Goal: Task Accomplishment & Management: Manage account settings

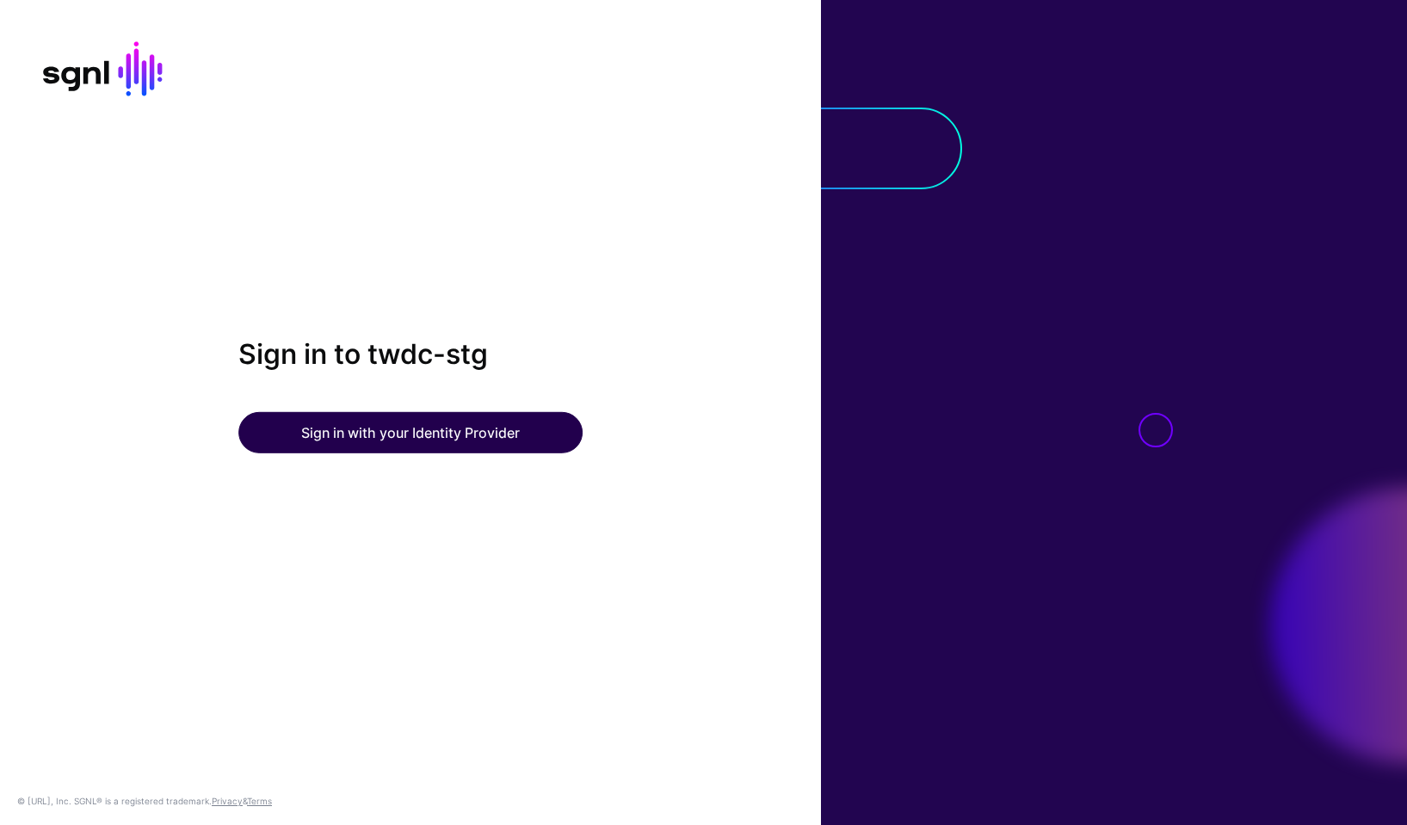
click at [424, 445] on button "Sign in with your Identity Provider" at bounding box center [410, 432] width 344 height 41
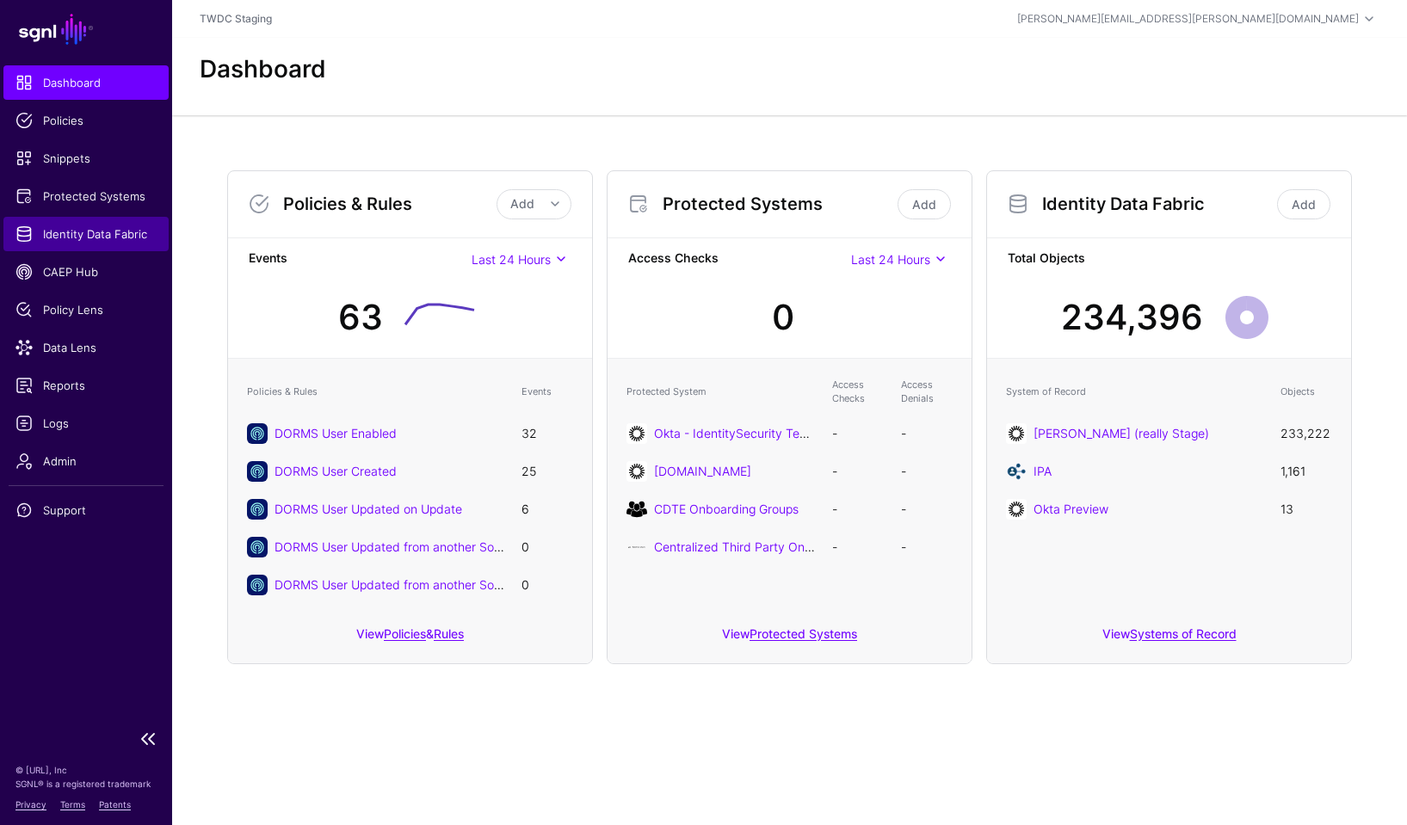
click at [83, 233] on span "Identity Data Fabric" at bounding box center [85, 233] width 141 height 17
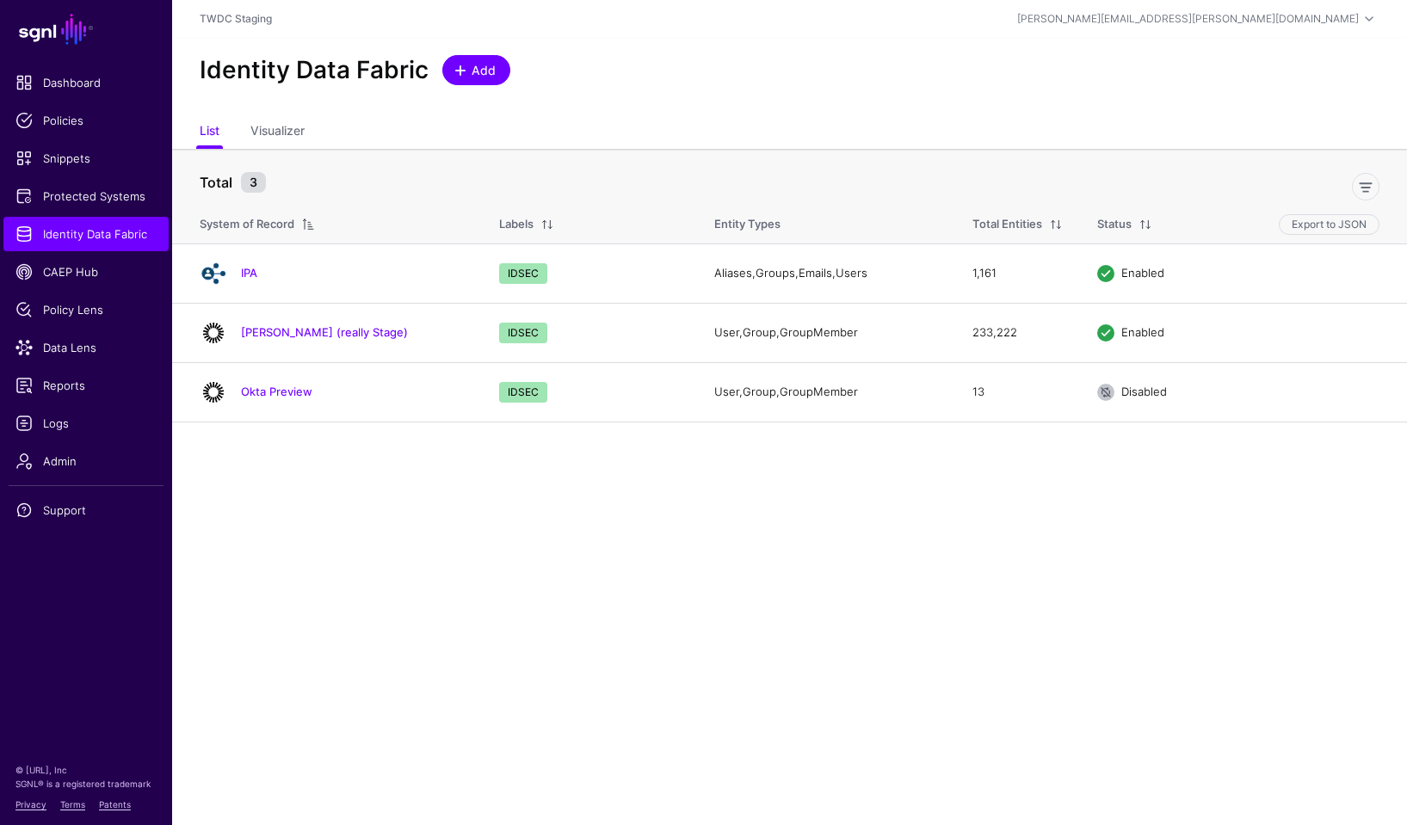
click at [483, 73] on span "Add" at bounding box center [484, 70] width 28 height 18
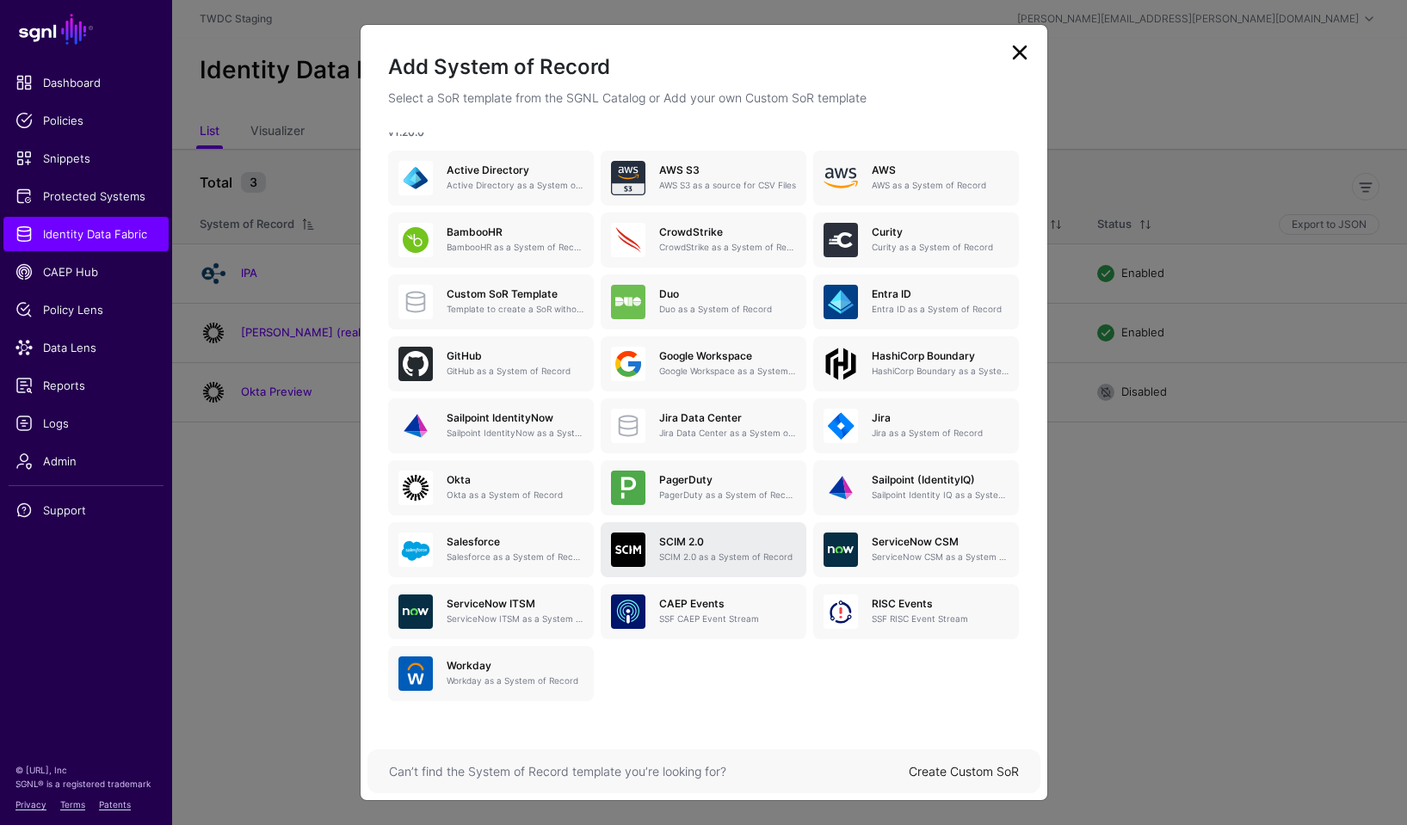
scroll to position [78, 0]
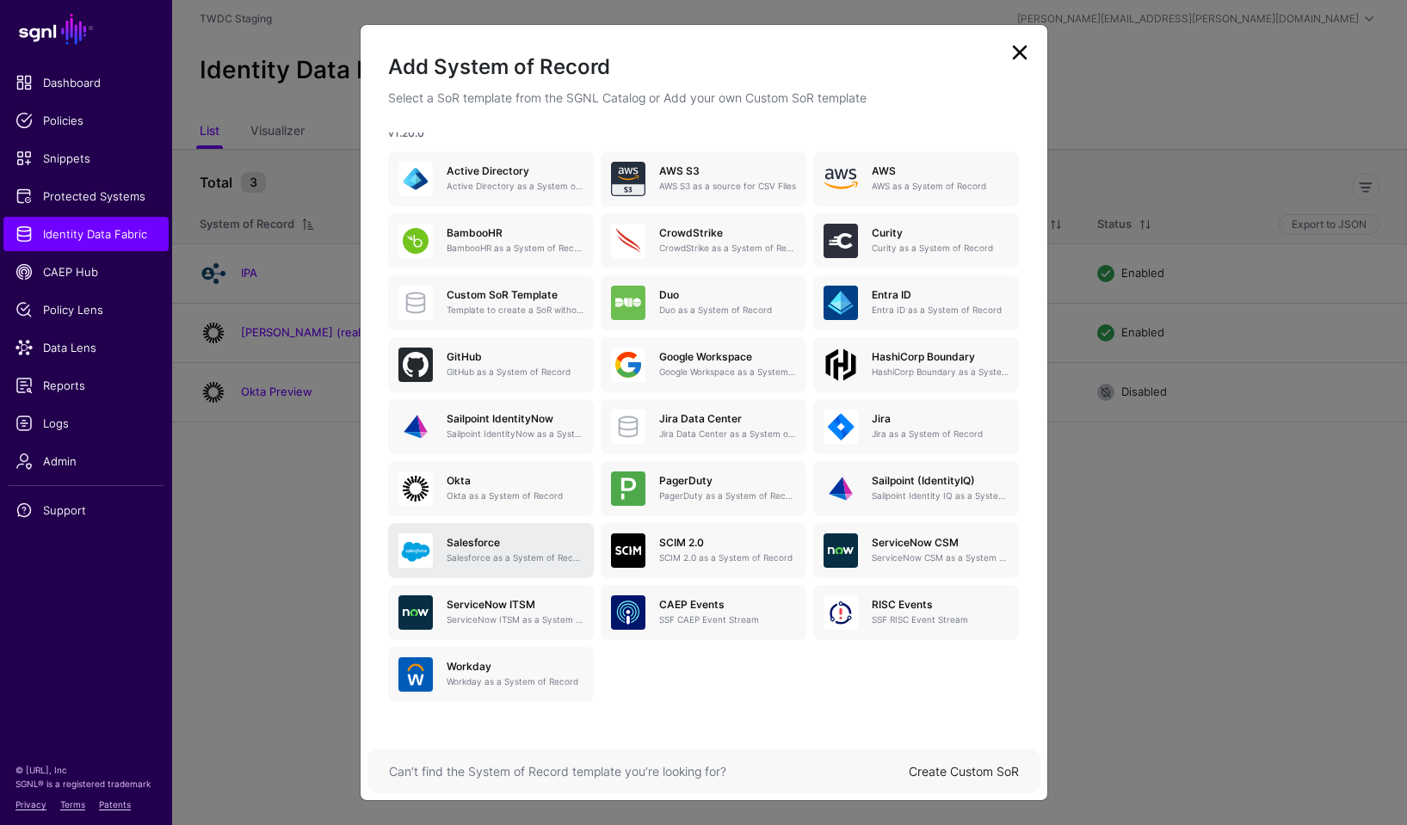
click at [505, 560] on p "Salesforce as a System of Record" at bounding box center [515, 558] width 137 height 13
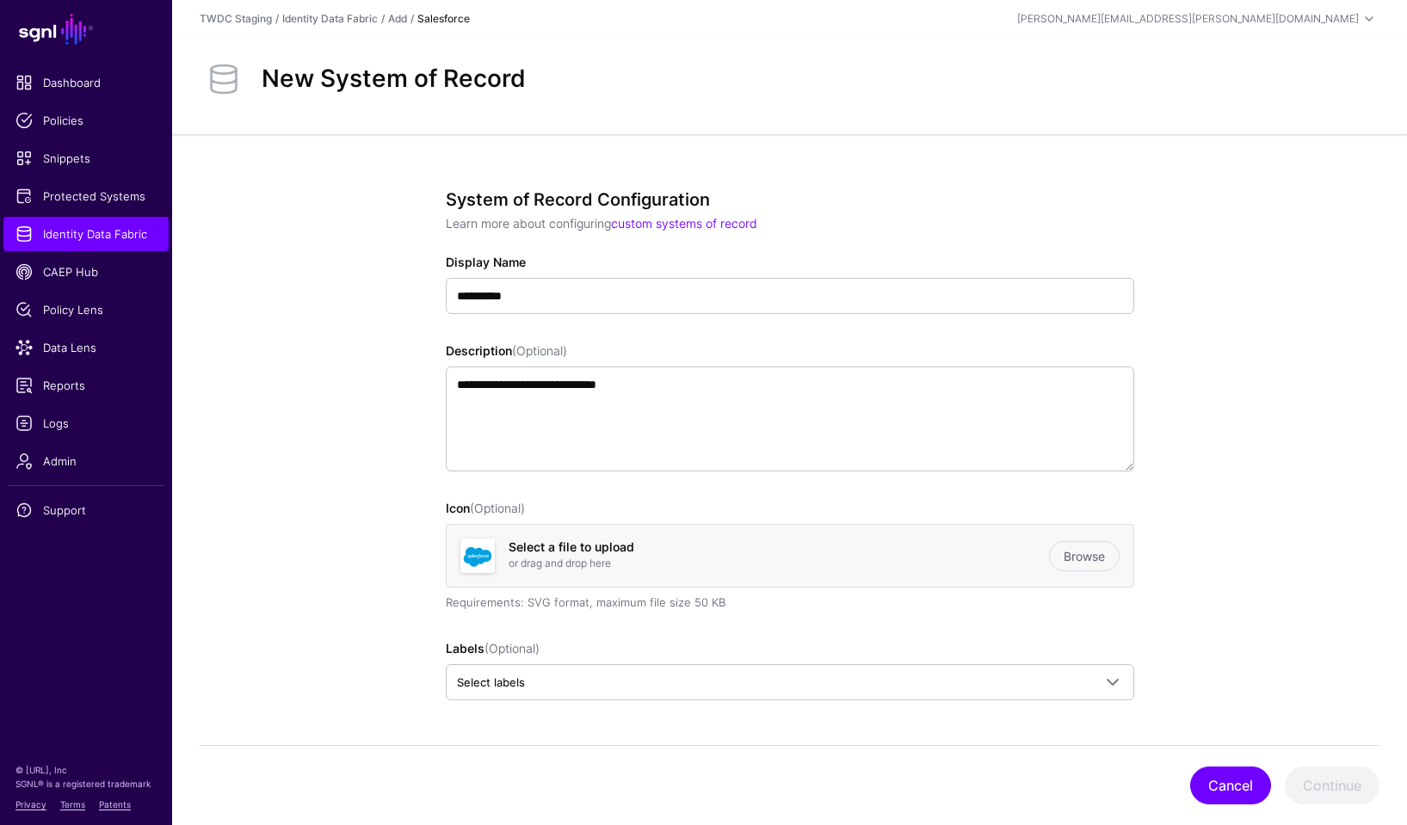
click at [1244, 789] on button "Cancel" at bounding box center [1230, 786] width 81 height 38
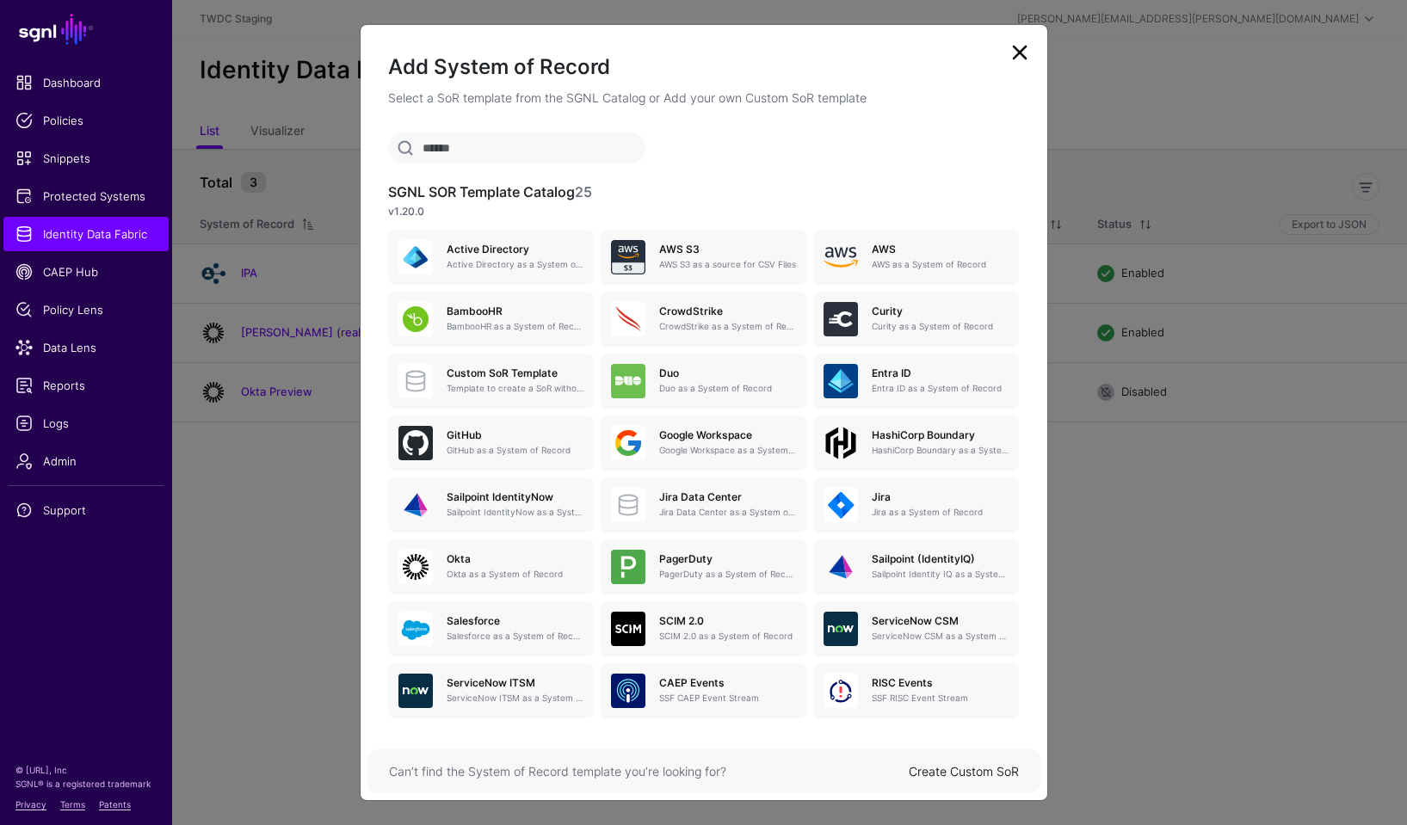
click at [1026, 49] on link at bounding box center [1020, 53] width 28 height 28
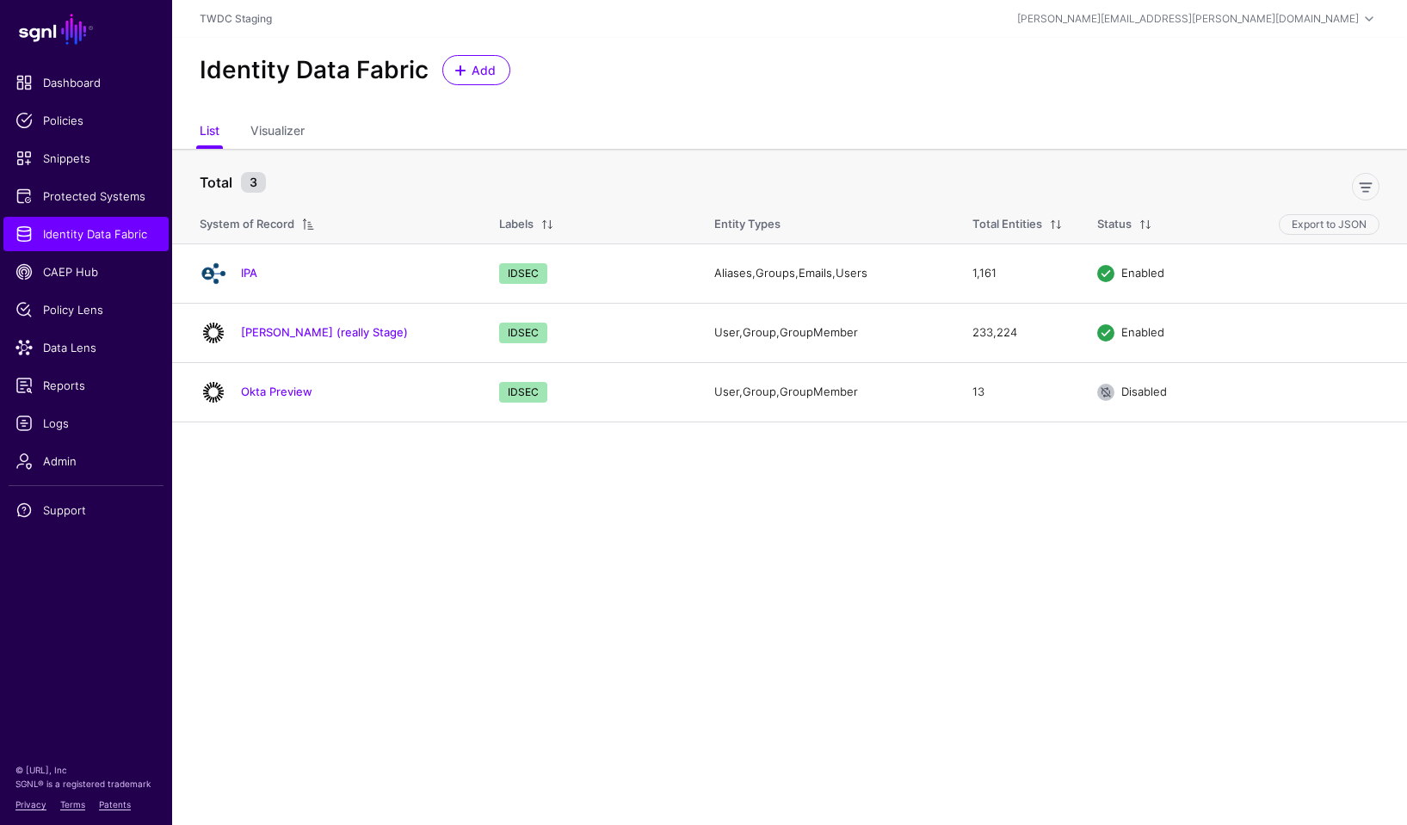
click at [339, 558] on main "SGNL Dashboard Policies Snippets Protected Systems Identity Data Fabric CAEP Hu…" at bounding box center [703, 412] width 1407 height 825
click at [87, 196] on span "Protected Systems" at bounding box center [85, 196] width 141 height 17
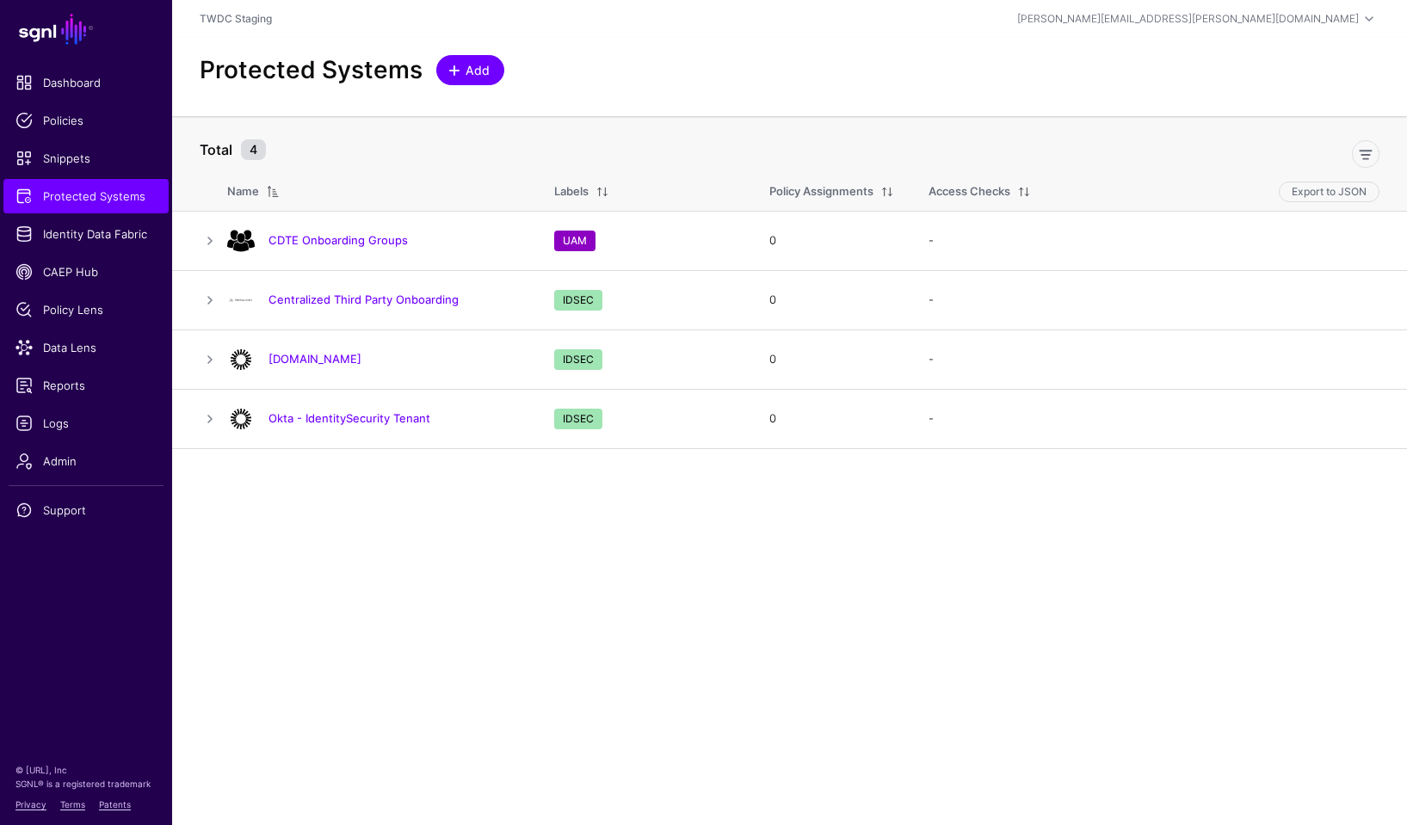
click at [472, 75] on span "Add" at bounding box center [478, 70] width 28 height 18
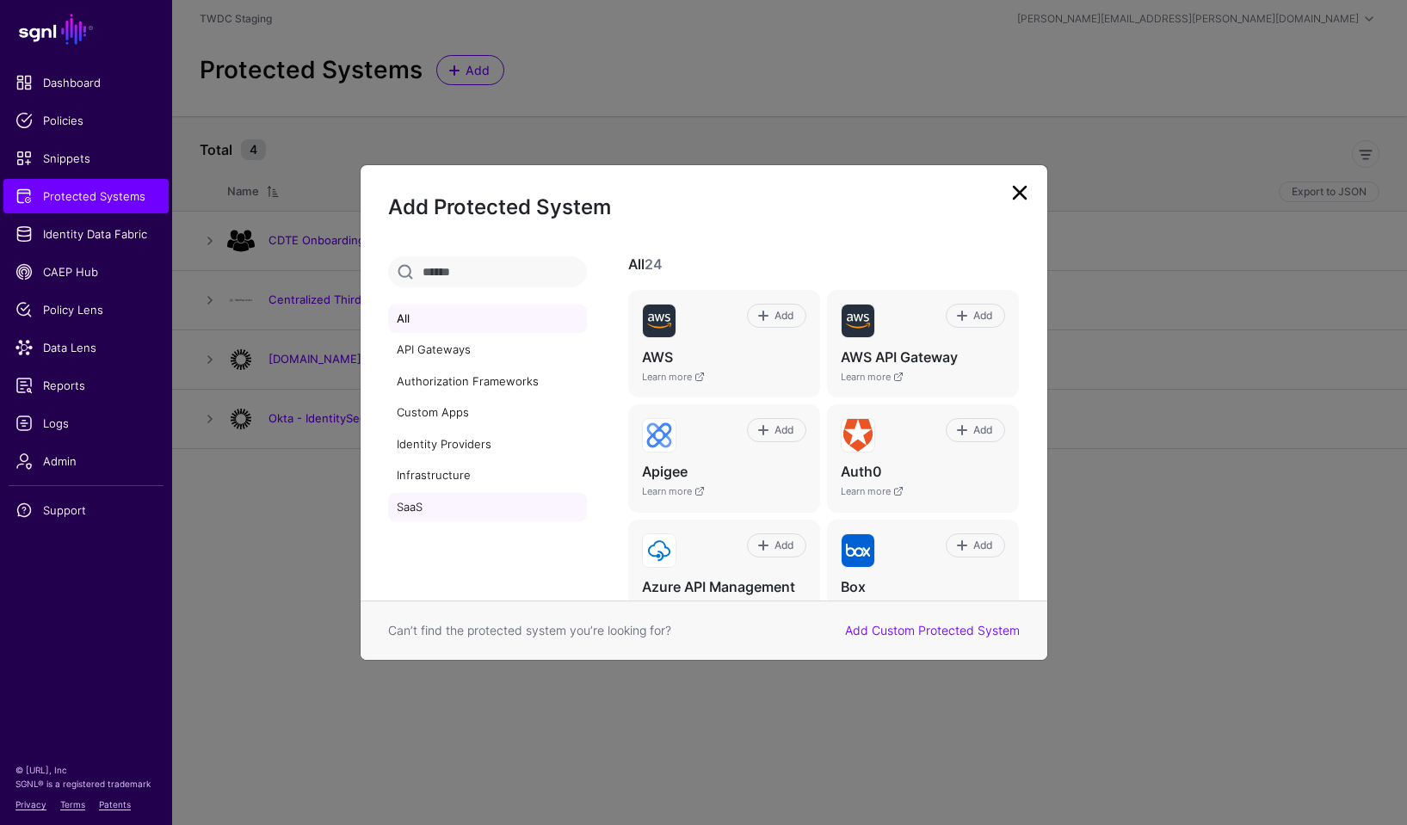
click at [415, 495] on link "SaaS" at bounding box center [487, 507] width 199 height 29
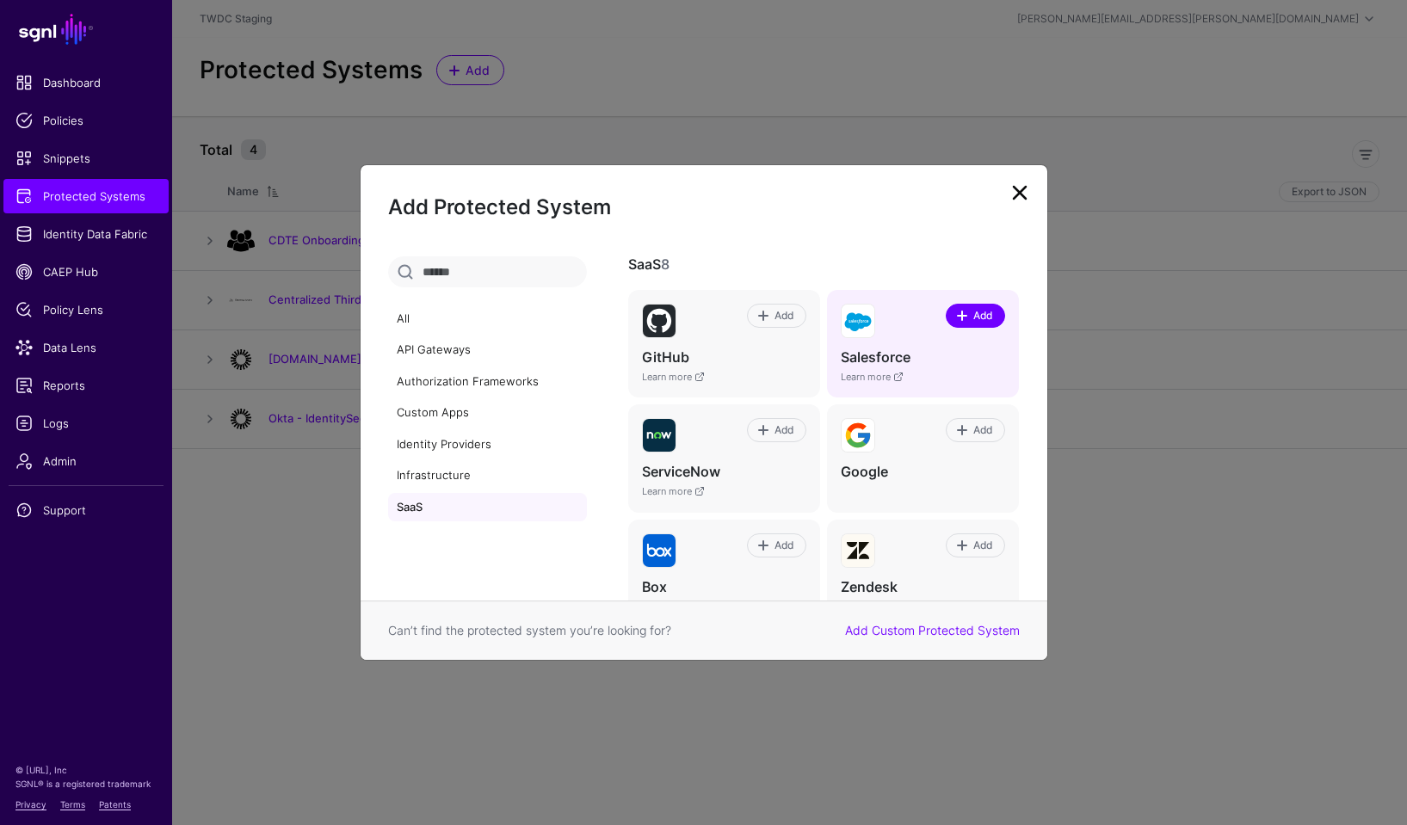
click at [978, 314] on span "Add" at bounding box center [983, 315] width 23 height 15
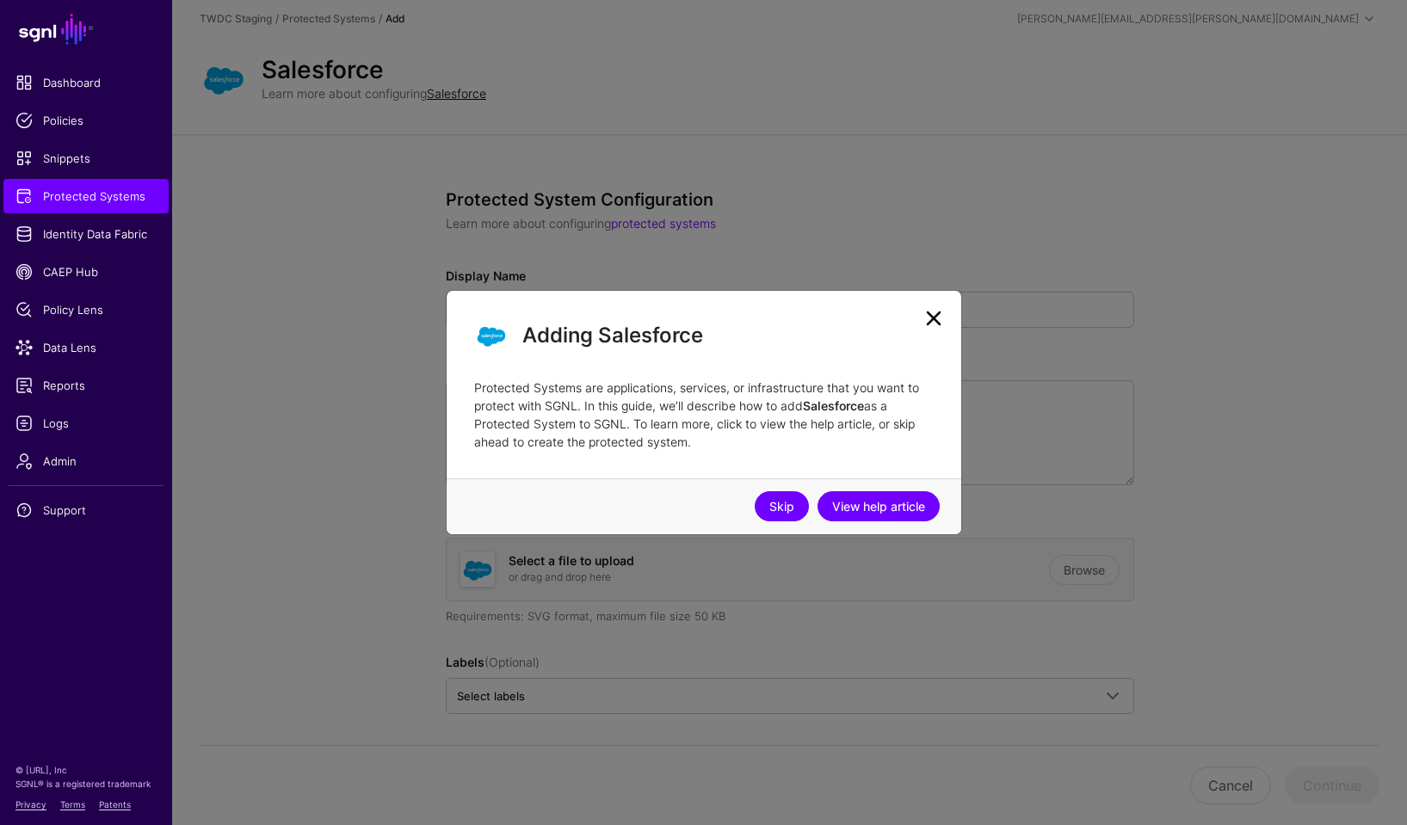
click at [773, 505] on link "Skip" at bounding box center [782, 506] width 54 height 30
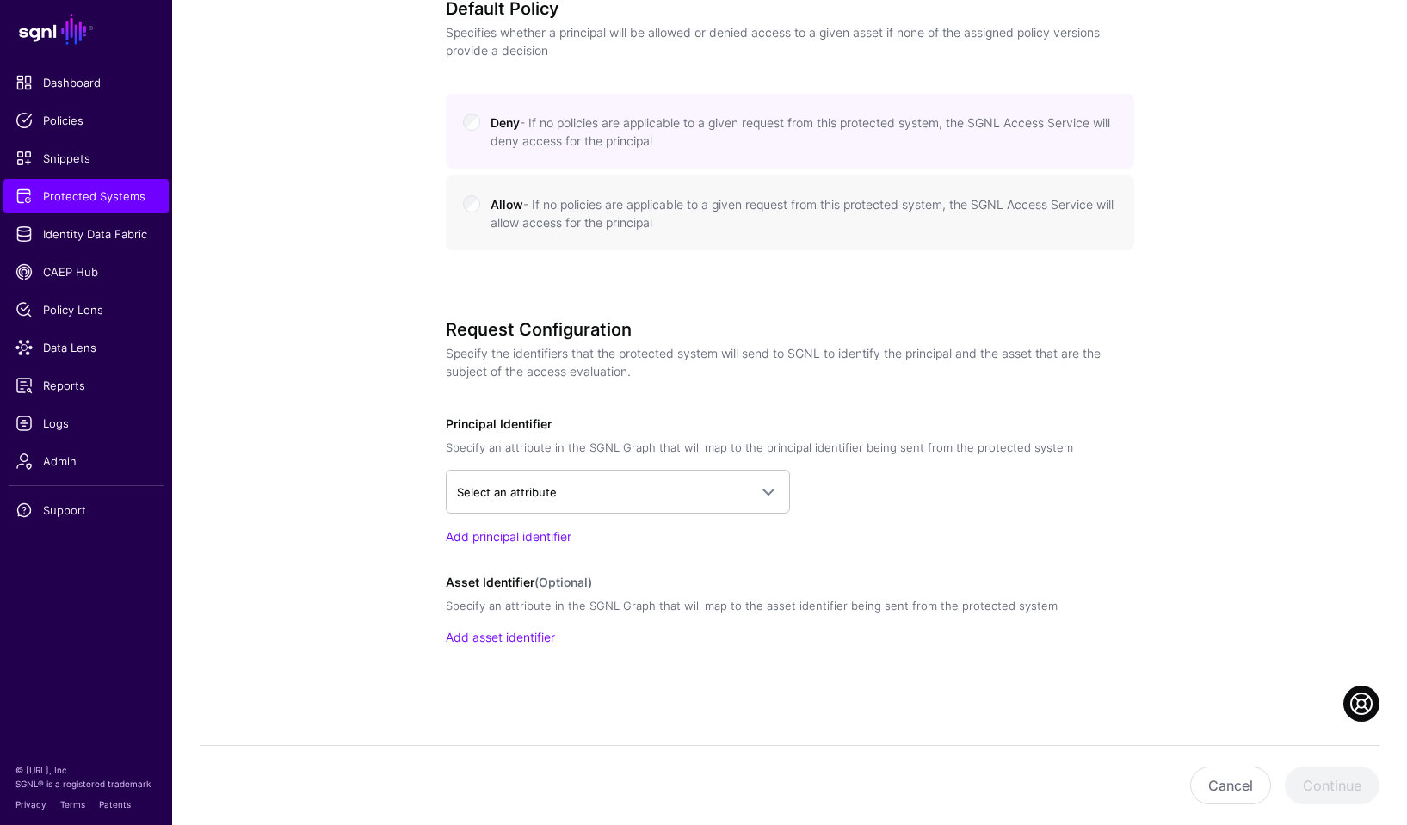
scroll to position [873, 0]
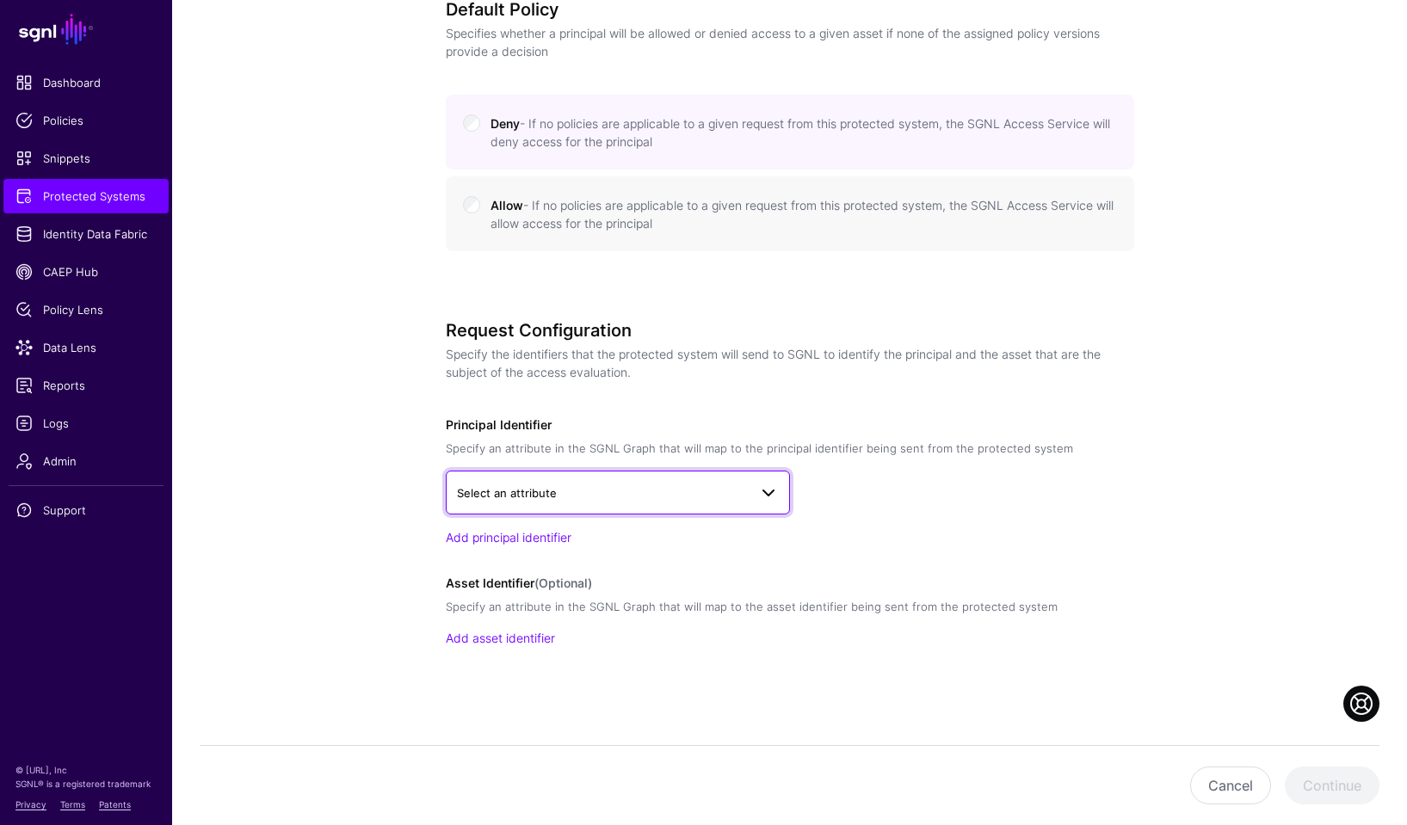
click at [748, 503] on link "Select an attribute" at bounding box center [618, 492] width 344 height 43
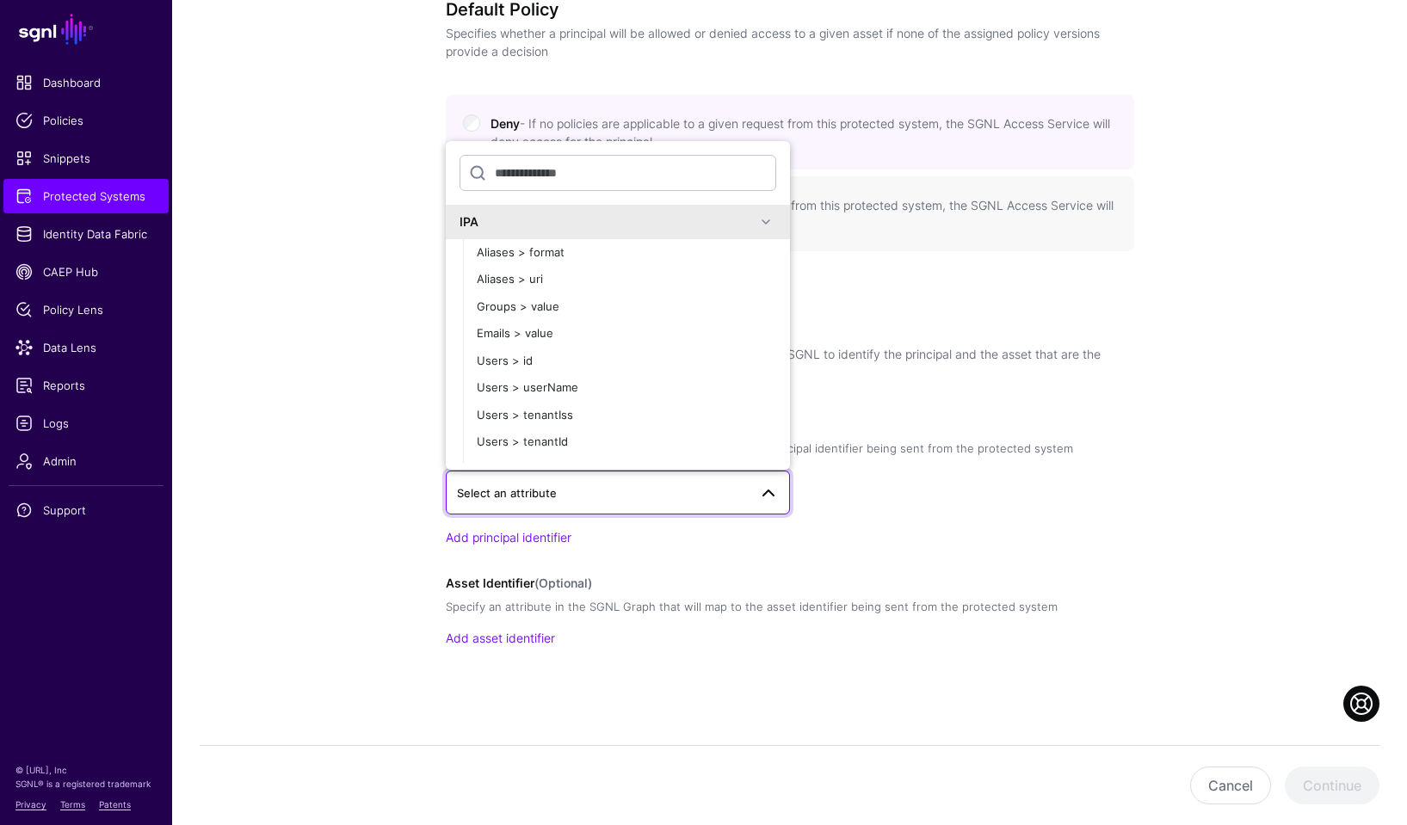
click at [408, 451] on div "**********" at bounding box center [790, 44] width 799 height 1565
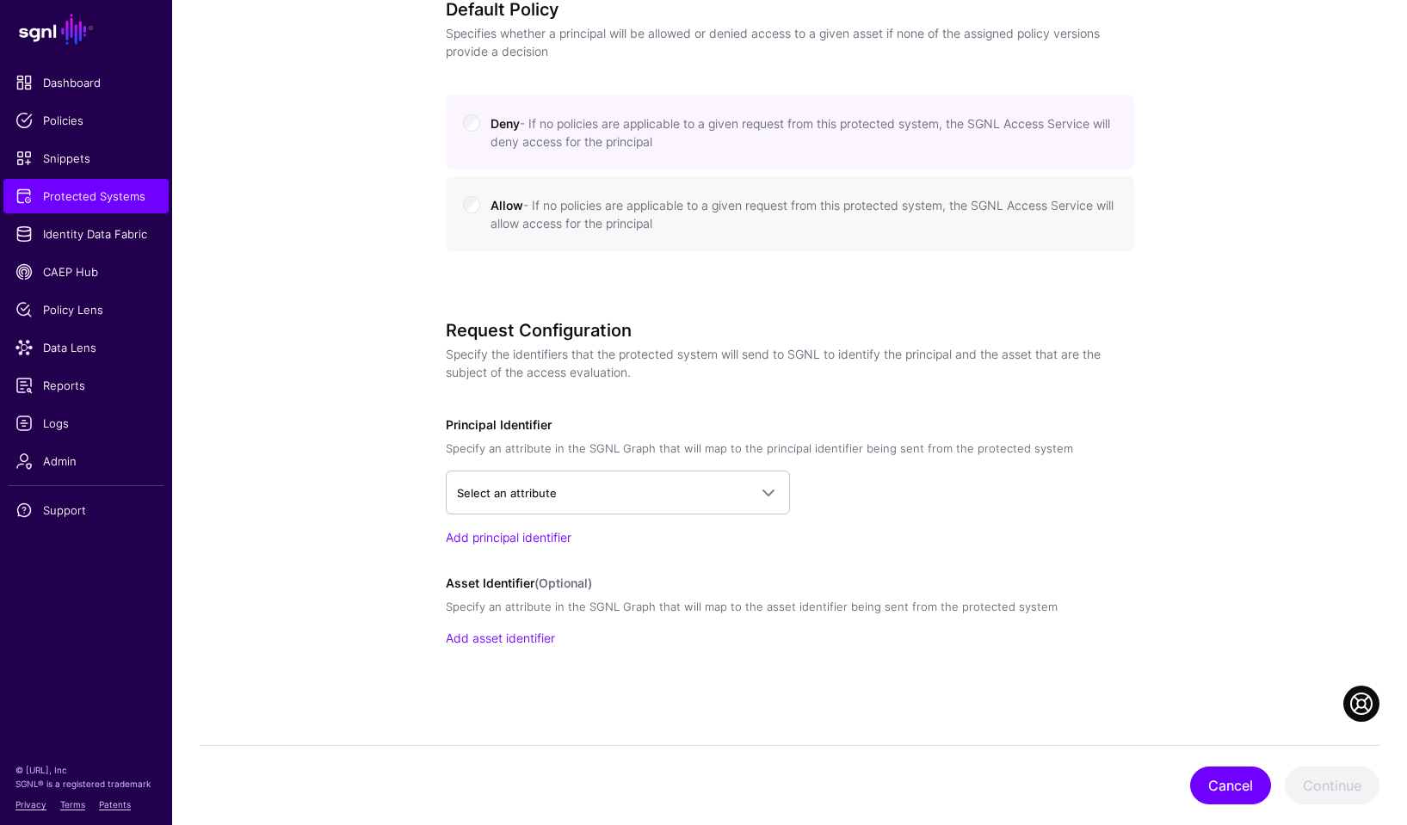
click at [1238, 788] on button "Cancel" at bounding box center [1230, 786] width 81 height 38
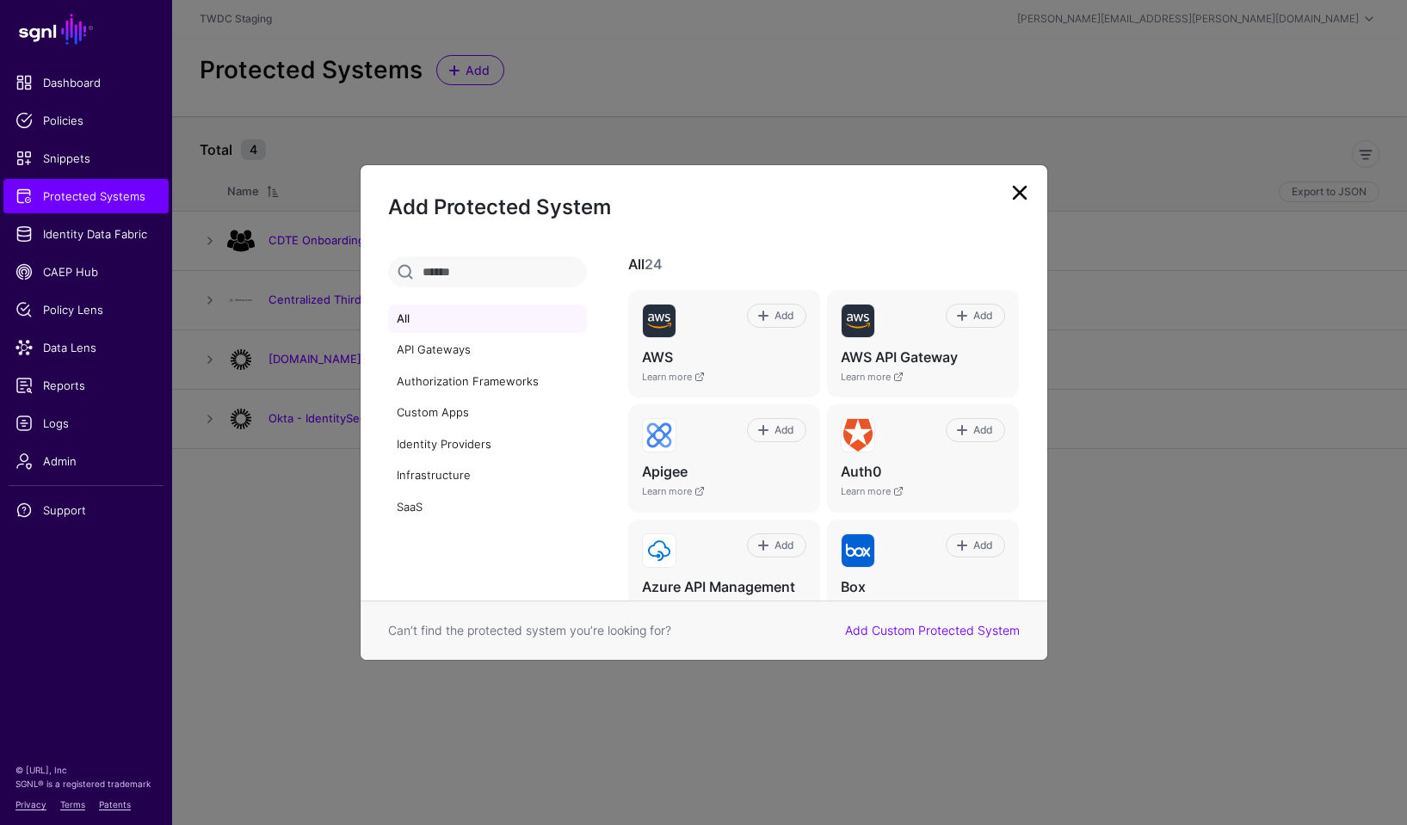
click at [1020, 196] on link at bounding box center [1020, 193] width 28 height 28
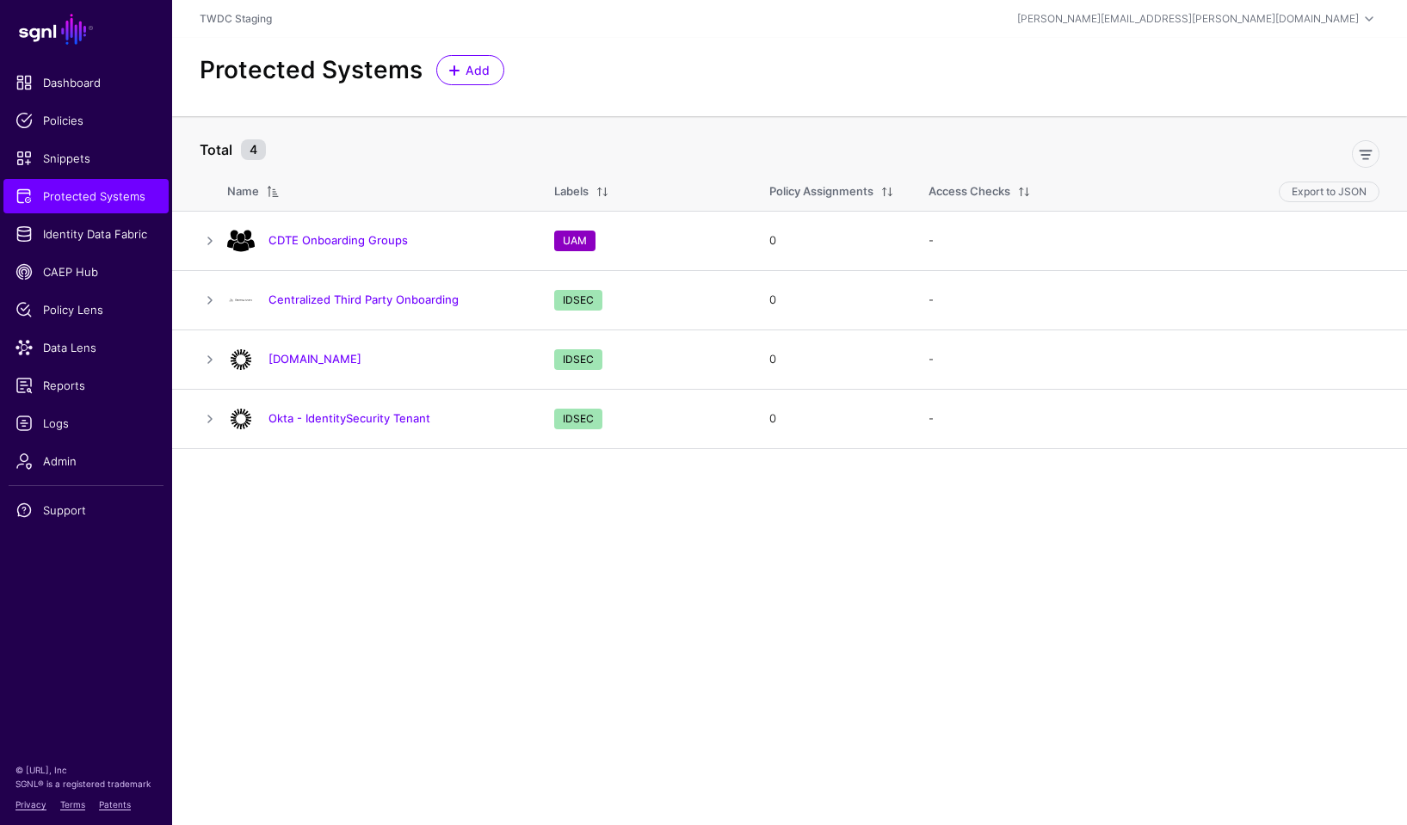
click at [361, 536] on main "SGNL Dashboard Policies Snippets Protected Systems Identity Data Fabric CAEP Hu…" at bounding box center [703, 412] width 1407 height 825
click at [211, 297] on link at bounding box center [210, 300] width 21 height 21
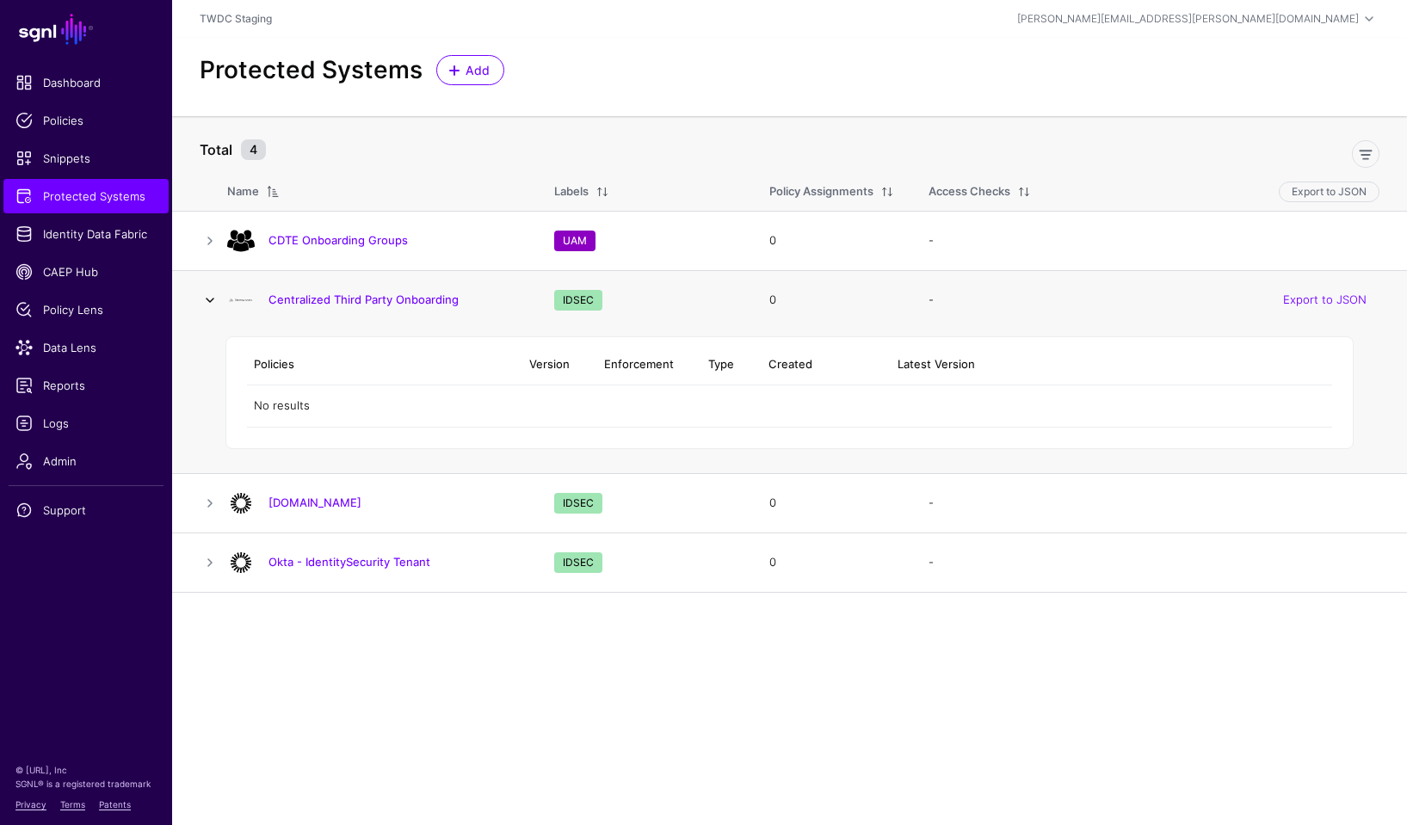
click at [211, 297] on link at bounding box center [210, 300] width 21 height 21
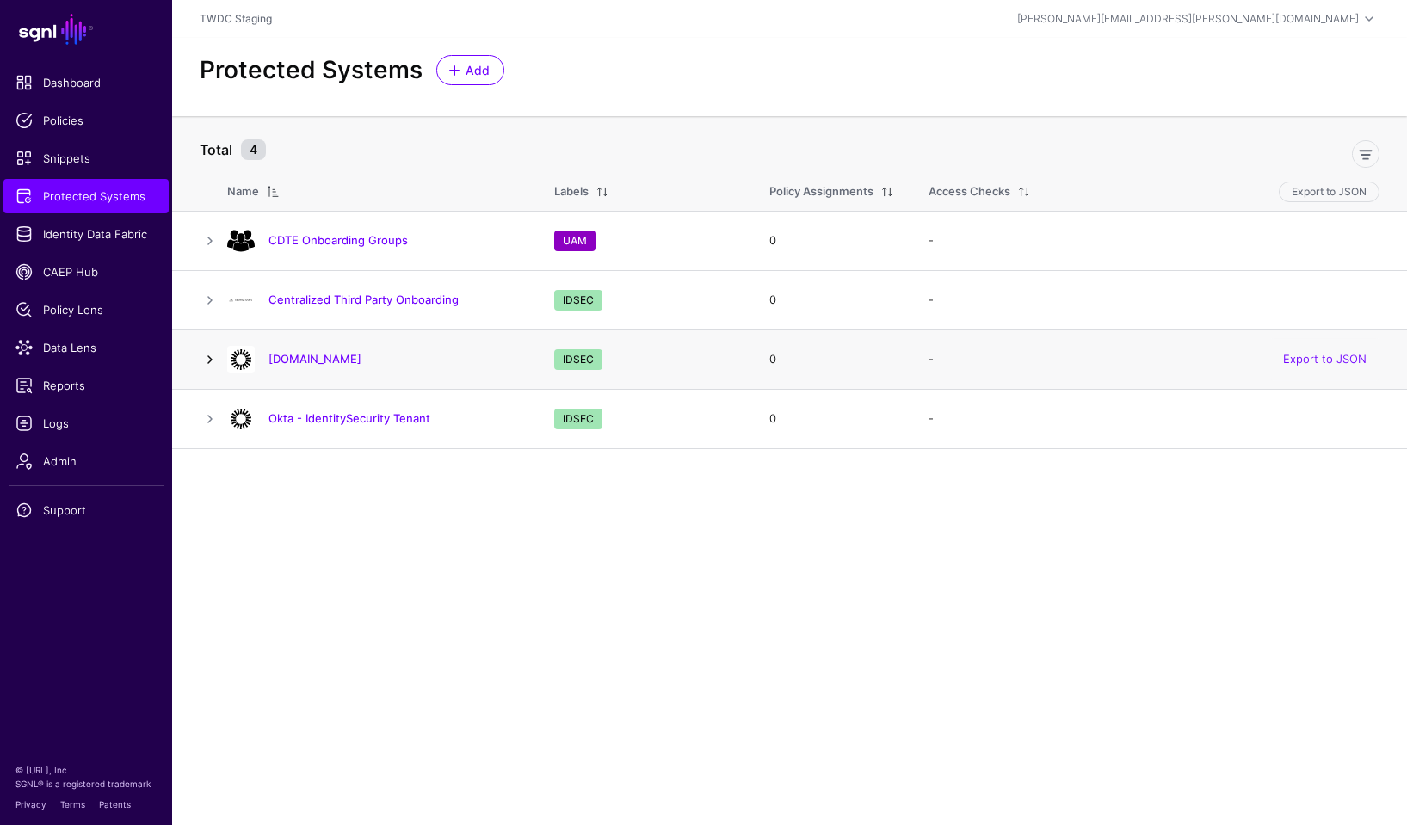
click at [209, 354] on link at bounding box center [210, 359] width 21 height 21
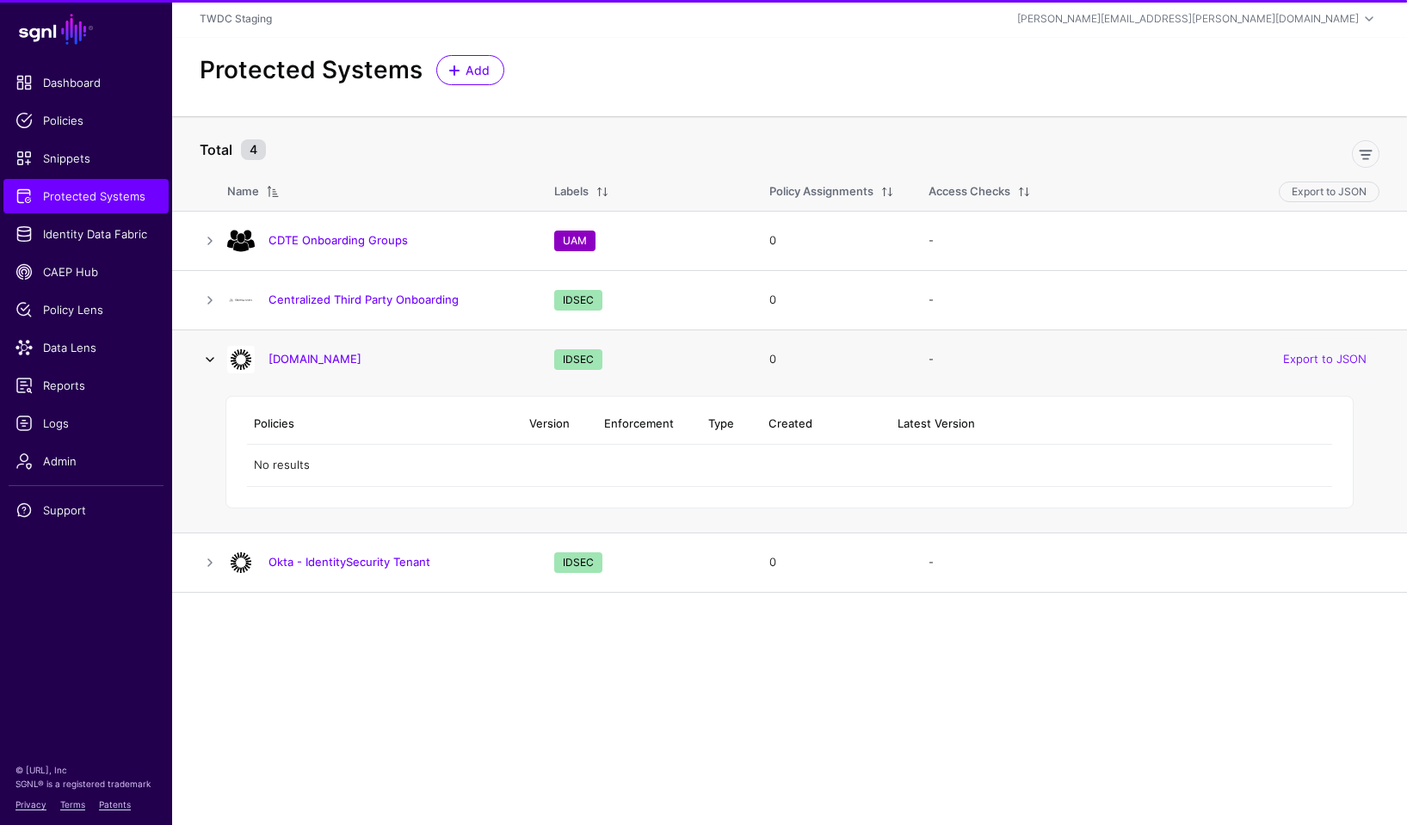
click at [209, 354] on link at bounding box center [210, 359] width 21 height 21
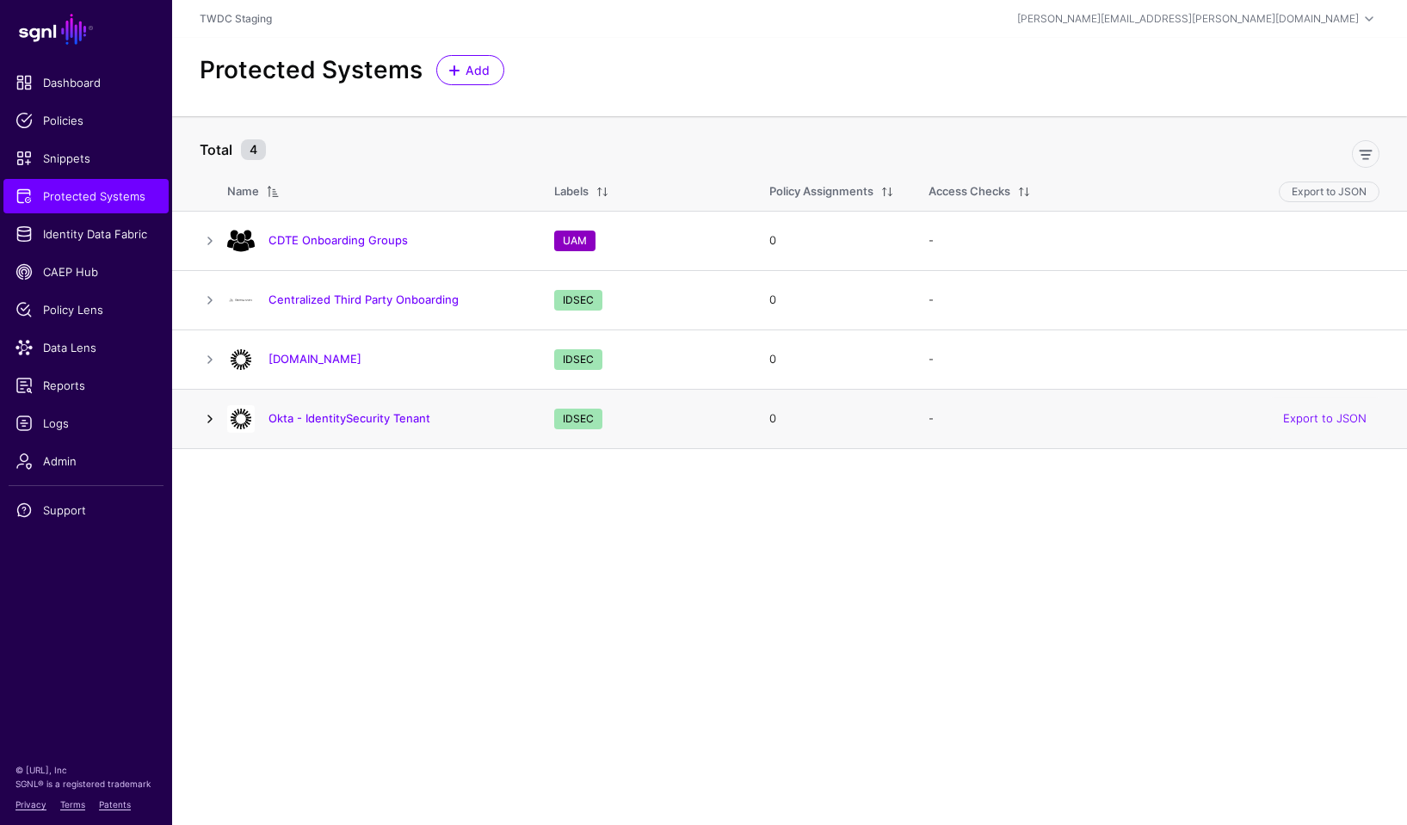
click at [210, 417] on link at bounding box center [210, 419] width 21 height 21
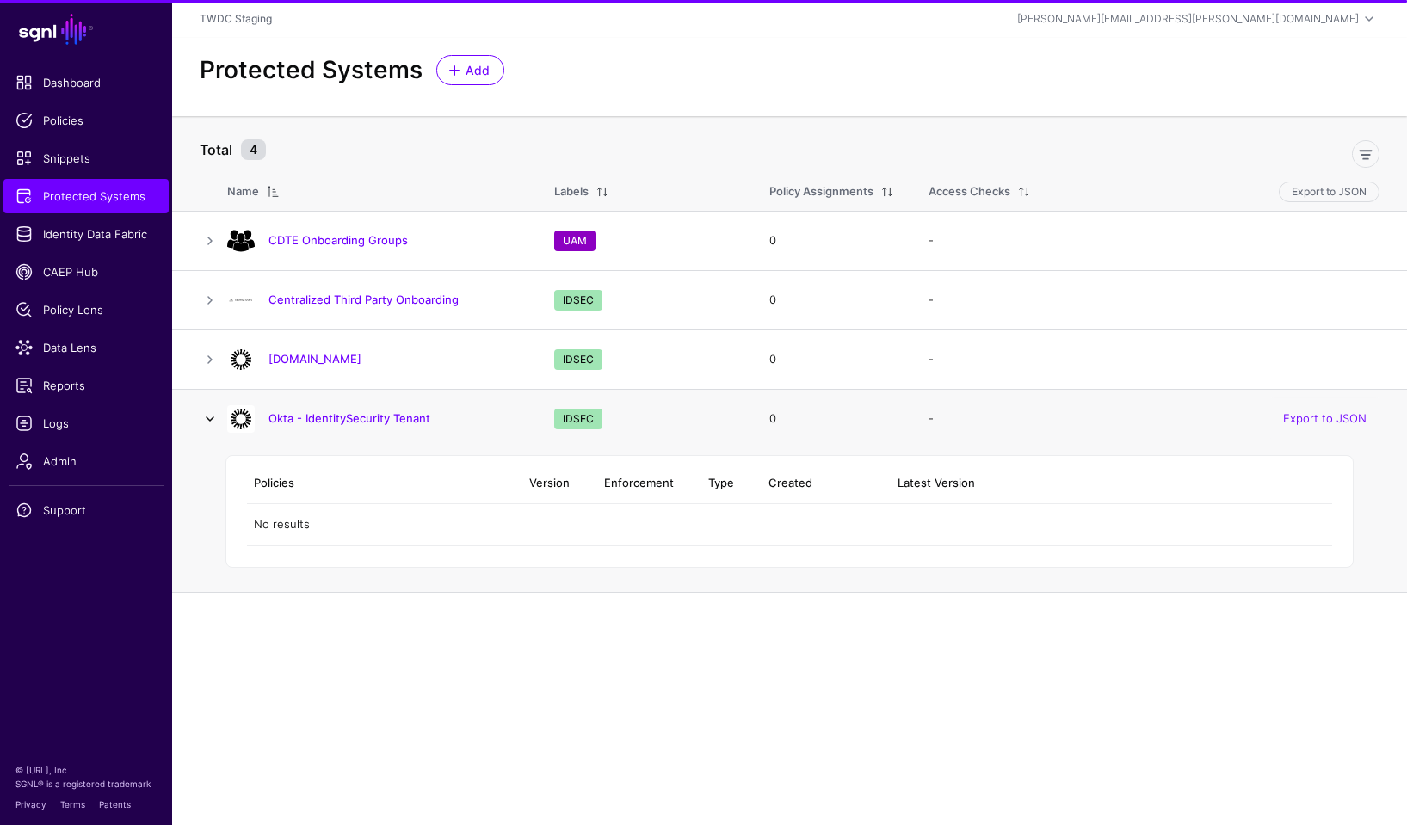
click at [210, 417] on link at bounding box center [210, 419] width 21 height 21
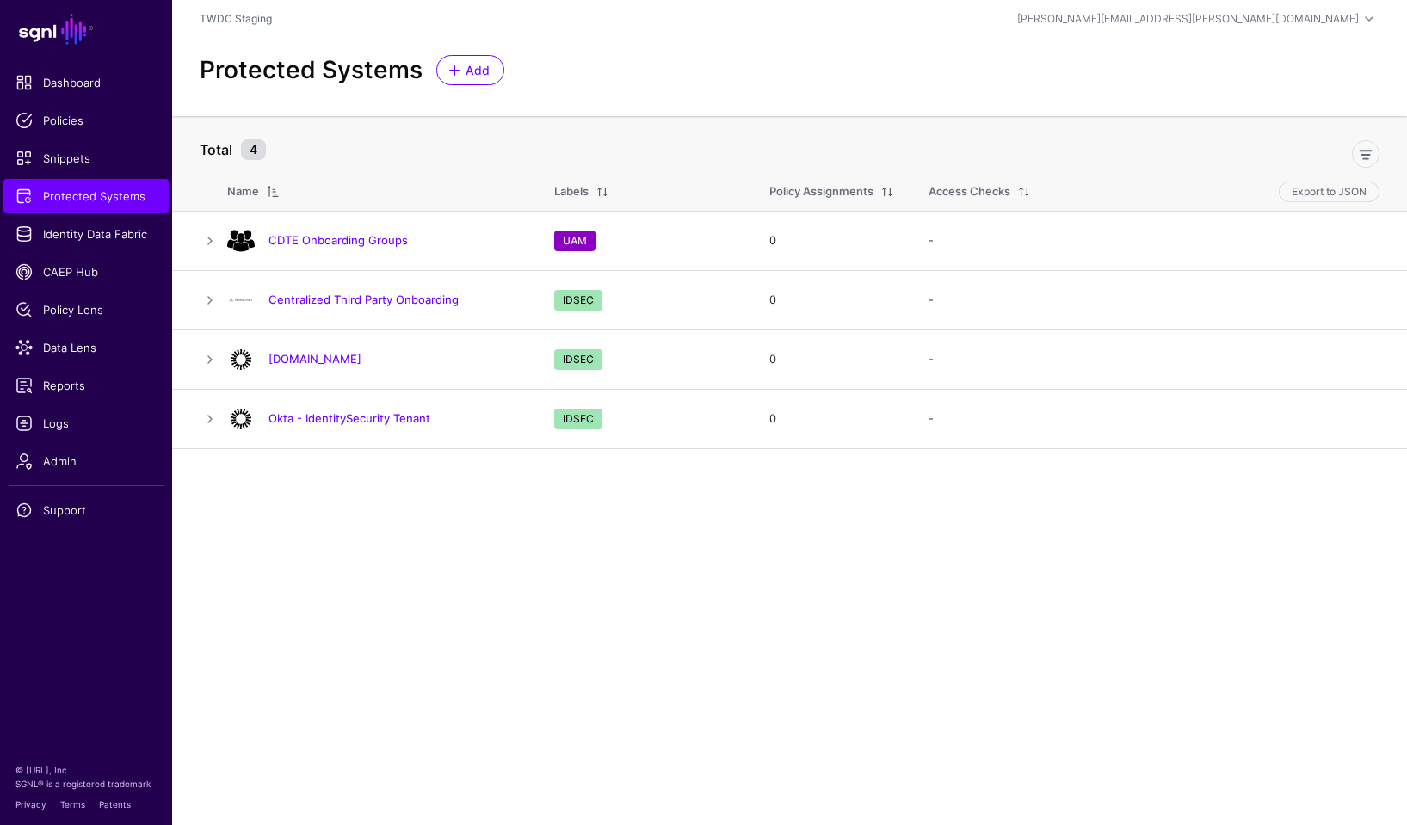
click at [273, 577] on main "SGNL Dashboard Policies Snippets Protected Systems Identity Data Fabric CAEP Hu…" at bounding box center [703, 412] width 1407 height 825
click at [464, 71] on span "Add" at bounding box center [478, 70] width 28 height 18
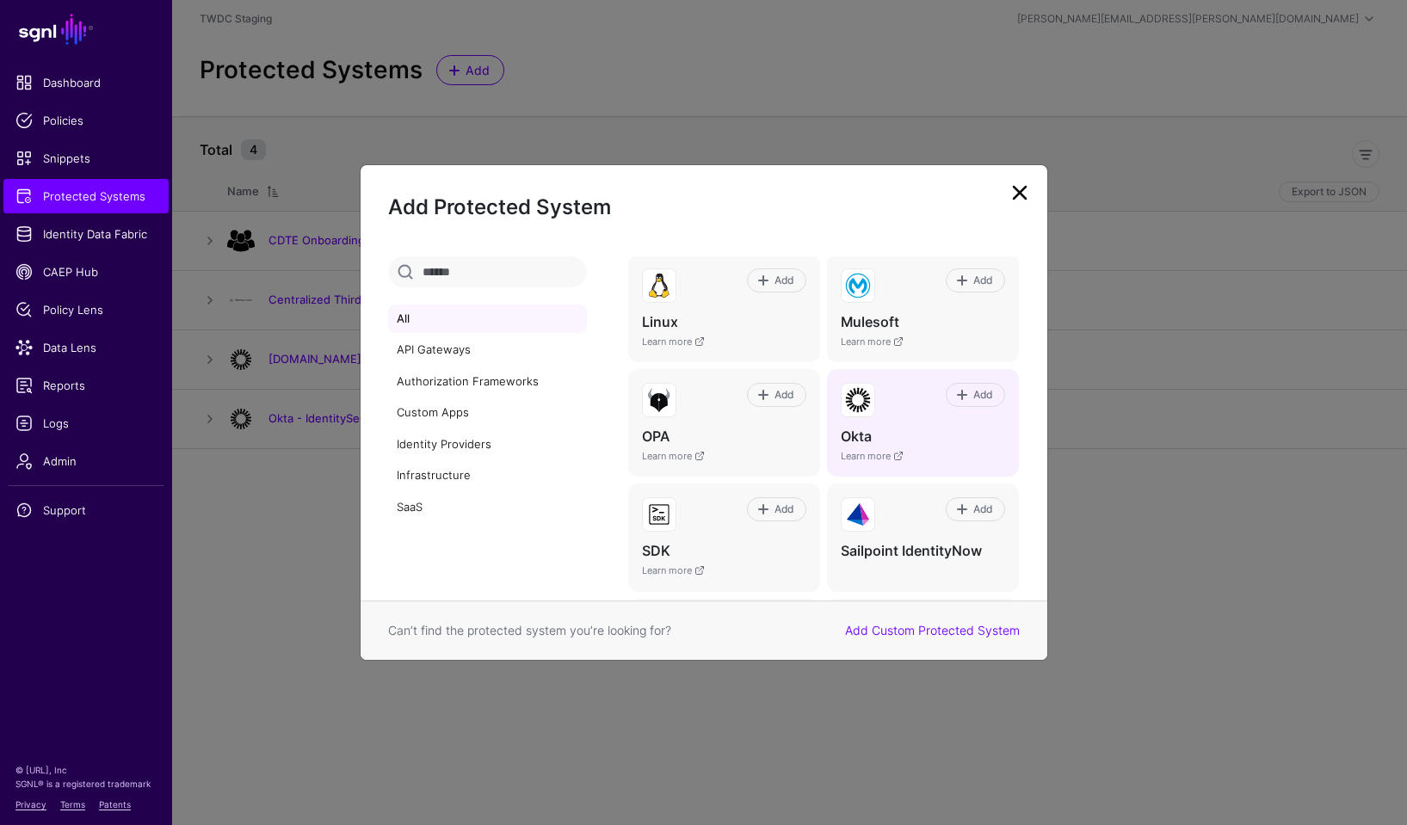
scroll to position [728, 0]
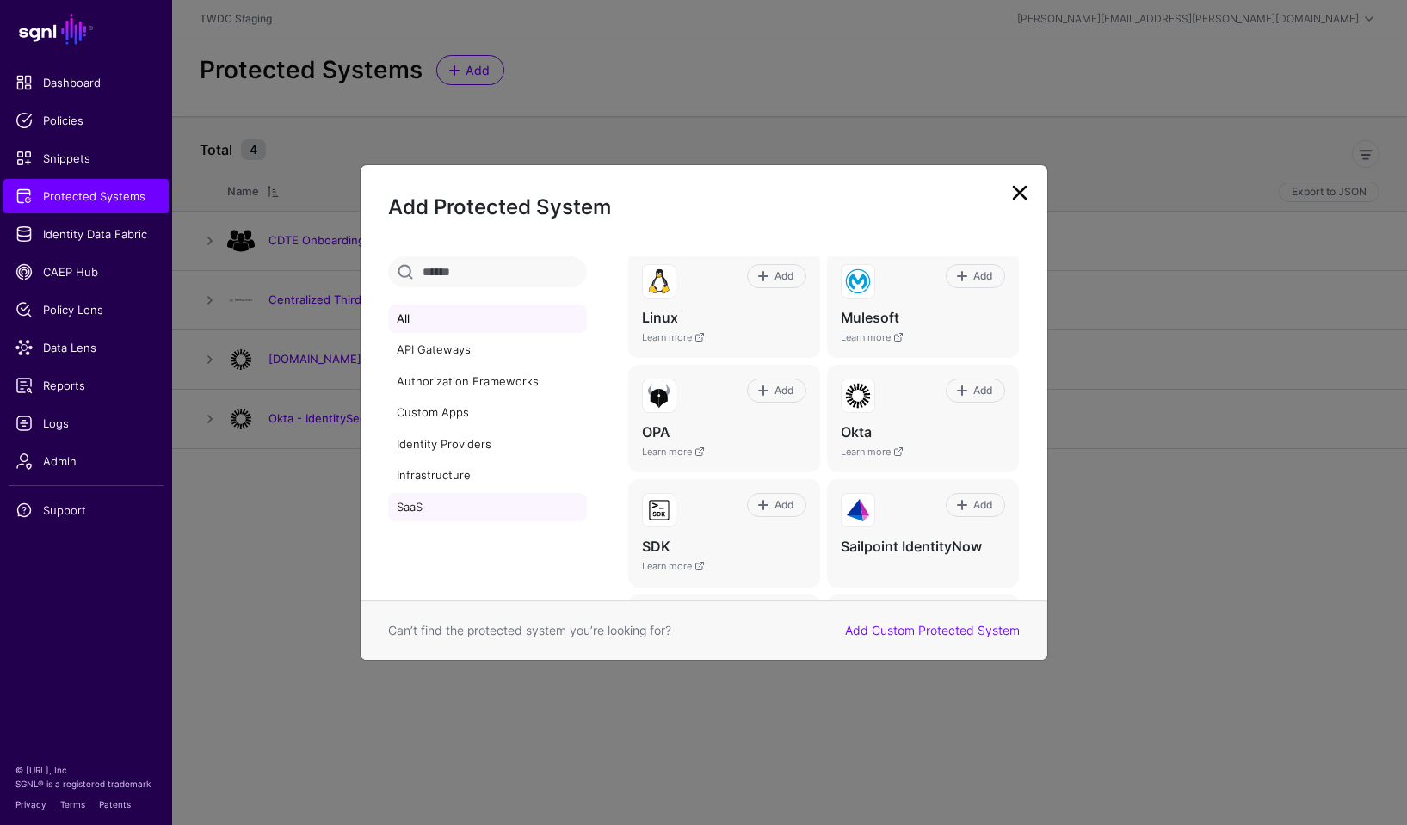
click at [419, 502] on link "SaaS" at bounding box center [487, 507] width 199 height 29
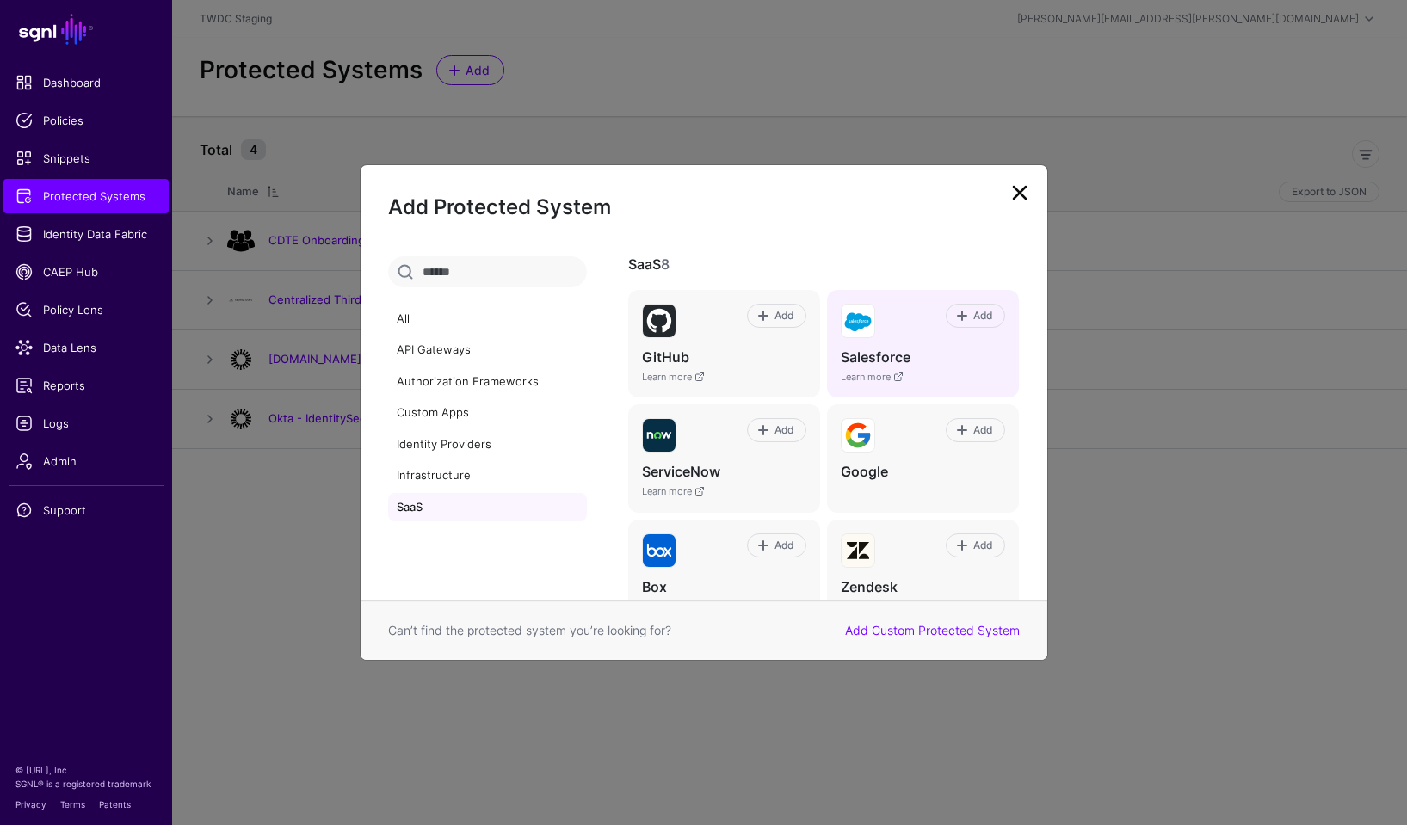
scroll to position [0, 0]
click at [983, 313] on span "Add" at bounding box center [983, 315] width 23 height 15
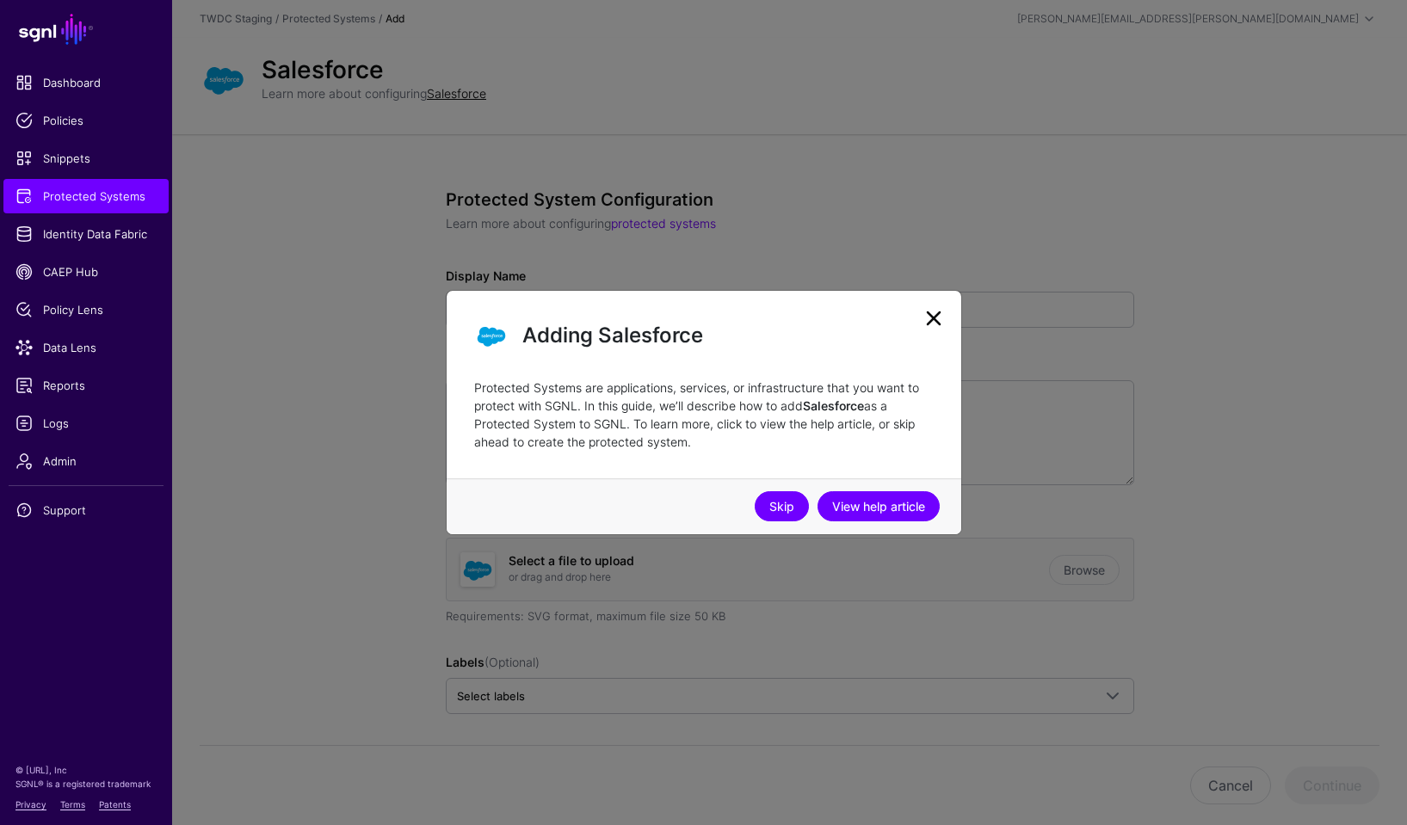
click at [775, 511] on link "Skip" at bounding box center [782, 506] width 54 height 30
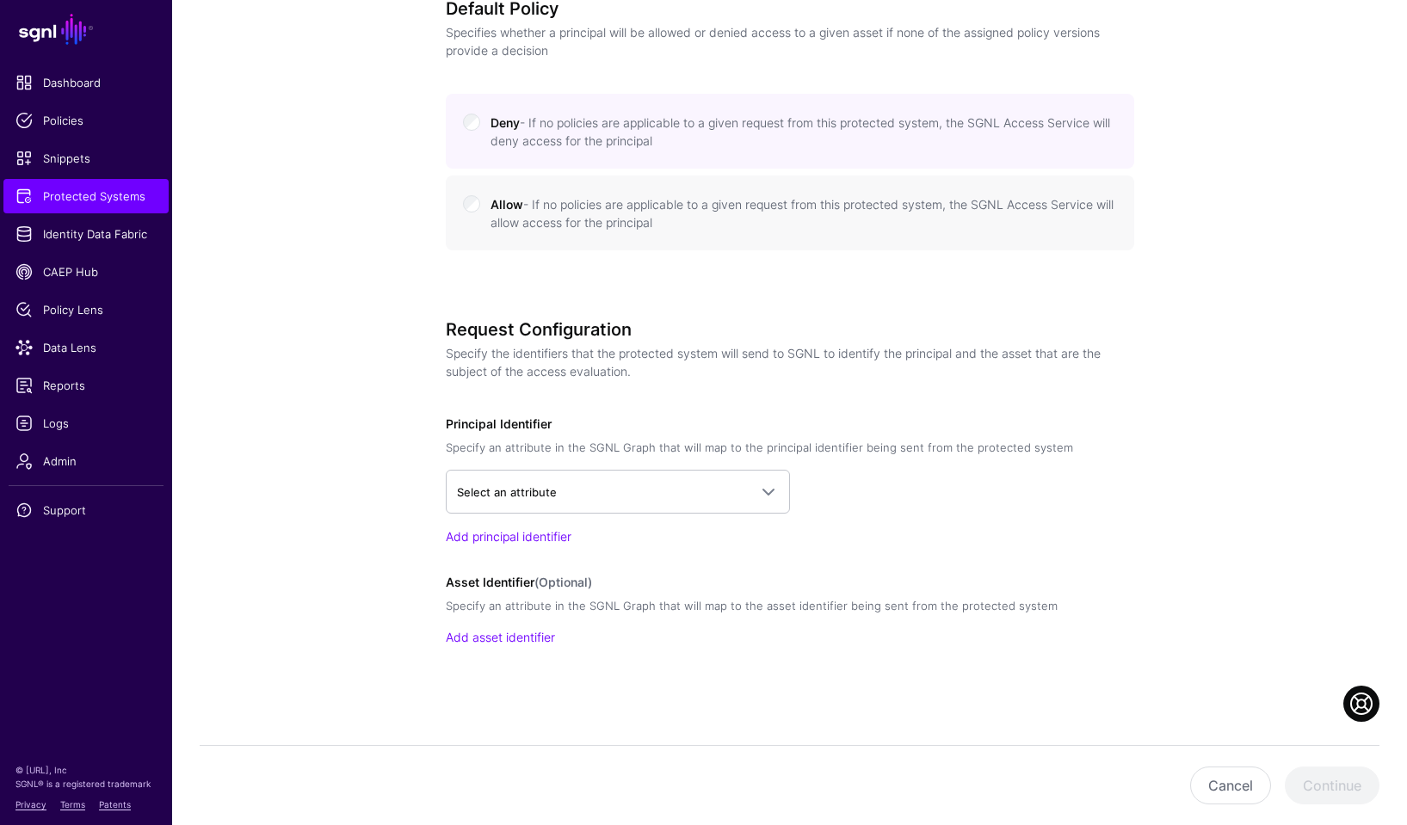
scroll to position [873, 0]
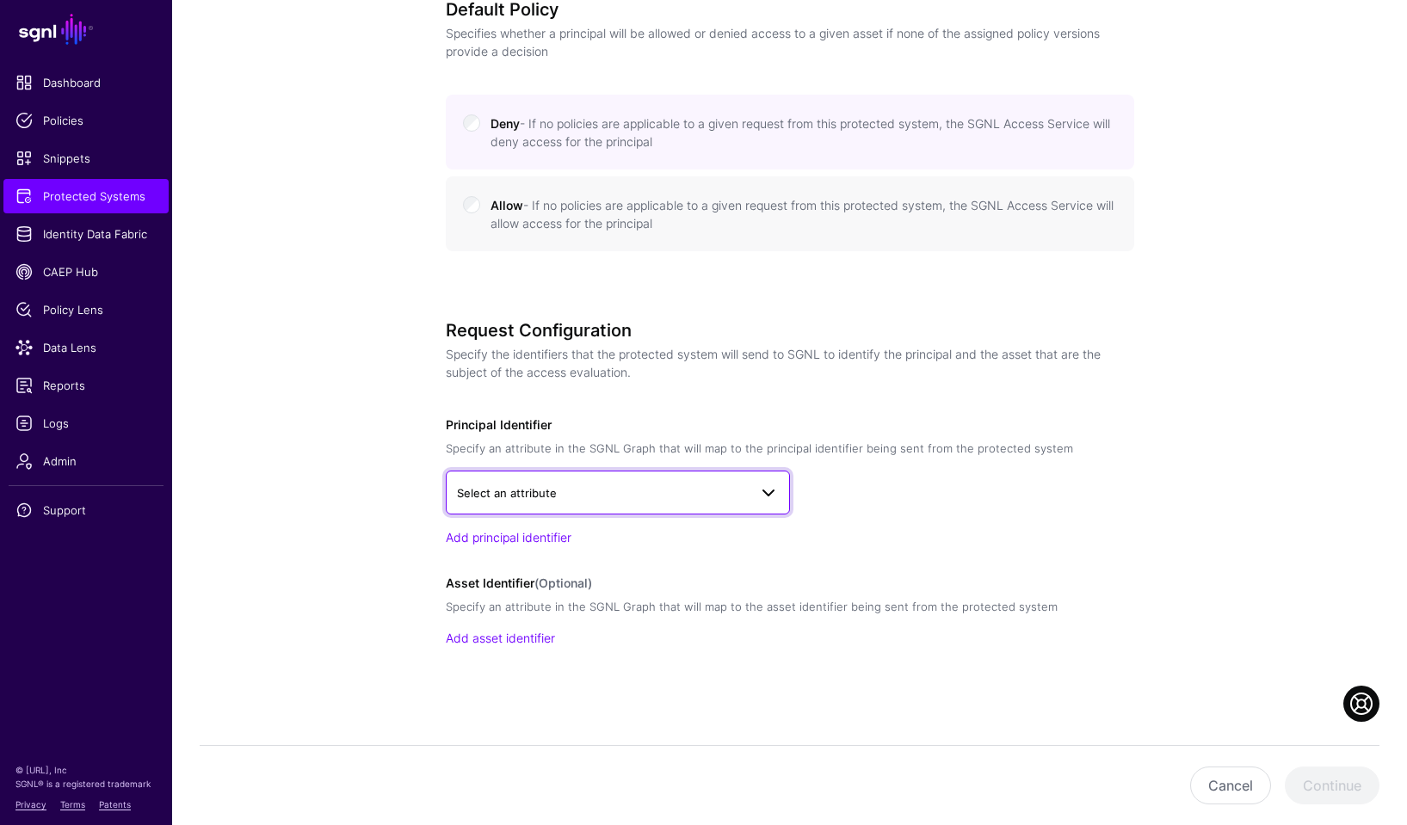
click at [765, 490] on span at bounding box center [768, 493] width 21 height 21
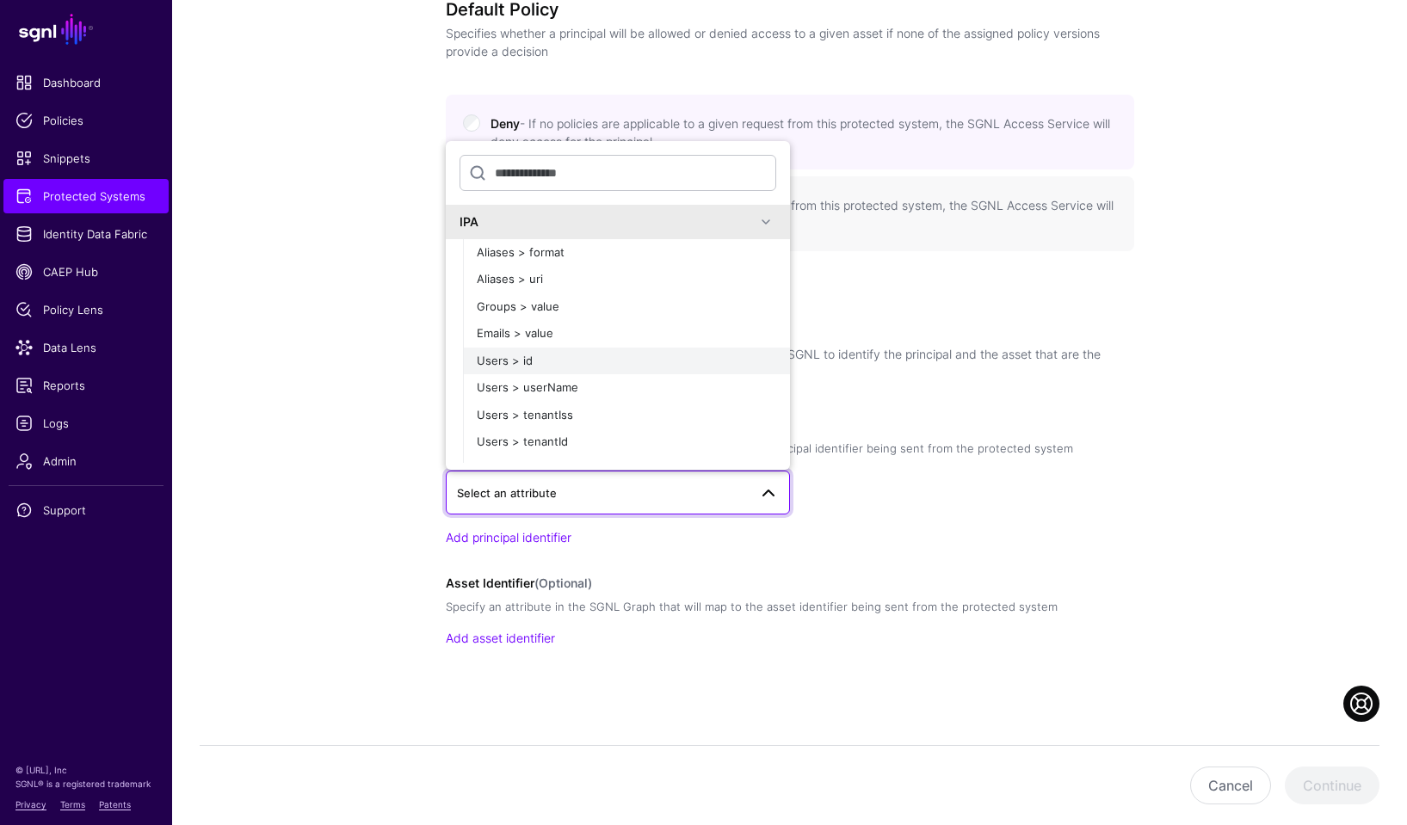
click at [504, 362] on span "Users > id" at bounding box center [505, 361] width 56 height 14
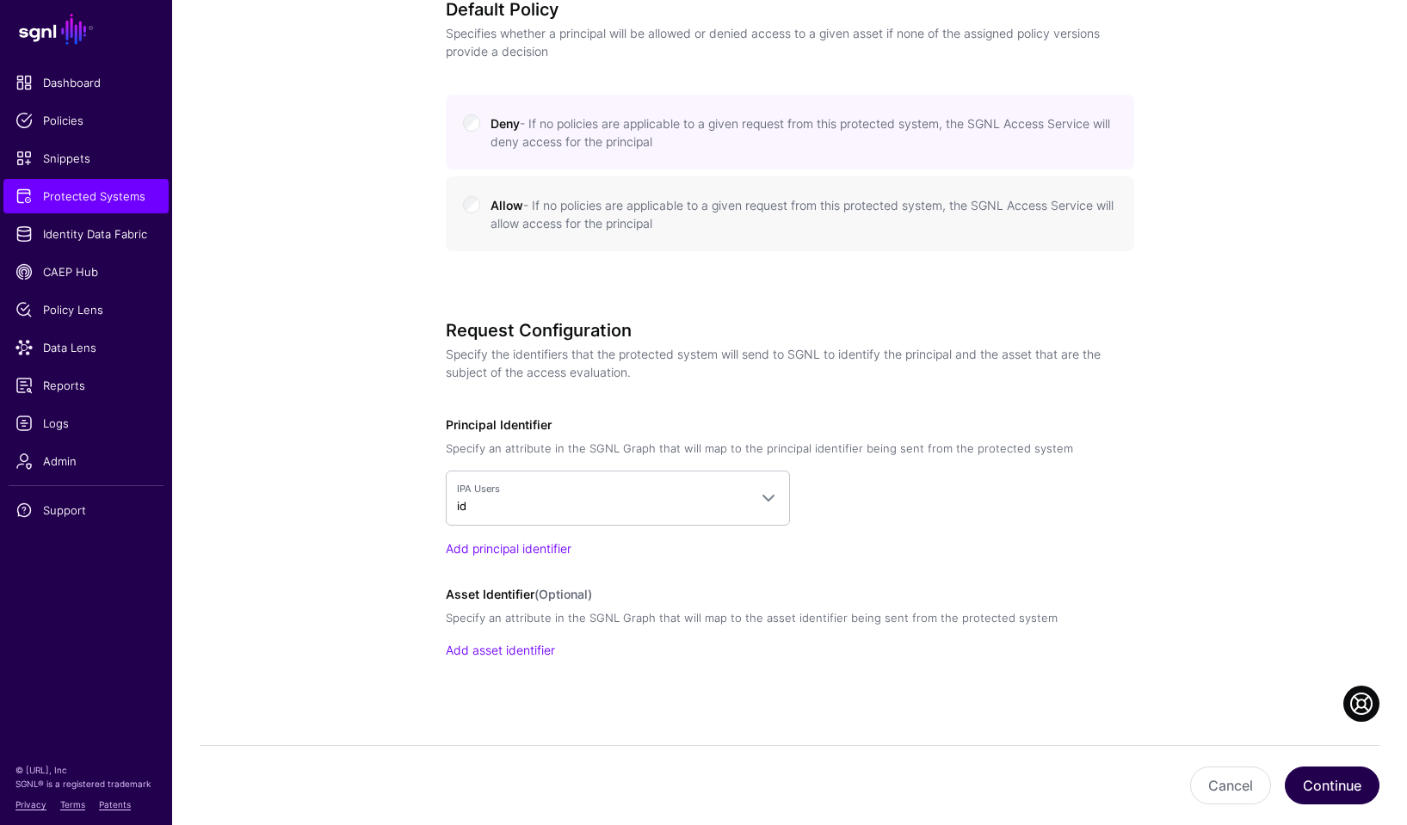
click at [1329, 787] on button "Continue" at bounding box center [1332, 786] width 95 height 38
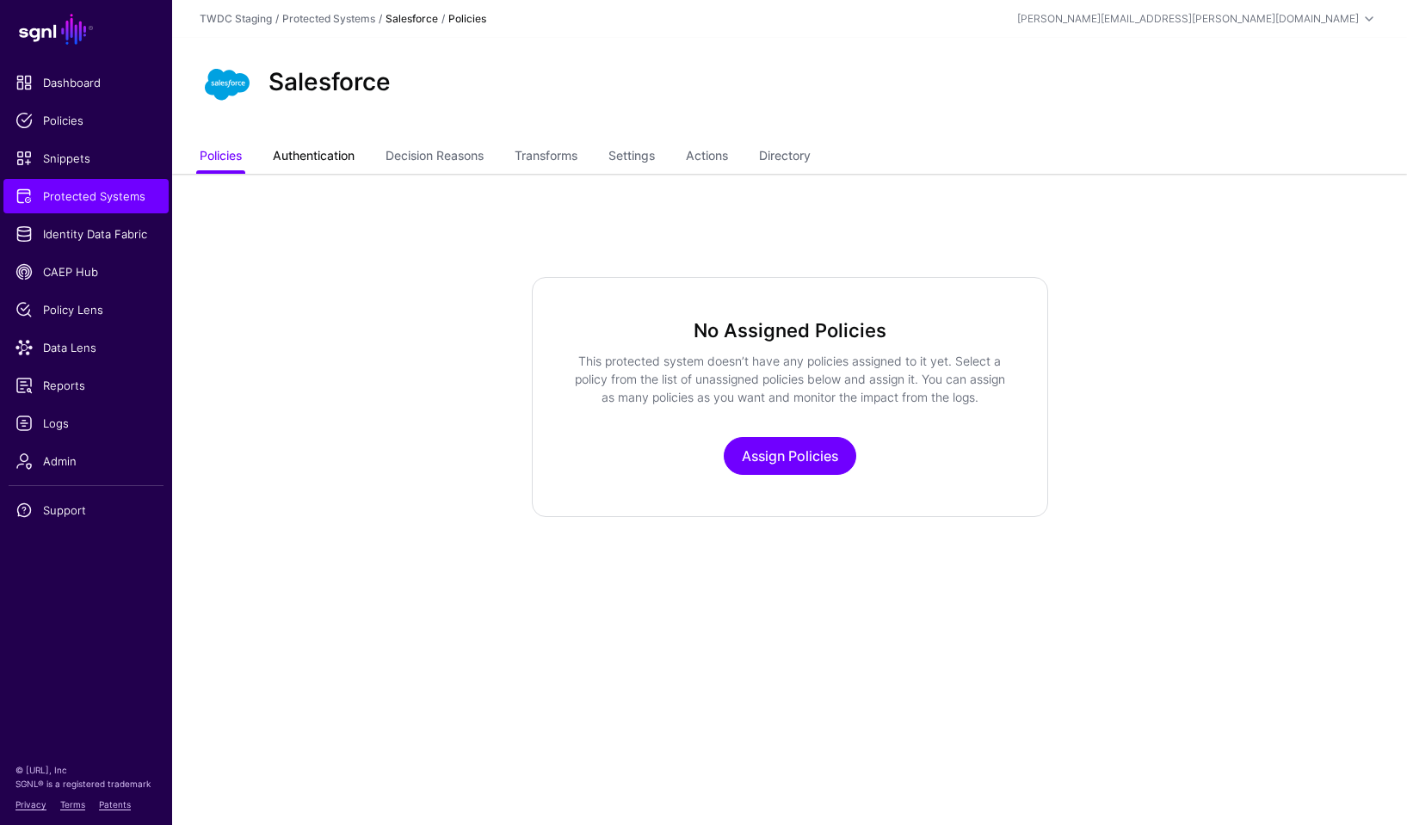
click at [334, 155] on link "Authentication" at bounding box center [314, 157] width 82 height 33
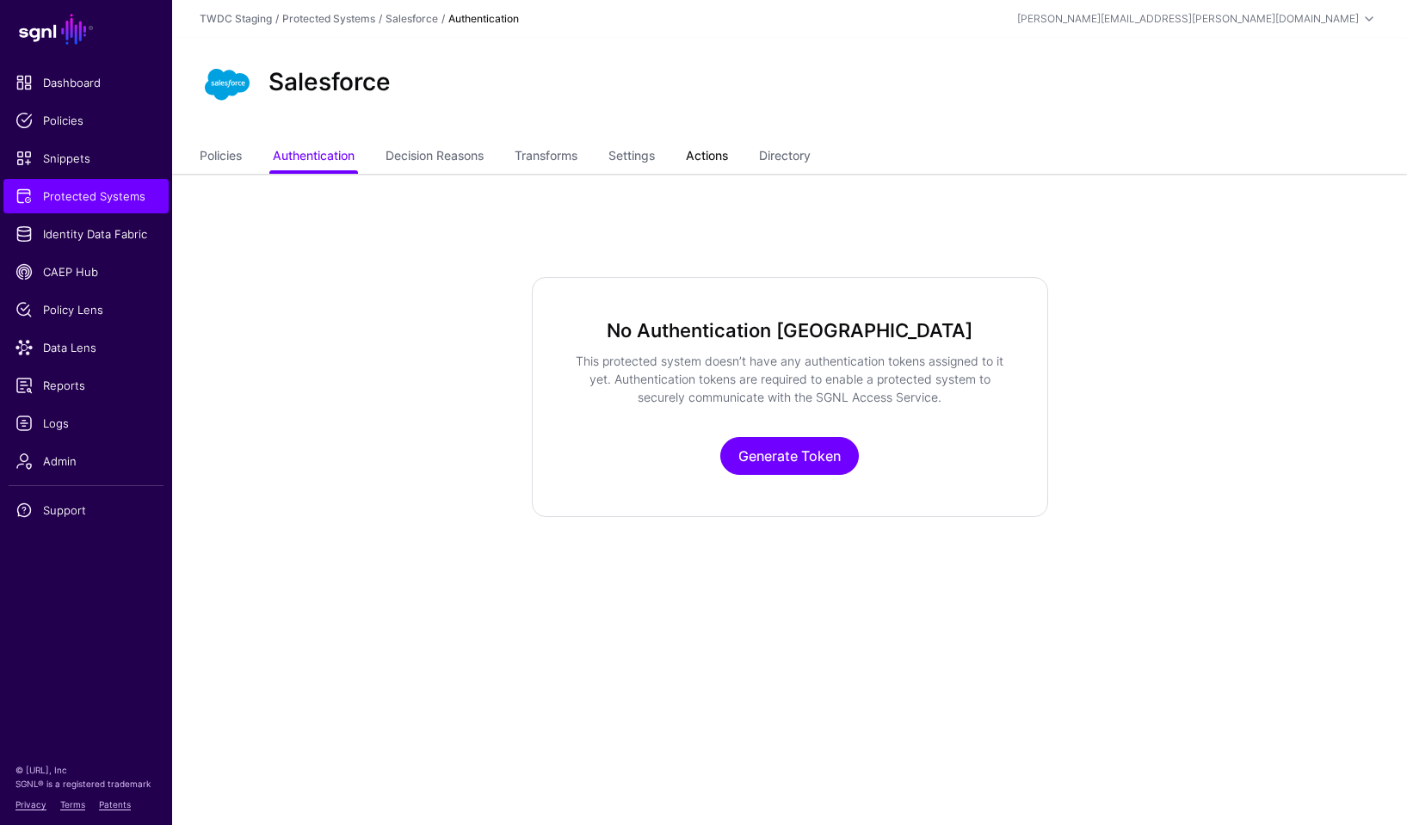
click at [713, 163] on link "Actions" at bounding box center [707, 157] width 42 height 33
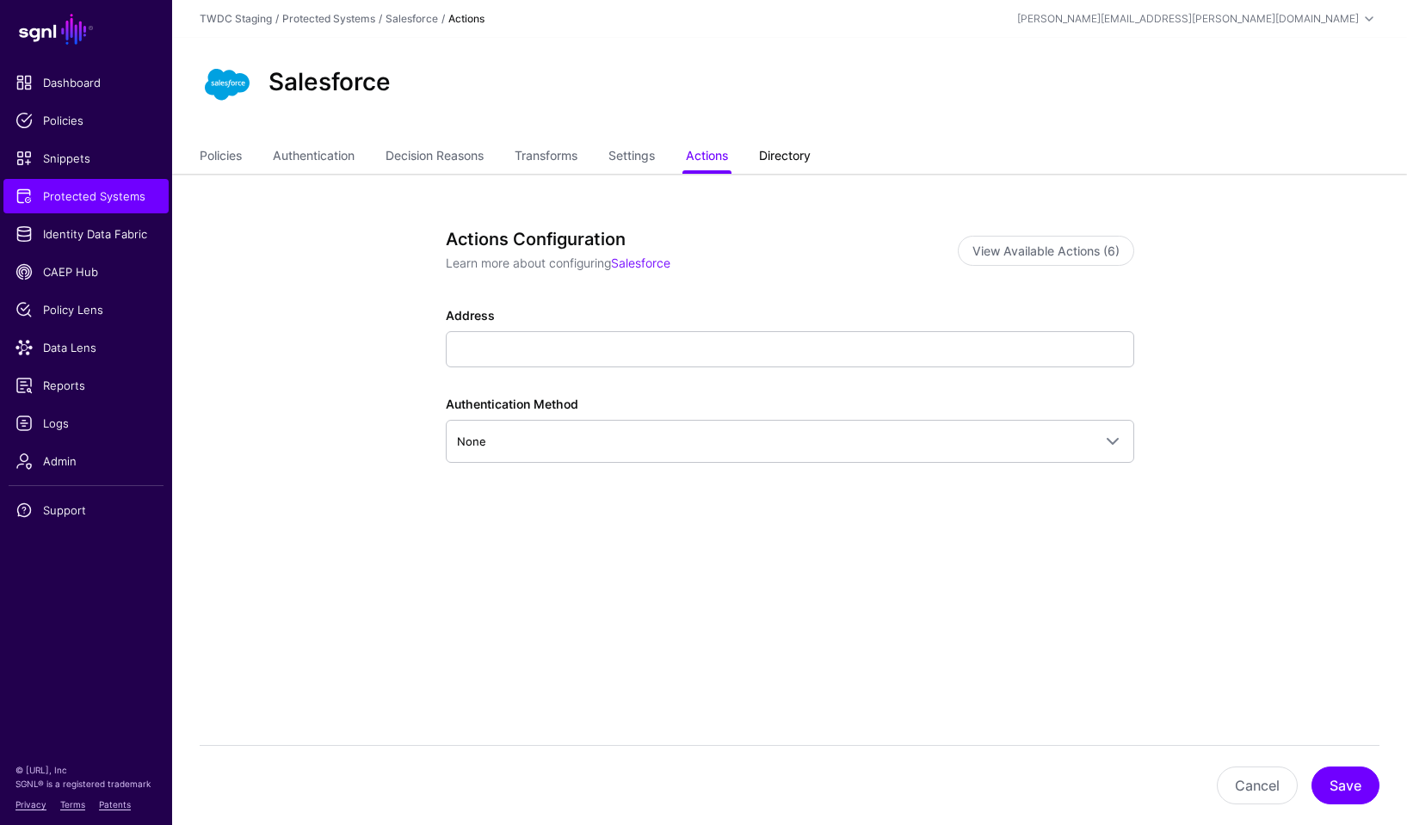
click at [792, 160] on link "Directory" at bounding box center [785, 157] width 52 height 33
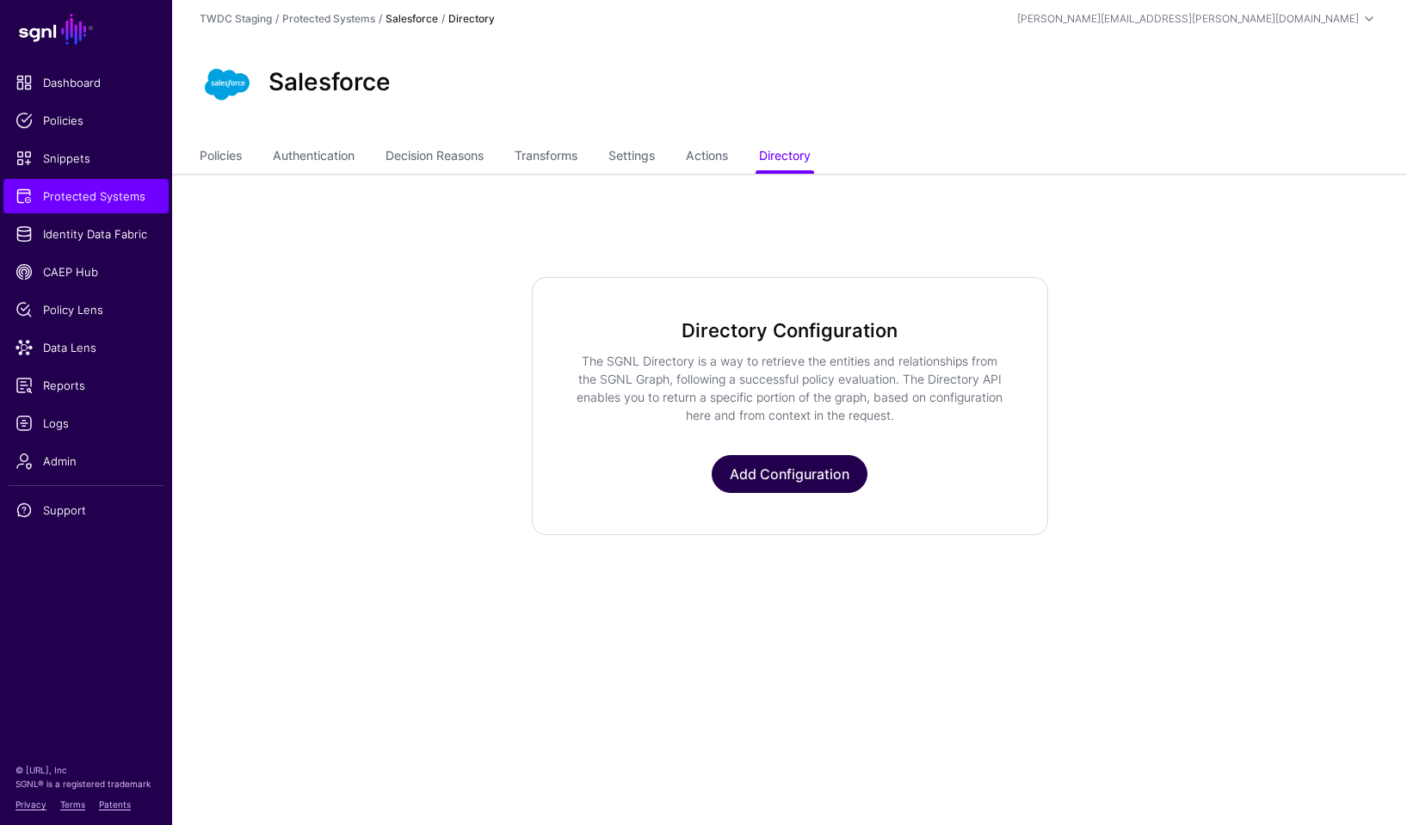
click at [758, 470] on link "Add Configuration" at bounding box center [790, 474] width 156 height 38
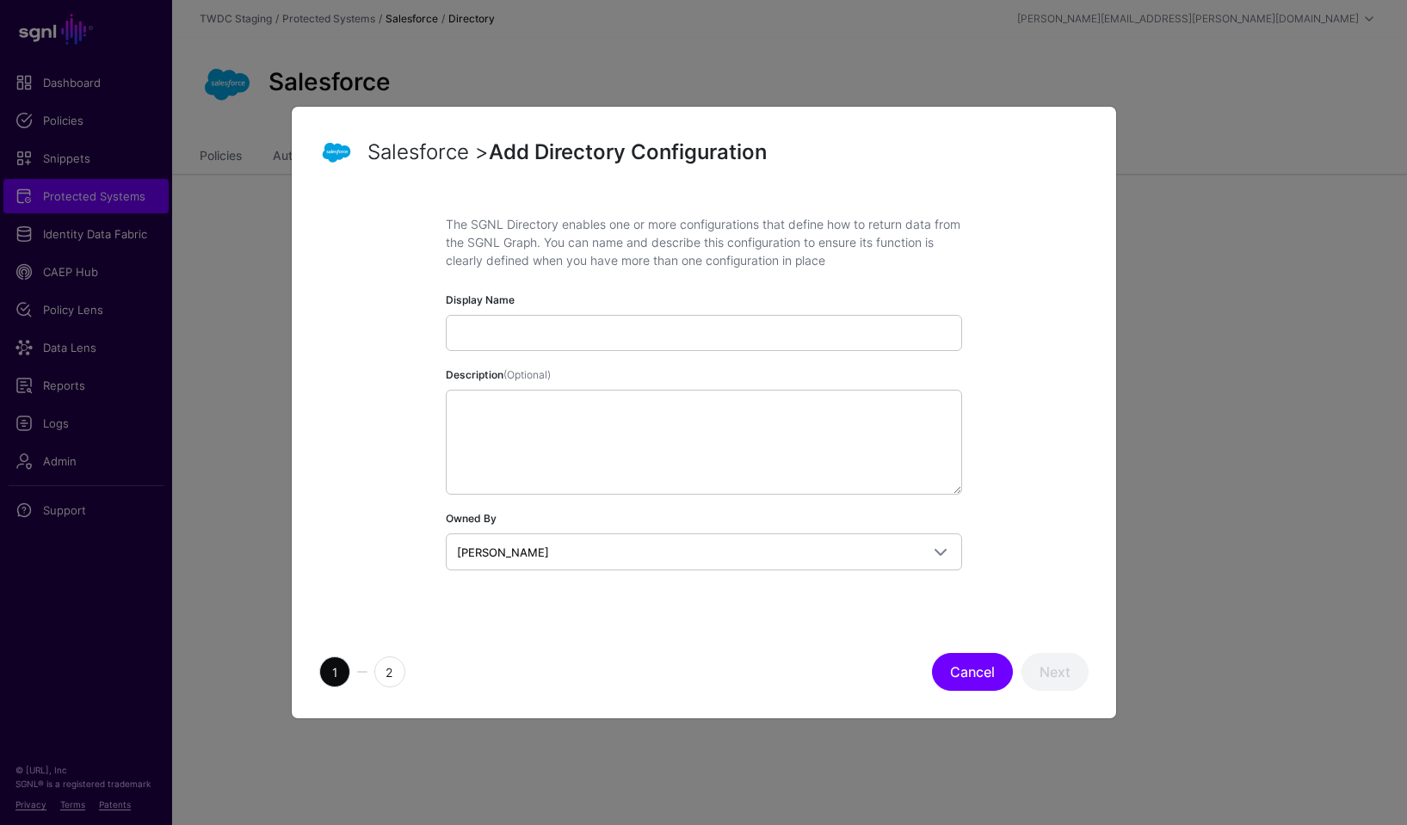
click at [975, 674] on button "Cancel" at bounding box center [972, 672] width 81 height 38
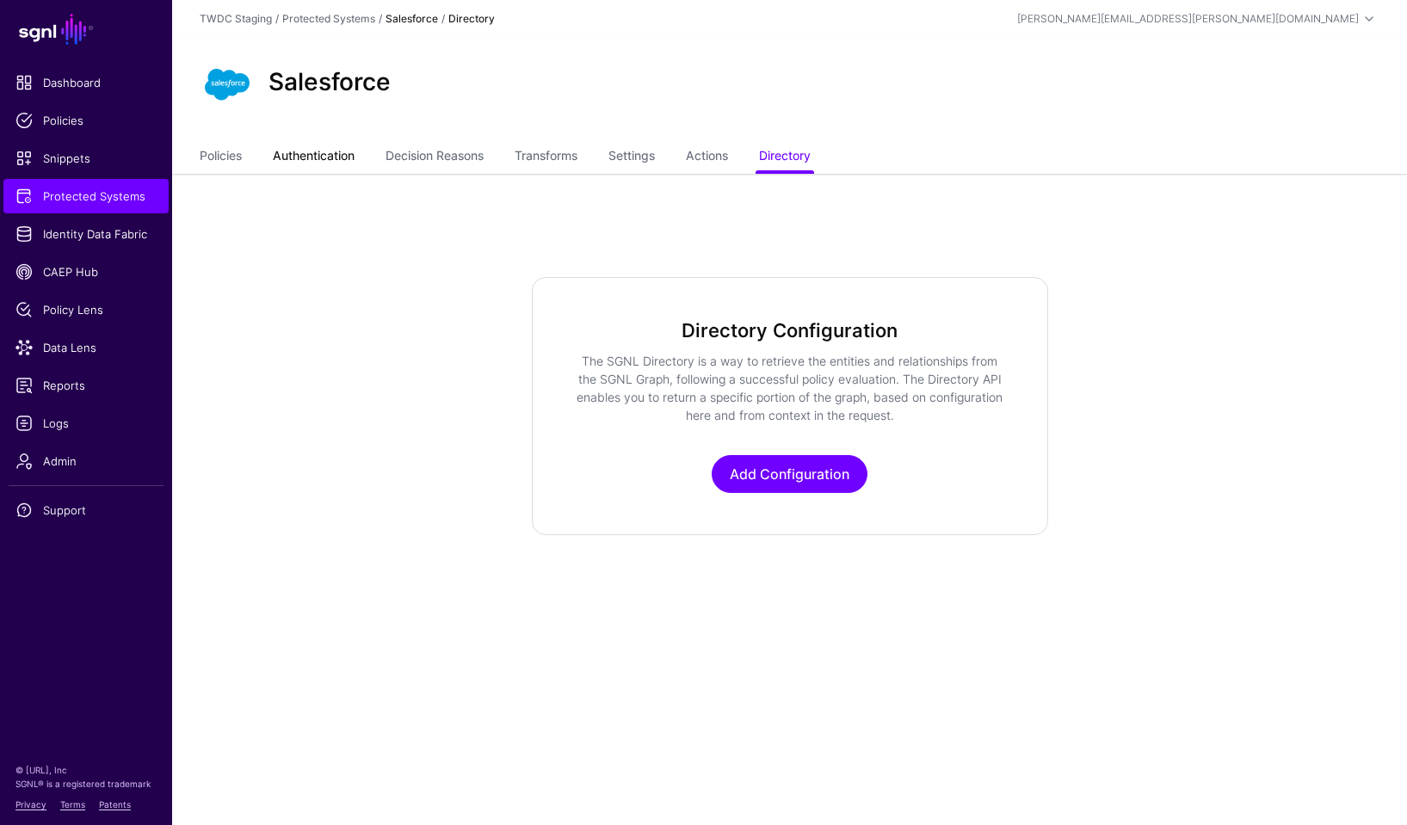
click at [333, 157] on link "Authentication" at bounding box center [314, 157] width 82 height 33
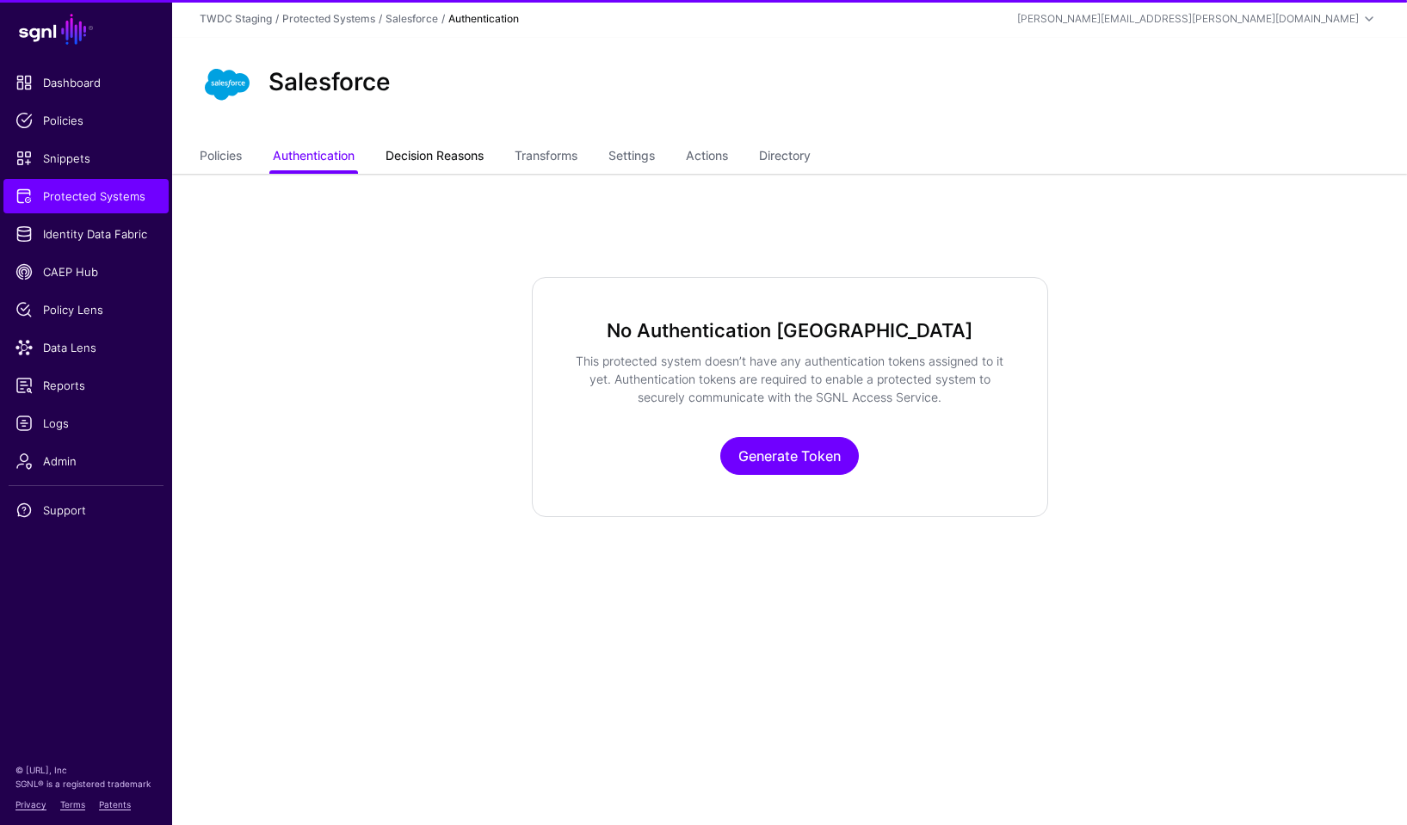
click at [438, 158] on link "Decision Reasons" at bounding box center [435, 157] width 98 height 33
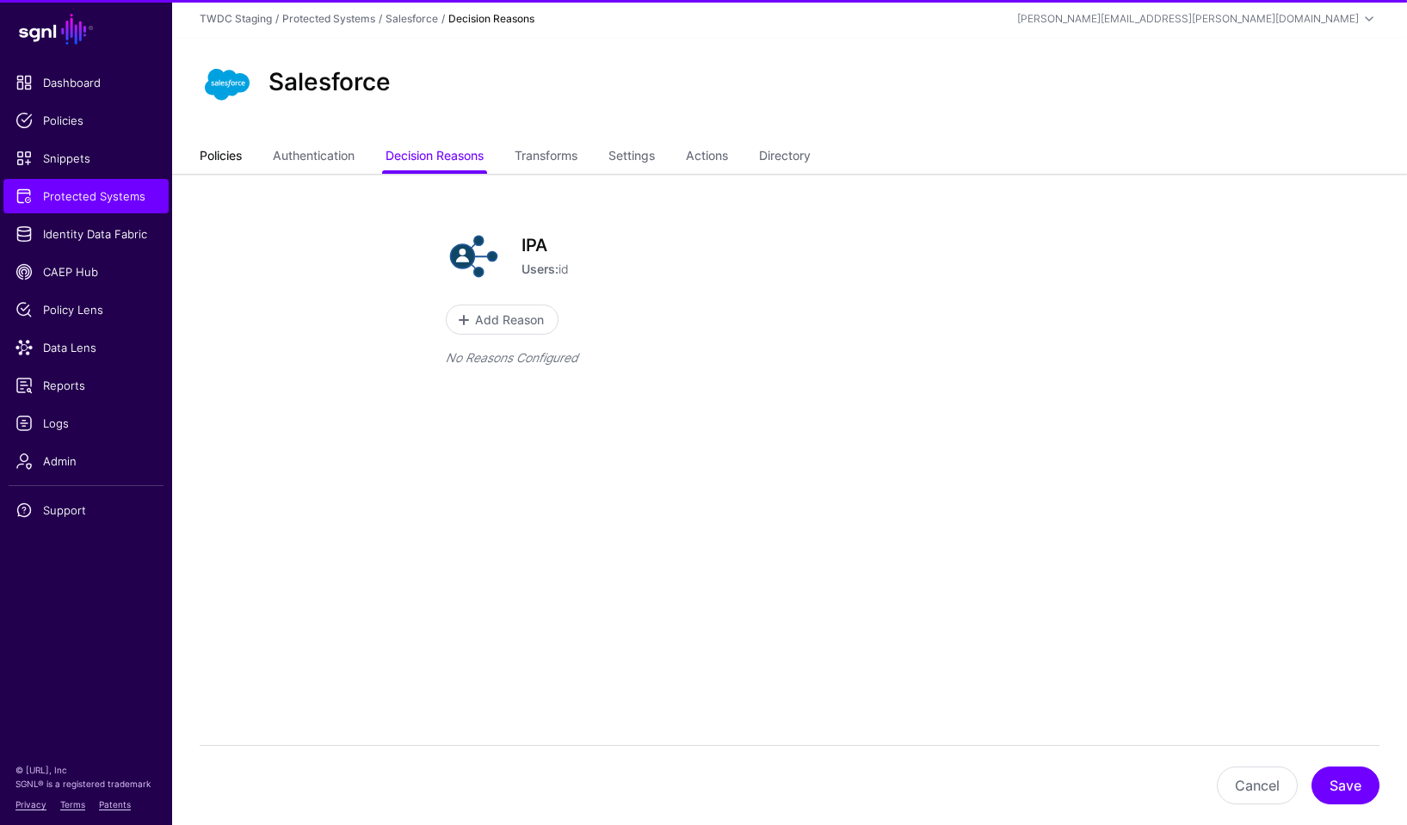
click at [235, 155] on link "Policies" at bounding box center [221, 157] width 42 height 33
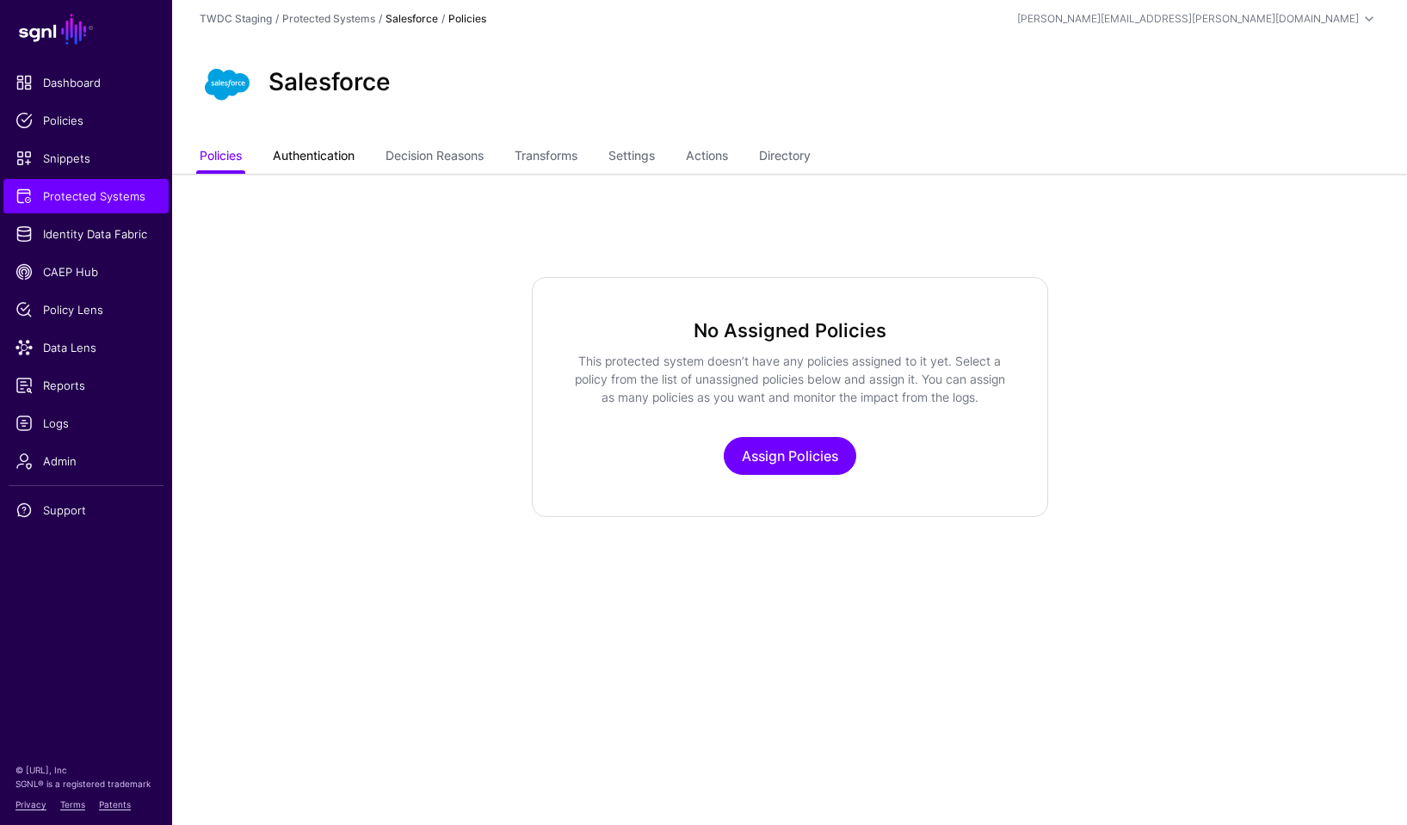
click at [312, 152] on link "Authentication" at bounding box center [314, 157] width 82 height 33
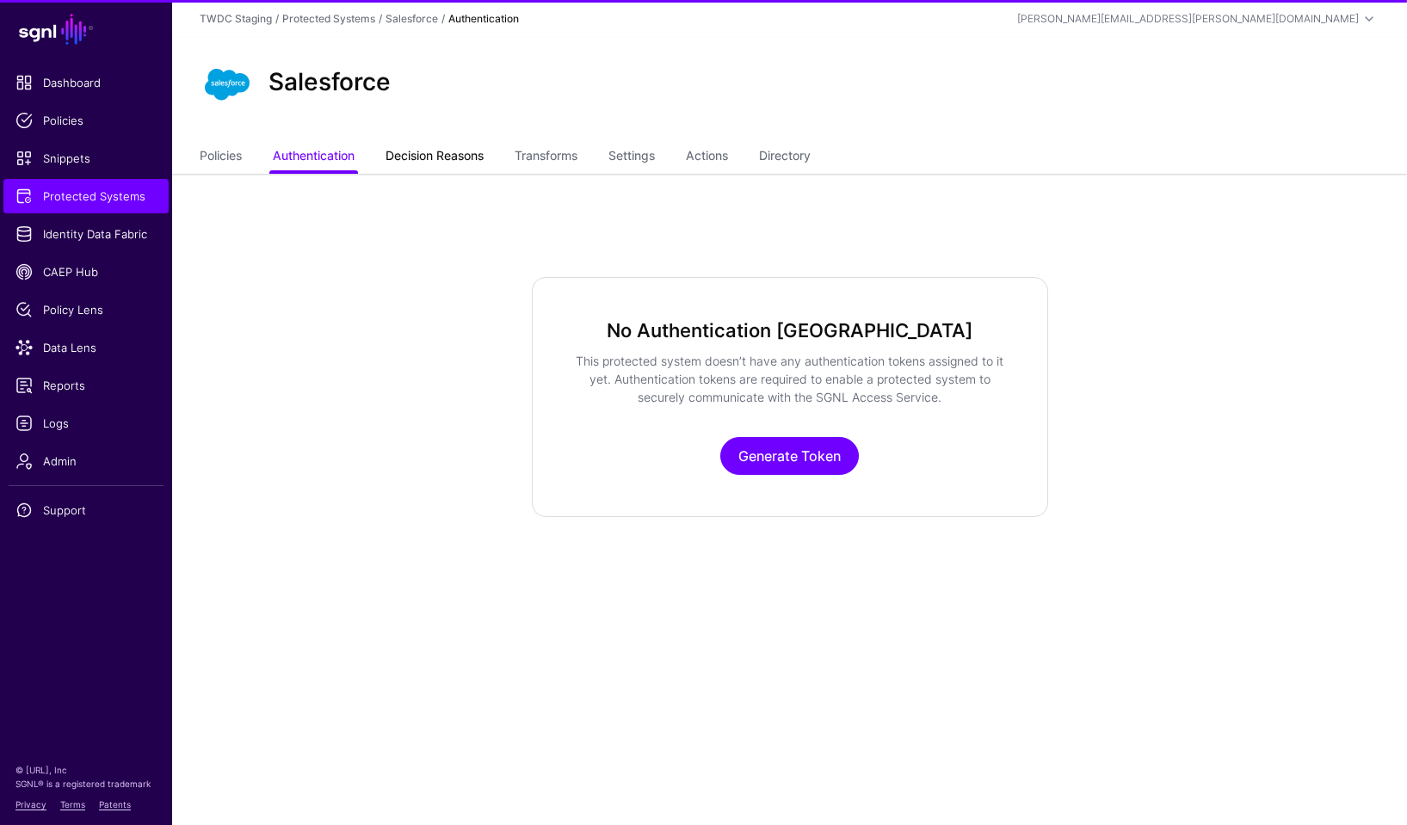
click at [440, 164] on link "Decision Reasons" at bounding box center [435, 157] width 98 height 33
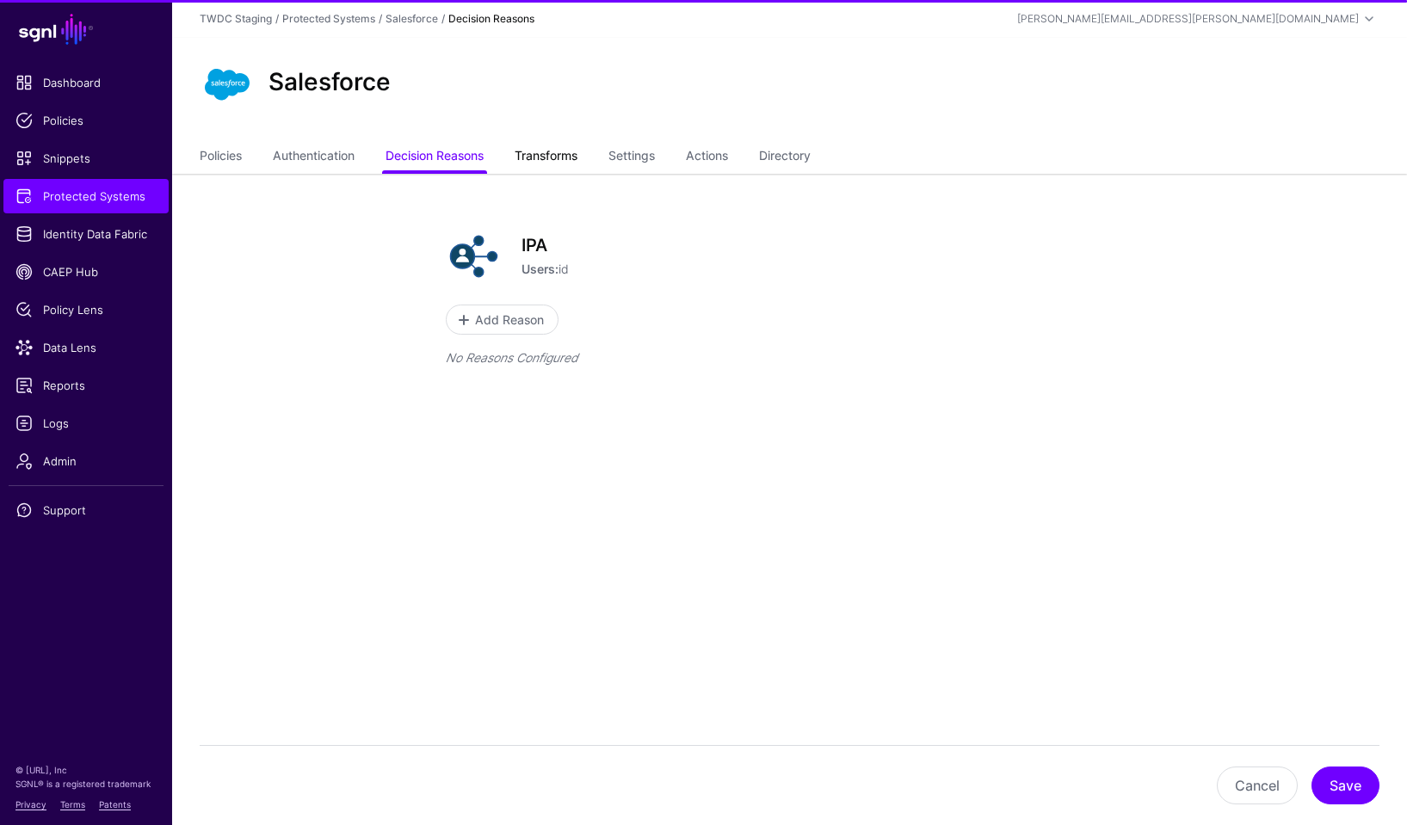
click at [561, 161] on link "Transforms" at bounding box center [546, 157] width 63 height 33
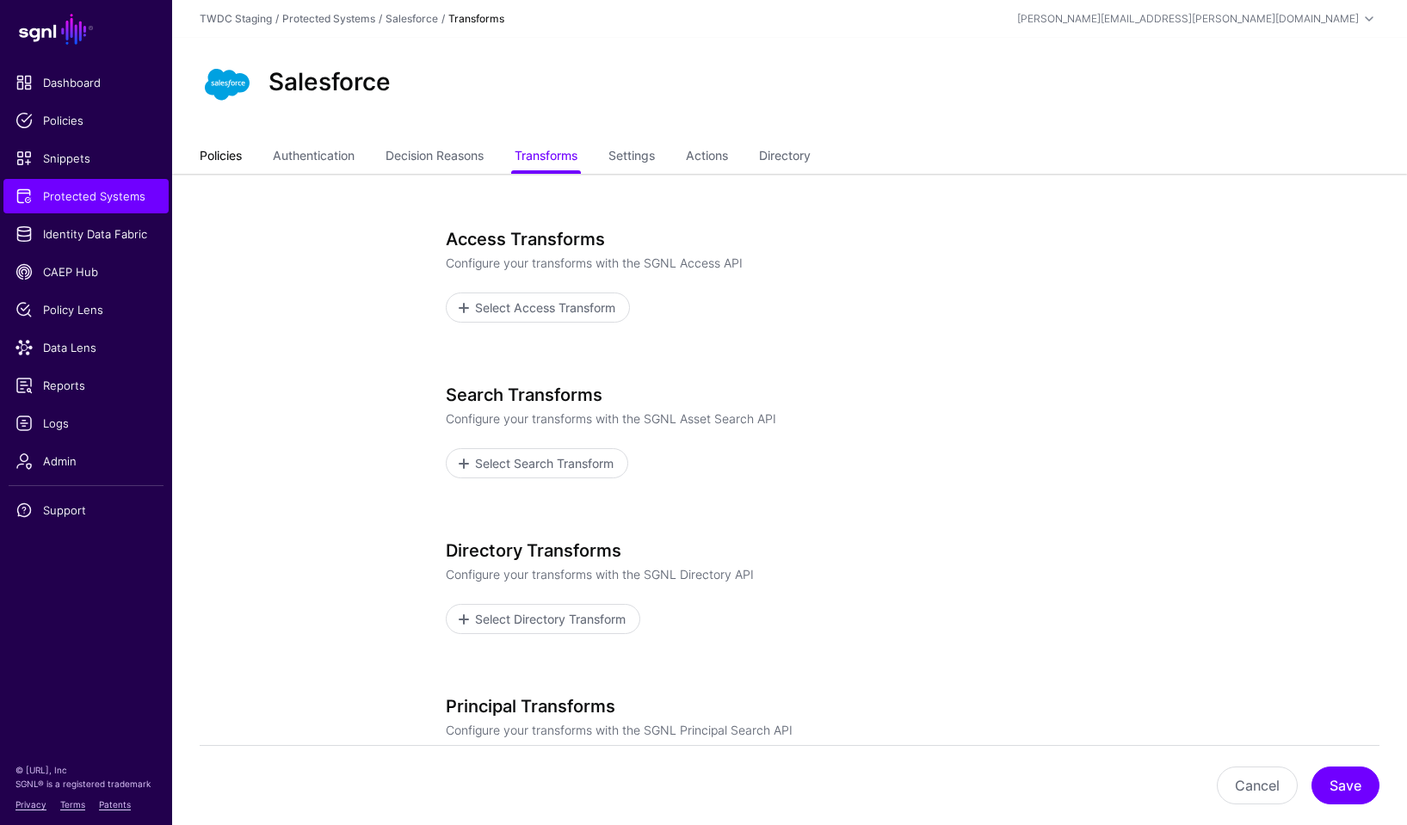
click at [215, 152] on link "Policies" at bounding box center [221, 157] width 42 height 33
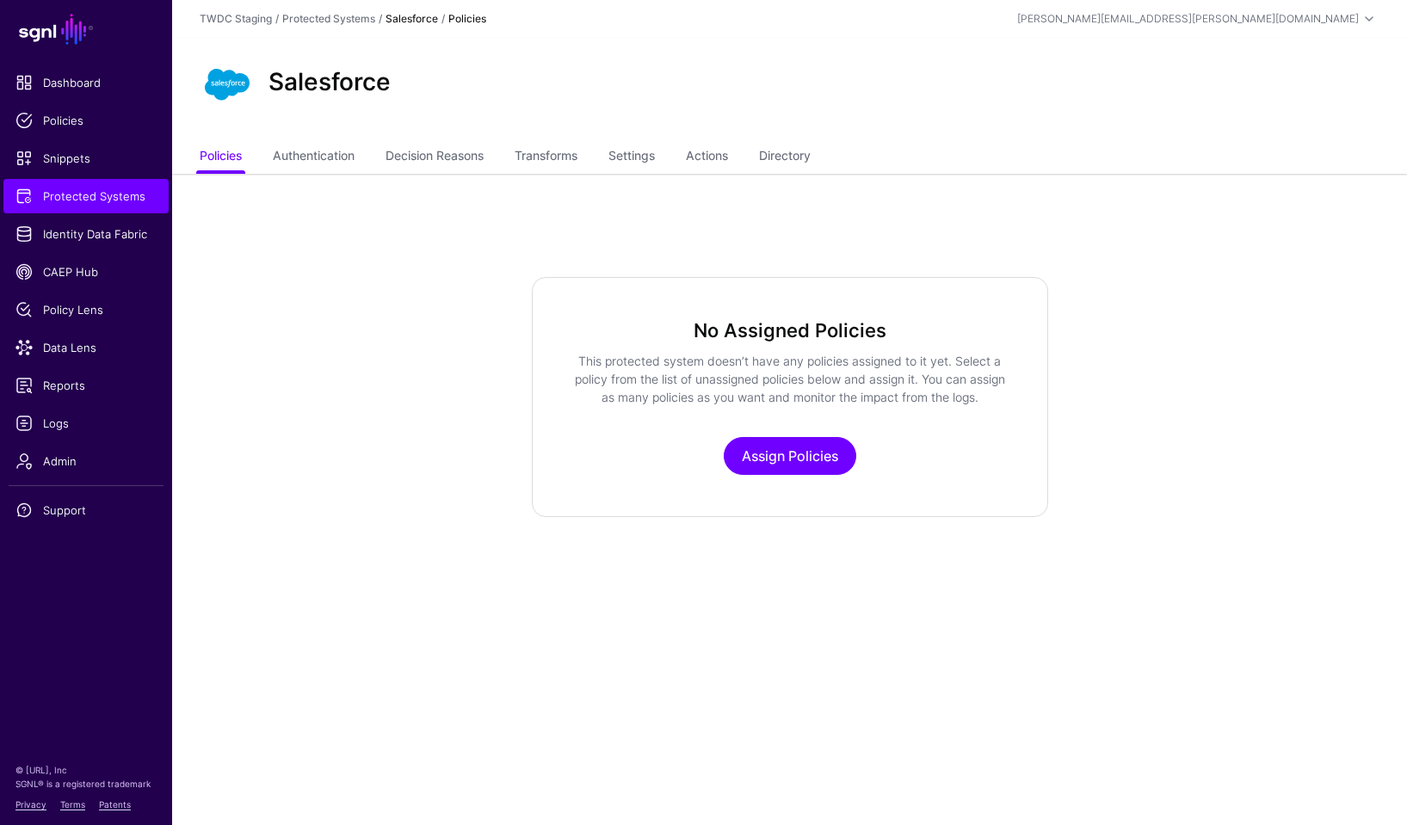
click at [412, 18] on strong "Salesforce" at bounding box center [412, 18] width 52 height 13
click at [342, 20] on link "Protected Systems" at bounding box center [328, 18] width 93 height 13
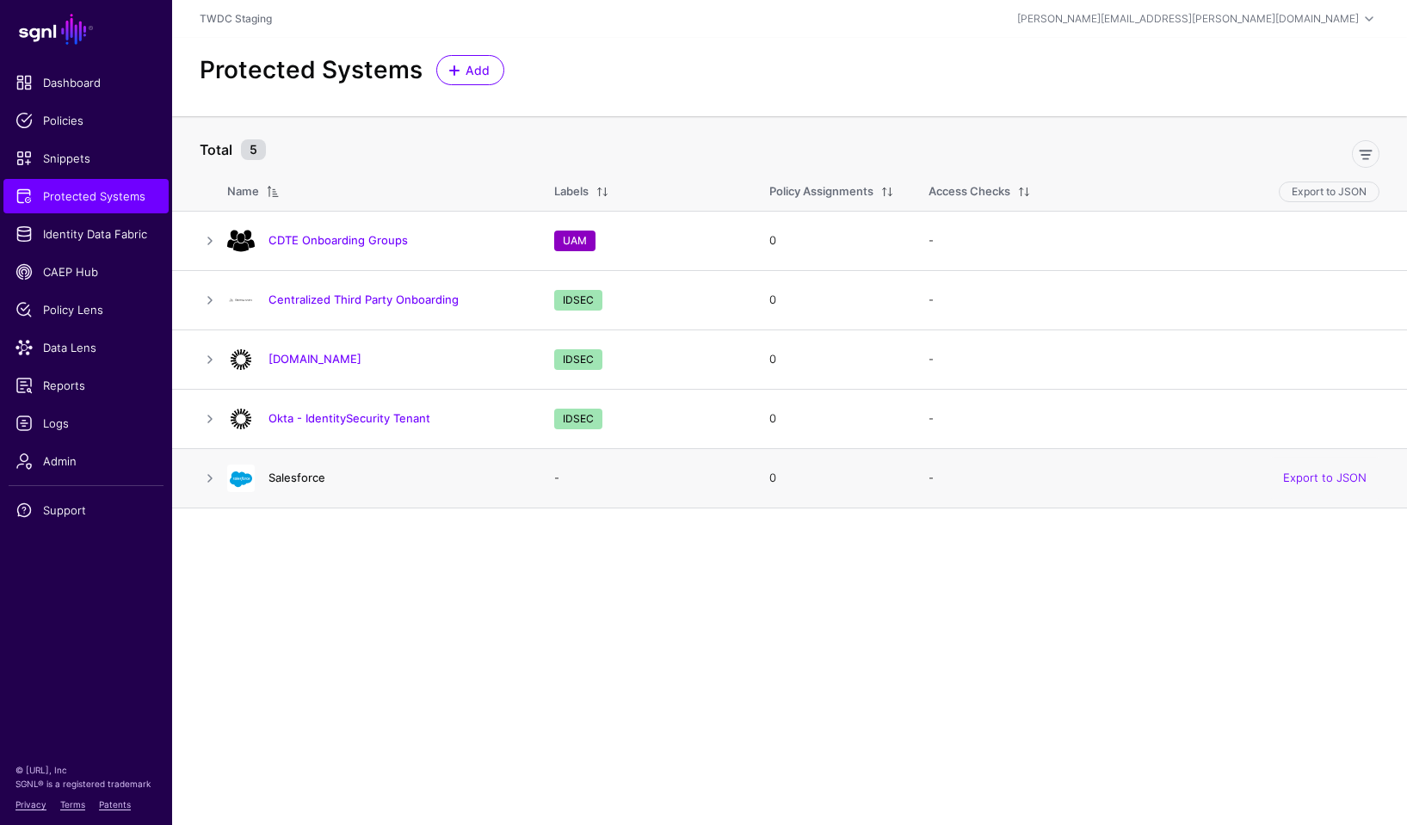
click at [278, 478] on link "Salesforce" at bounding box center [297, 478] width 57 height 14
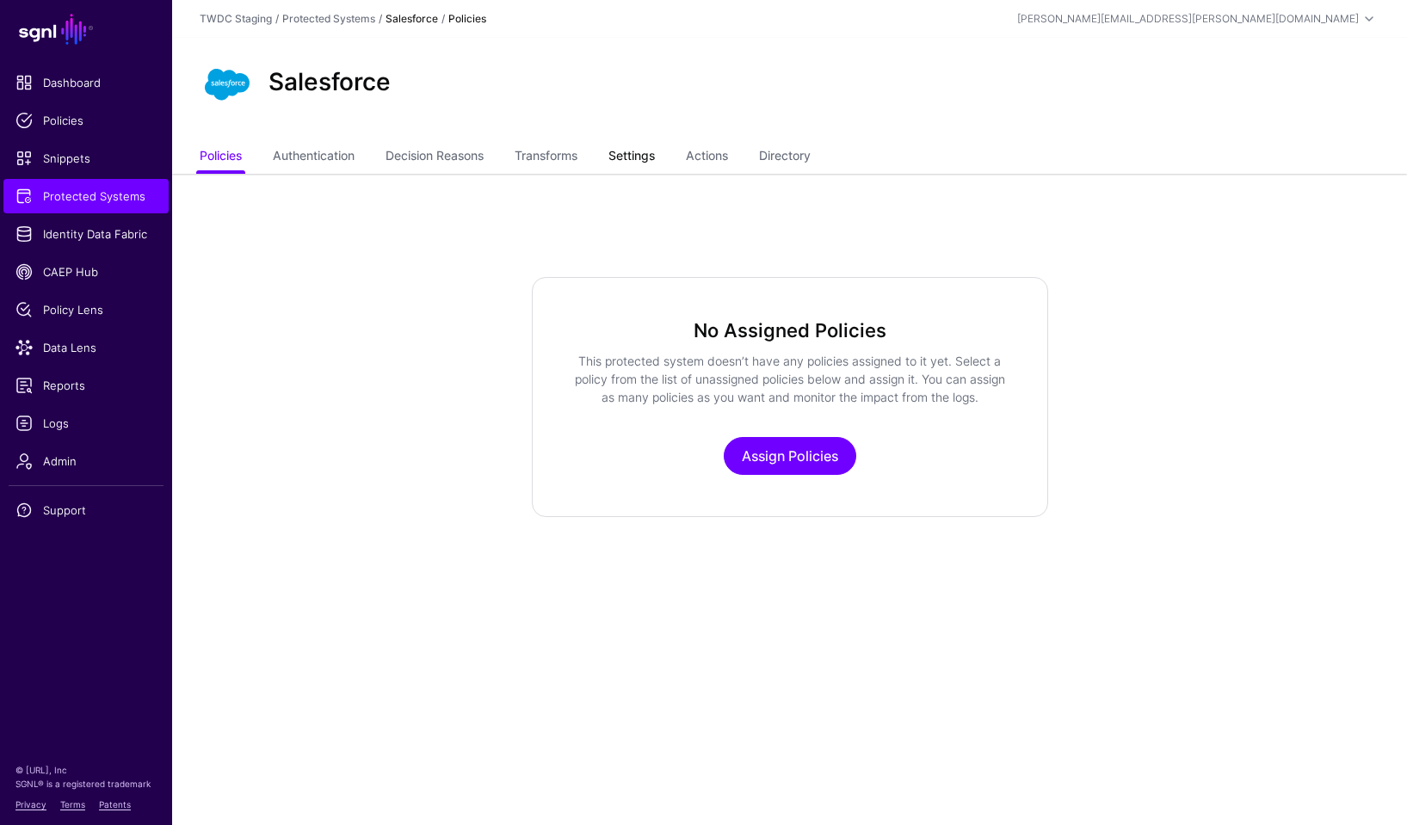
click at [636, 145] on link "Settings" at bounding box center [631, 157] width 46 height 33
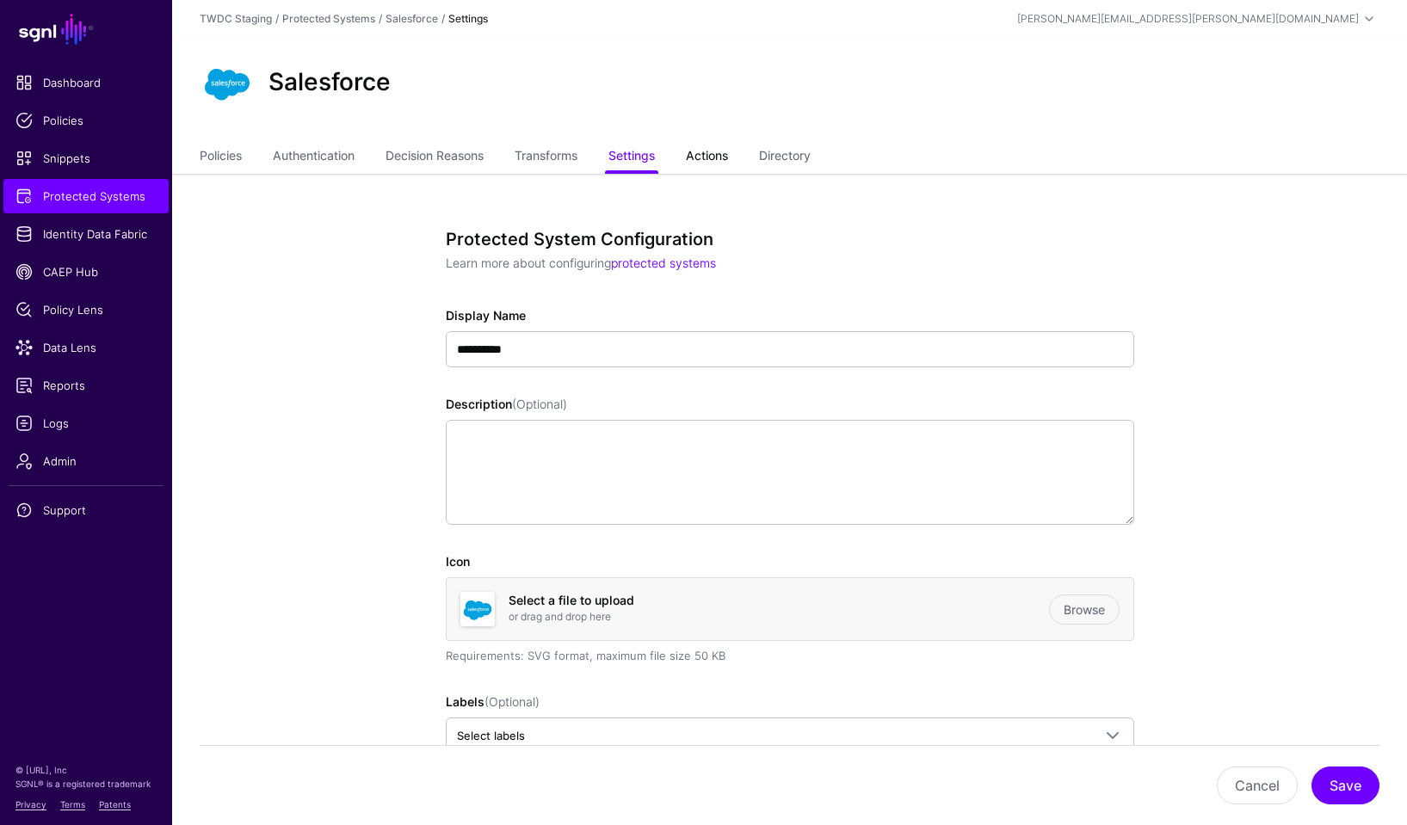
click at [719, 156] on link "Actions" at bounding box center [707, 157] width 42 height 33
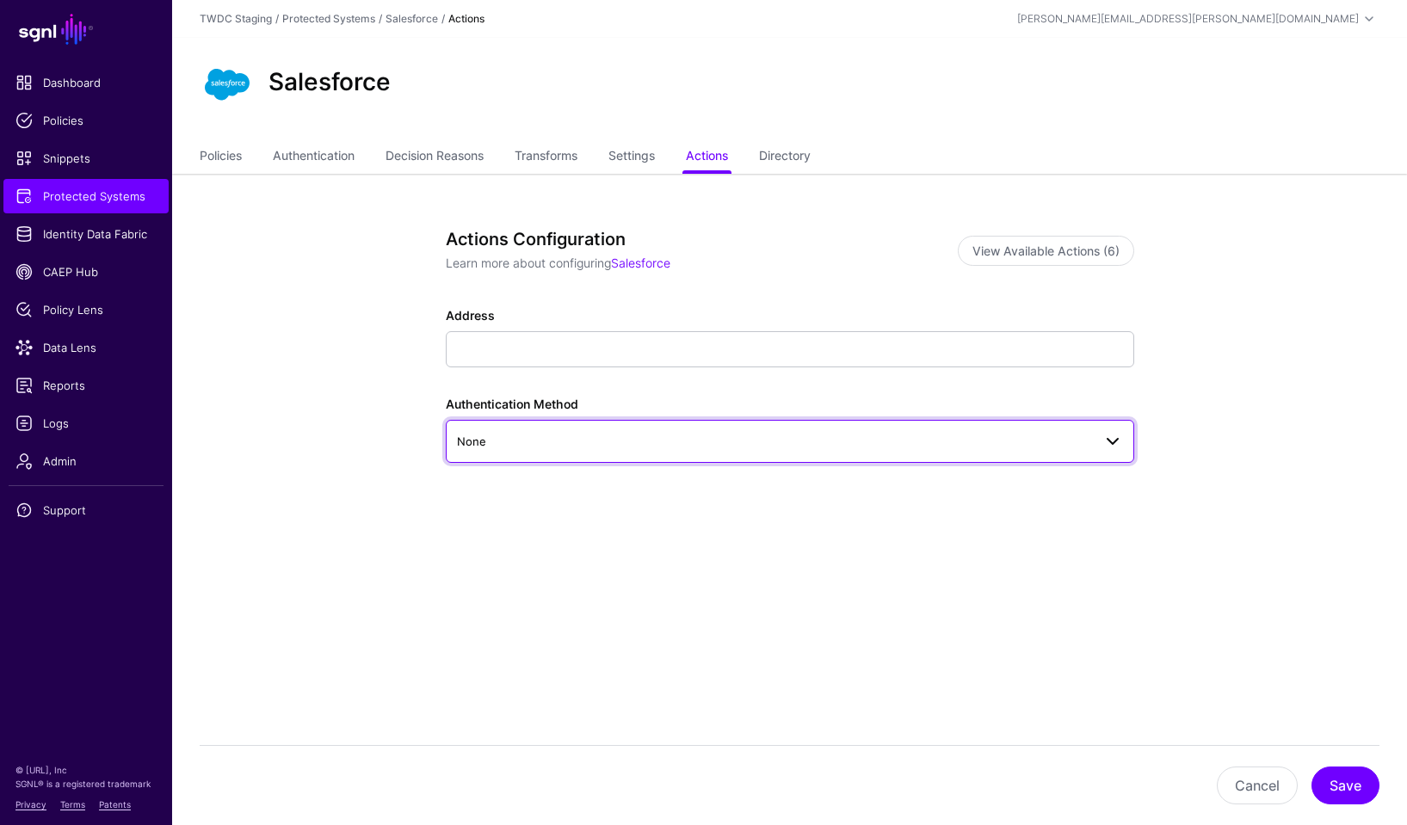
click at [575, 440] on span "None" at bounding box center [774, 441] width 635 height 19
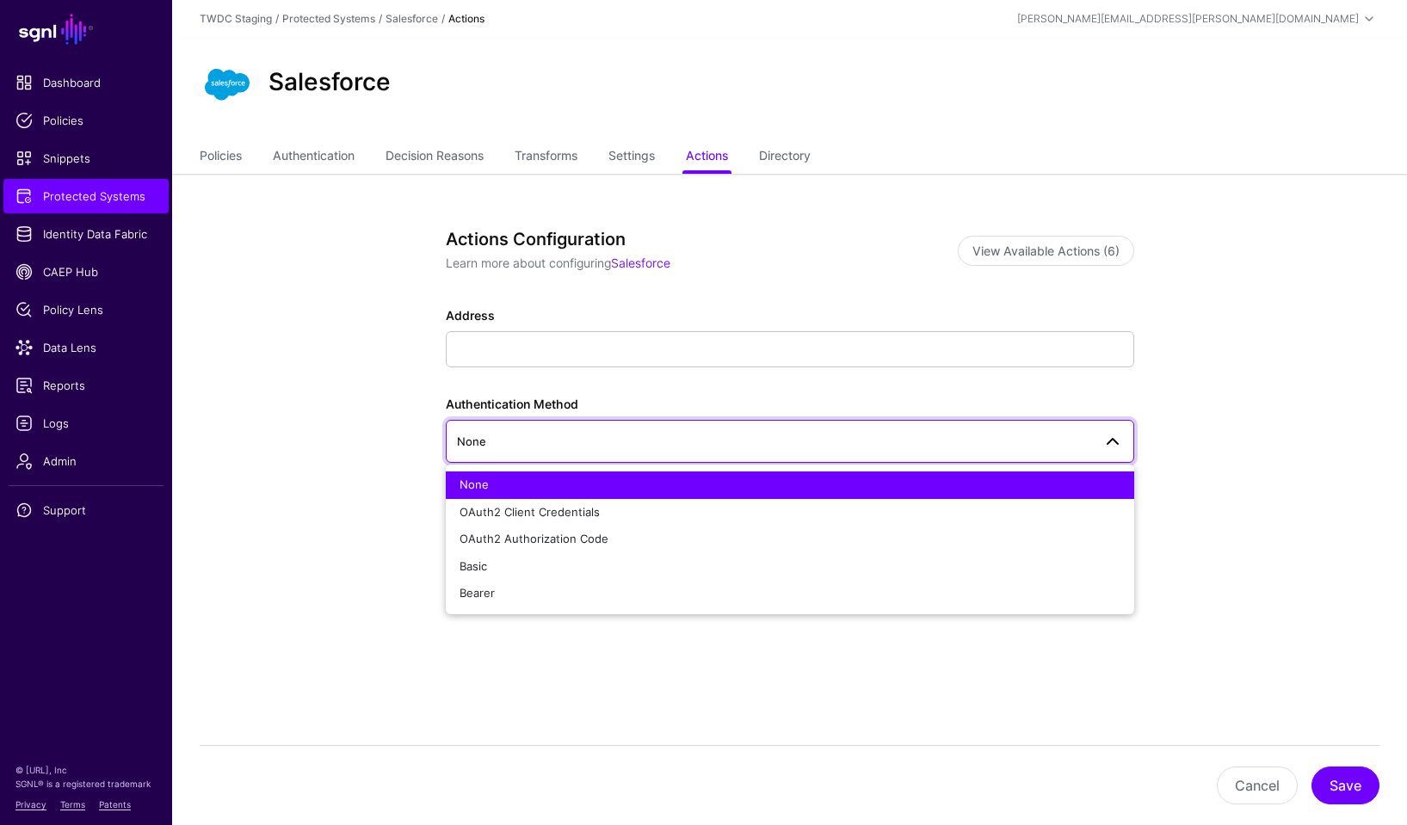
click at [833, 255] on p "Learn more about configuring Salesforce" at bounding box center [695, 263] width 498 height 18
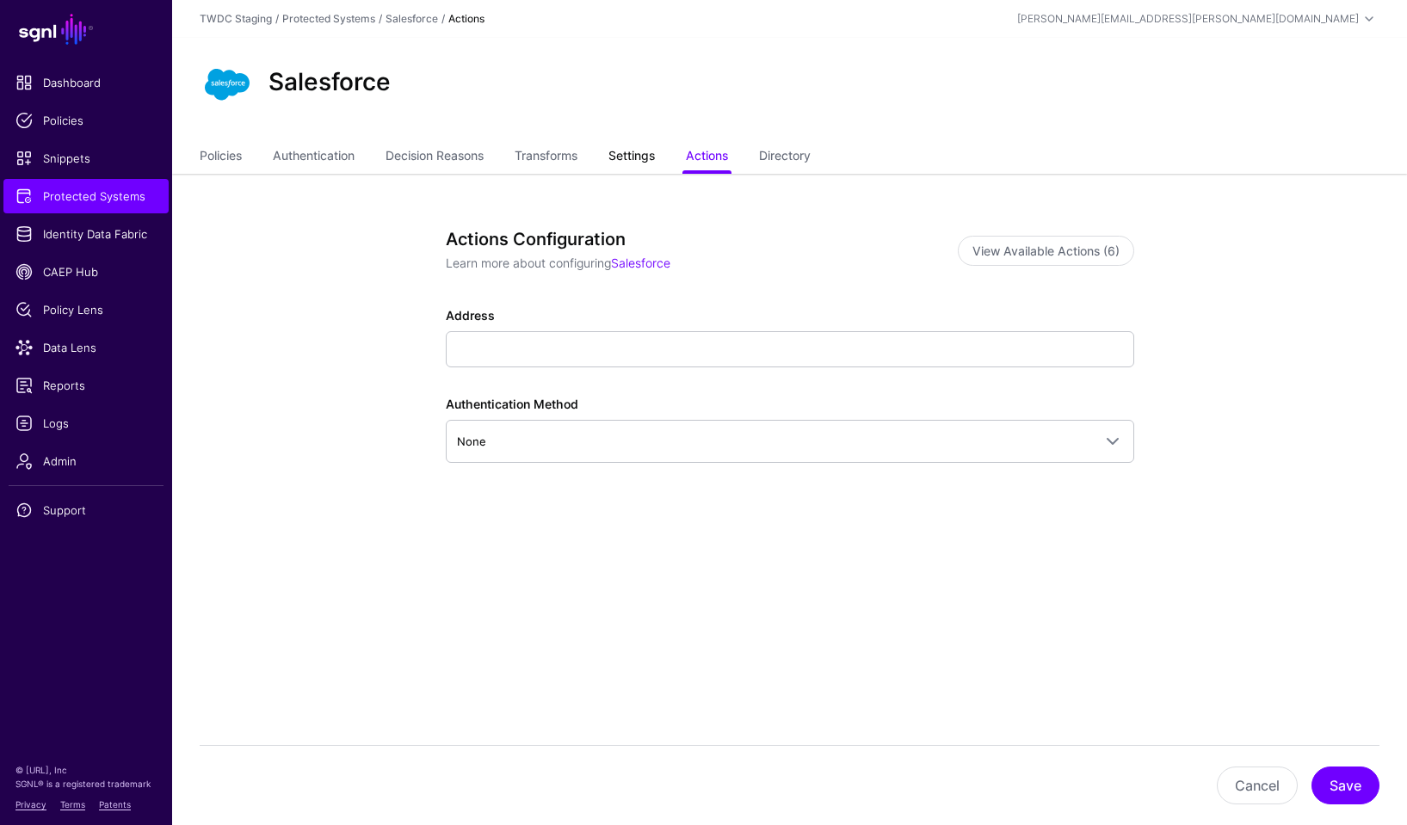
click at [639, 166] on link "Settings" at bounding box center [631, 157] width 46 height 33
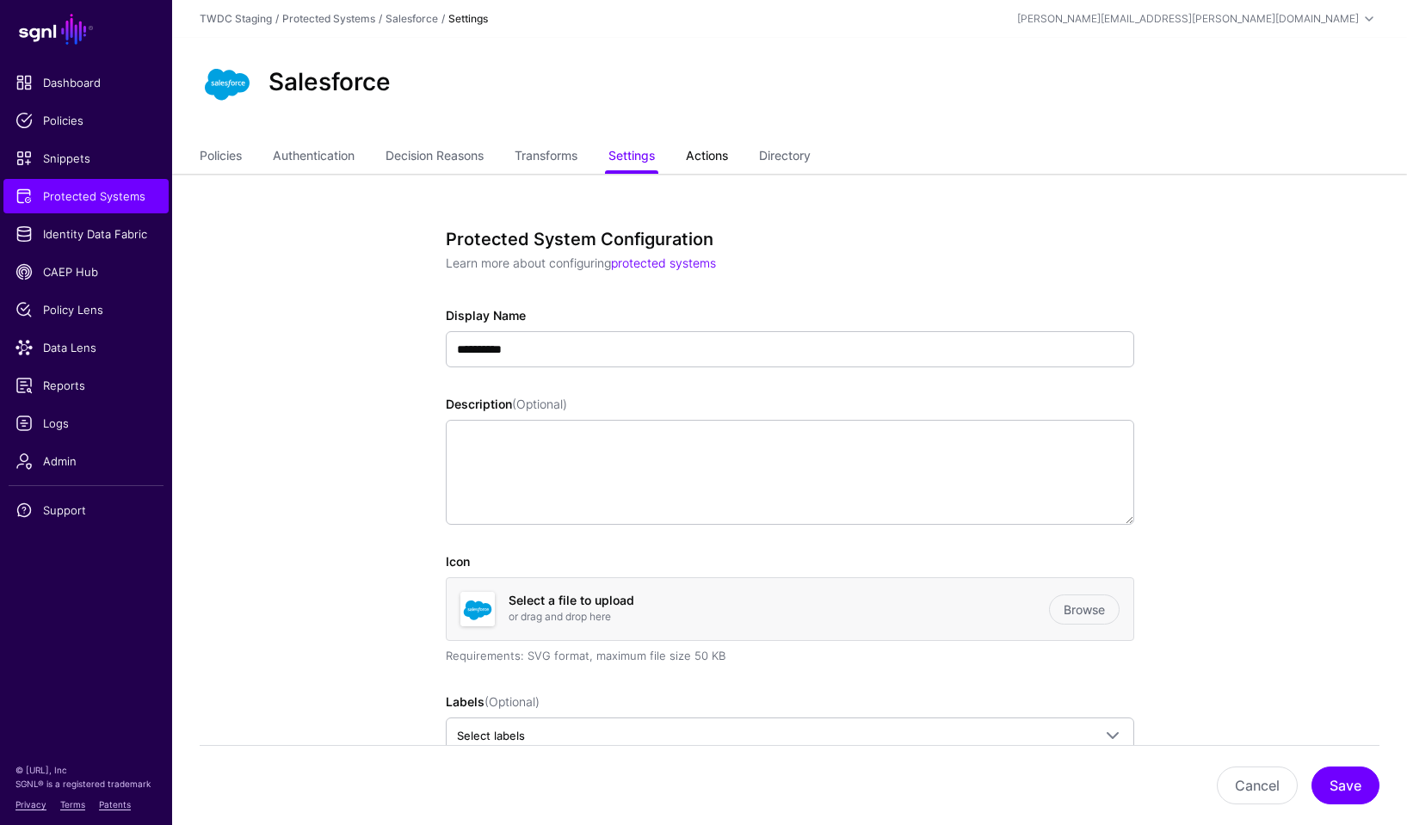
click at [728, 153] on link "Actions" at bounding box center [707, 157] width 42 height 33
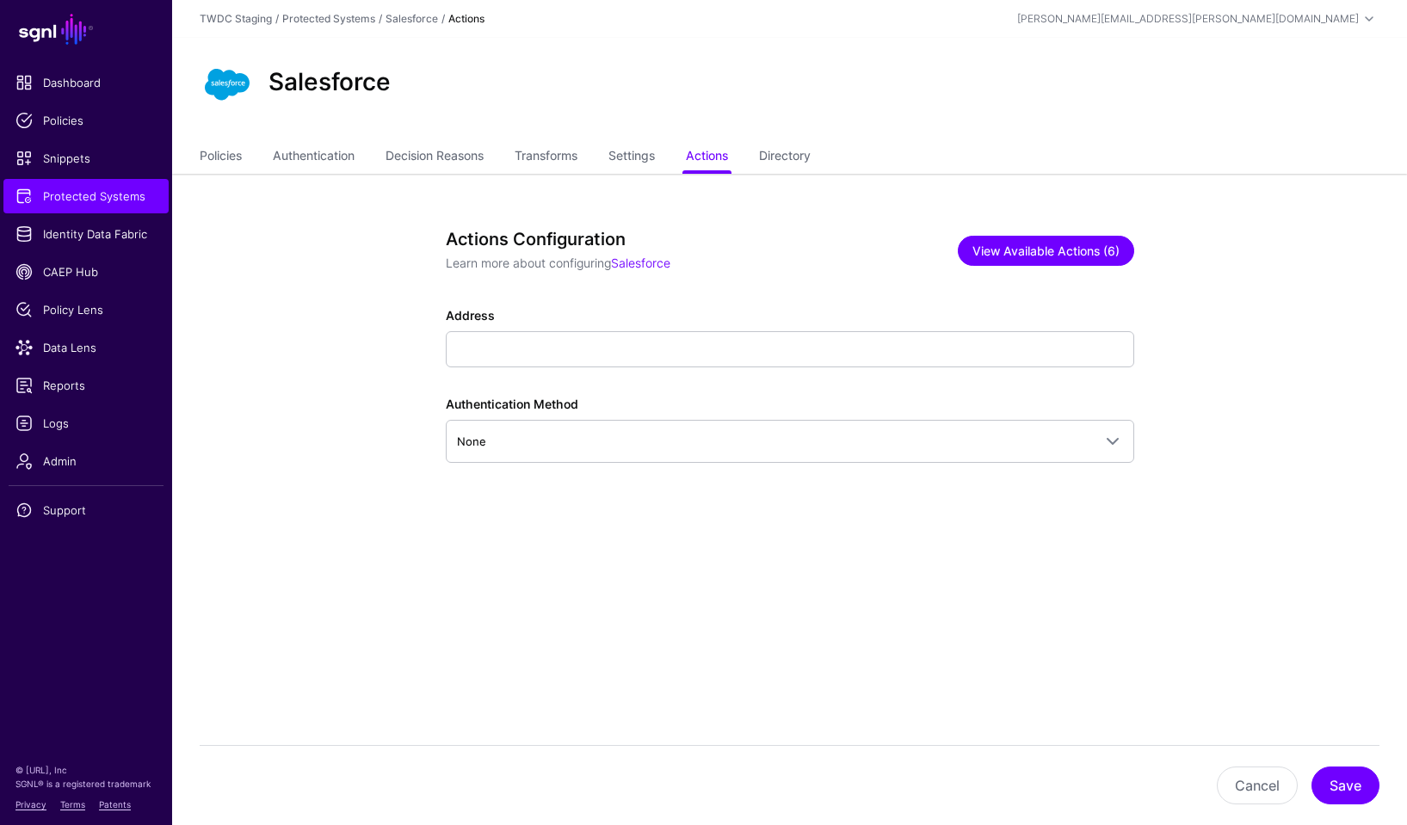
click at [997, 245] on button "View Available Actions (6)" at bounding box center [1046, 251] width 176 height 30
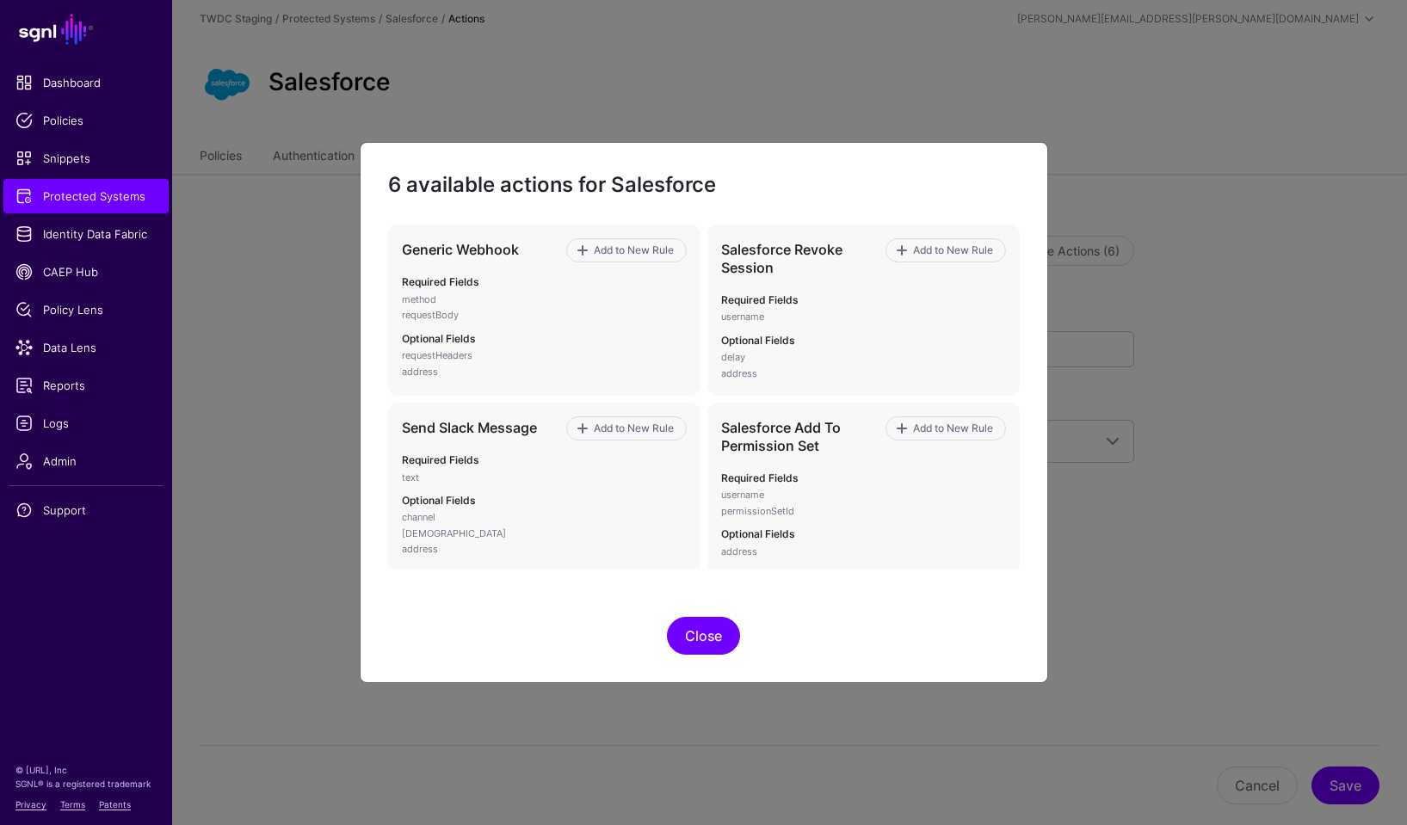
click at [701, 640] on button "Close" at bounding box center [703, 636] width 73 height 38
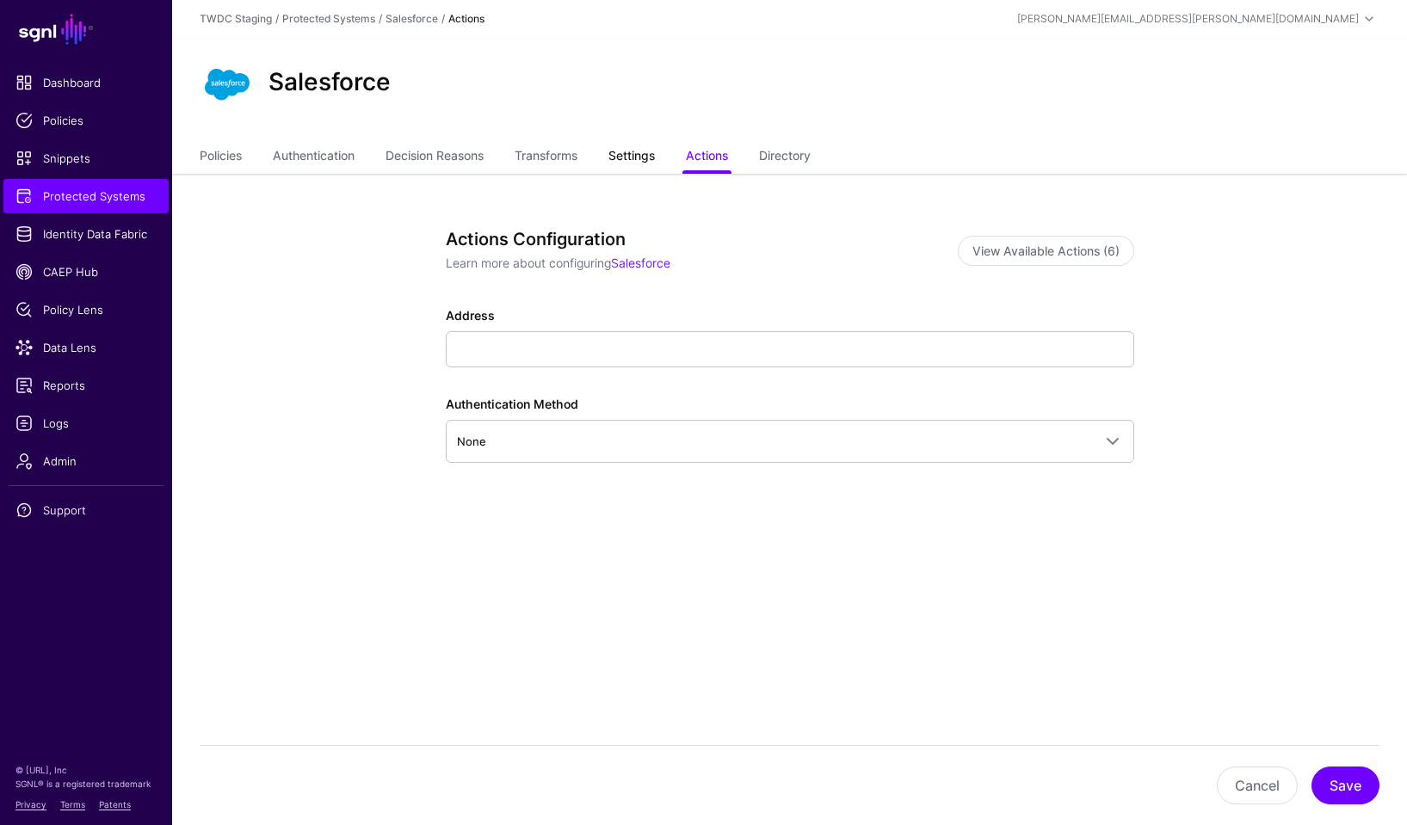
click at [644, 153] on link "Settings" at bounding box center [631, 157] width 46 height 33
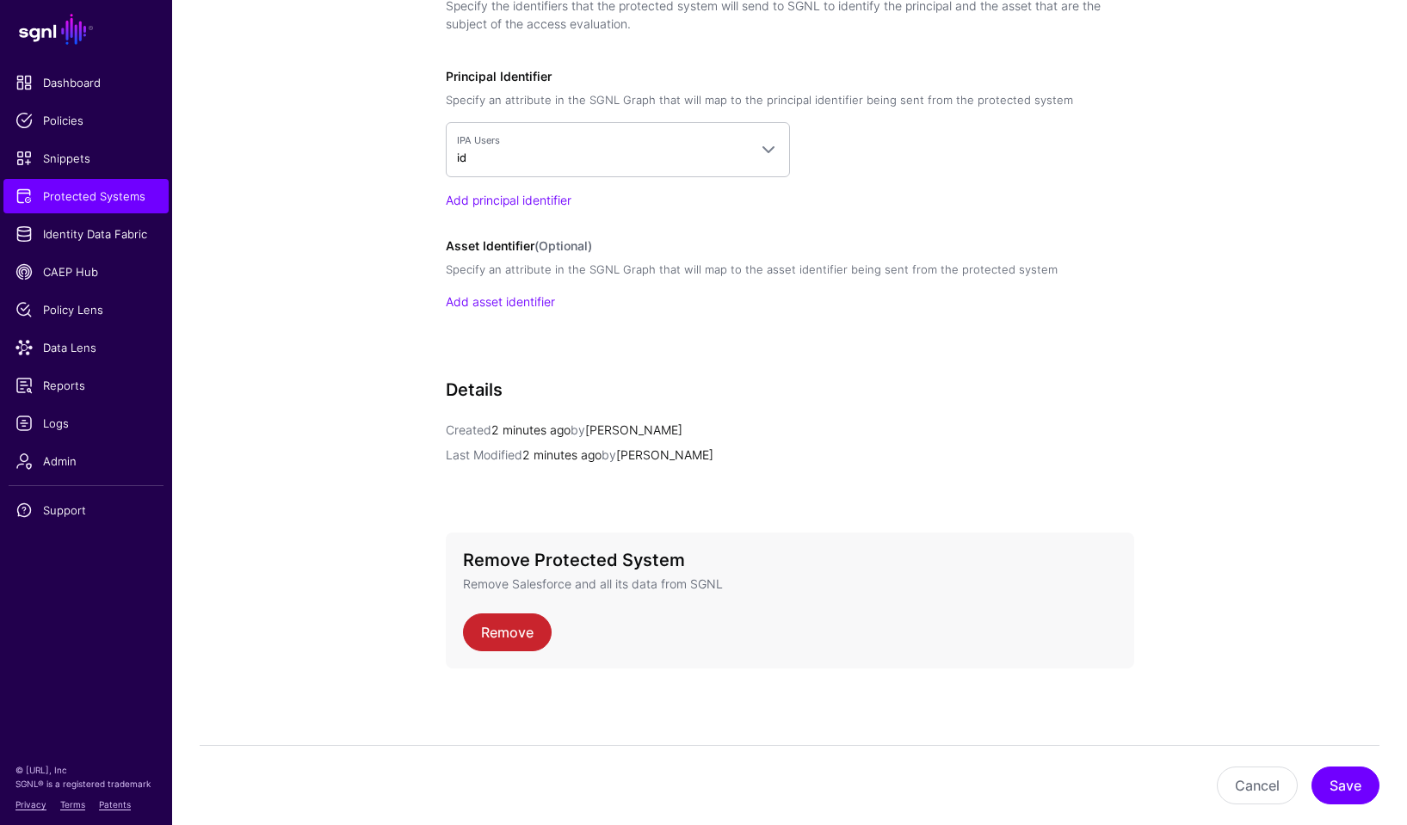
scroll to position [1435, 0]
click at [518, 620] on link "Remove" at bounding box center [507, 633] width 89 height 38
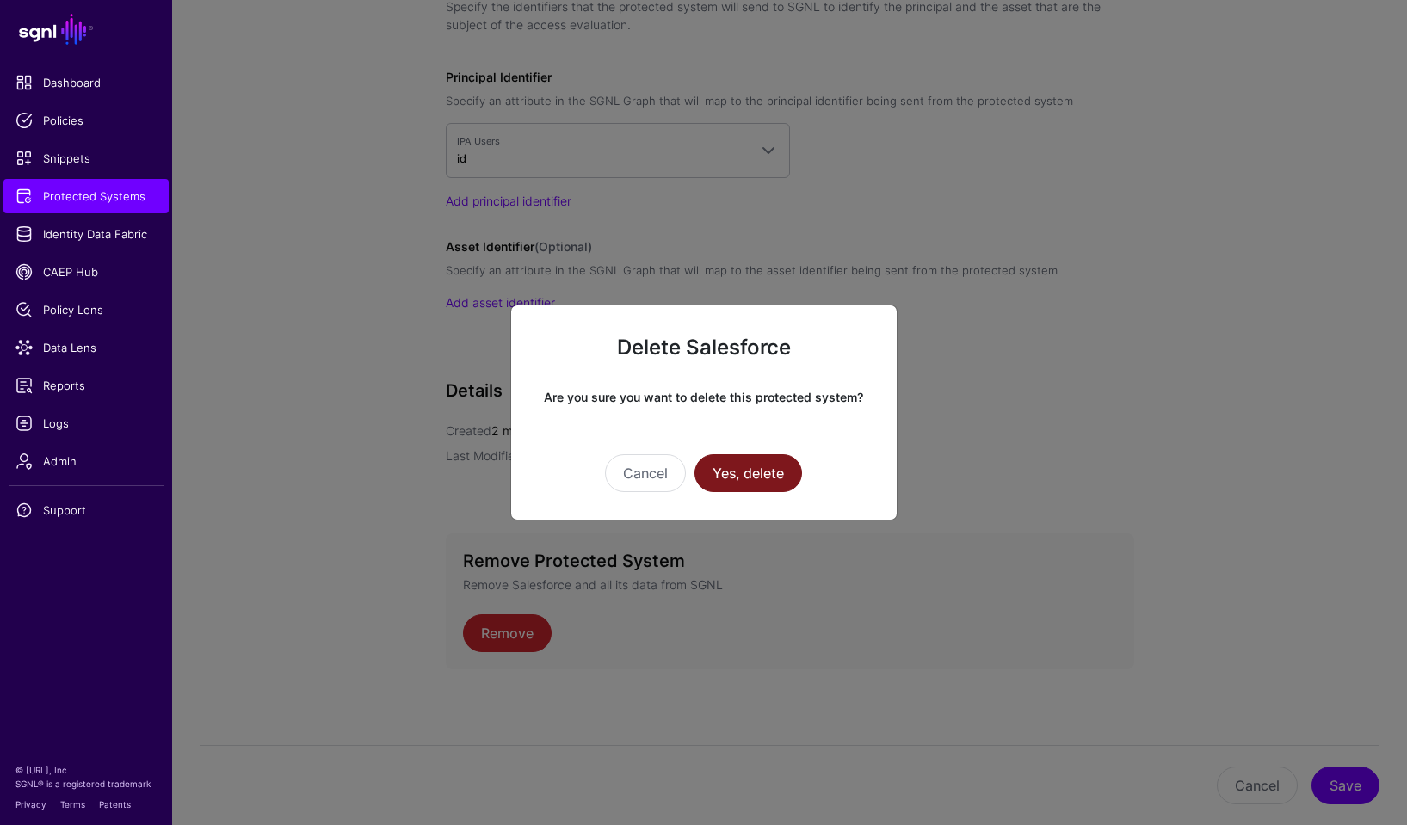
click at [751, 466] on button "Yes, delete" at bounding box center [748, 473] width 108 height 38
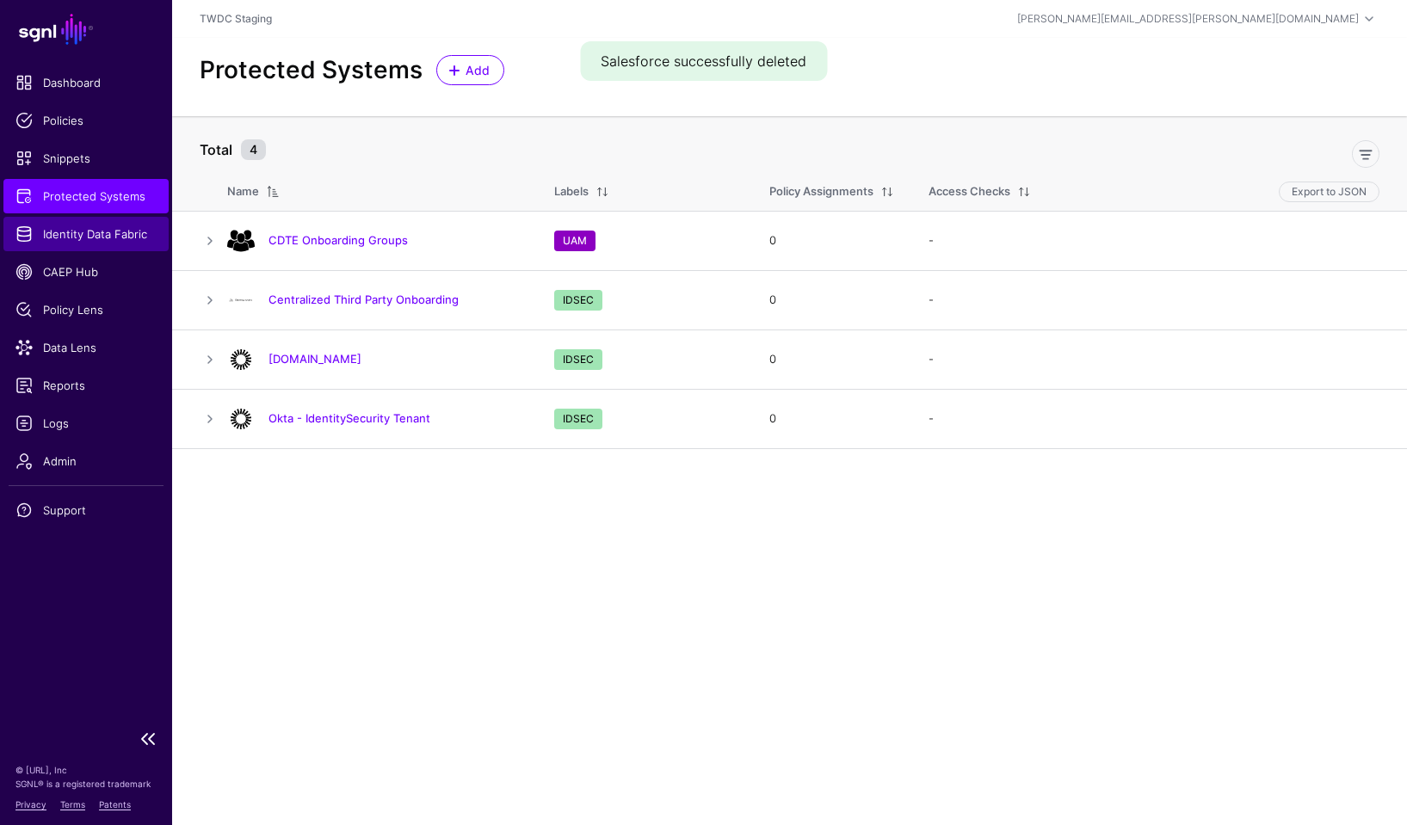
click at [90, 231] on span "Identity Data Fabric" at bounding box center [85, 233] width 141 height 17
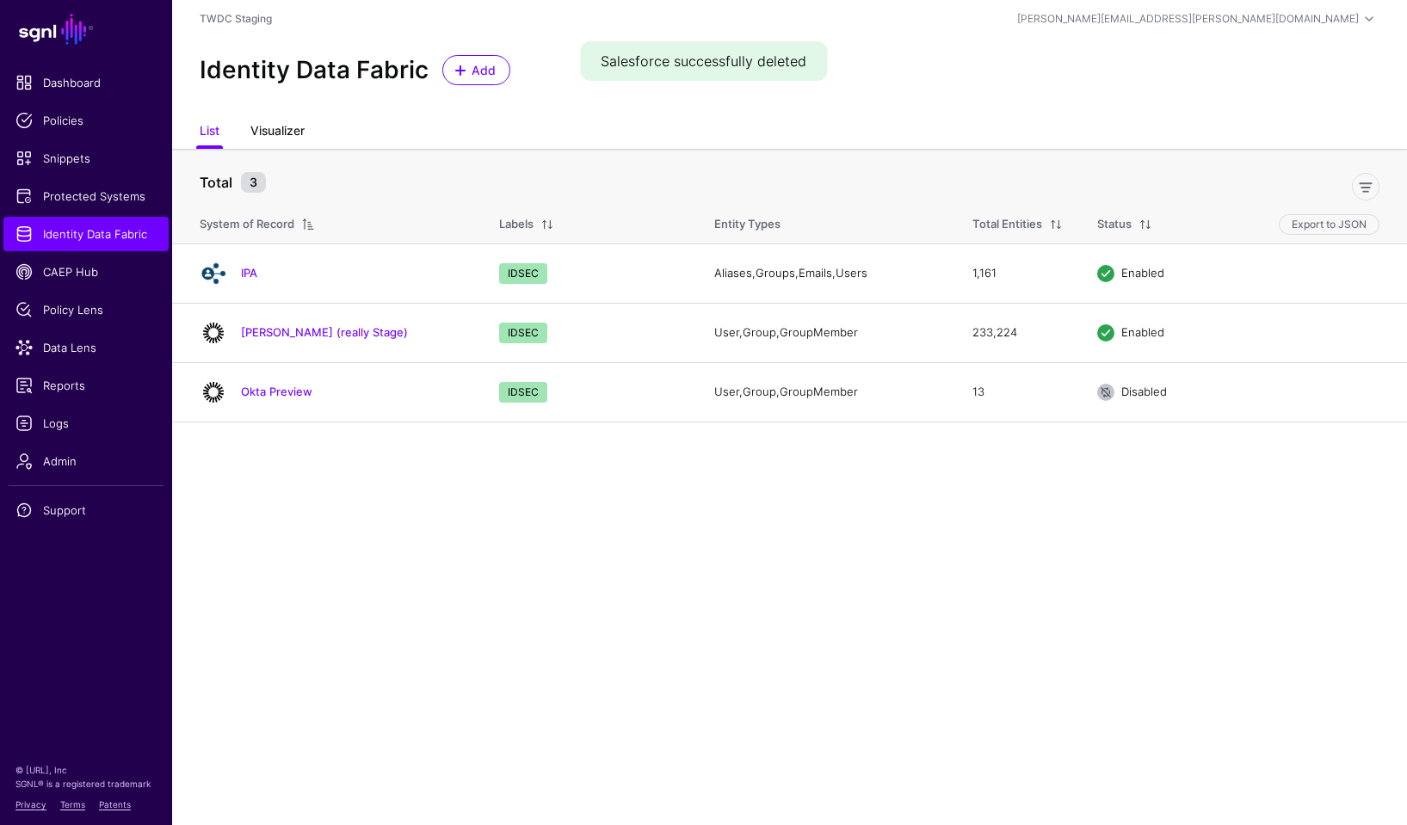
click at [275, 127] on link "Visualizer" at bounding box center [277, 132] width 54 height 33
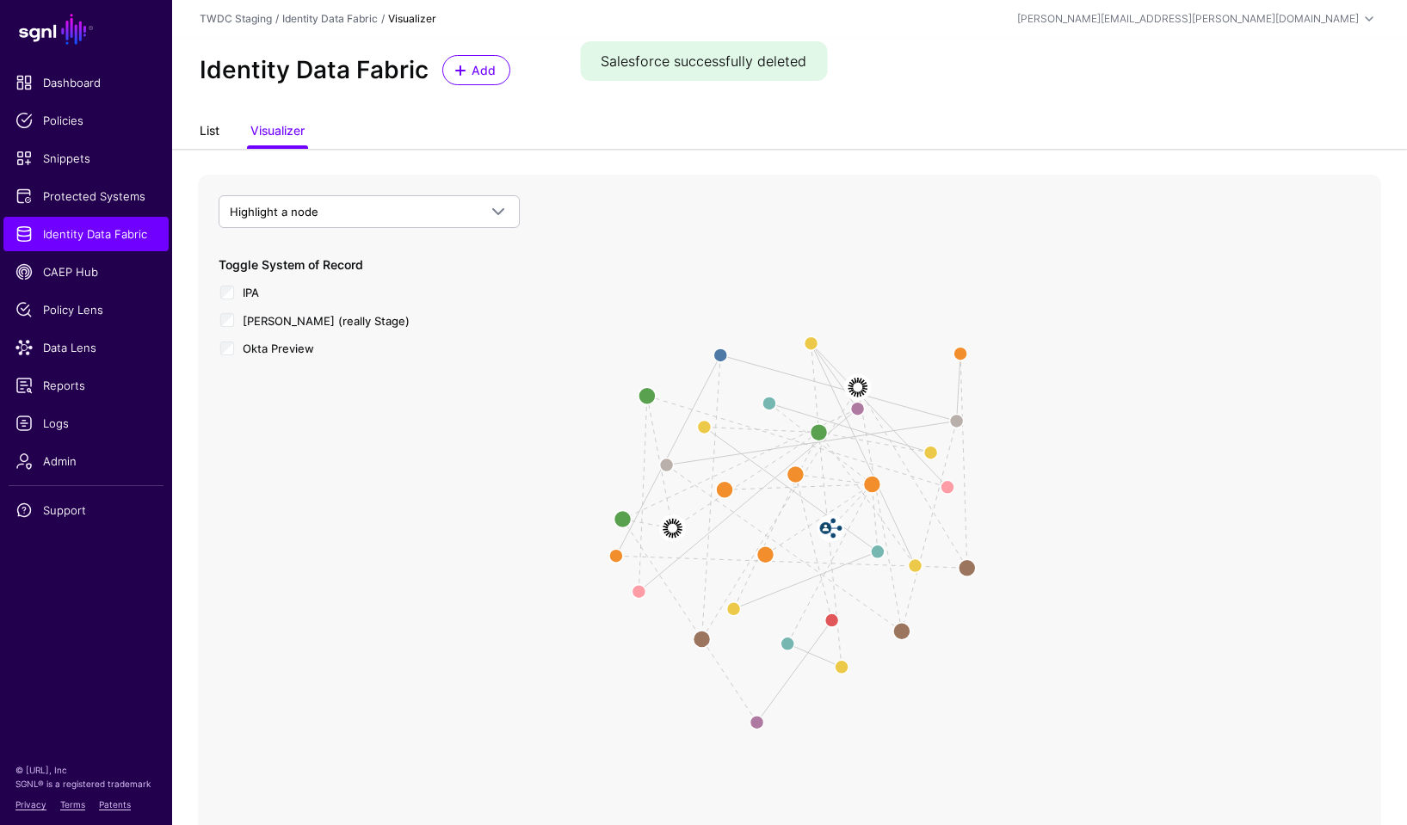
click at [206, 133] on link "List" at bounding box center [210, 132] width 20 height 33
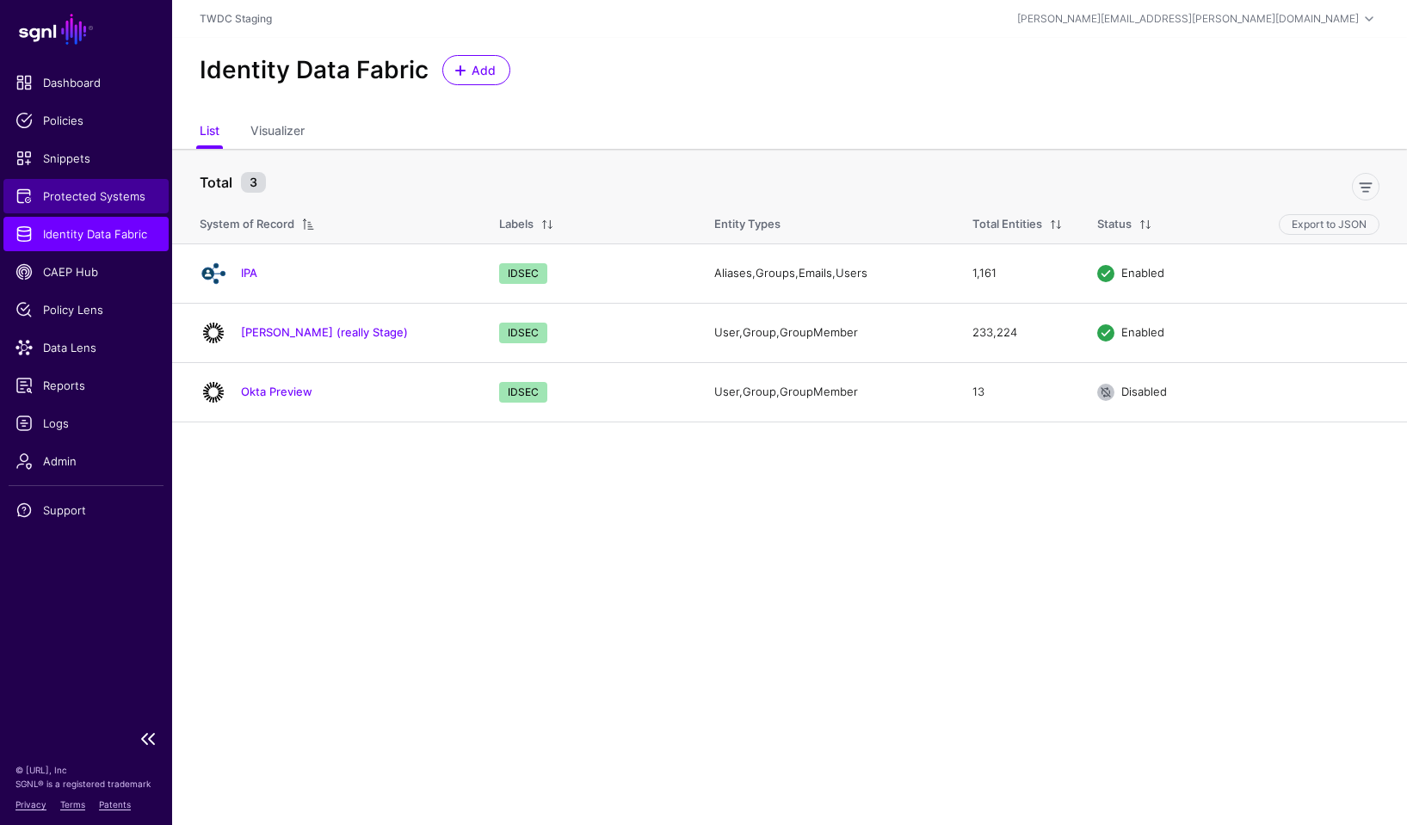
click at [97, 201] on span "Protected Systems" at bounding box center [85, 196] width 141 height 17
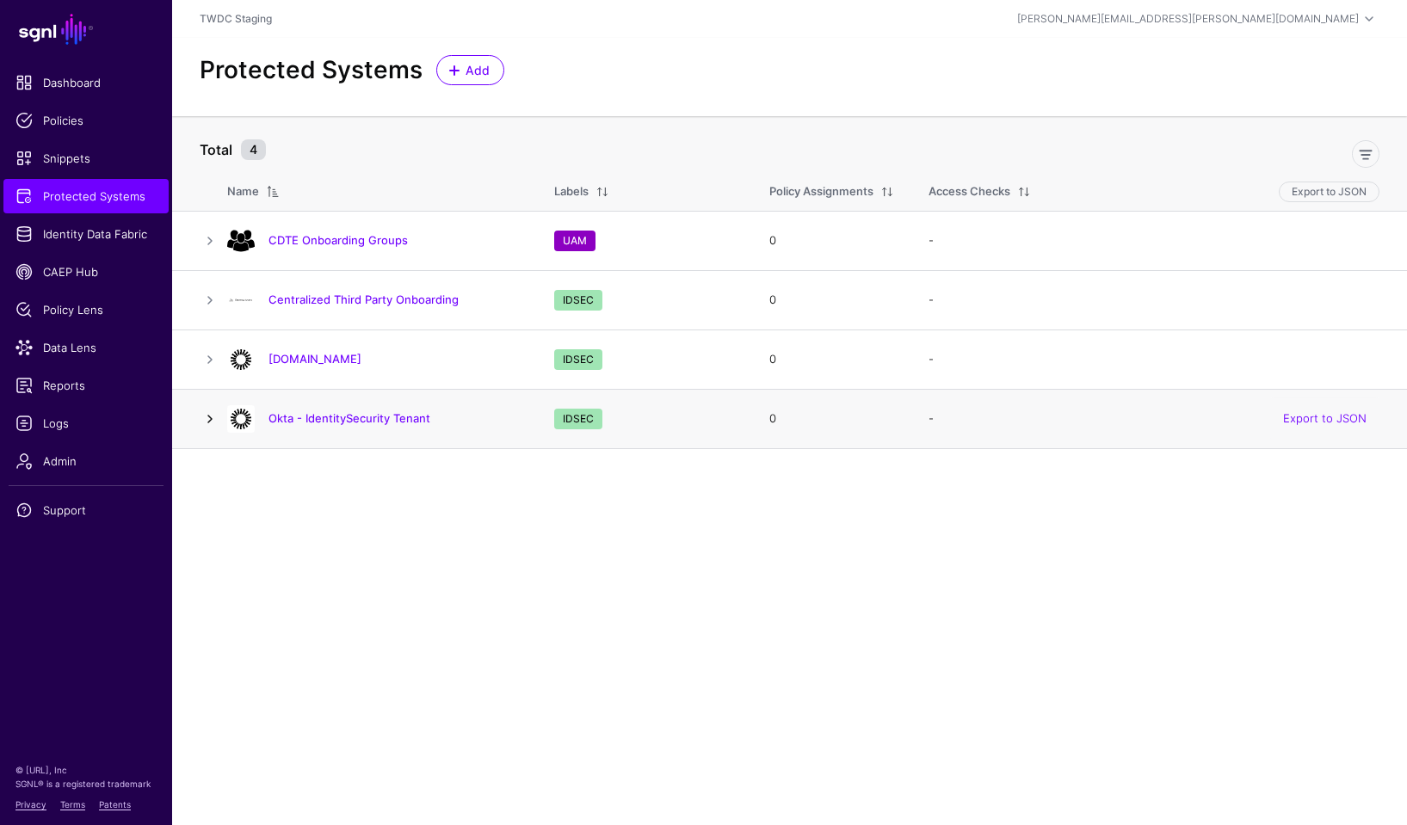
click at [205, 417] on link at bounding box center [210, 419] width 21 height 21
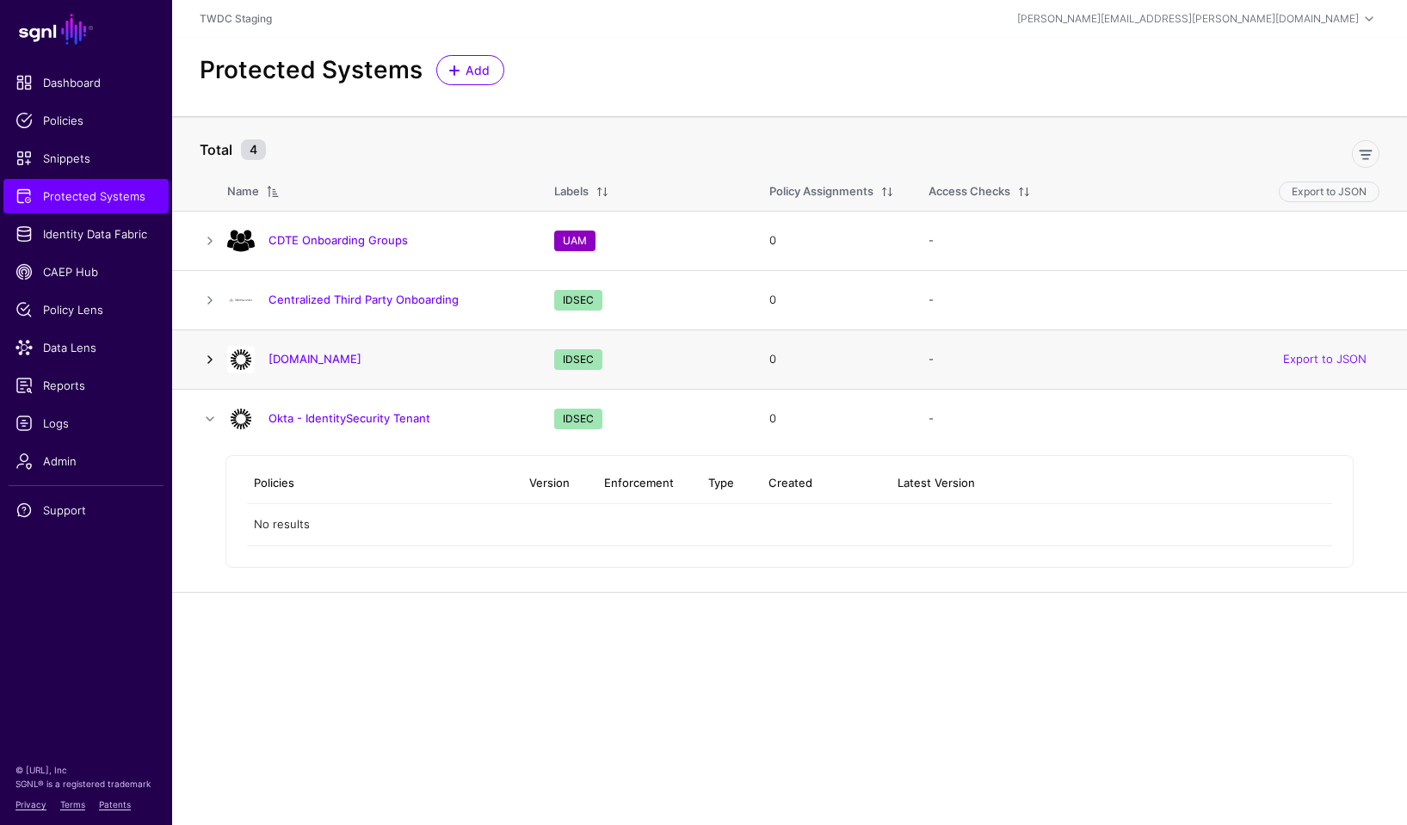
click at [210, 353] on link at bounding box center [210, 359] width 21 height 21
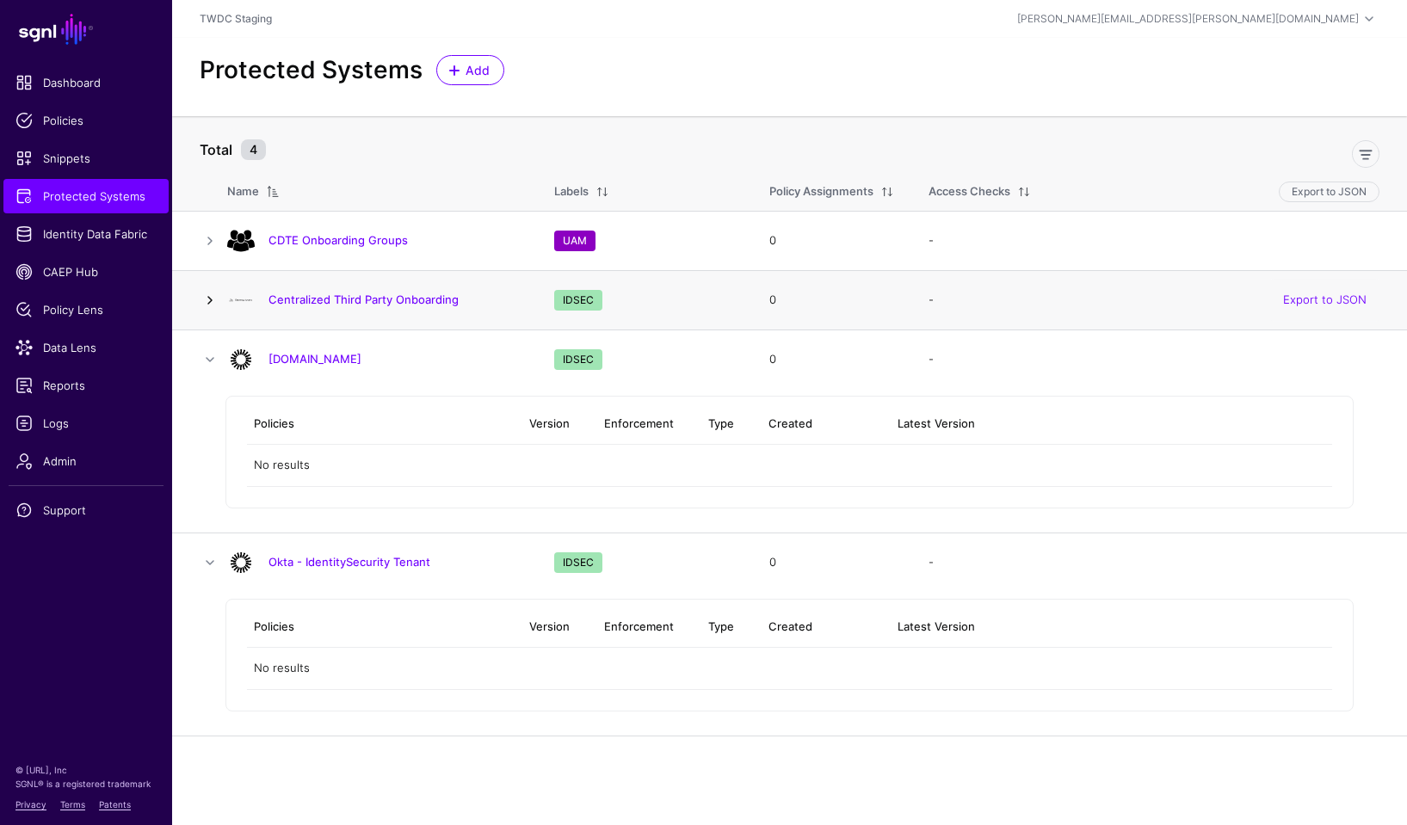
click at [212, 294] on link at bounding box center [210, 300] width 21 height 21
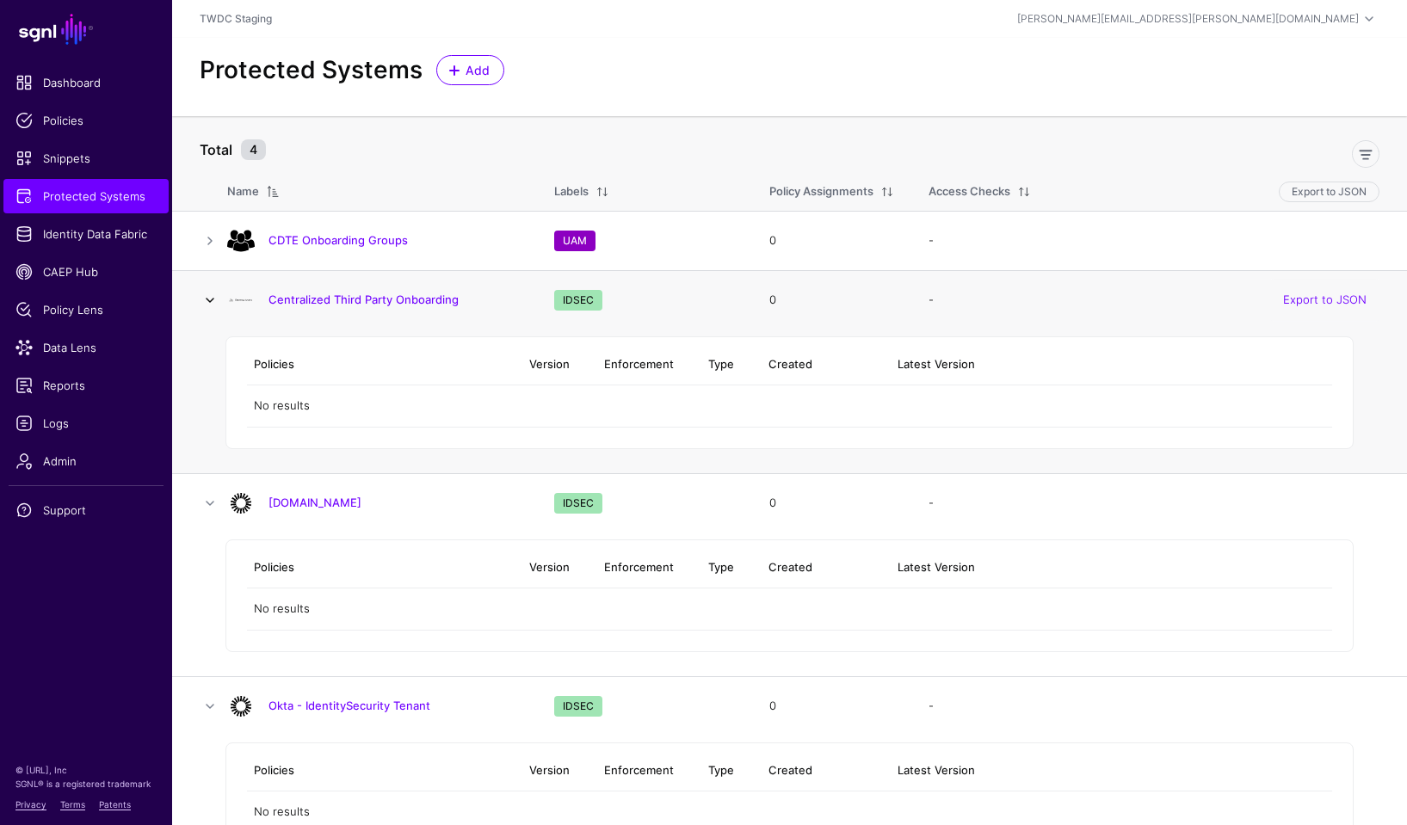
click at [212, 294] on link at bounding box center [210, 300] width 21 height 21
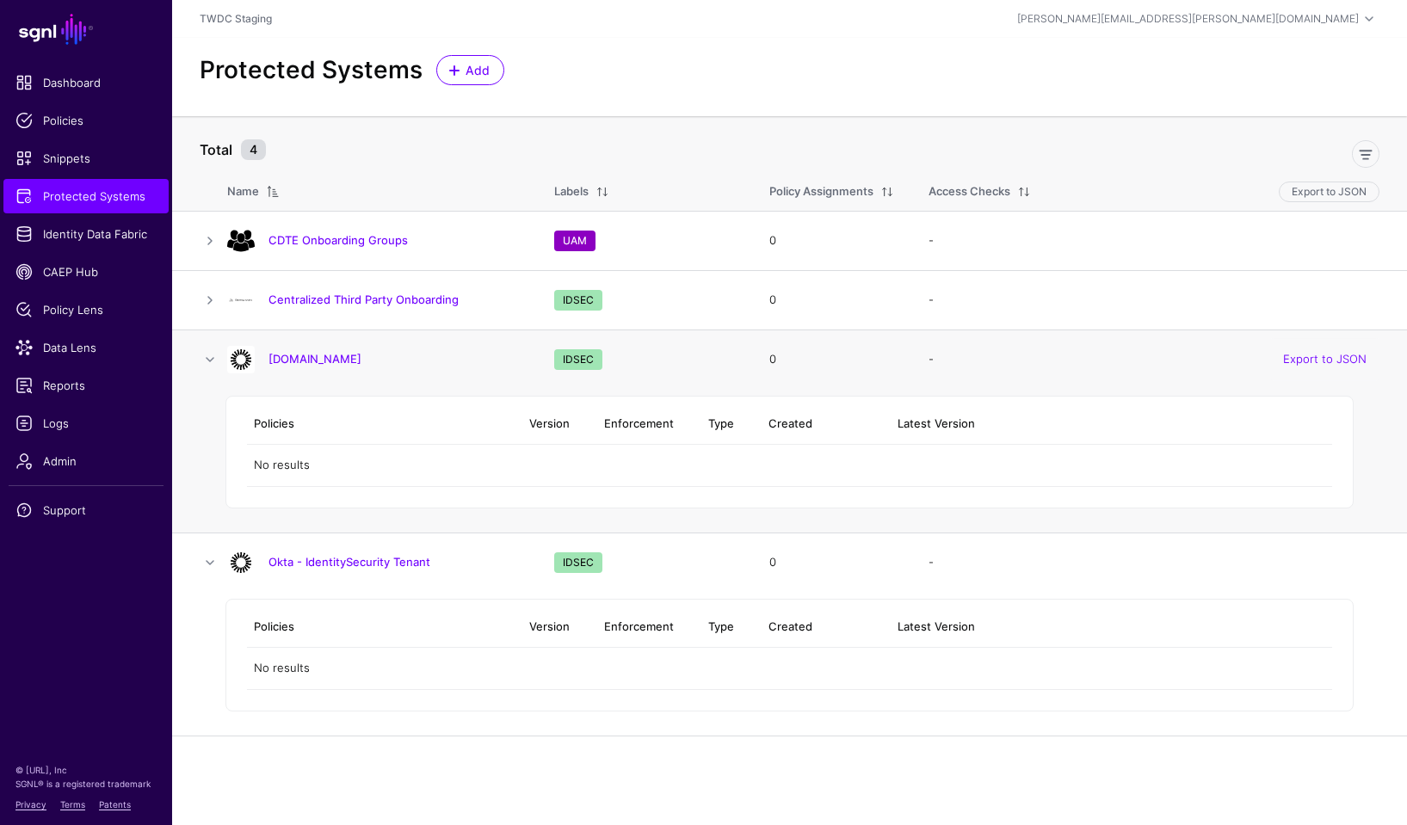
click at [206, 346] on td at bounding box center [199, 359] width 55 height 59
click at [209, 357] on link at bounding box center [210, 359] width 21 height 21
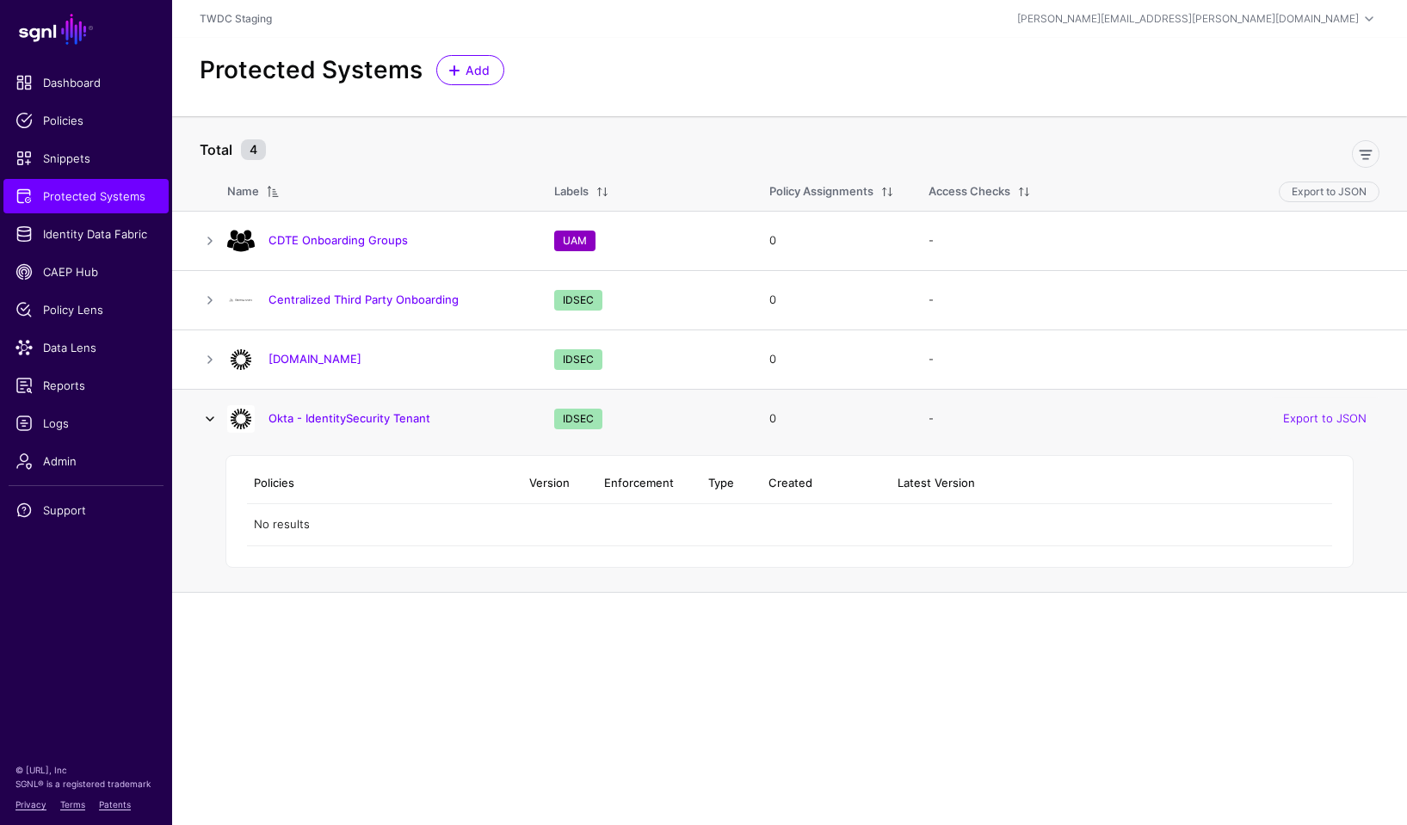
click at [210, 416] on link at bounding box center [210, 419] width 21 height 21
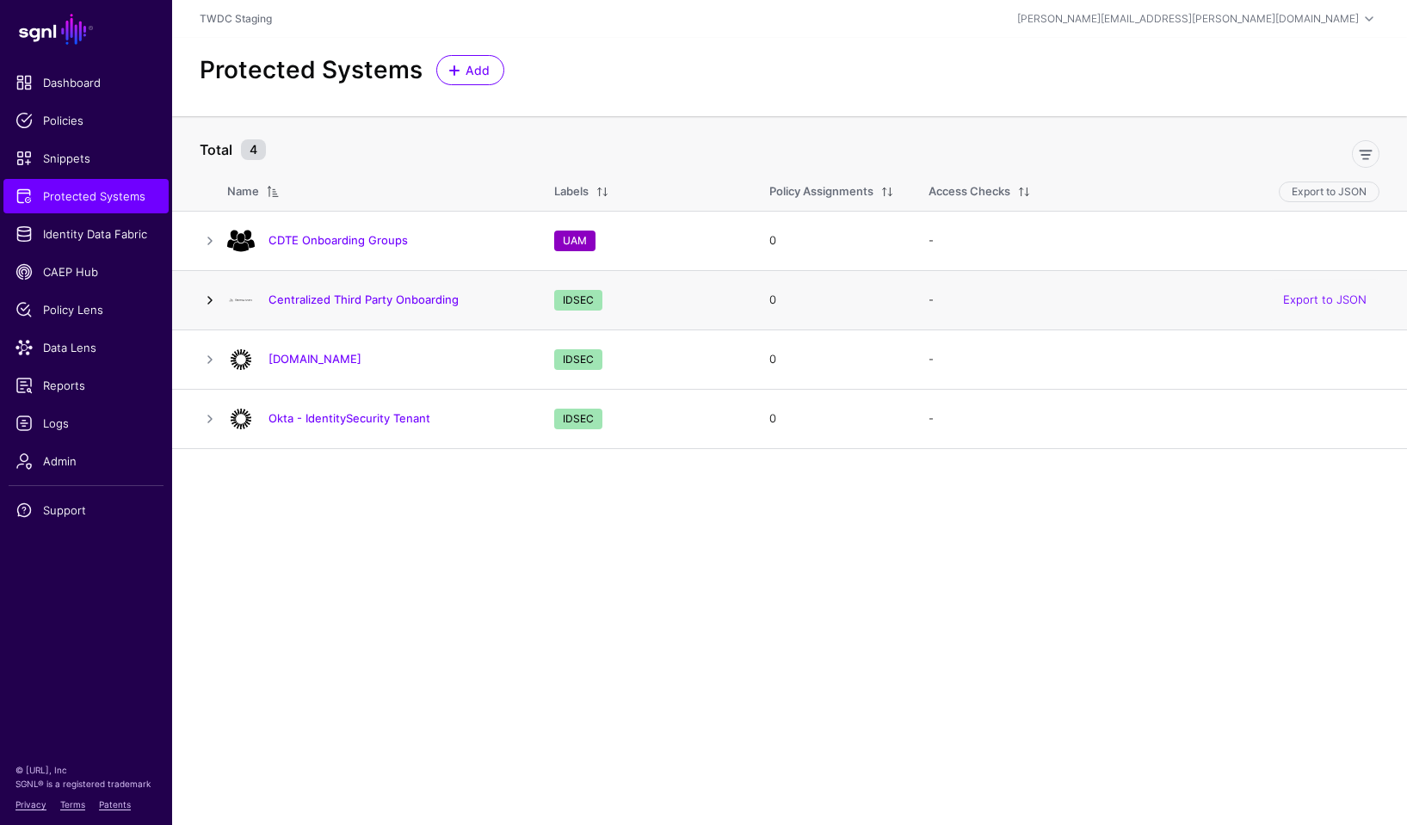
click at [213, 302] on link at bounding box center [210, 300] width 21 height 21
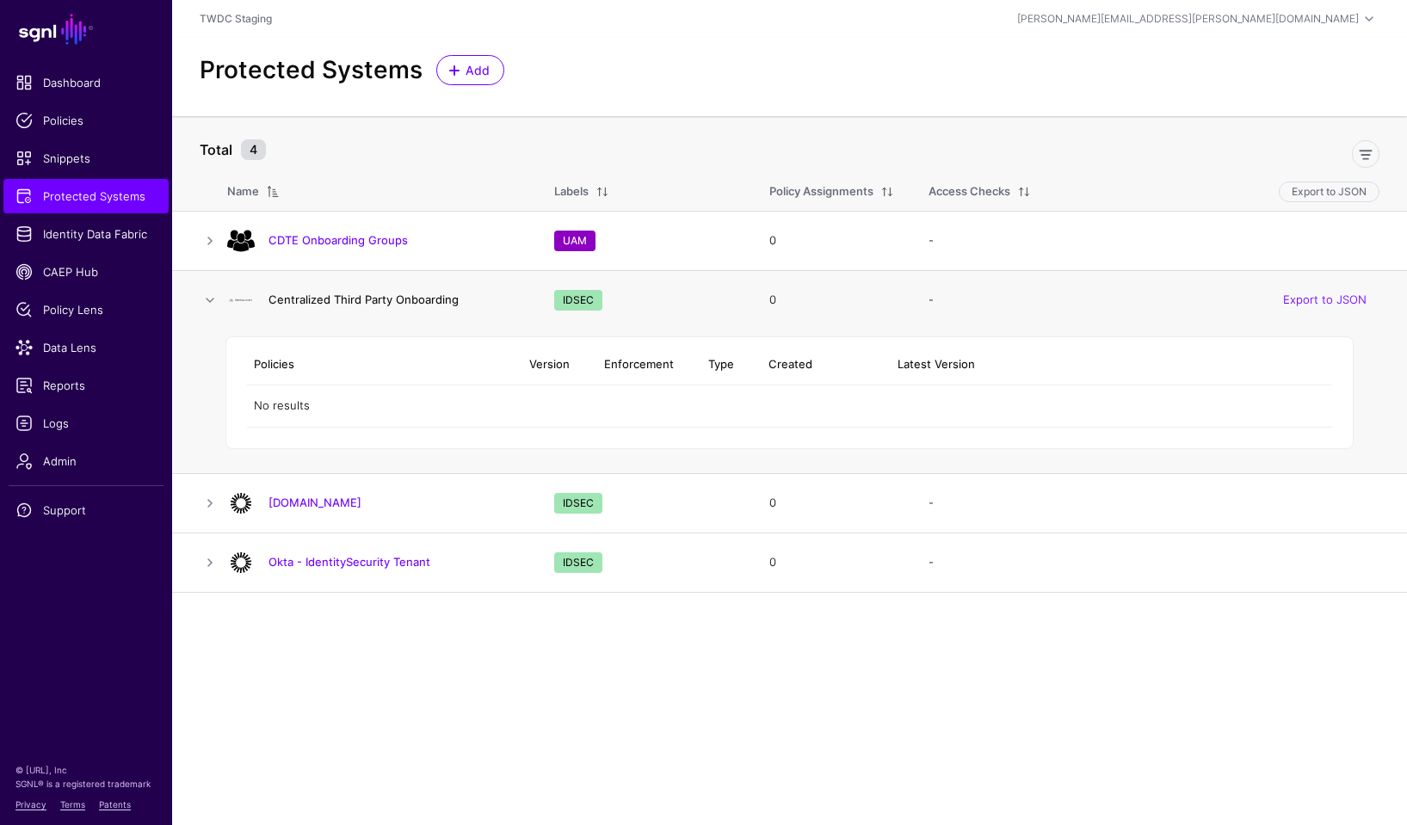
click at [322, 304] on link "Centralized Third Party Onboarding" at bounding box center [364, 300] width 190 height 14
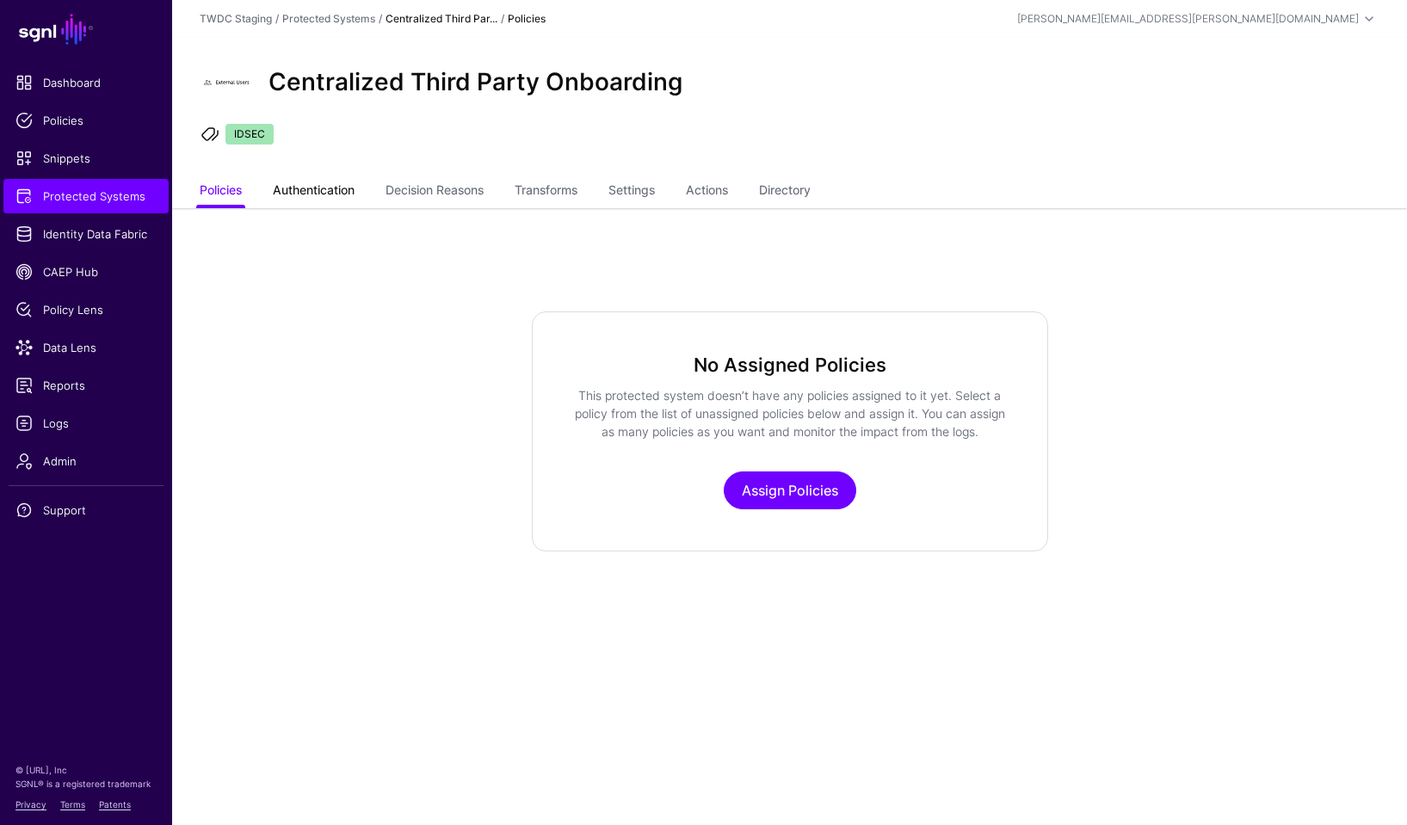
click at [319, 197] on link "Authentication" at bounding box center [314, 192] width 82 height 33
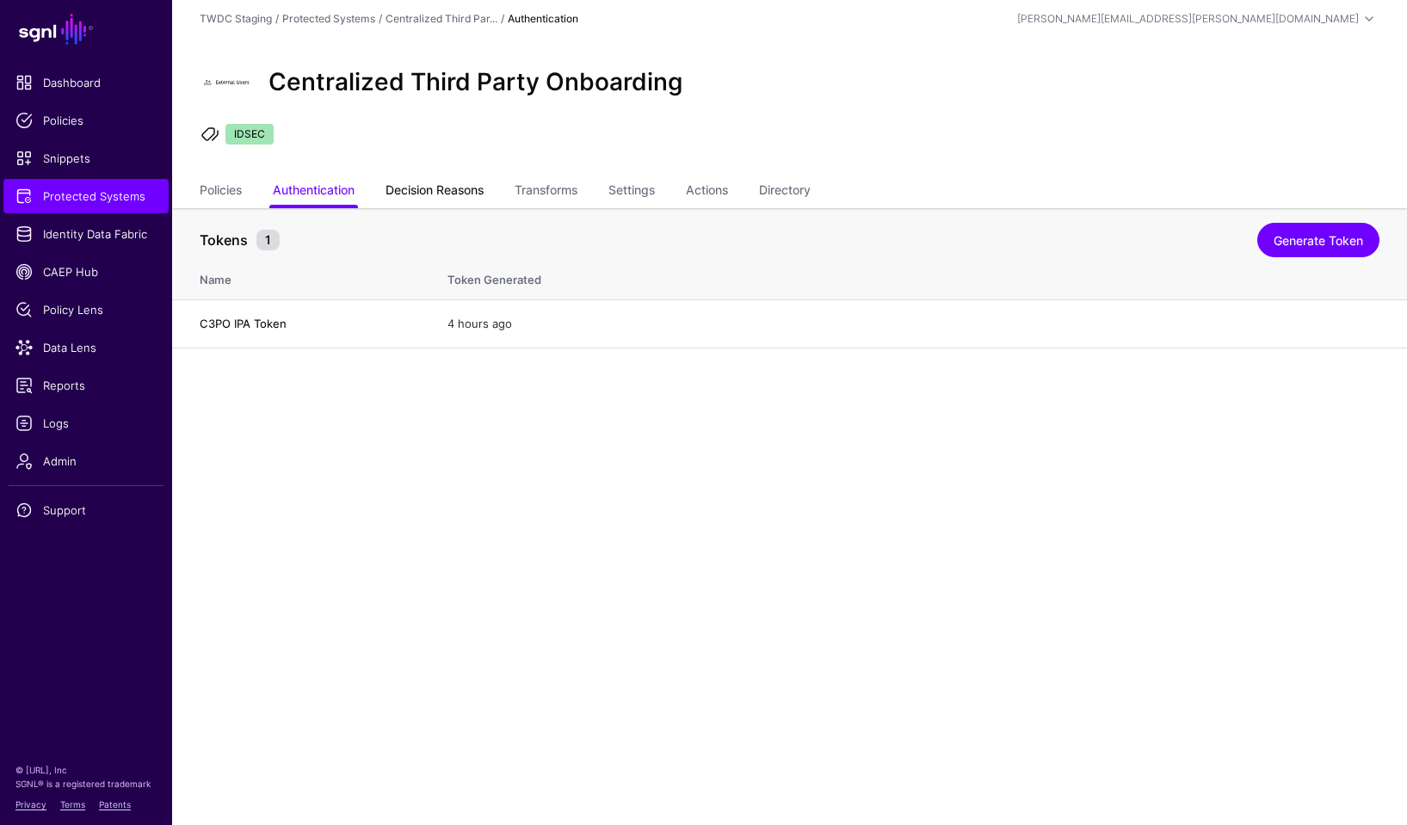
click at [429, 199] on link "Decision Reasons" at bounding box center [435, 192] width 98 height 33
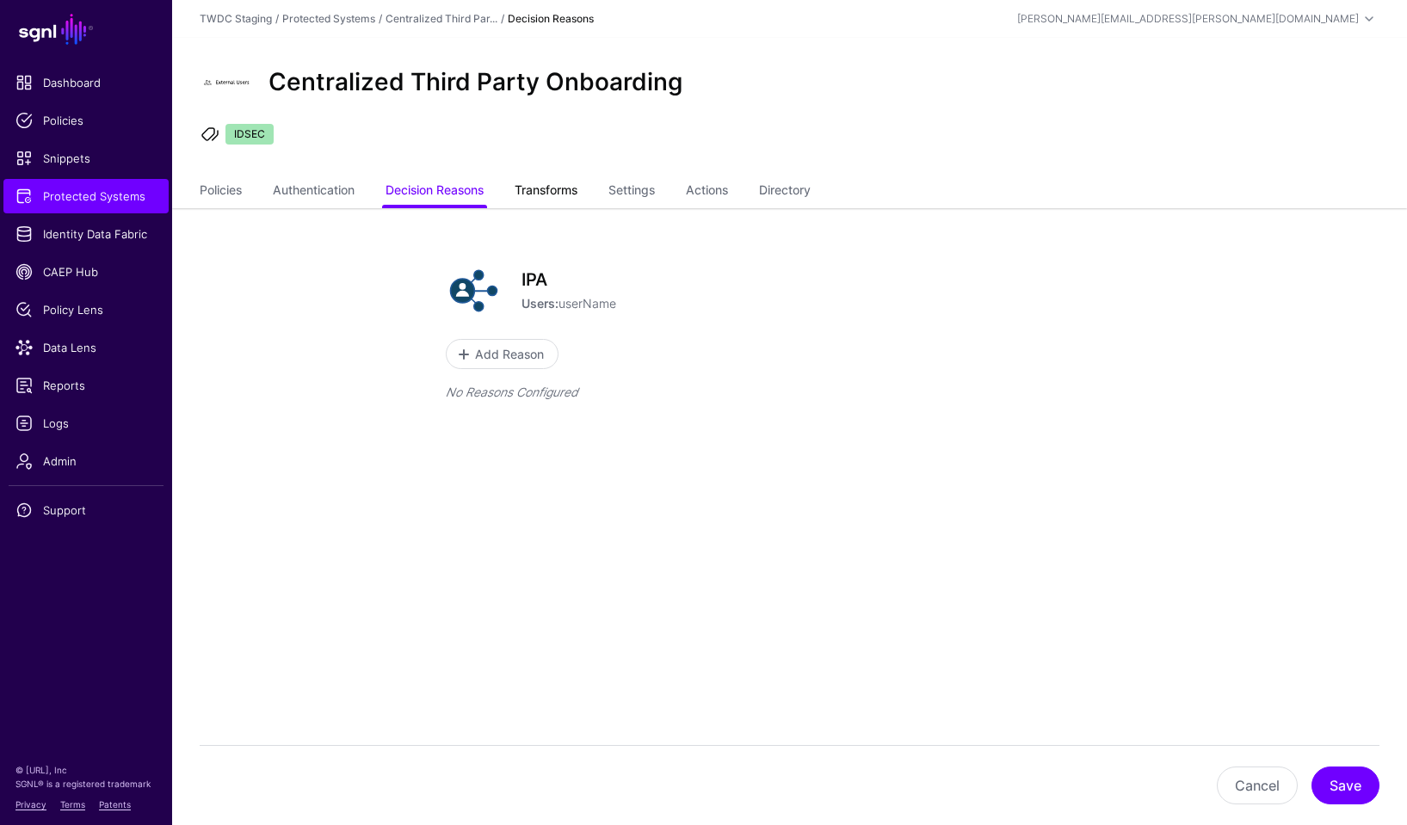
click at [540, 189] on link "Transforms" at bounding box center [546, 192] width 63 height 33
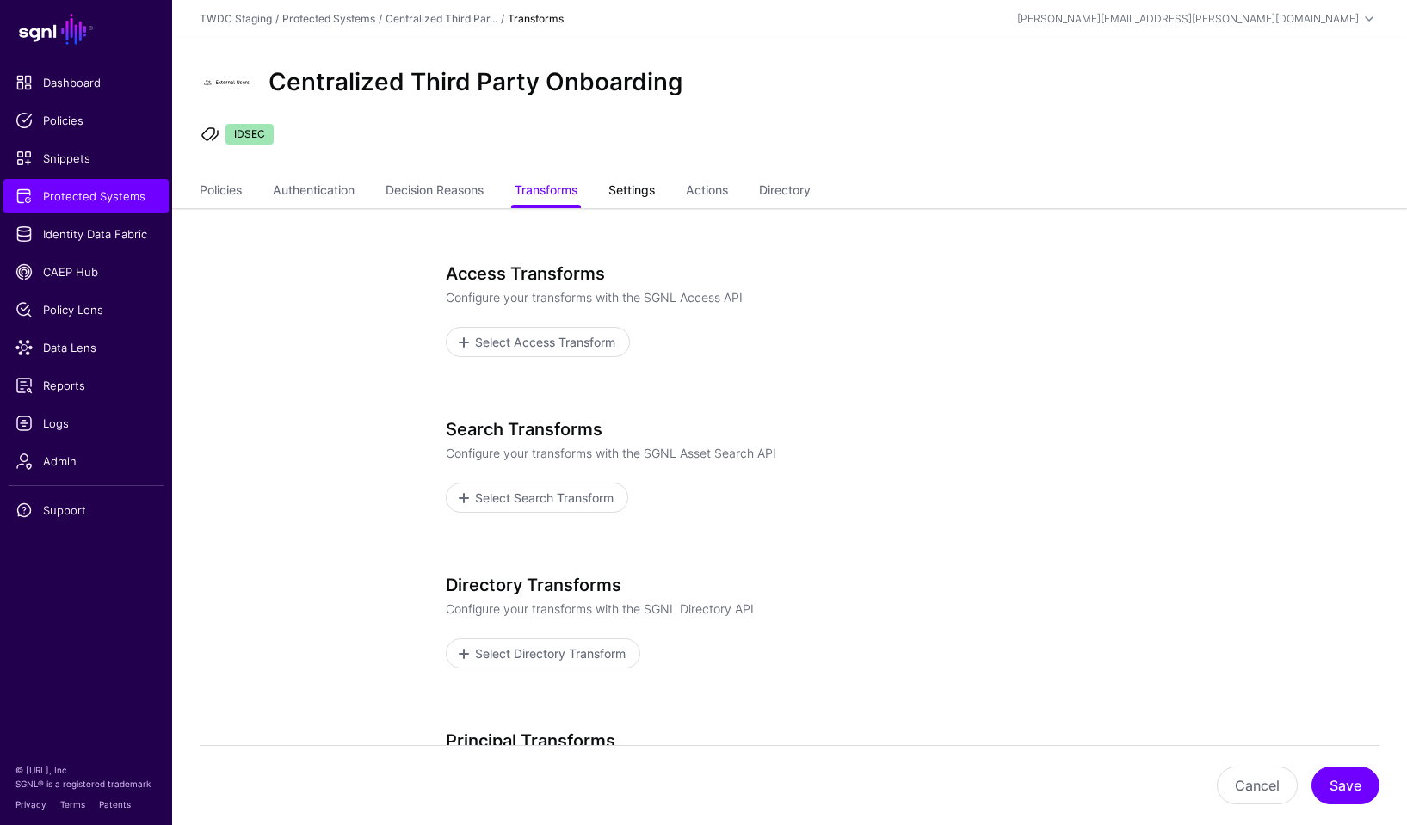
click at [641, 195] on link "Settings" at bounding box center [631, 192] width 46 height 33
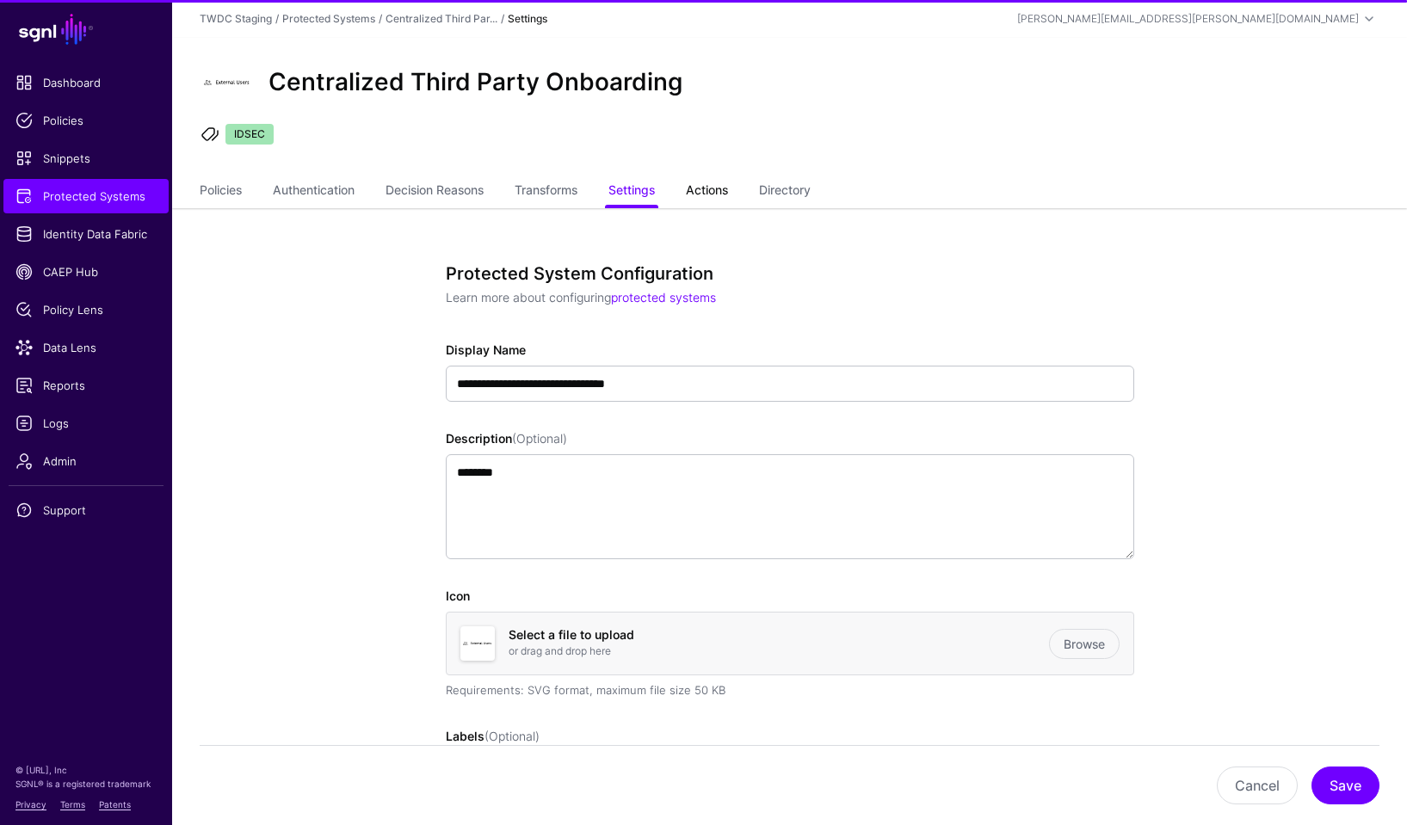
click at [714, 194] on link "Actions" at bounding box center [707, 192] width 42 height 33
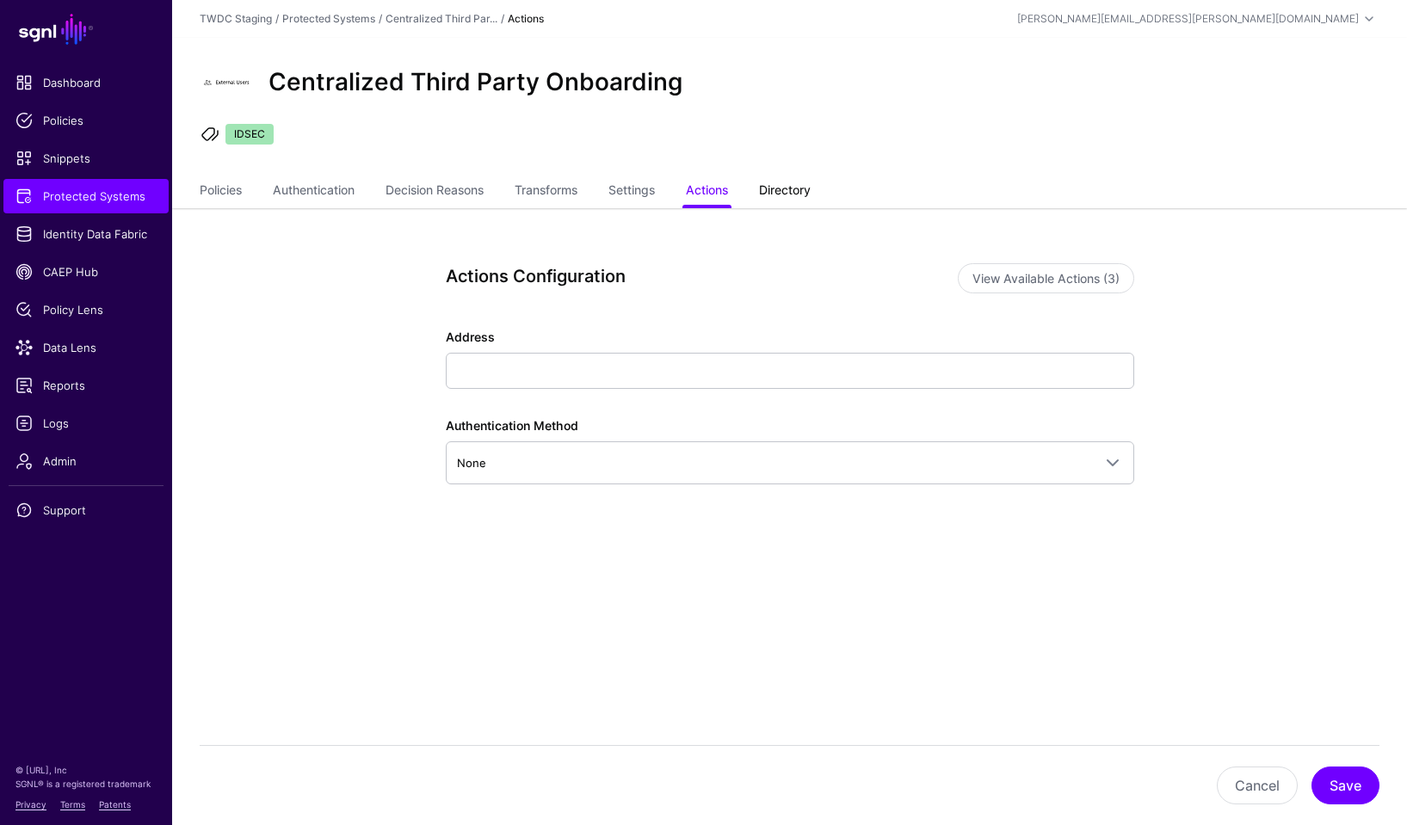
click at [798, 196] on link "Directory" at bounding box center [785, 192] width 52 height 33
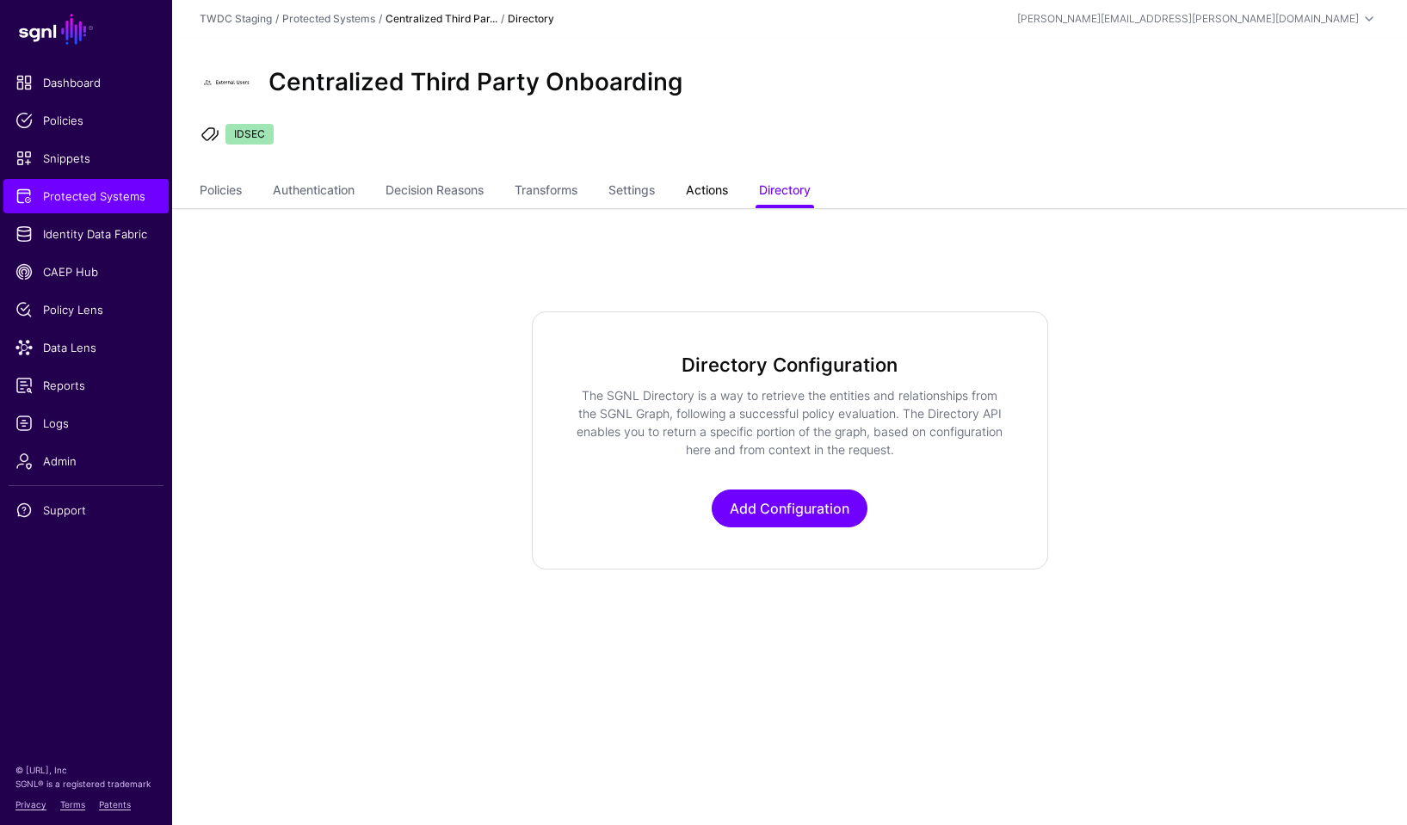
click at [711, 190] on link "Actions" at bounding box center [707, 192] width 42 height 33
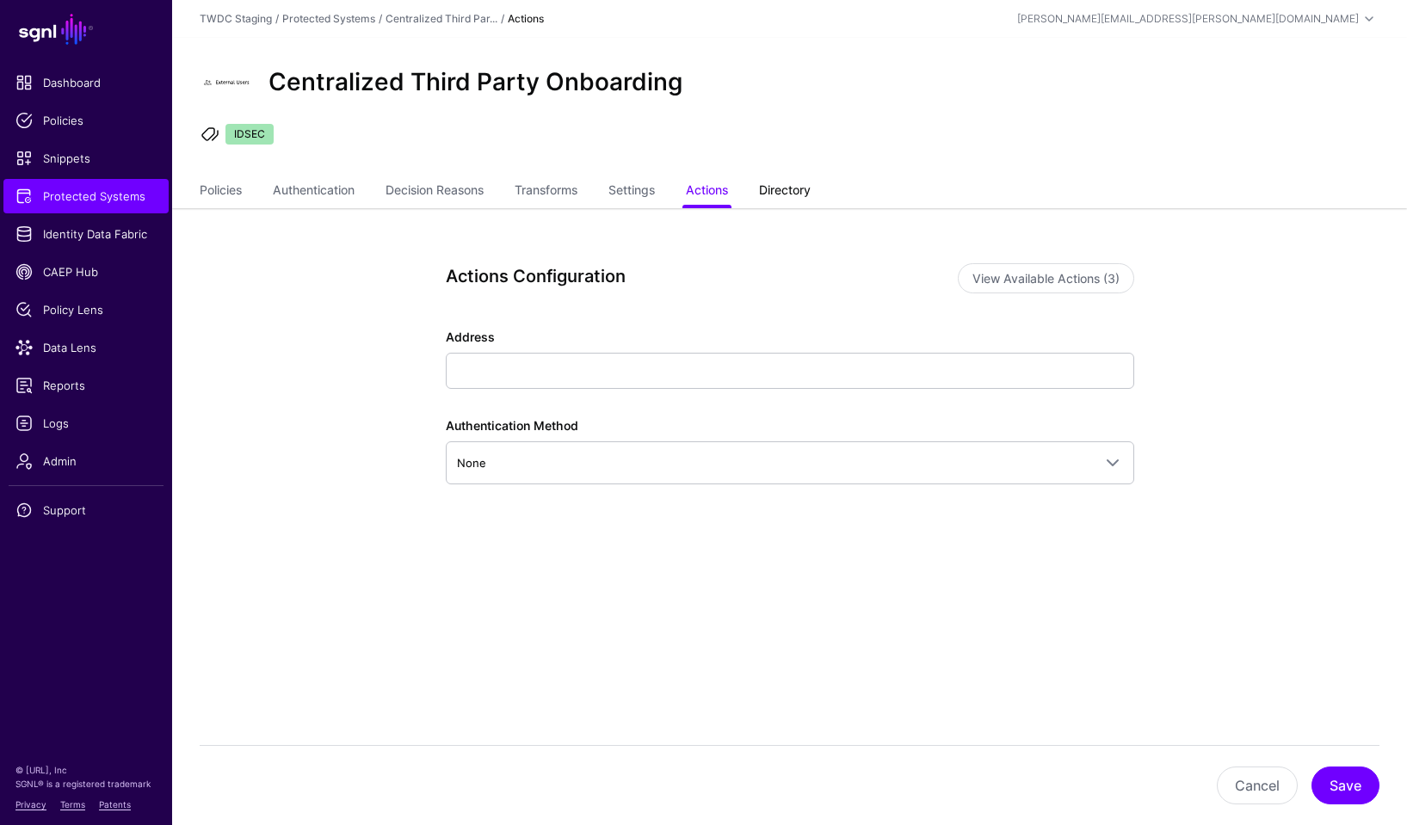
click at [806, 198] on link "Directory" at bounding box center [785, 192] width 52 height 33
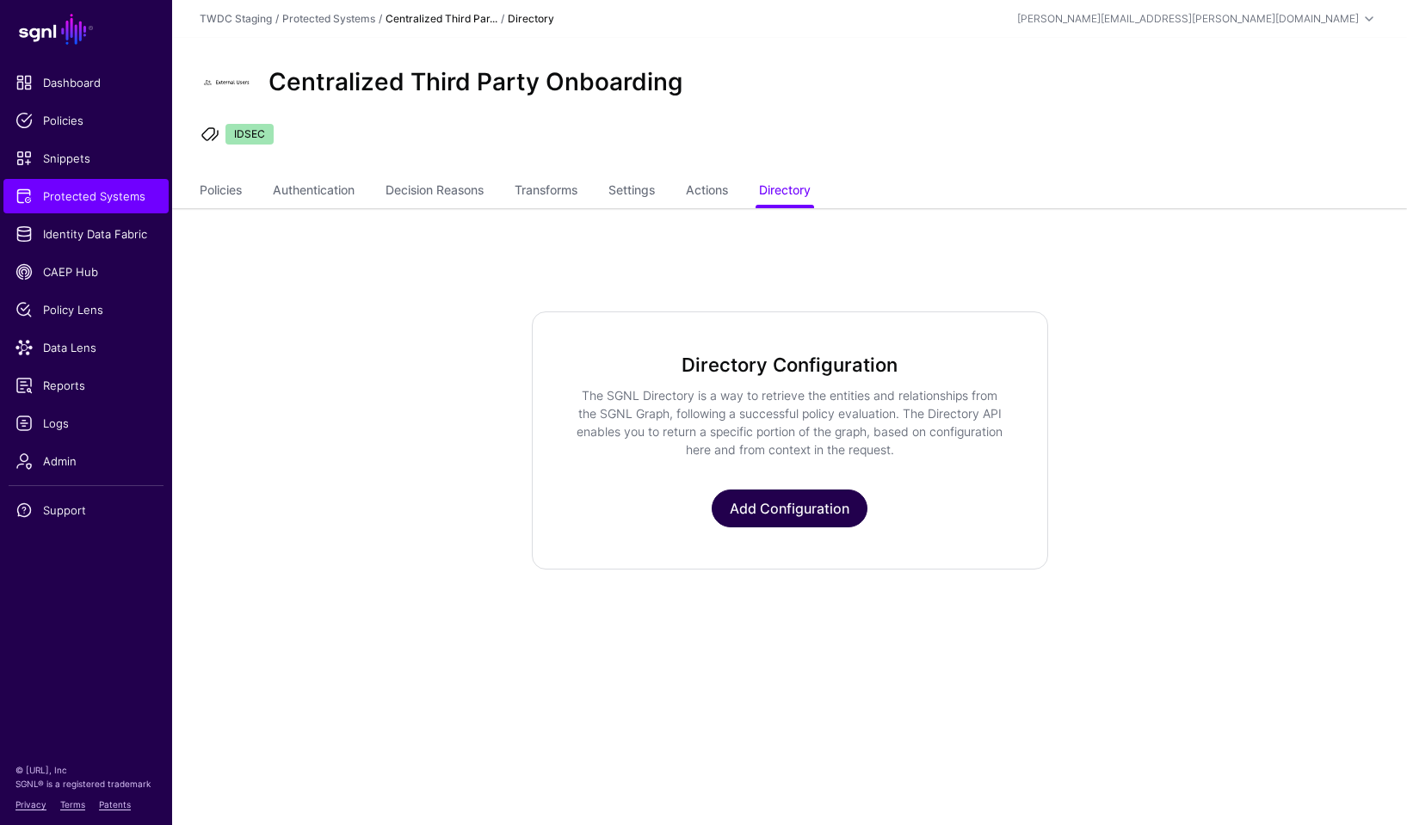
click at [795, 513] on link "Add Configuration" at bounding box center [790, 509] width 156 height 38
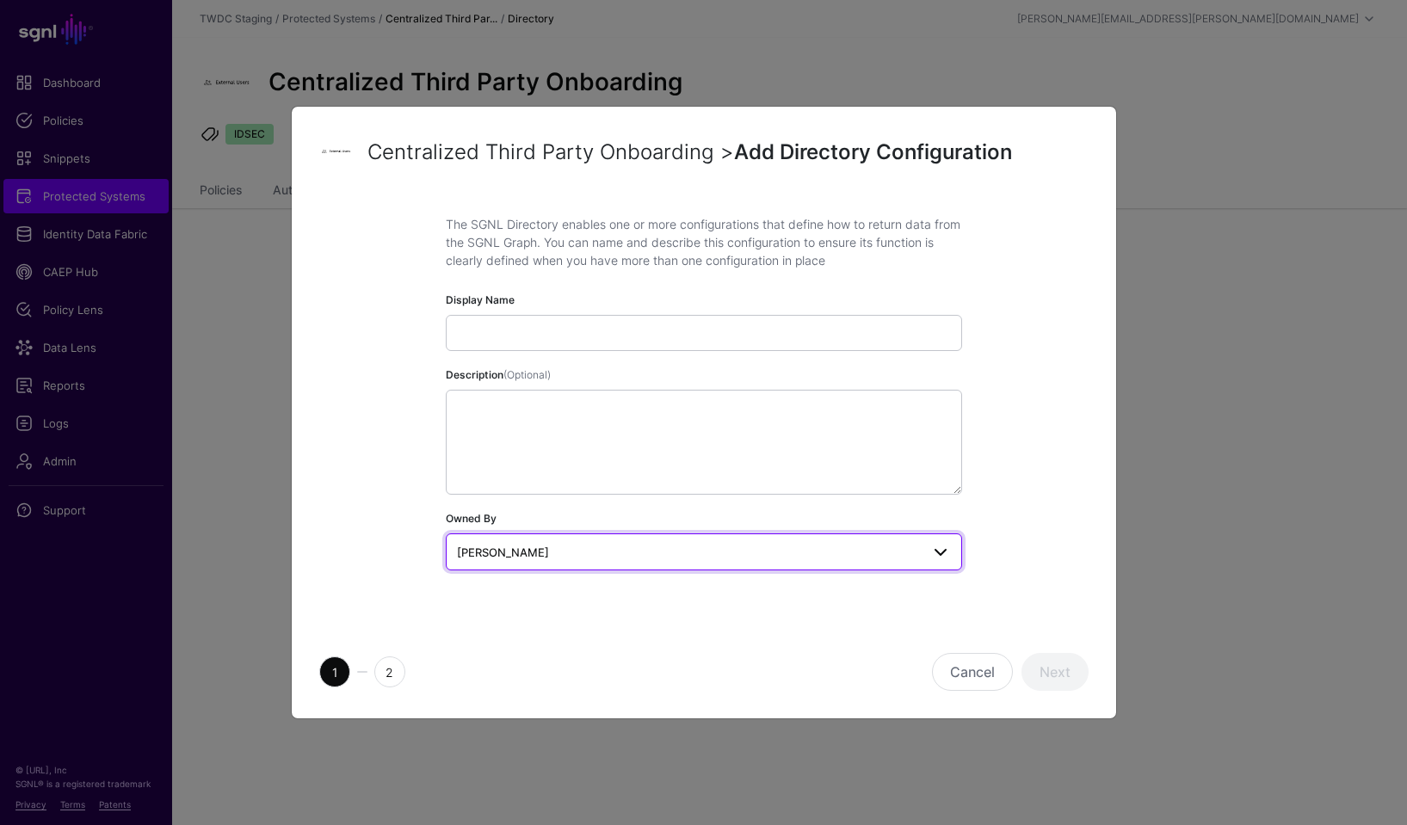
click at [491, 547] on span "[PERSON_NAME]" at bounding box center [503, 553] width 92 height 14
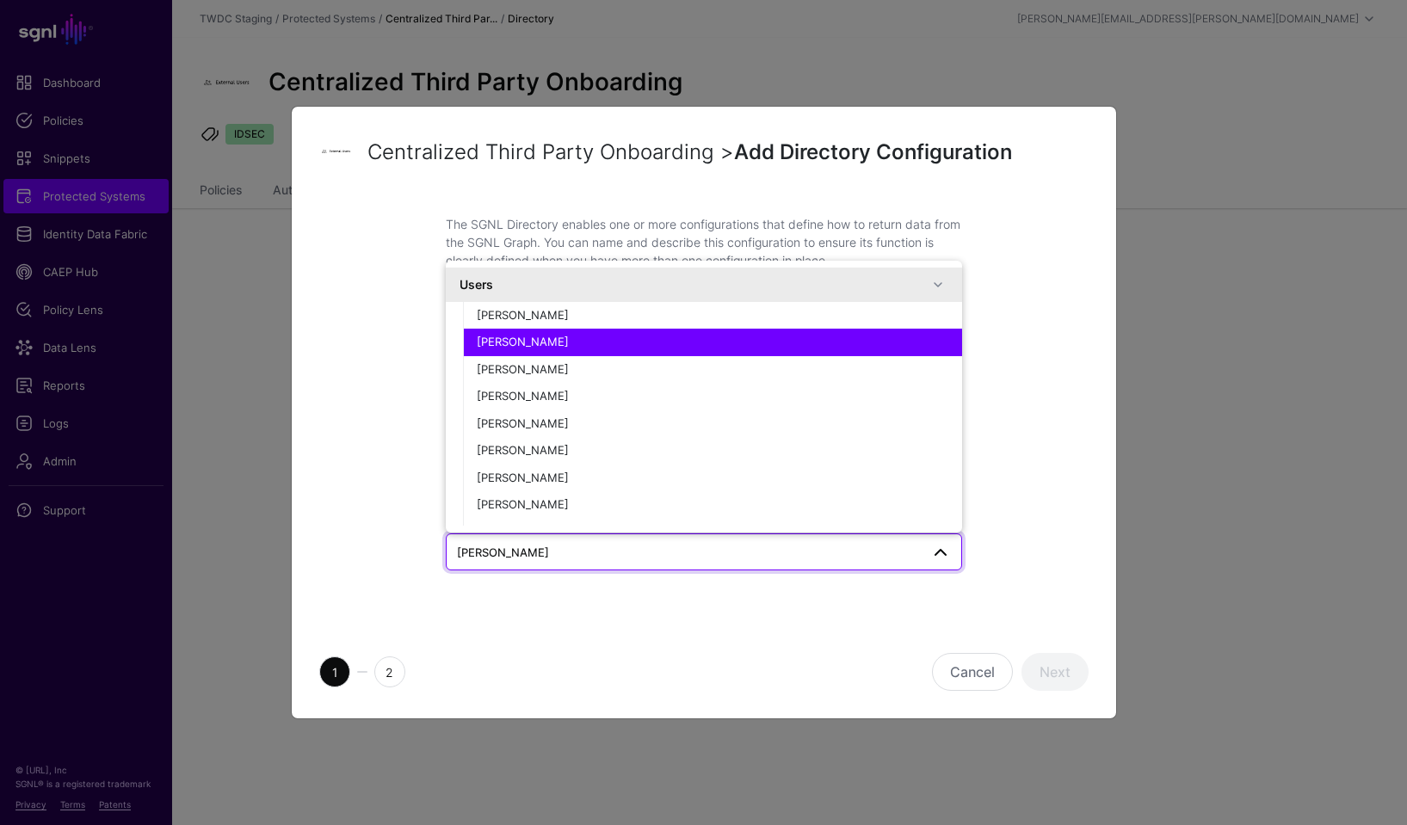
click at [368, 507] on div "The SGNL Directory enables one or more configurations that define how to return…" at bounding box center [703, 409] width 769 height 389
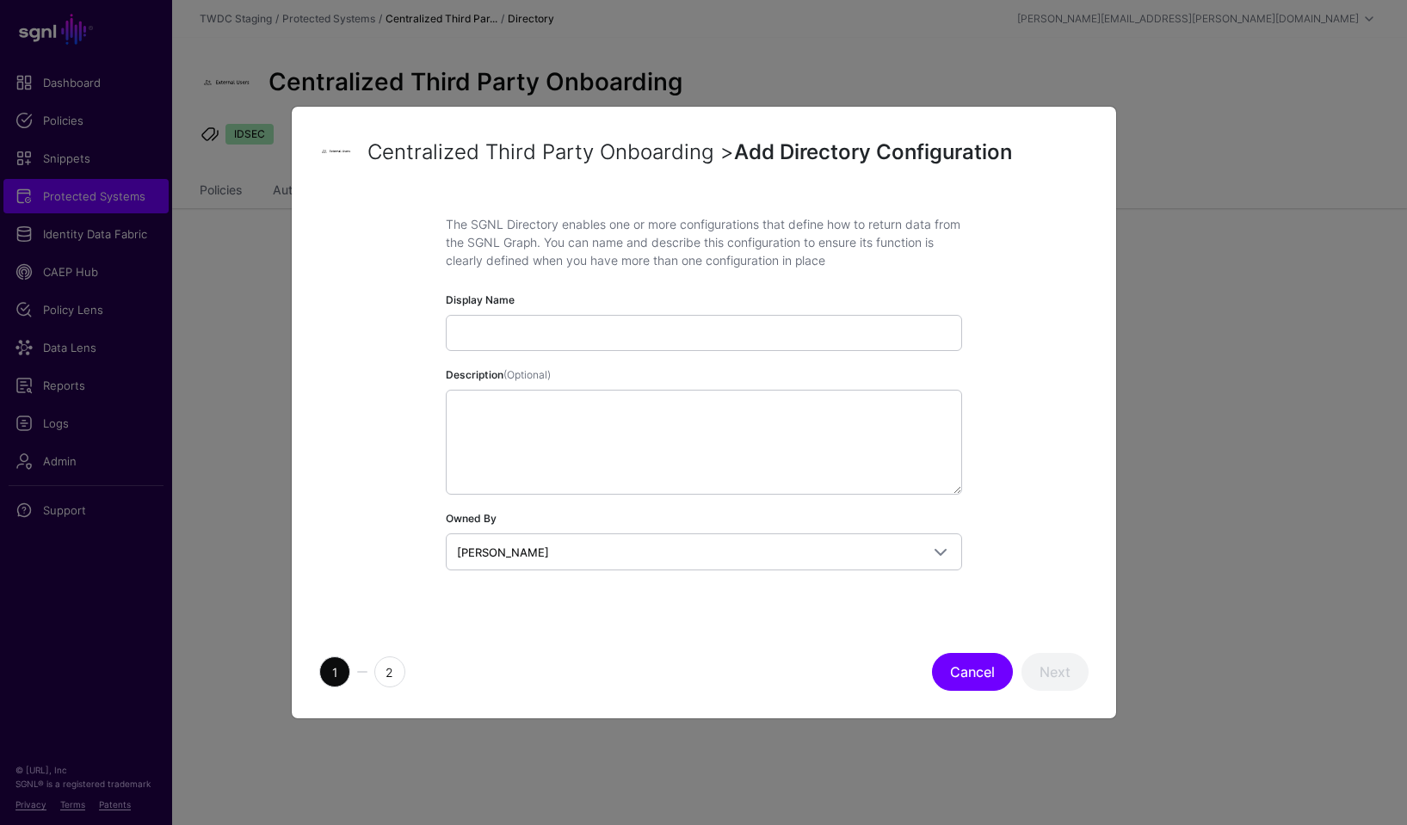
click at [961, 676] on button "Cancel" at bounding box center [972, 672] width 81 height 38
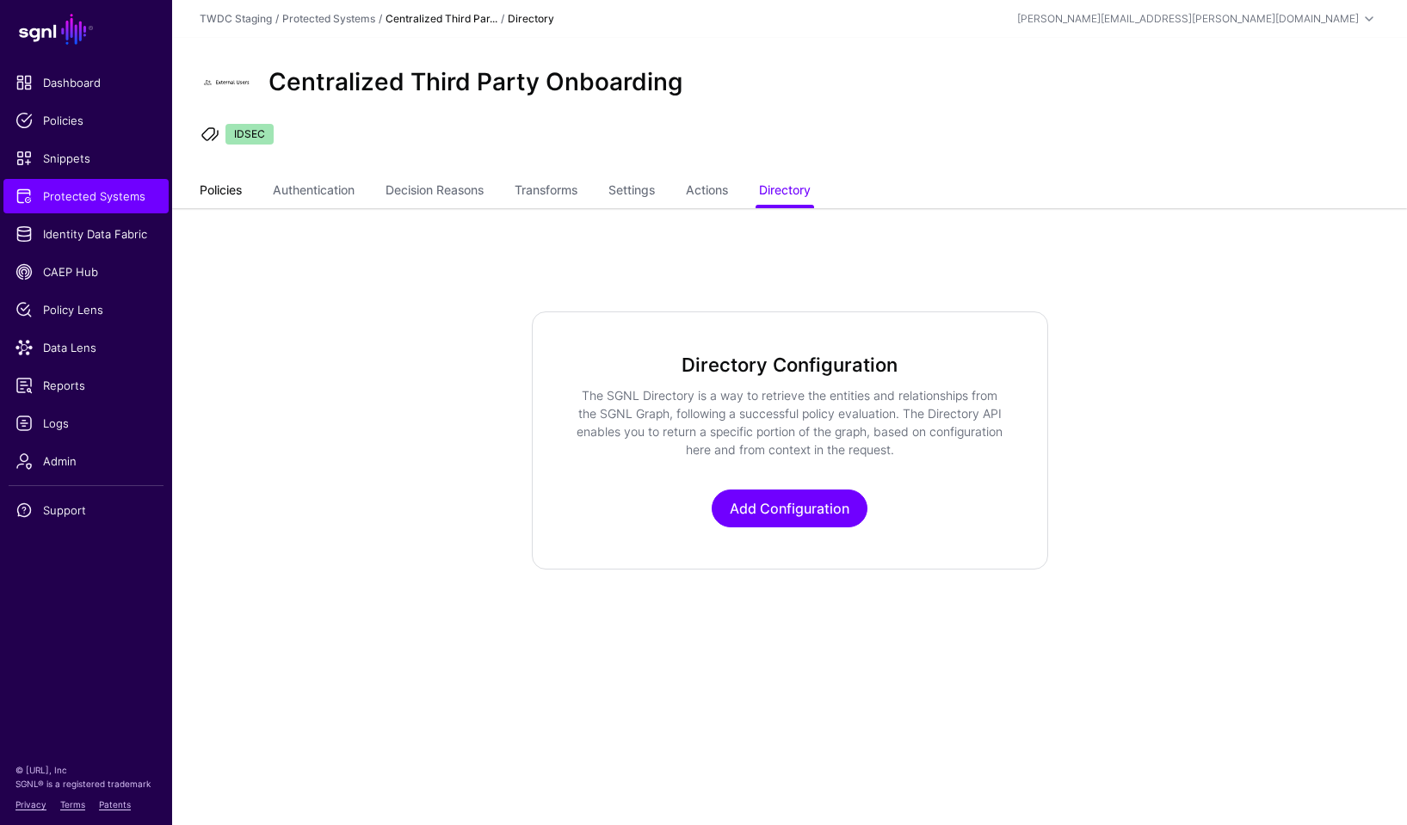
click at [220, 191] on link "Policies" at bounding box center [221, 192] width 42 height 33
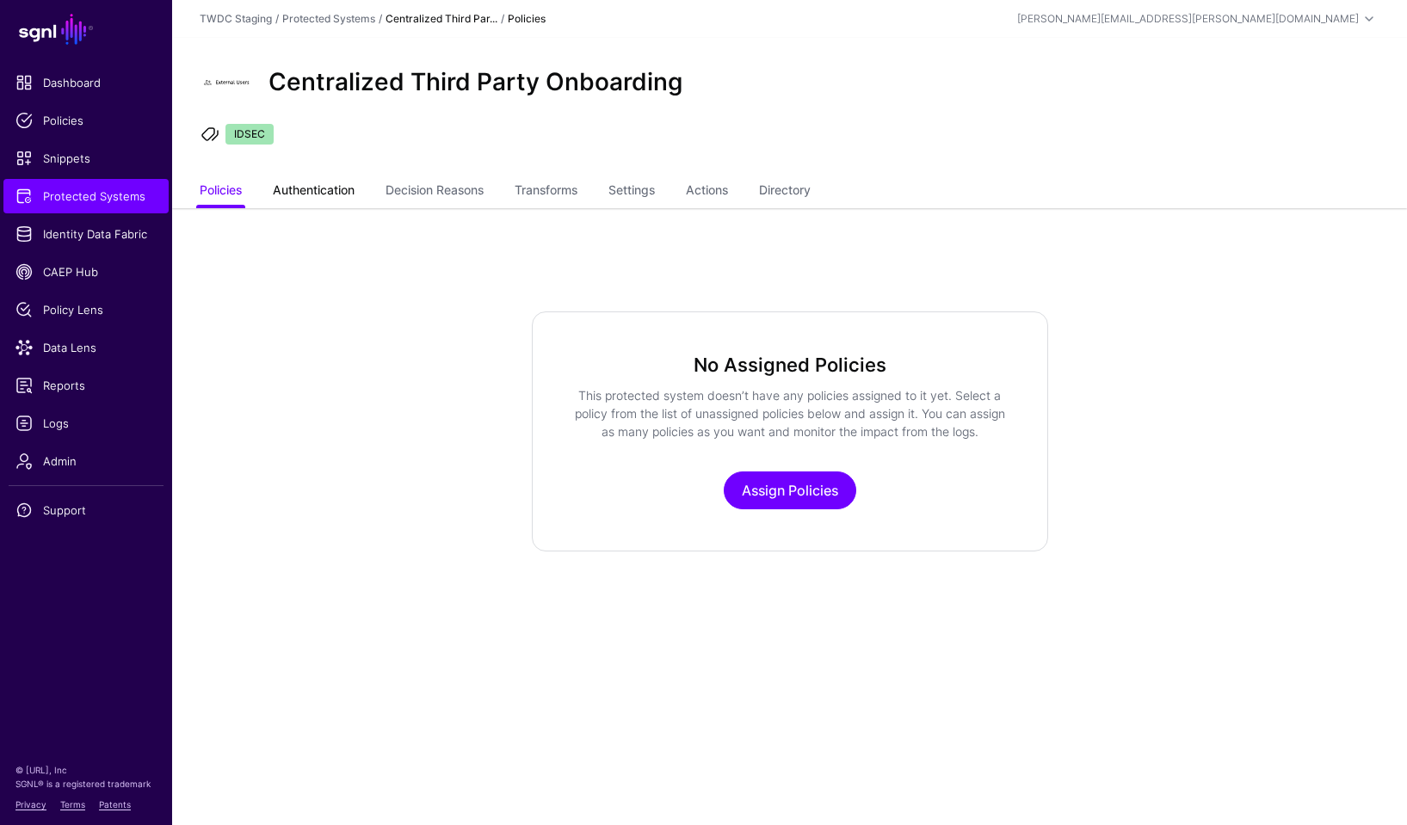
click at [308, 191] on link "Authentication" at bounding box center [314, 192] width 82 height 33
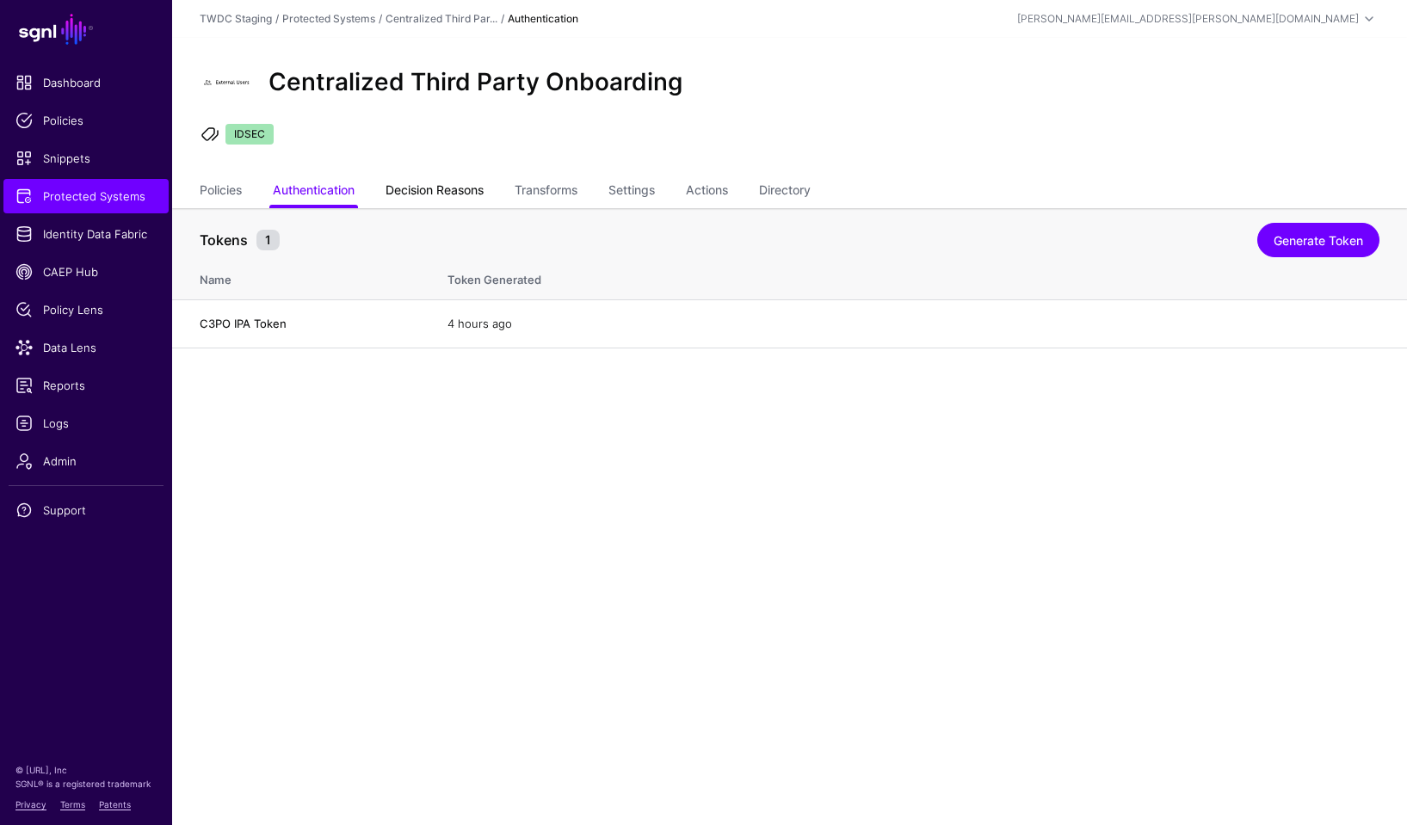
click at [437, 195] on link "Decision Reasons" at bounding box center [435, 192] width 98 height 33
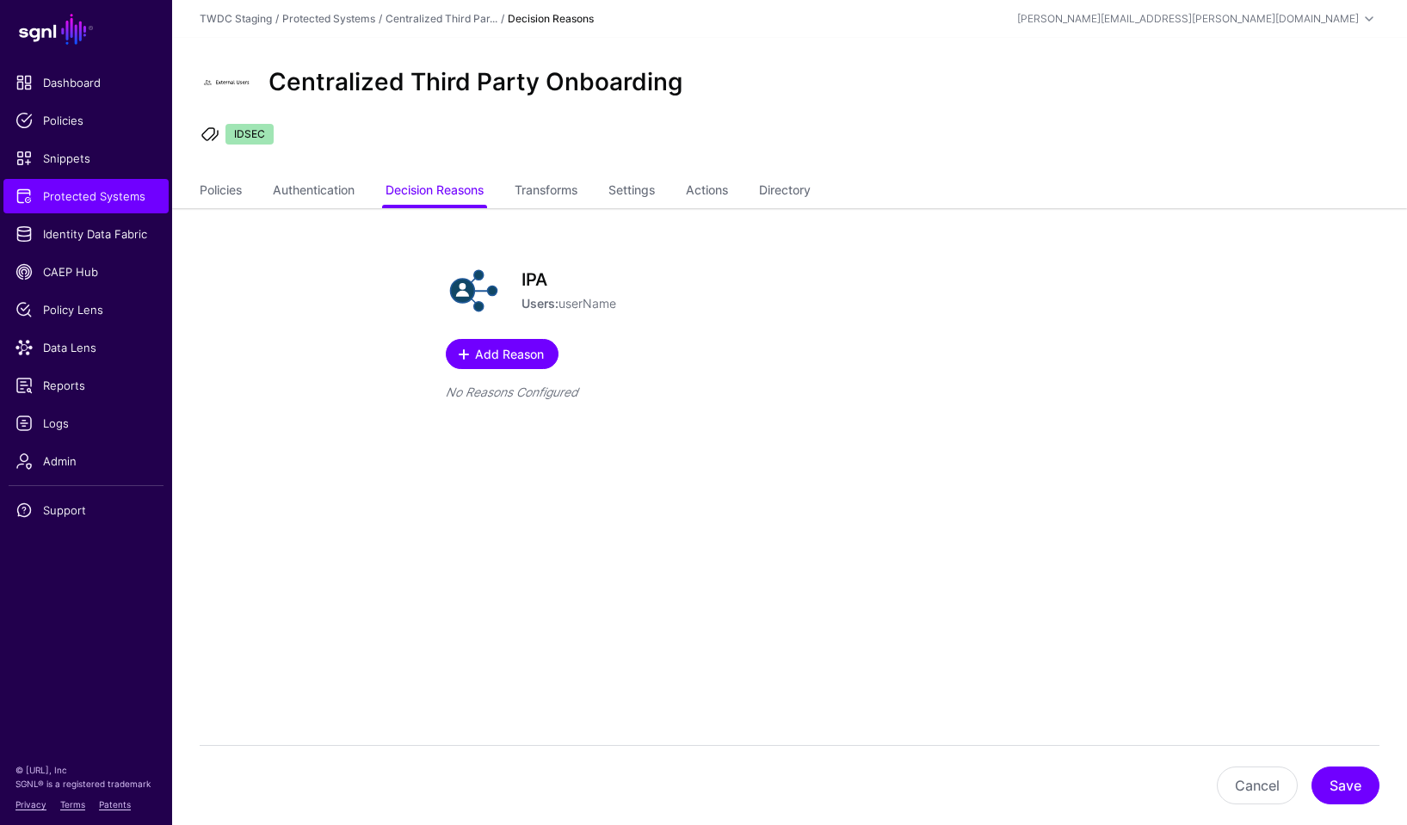
click at [502, 352] on span "Add Reason" at bounding box center [508, 354] width 73 height 18
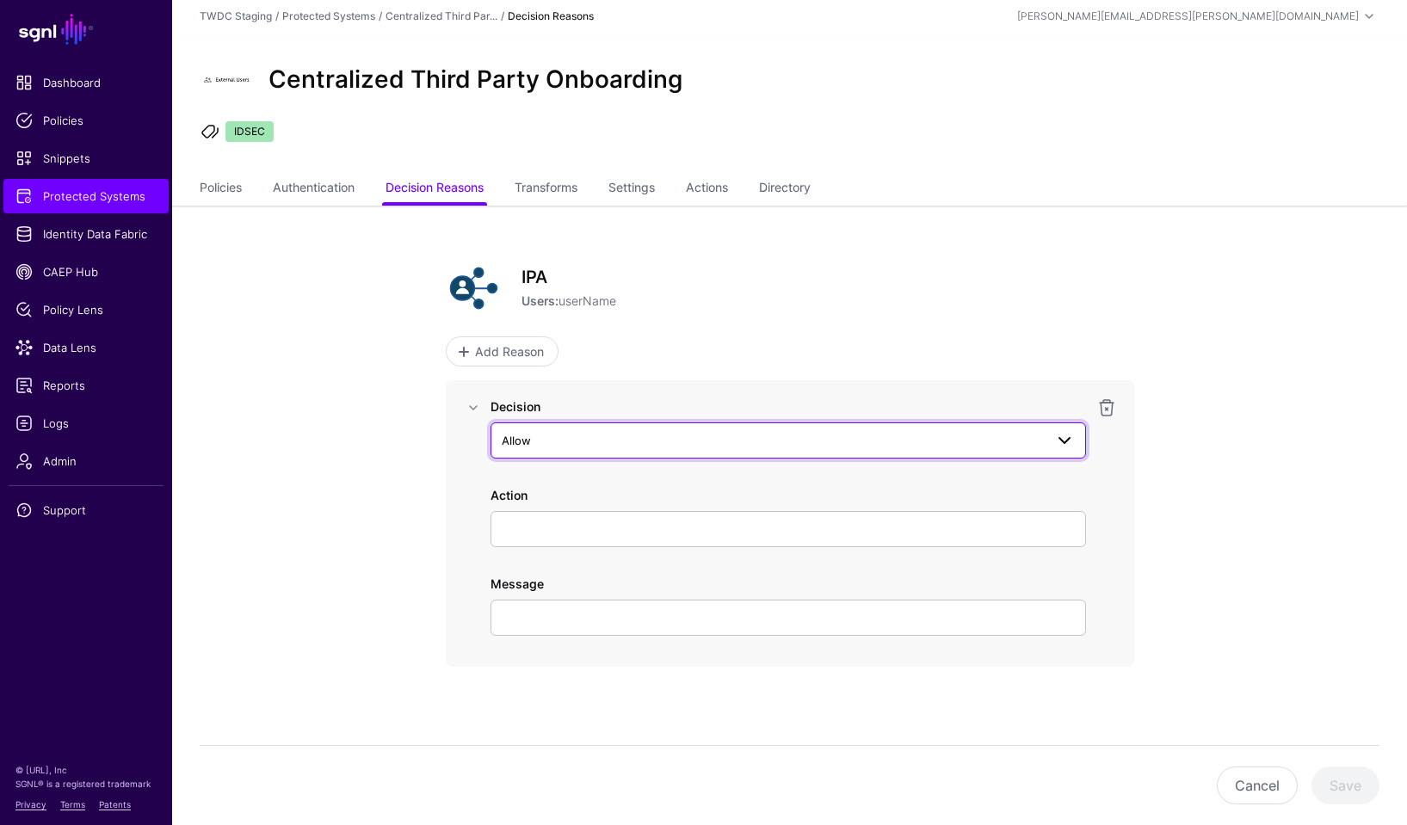
click at [533, 438] on span "Allow" at bounding box center [773, 440] width 542 height 19
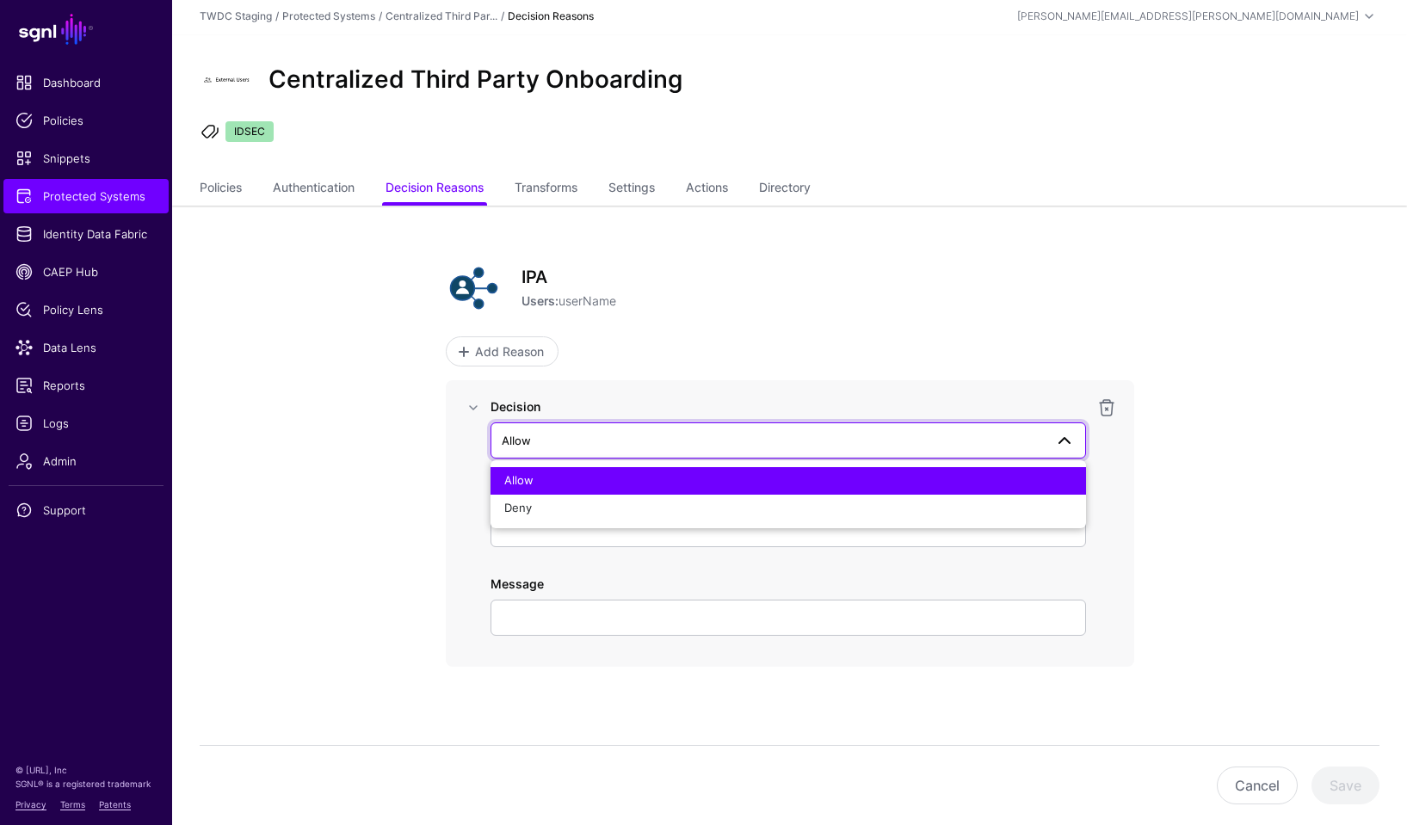
click at [435, 436] on div "IPA Users: userName Add Reason Decision Allow Allow Deny Action Message Cancel …" at bounding box center [790, 516] width 799 height 620
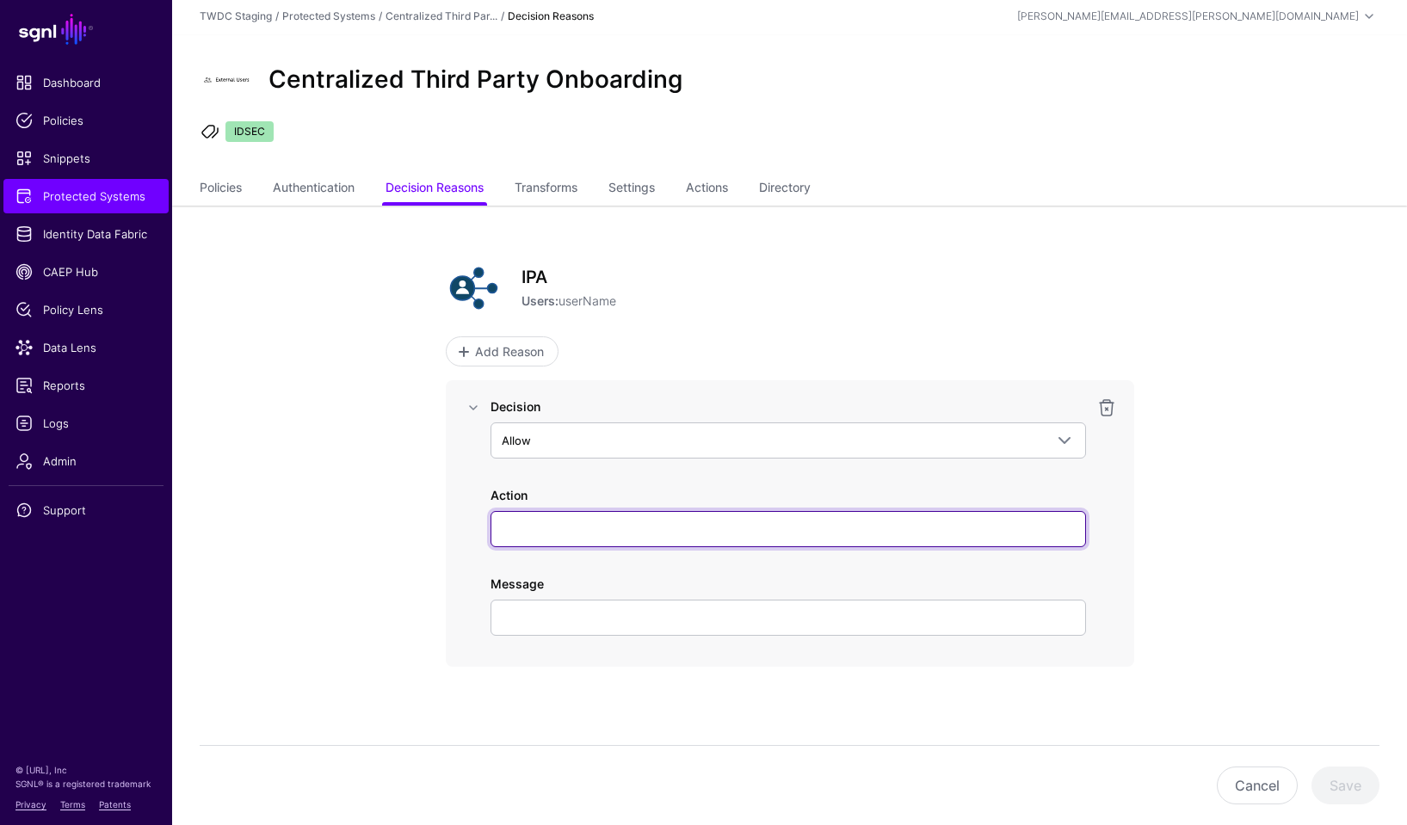
click at [532, 537] on input "Action" at bounding box center [789, 529] width 596 height 36
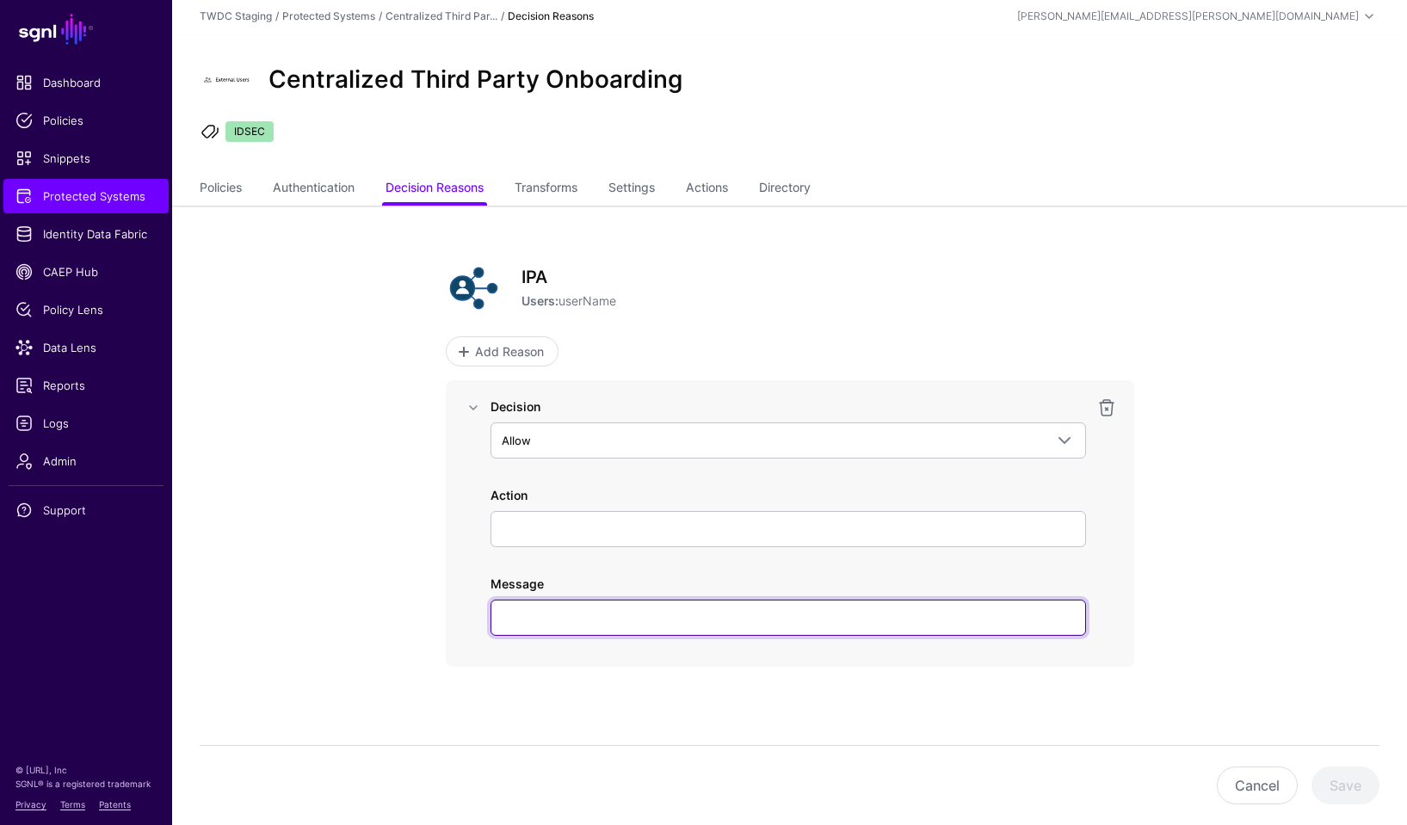
click at [516, 624] on input "Message" at bounding box center [789, 618] width 596 height 36
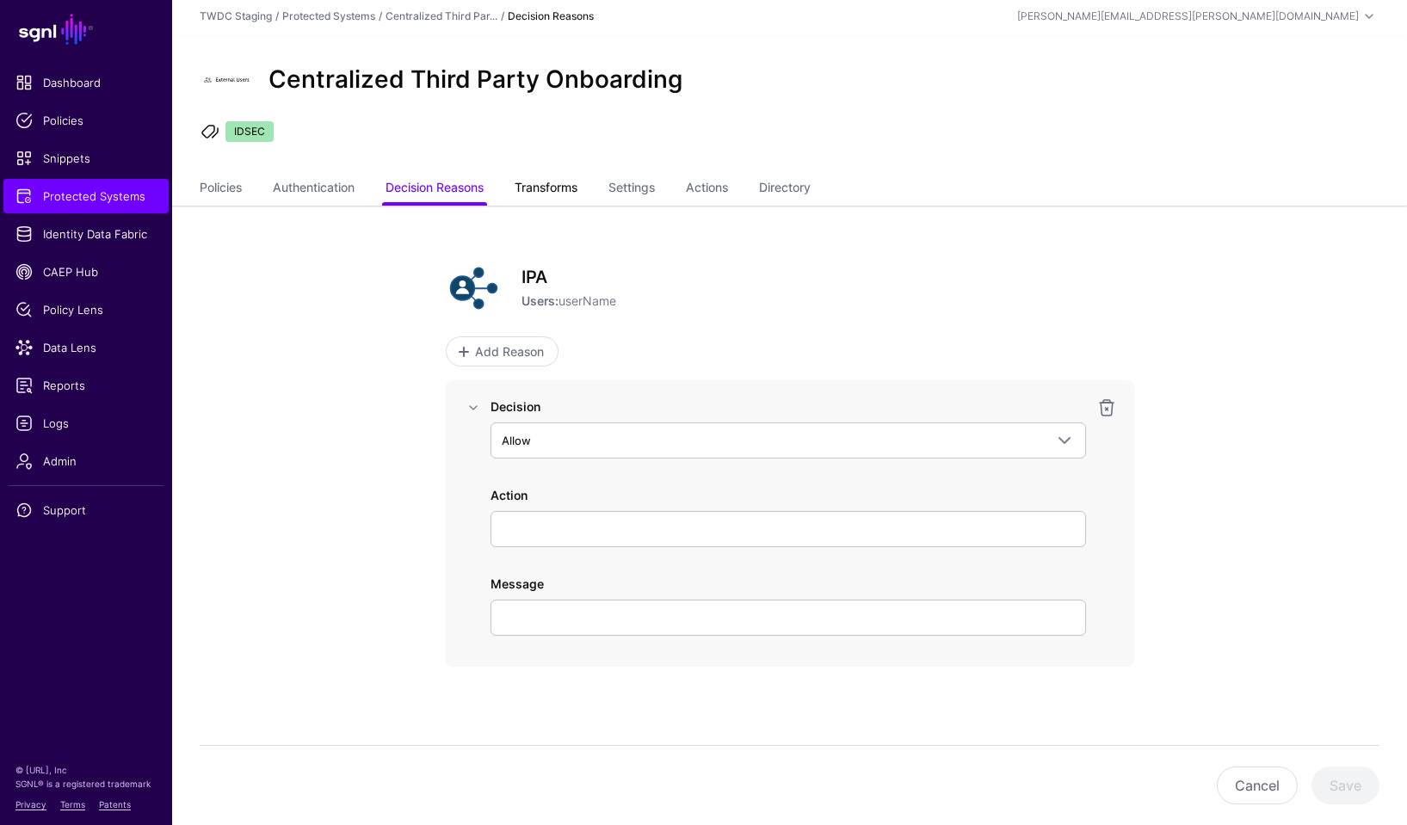
click at [559, 192] on link "Transforms" at bounding box center [546, 189] width 63 height 33
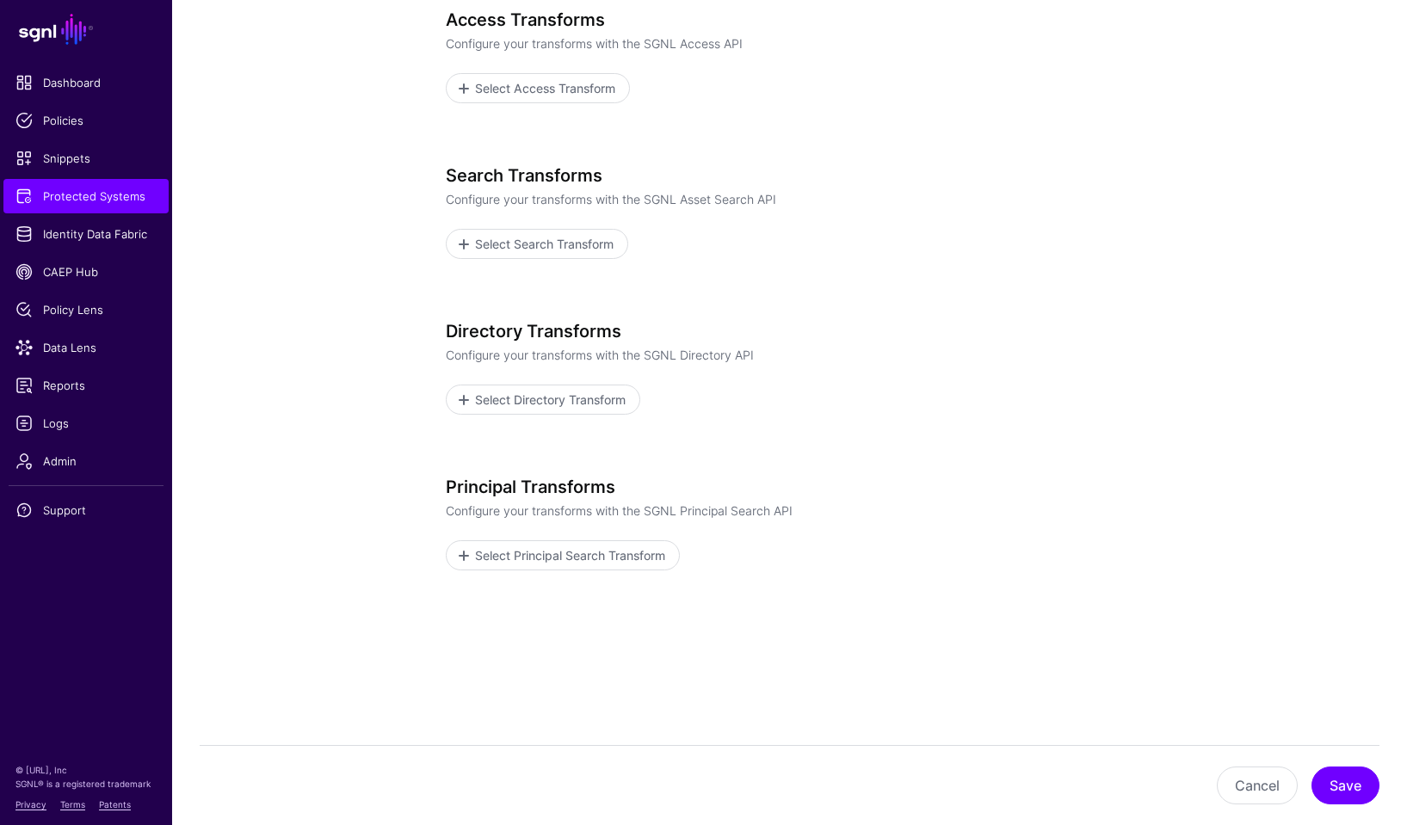
scroll to position [254, 0]
click at [559, 554] on span "Select Principal Search Transform" at bounding box center [569, 555] width 194 height 18
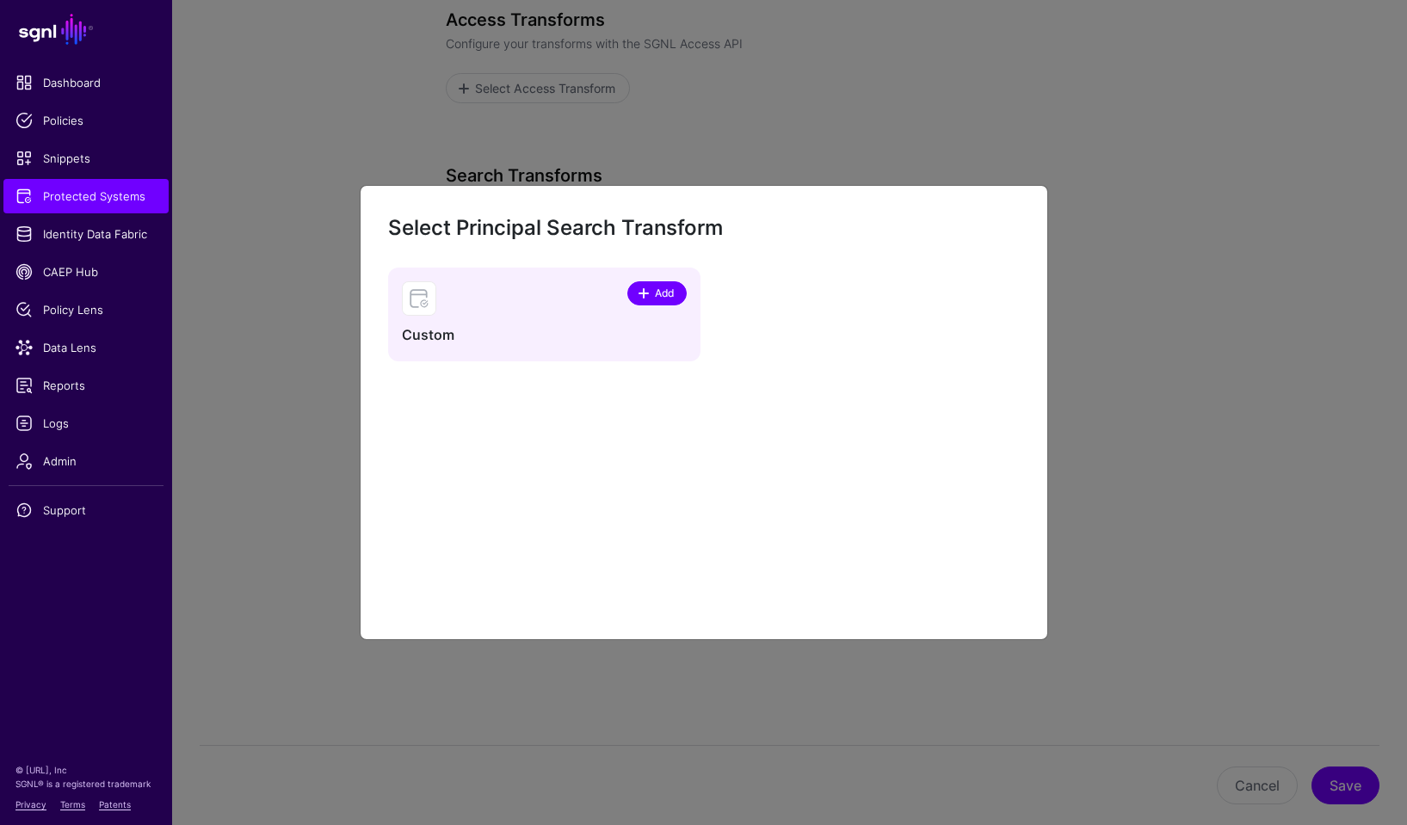
click at [659, 294] on span "Add" at bounding box center [663, 293] width 23 height 15
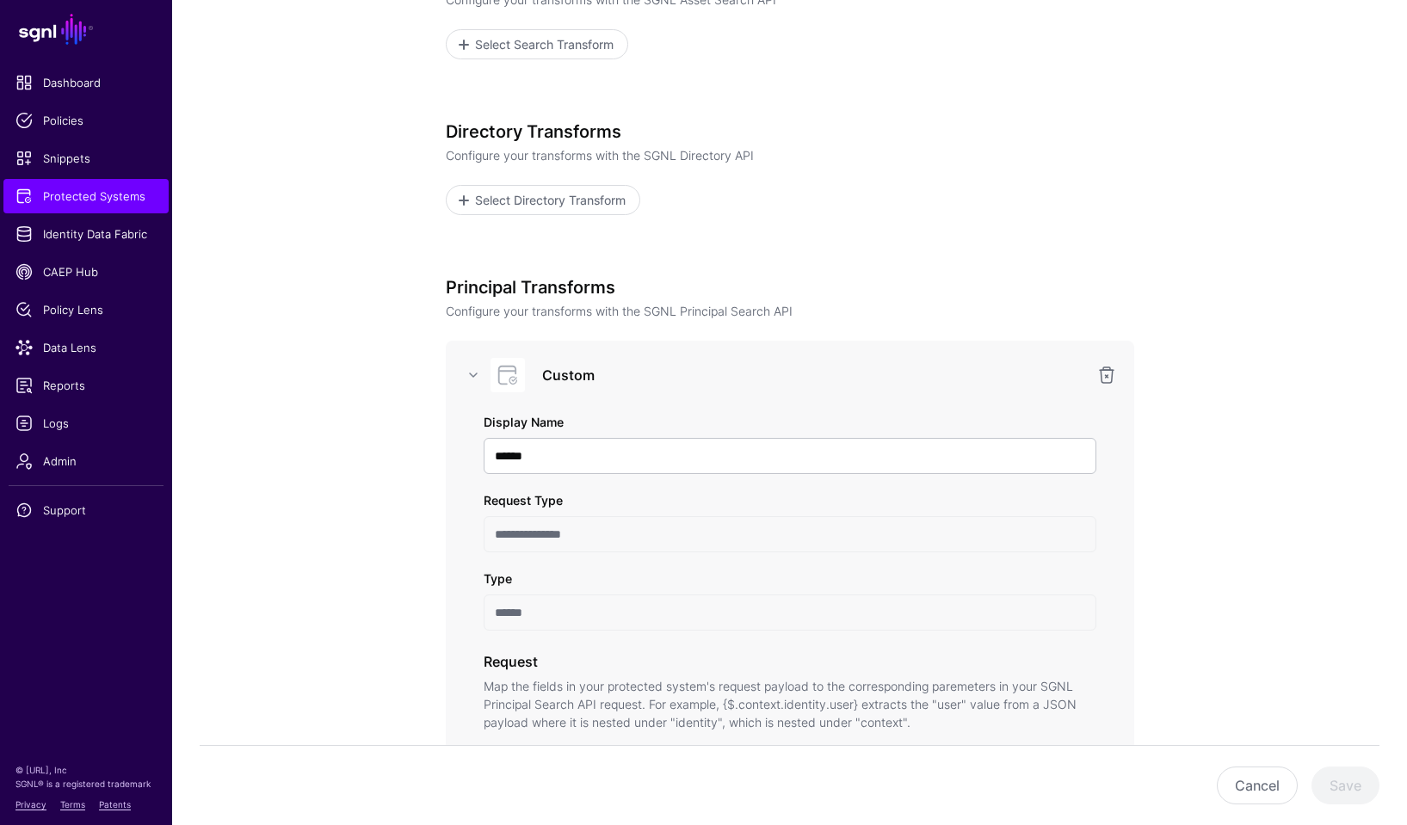
scroll to position [496, 0]
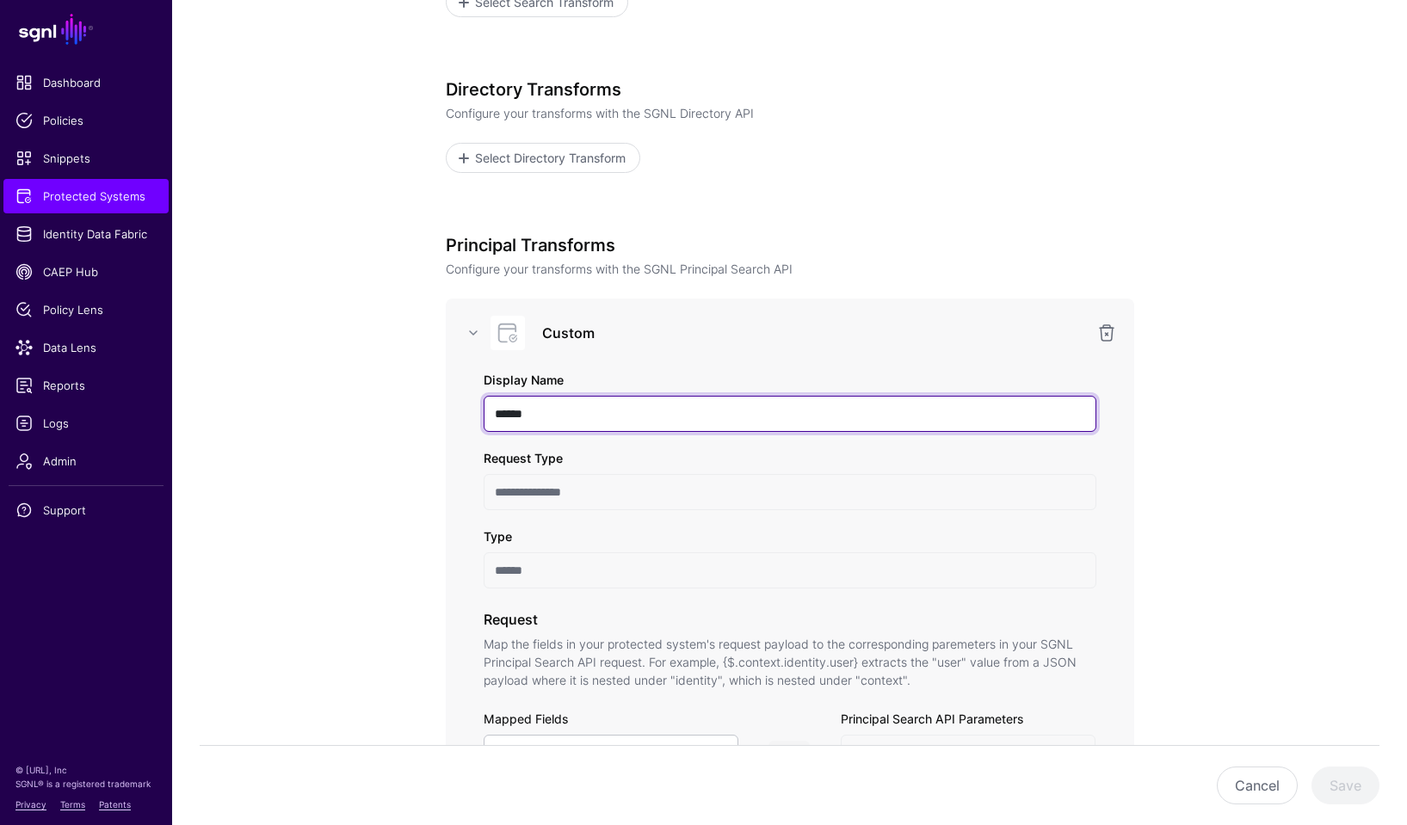
click at [631, 410] on input "******" at bounding box center [790, 414] width 613 height 36
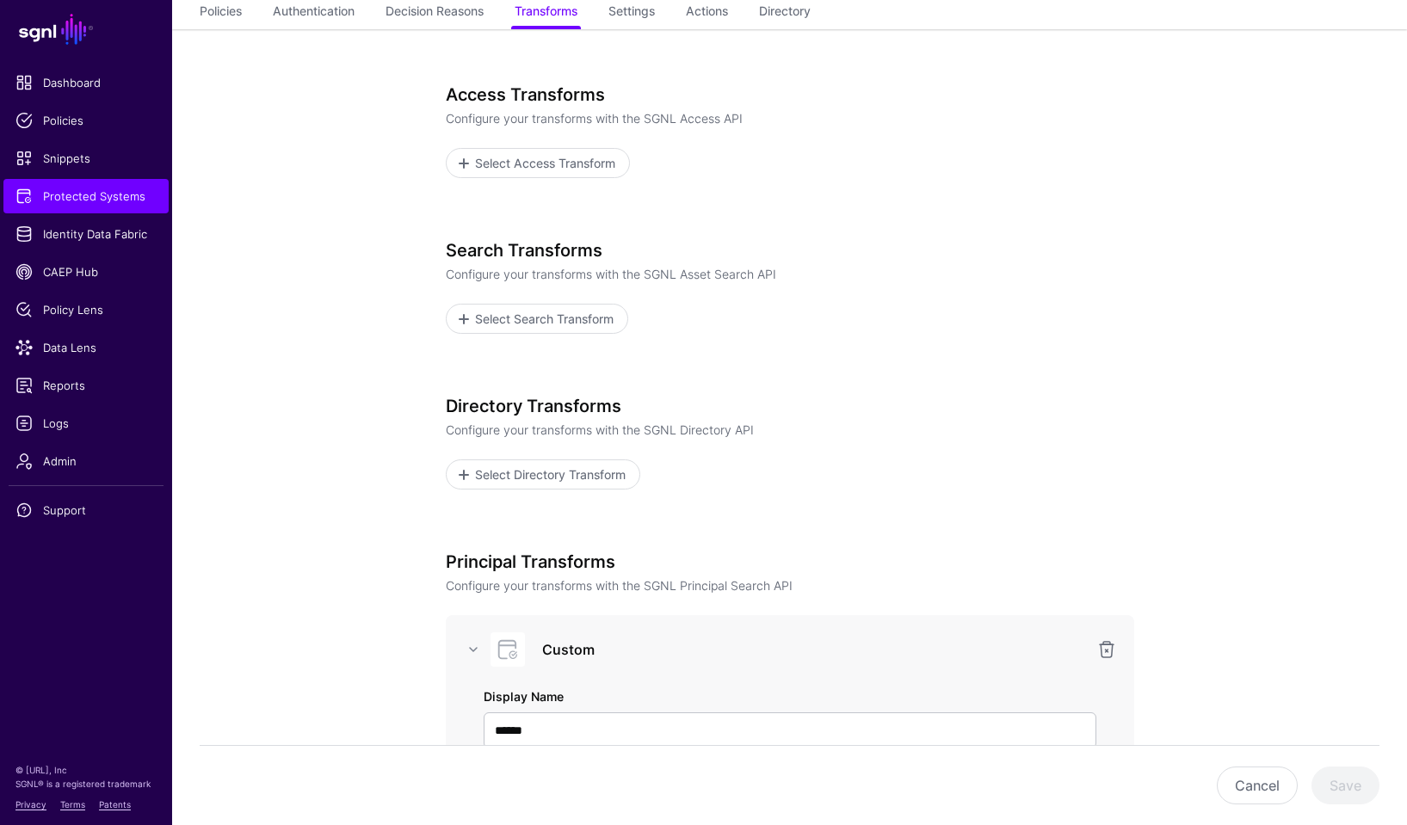
scroll to position [178, 0]
click at [574, 324] on span "Select Search Transform" at bounding box center [543, 320] width 143 height 18
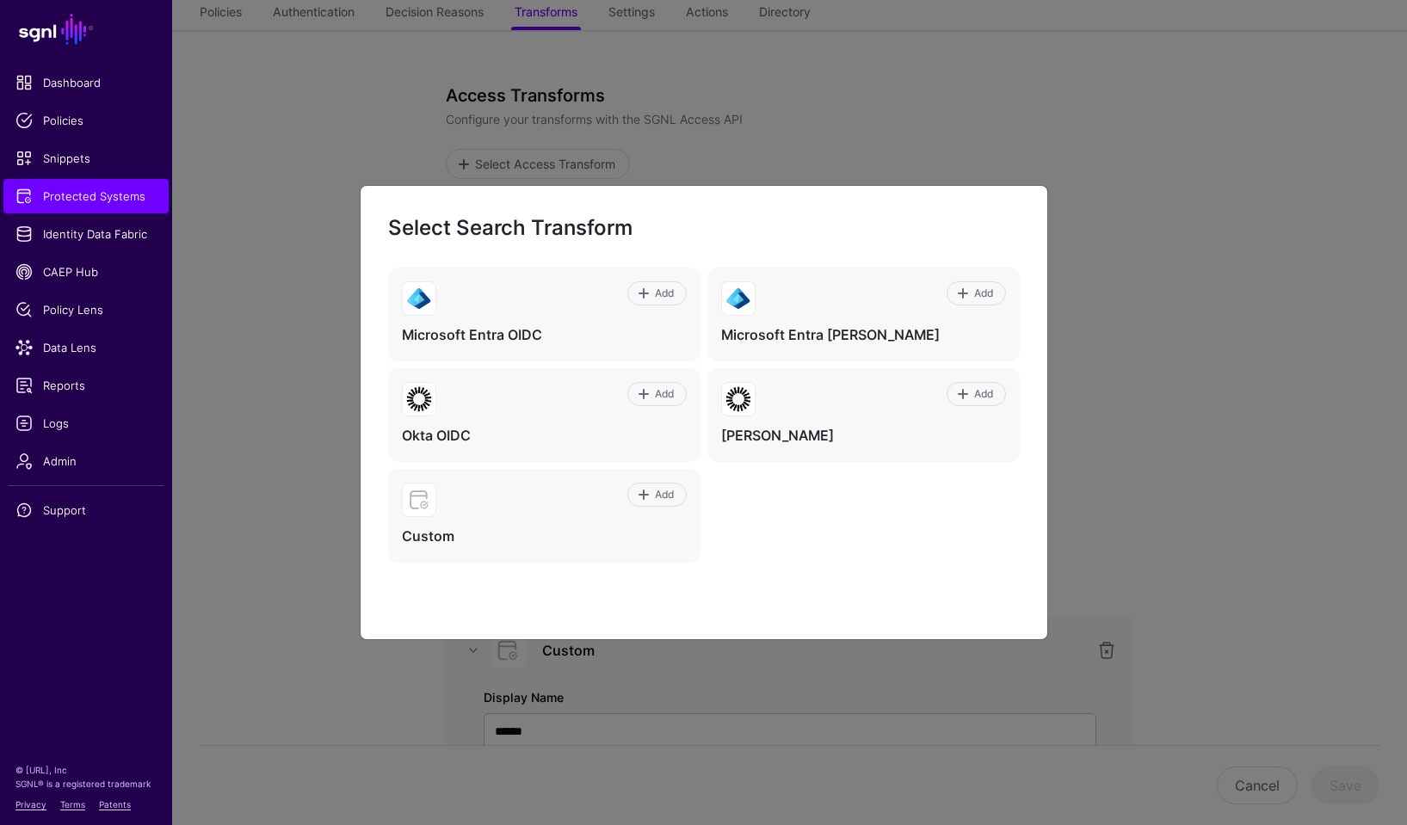
click at [1191, 429] on ngb-modal-window "Select Search Transform Add Microsoft Entra OIDC Add Microsoft Entra [PERSON_NA…" at bounding box center [703, 412] width 1407 height 825
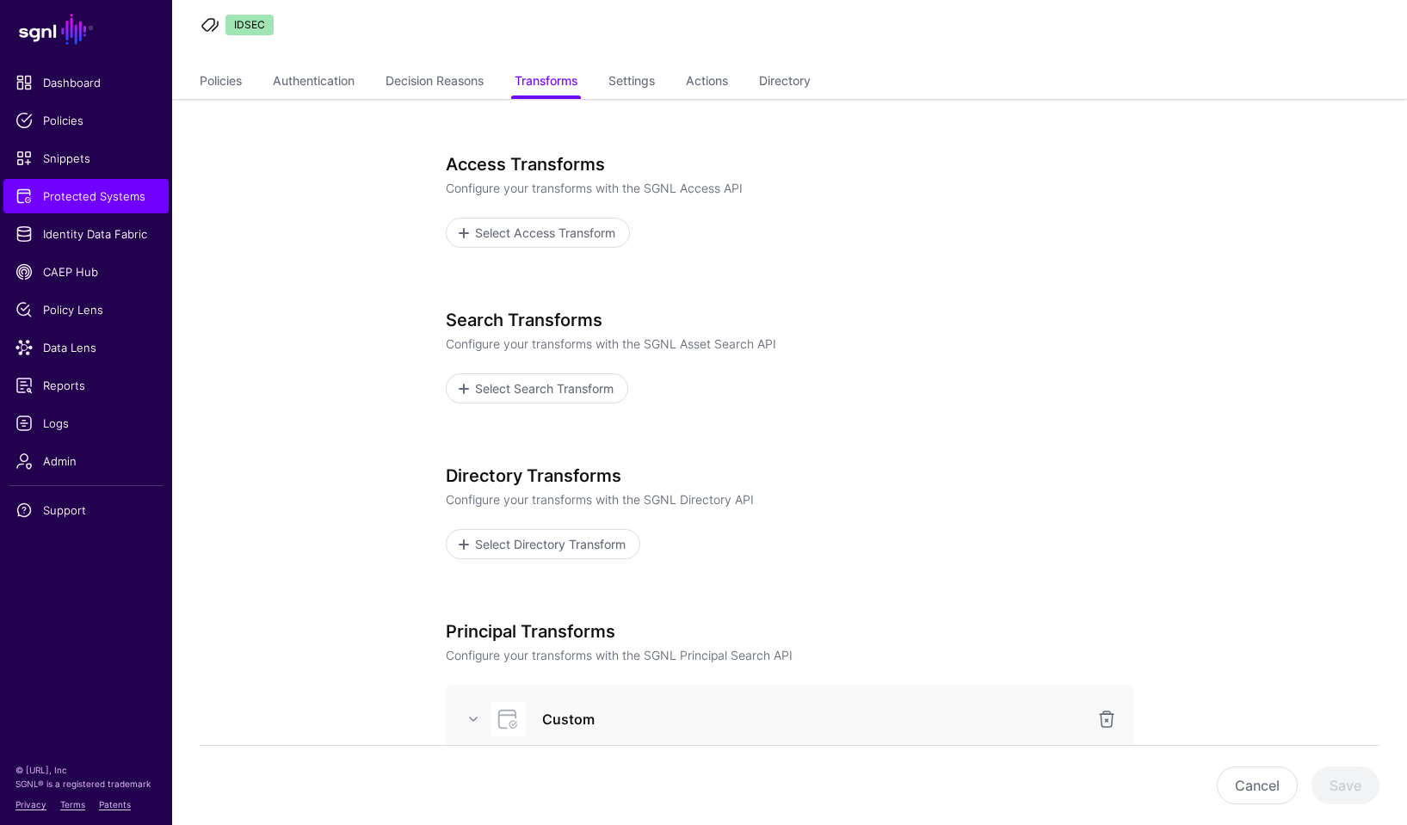
scroll to position [96, 0]
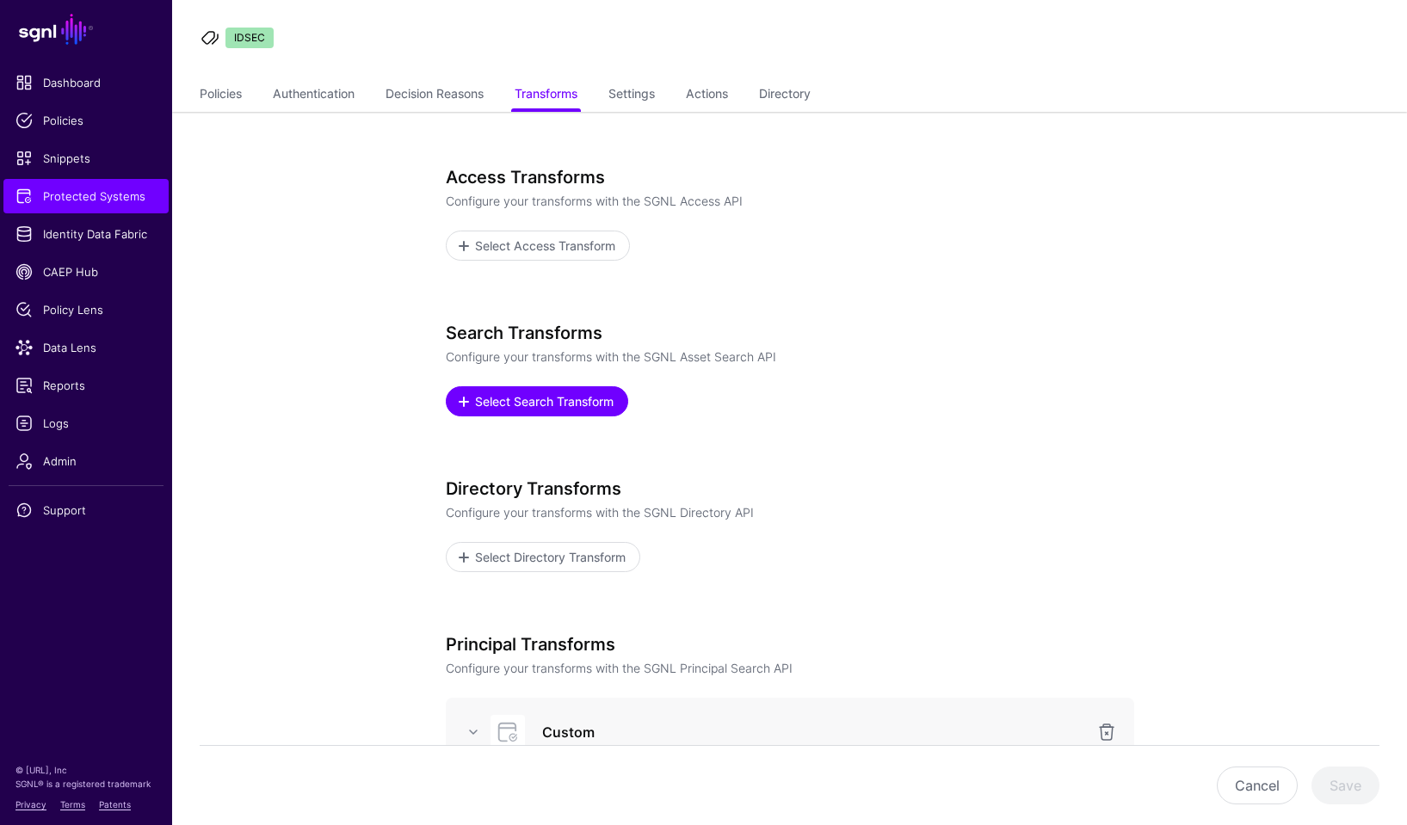
click at [556, 397] on span "Select Search Transform" at bounding box center [543, 401] width 143 height 18
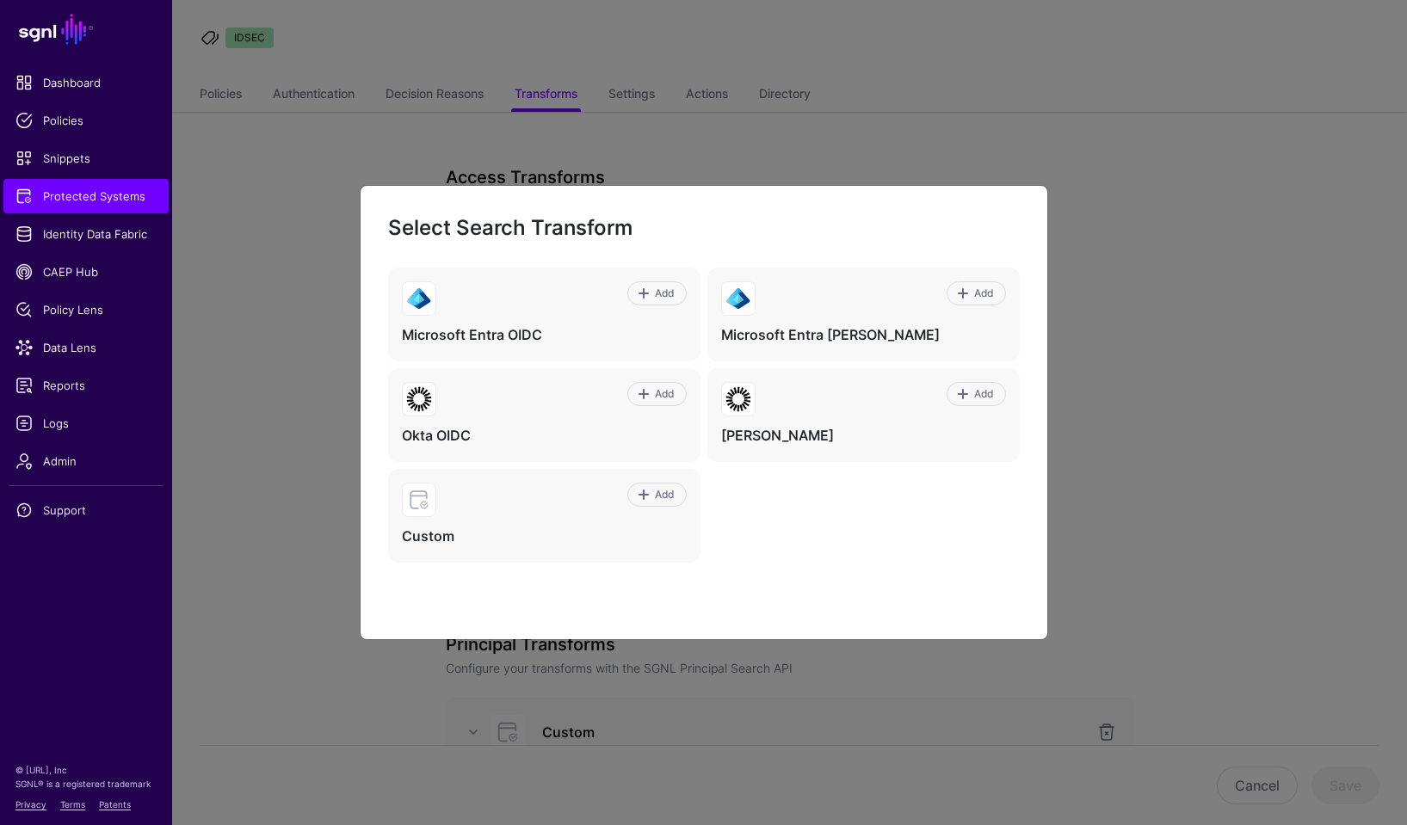
click at [1157, 306] on ngb-modal-window "Select Search Transform Add Microsoft Entra OIDC Add Microsoft Entra [PERSON_NA…" at bounding box center [703, 412] width 1407 height 825
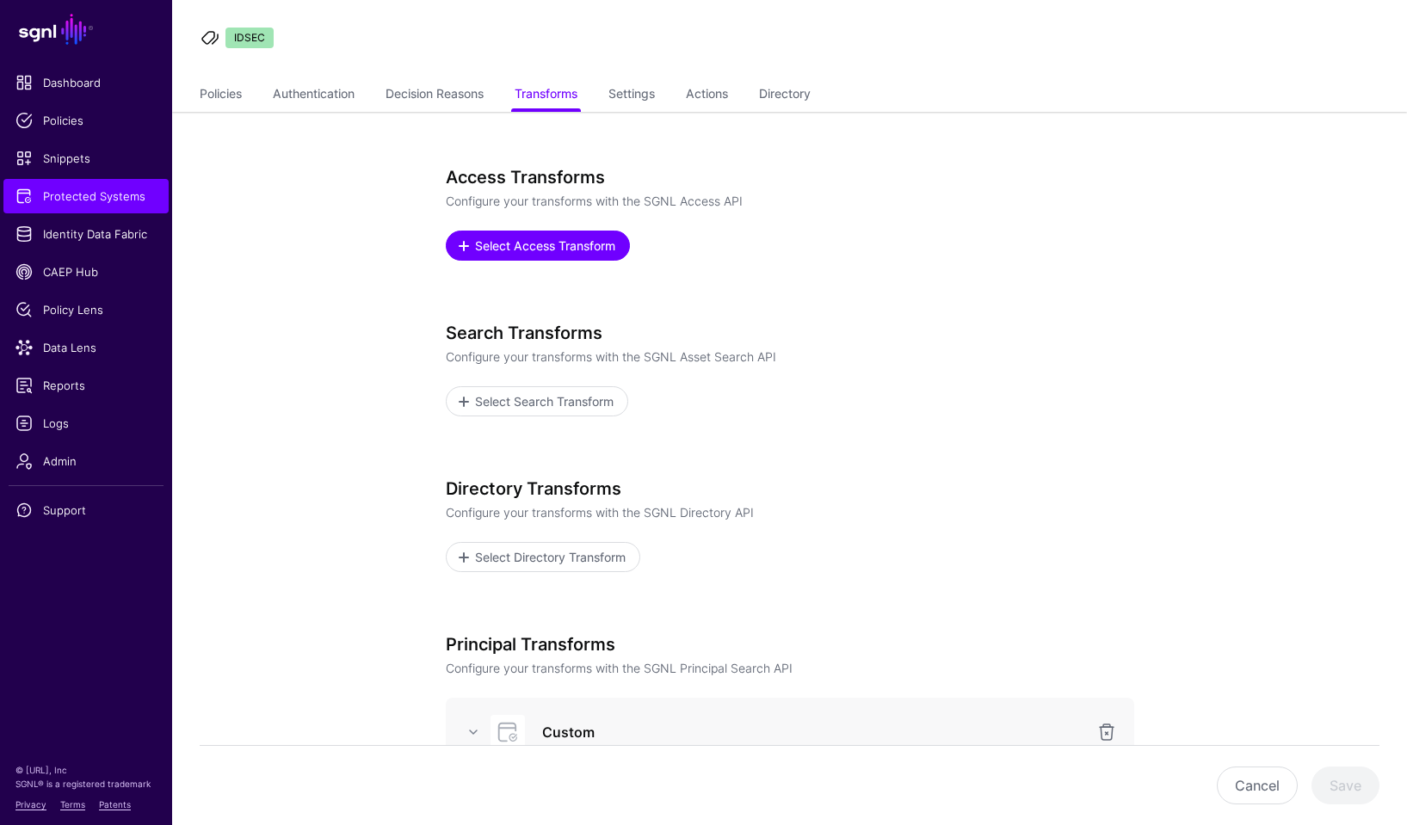
click at [565, 244] on span "Select Access Transform" at bounding box center [544, 246] width 145 height 18
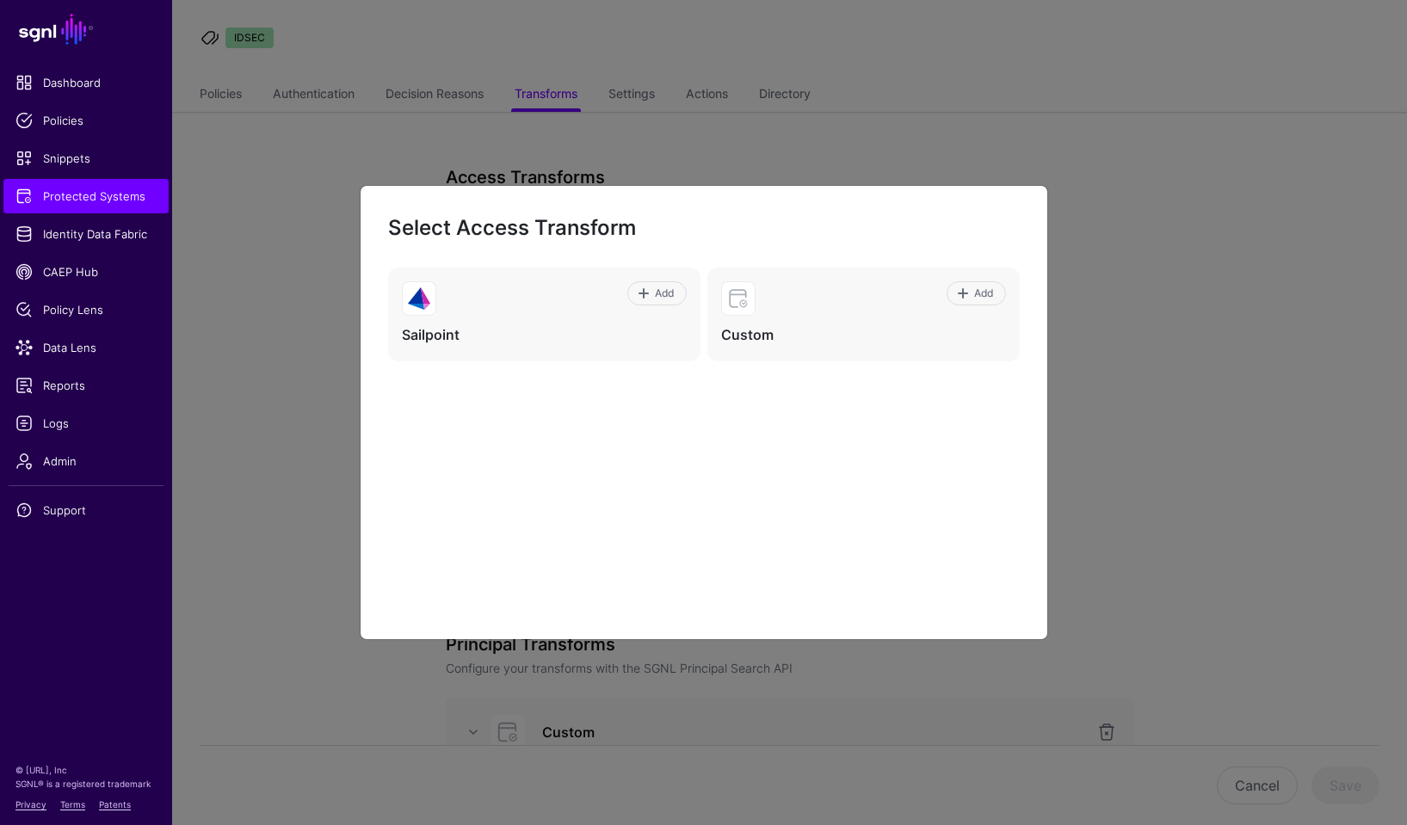
click at [1197, 355] on ngb-modal-window "Select Access Transform Add Sailpoint Add Custom" at bounding box center [703, 412] width 1407 height 825
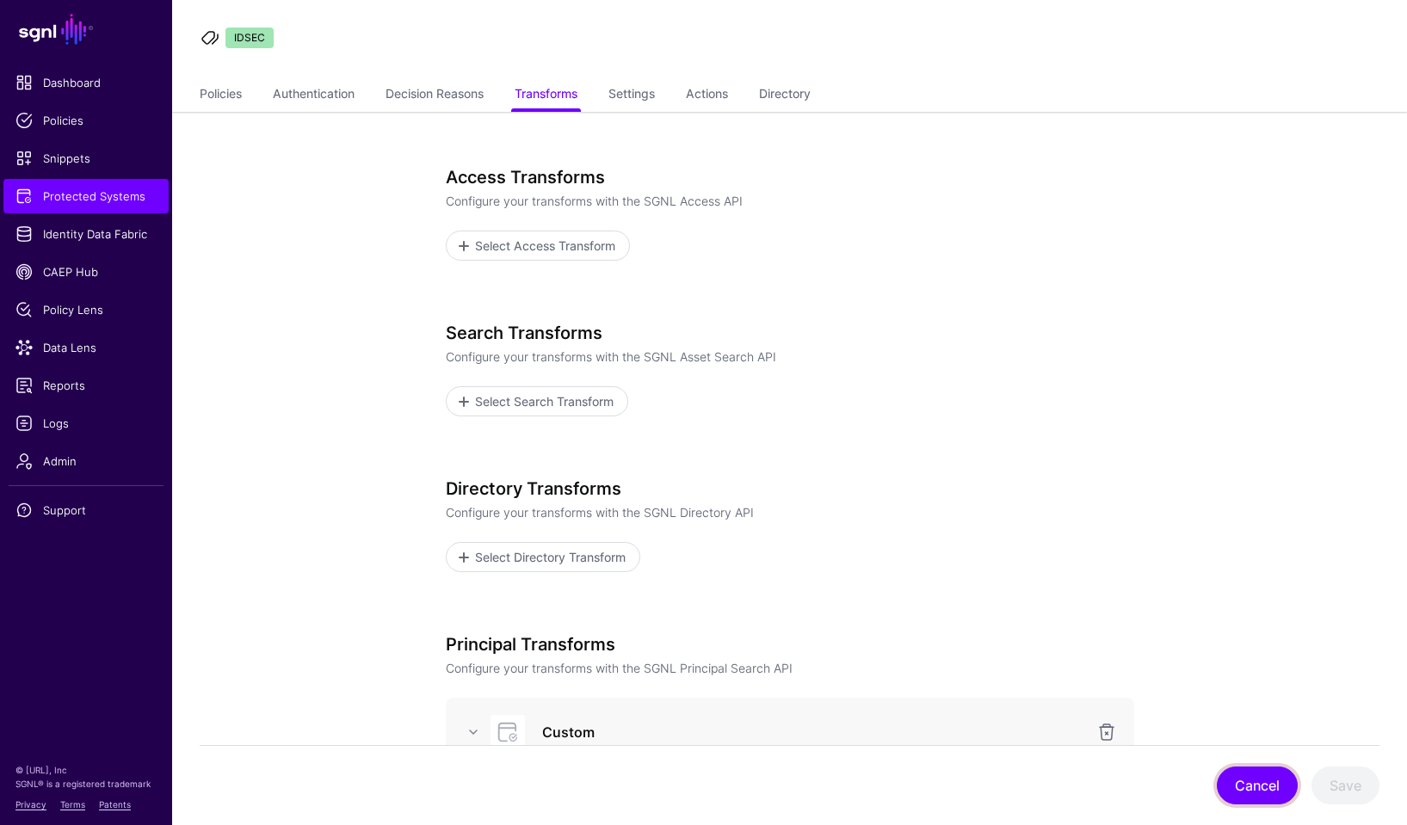
click at [1250, 785] on button "Cancel" at bounding box center [1257, 786] width 81 height 38
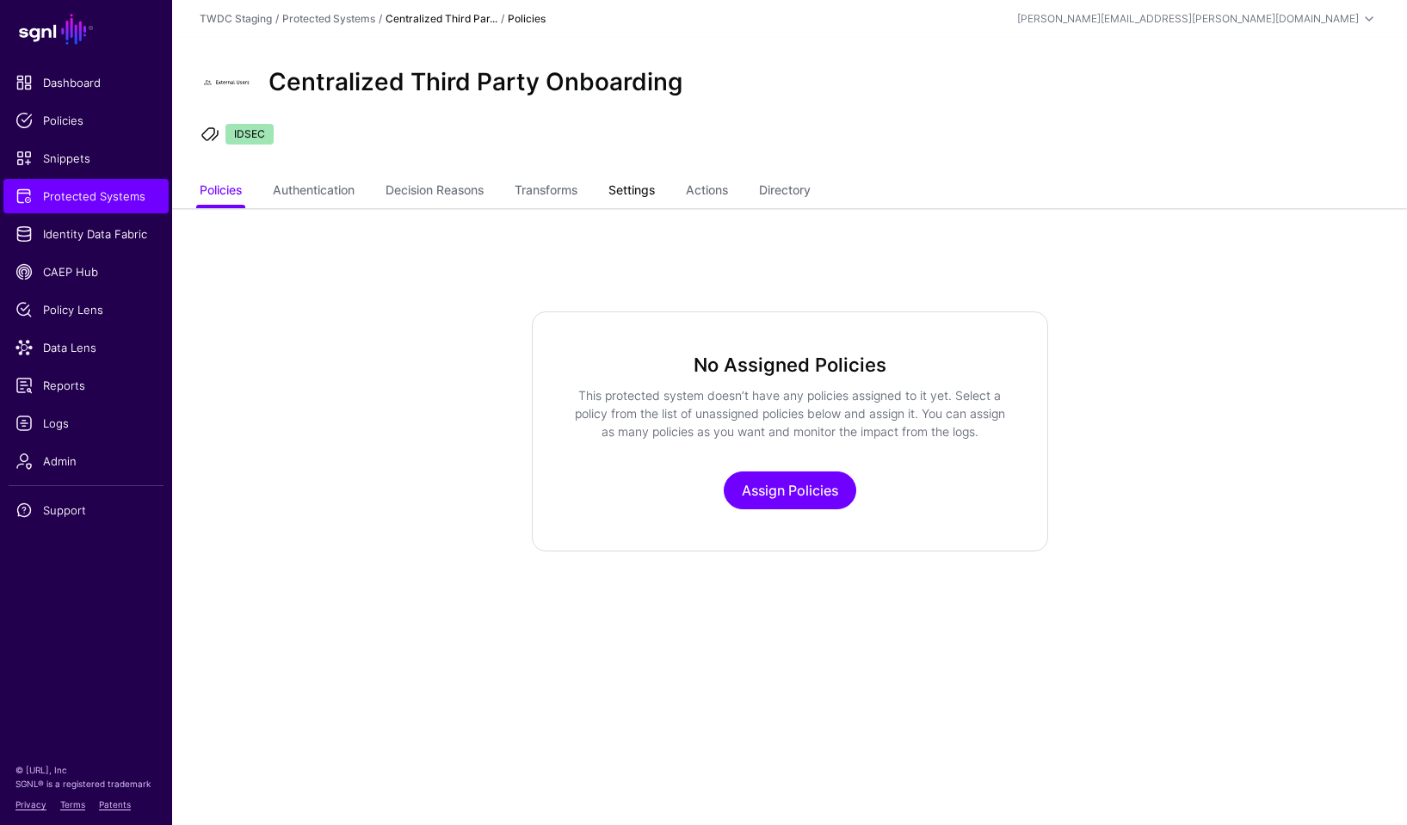
click at [643, 193] on link "Settings" at bounding box center [631, 192] width 46 height 33
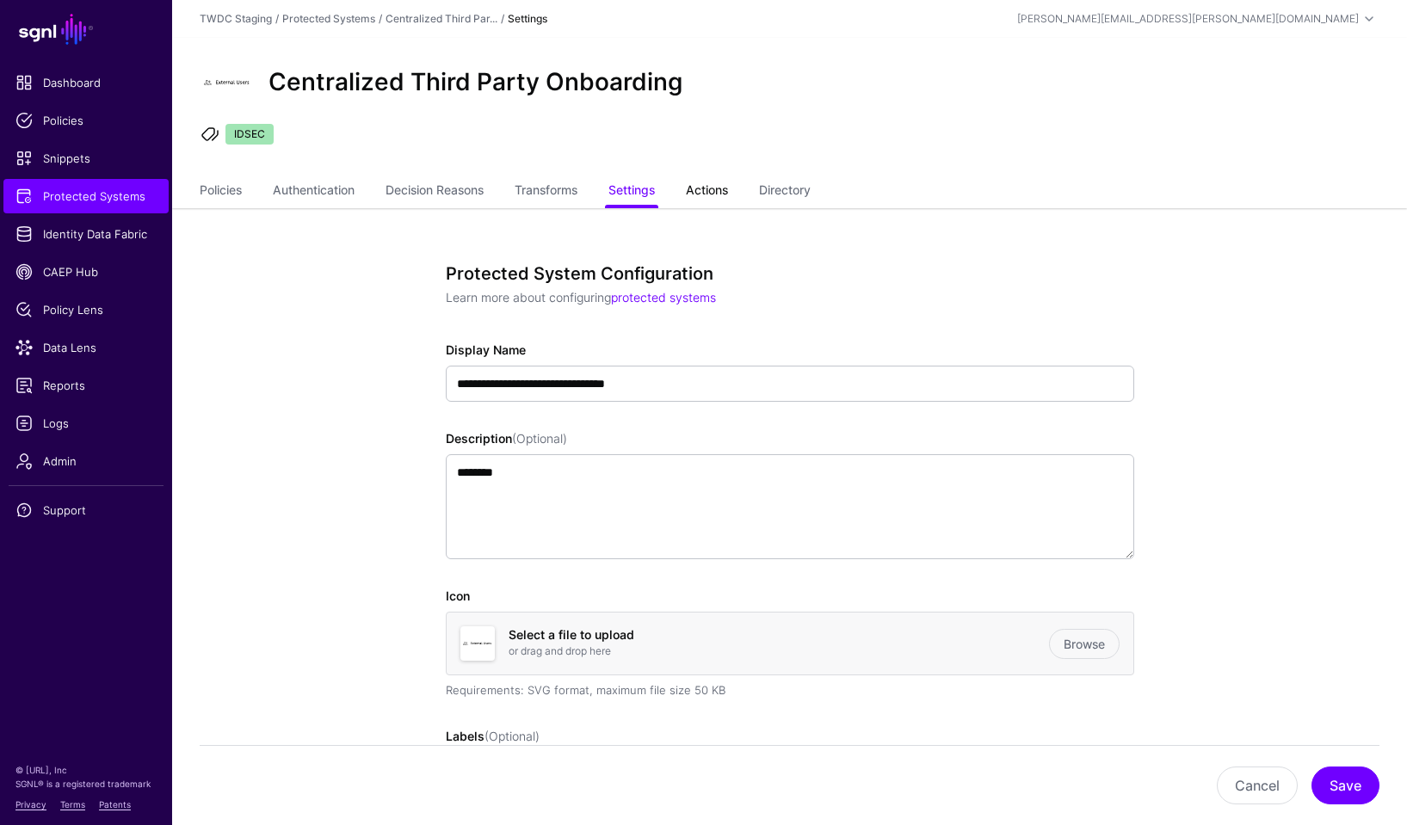
click at [721, 192] on link "Actions" at bounding box center [707, 192] width 42 height 33
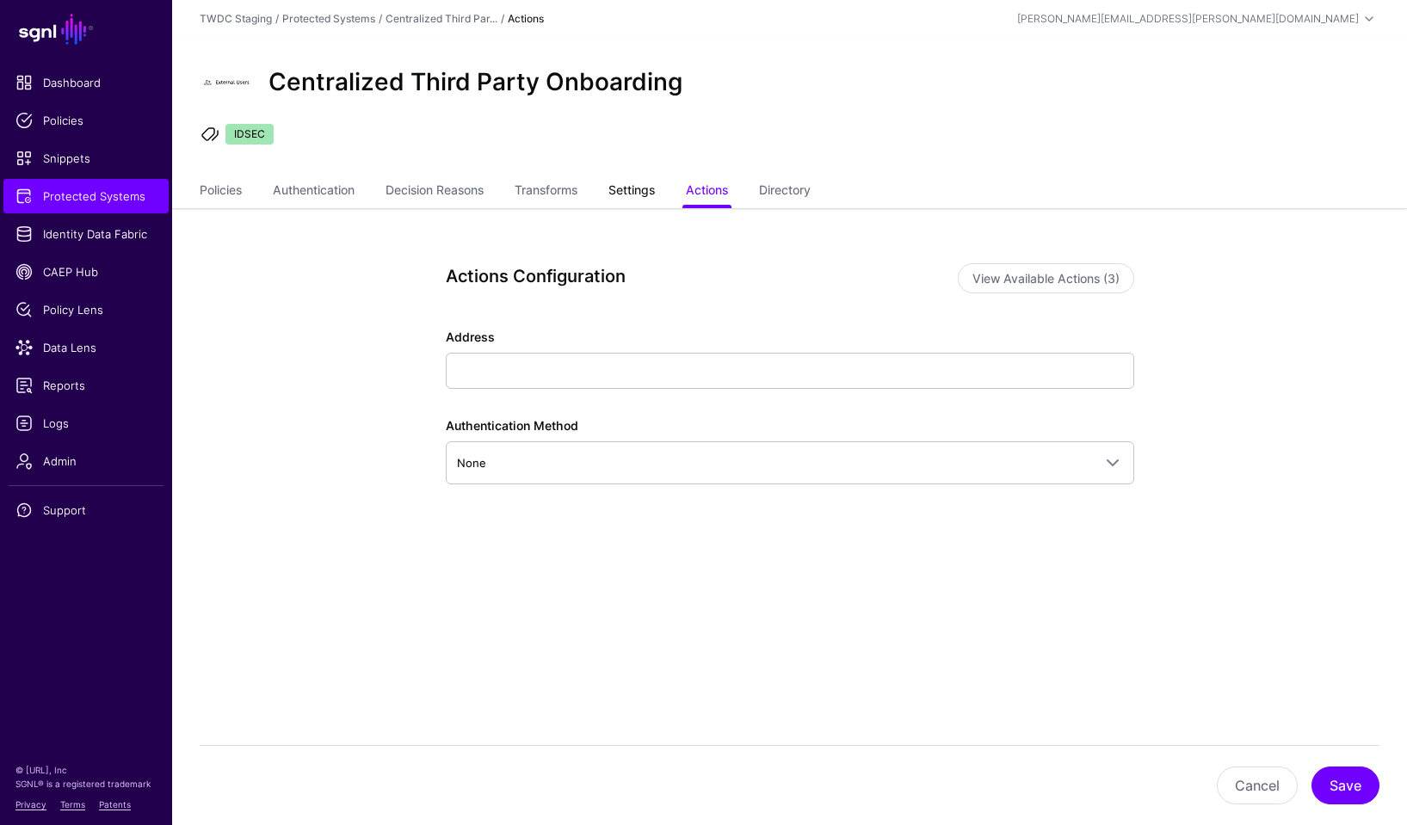
click at [644, 194] on link "Settings" at bounding box center [631, 192] width 46 height 33
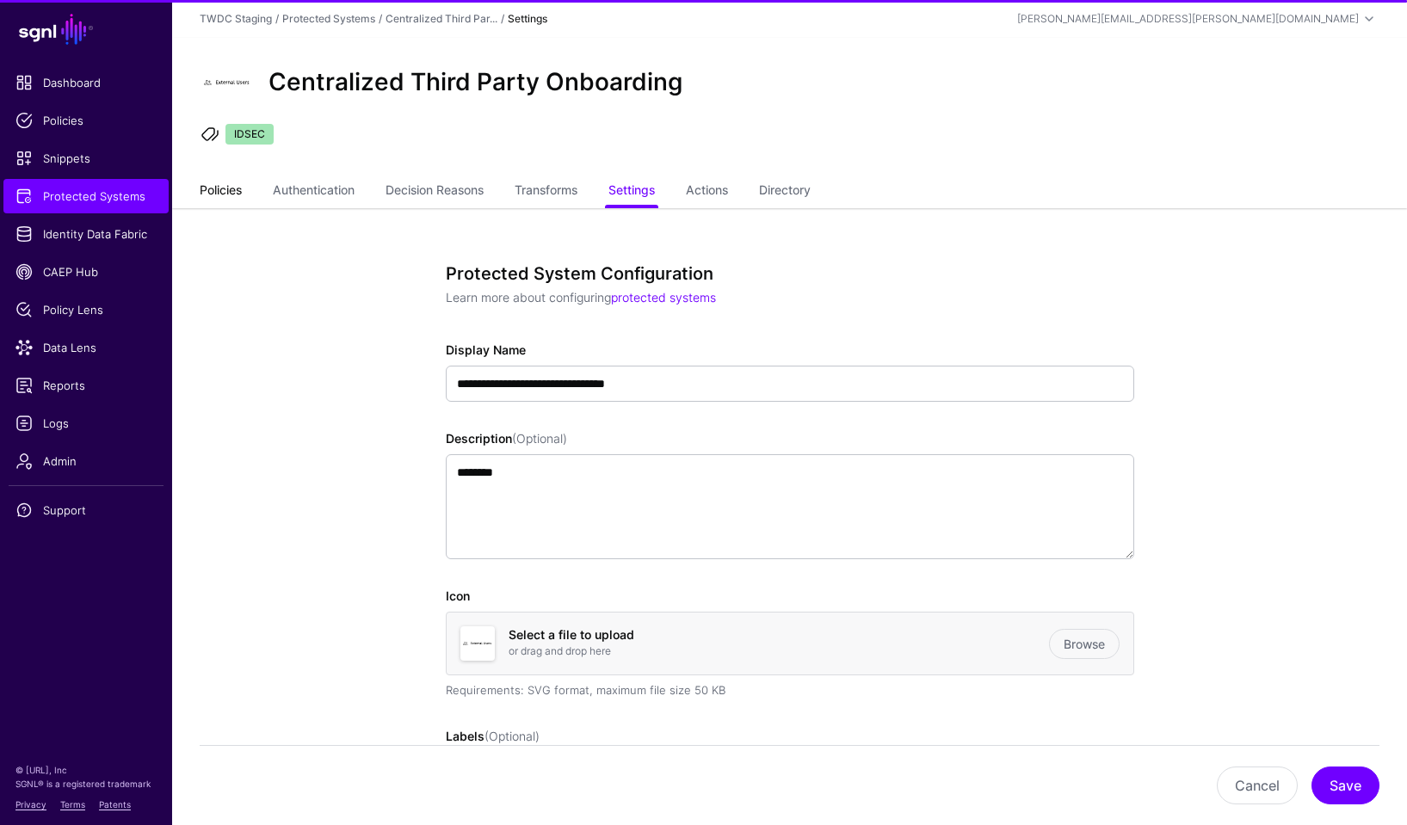
click at [222, 187] on link "Policies" at bounding box center [221, 192] width 42 height 33
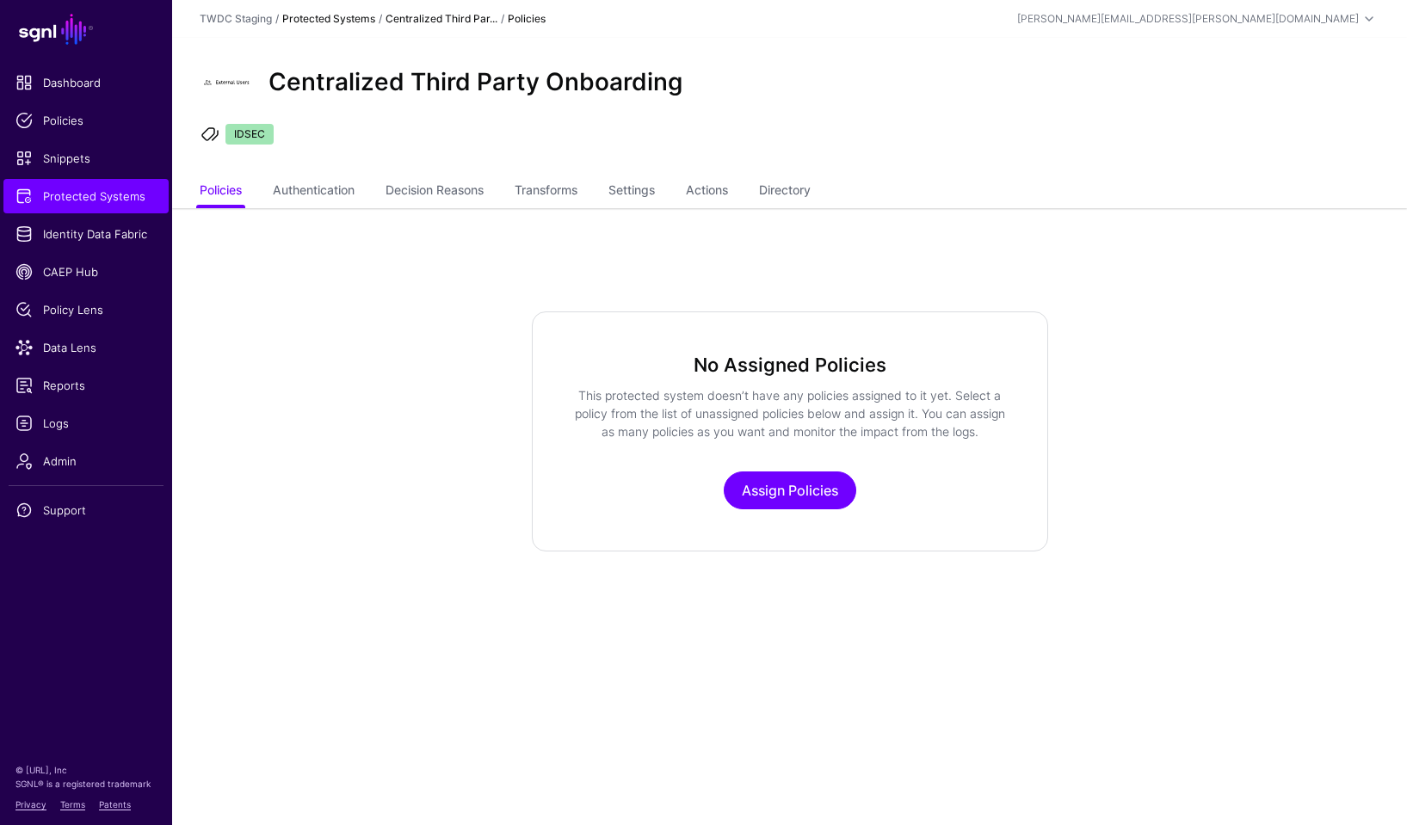
click at [349, 21] on link "Protected Systems" at bounding box center [328, 18] width 93 height 13
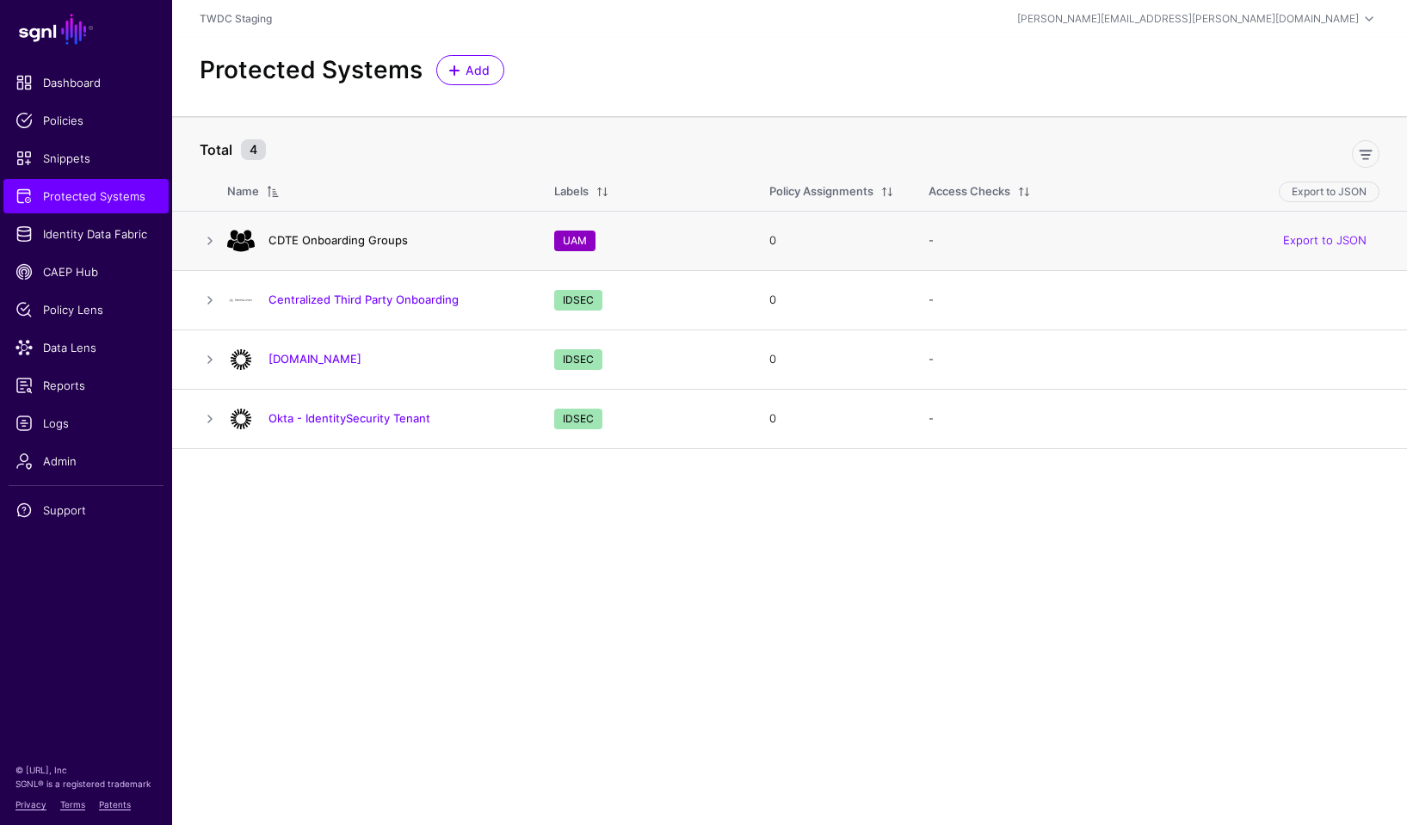
click at [322, 244] on link "CDTE Onboarding Groups" at bounding box center [338, 240] width 139 height 14
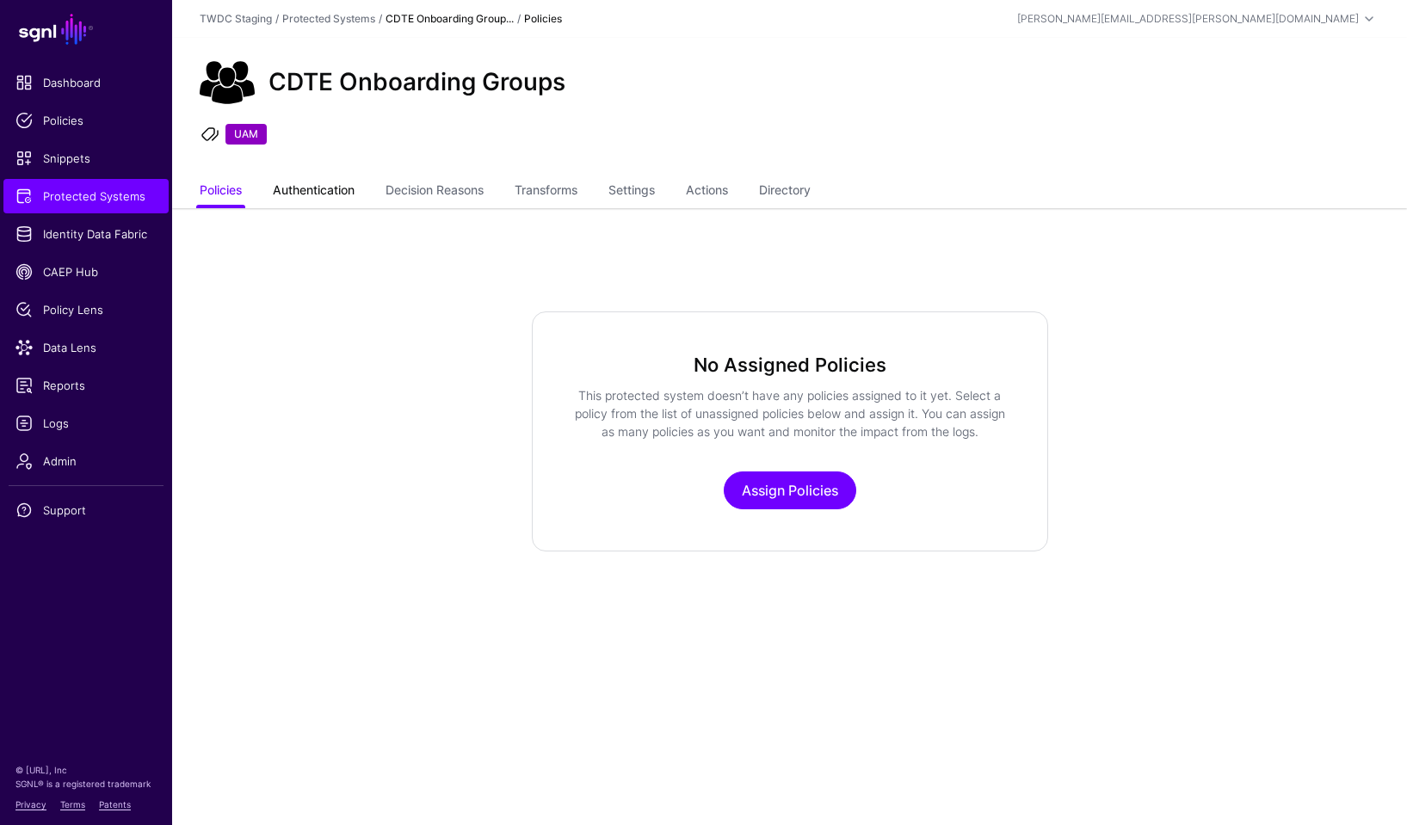
click at [318, 191] on link "Authentication" at bounding box center [314, 192] width 82 height 33
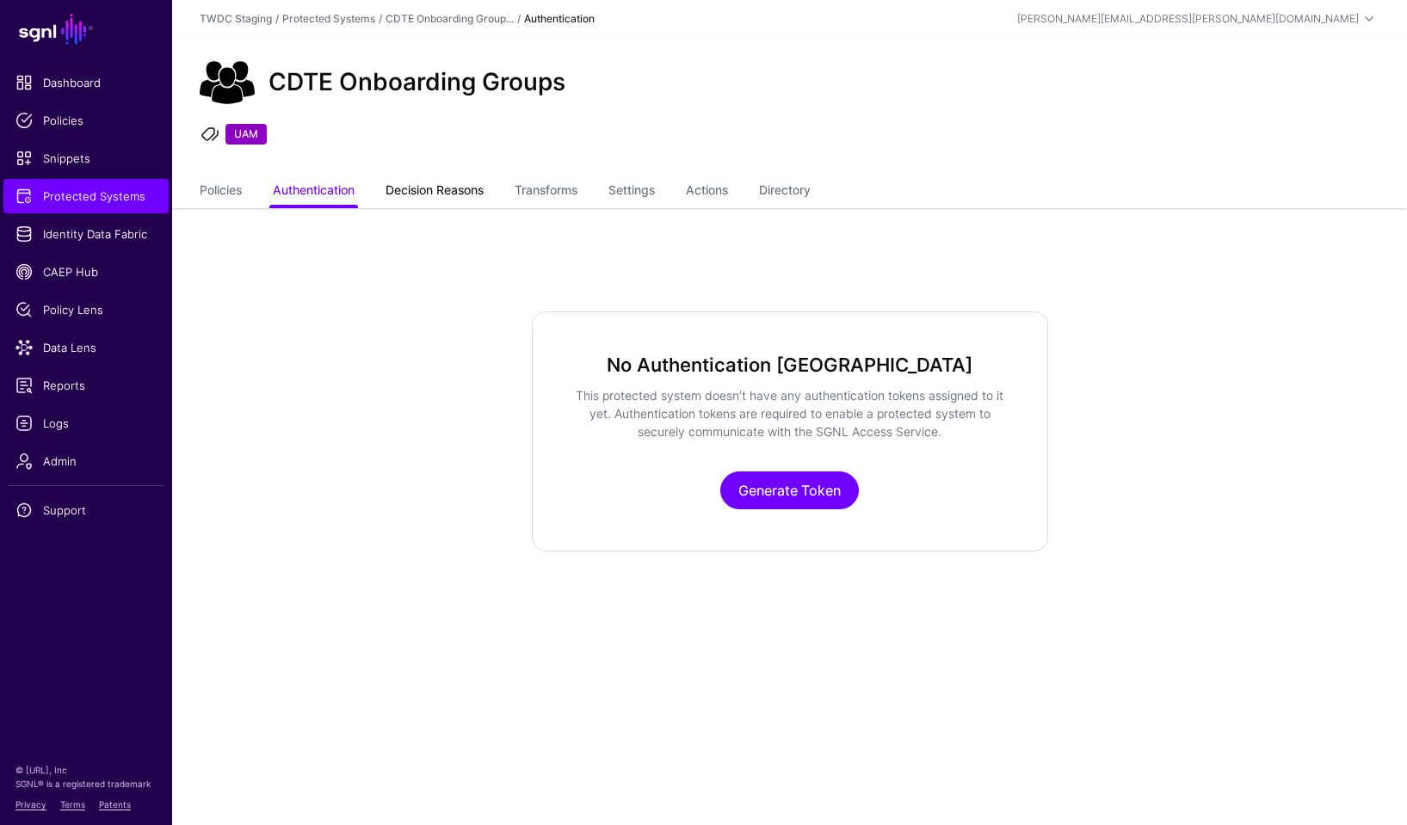
click at [442, 189] on link "Decision Reasons" at bounding box center [435, 192] width 98 height 33
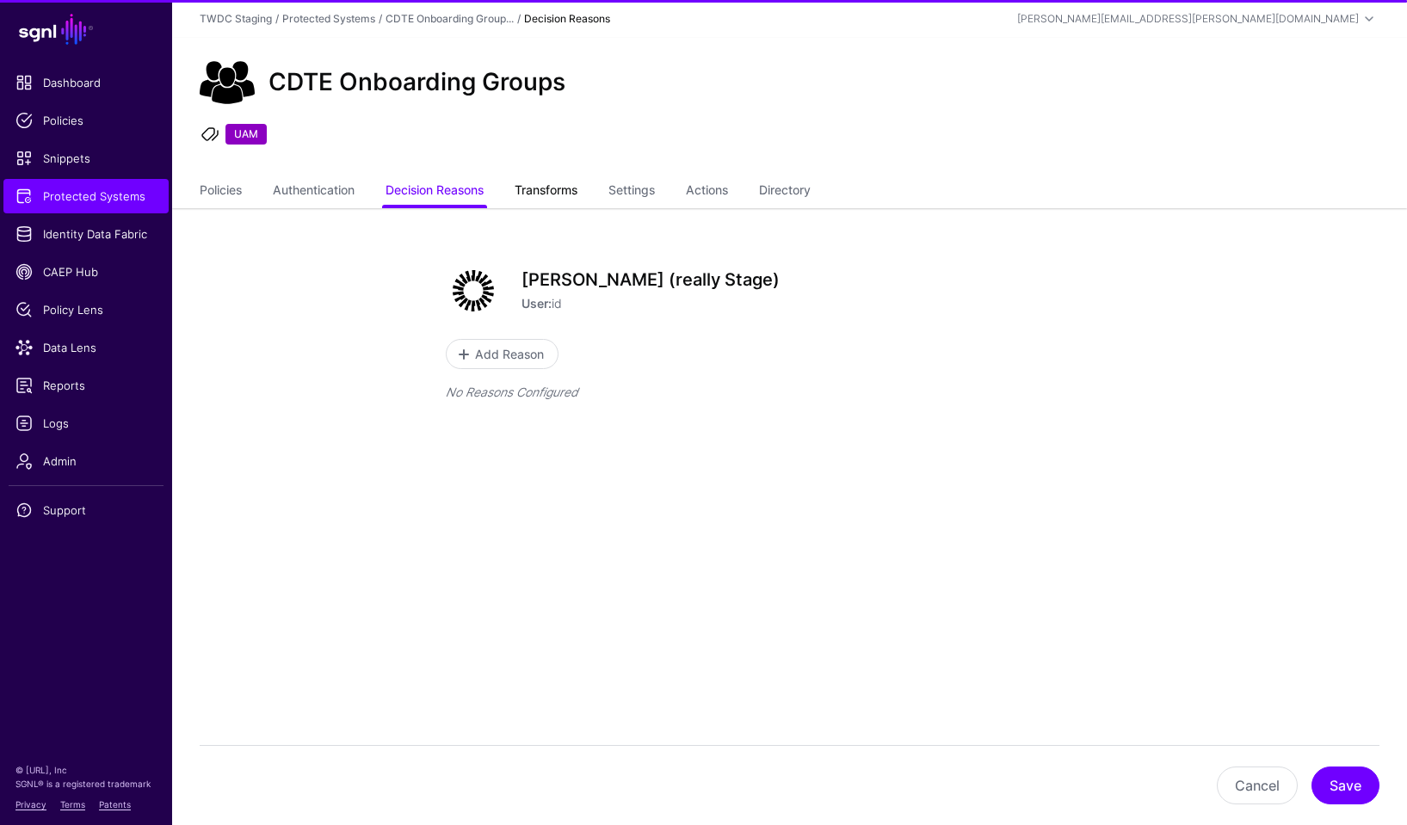
click at [577, 189] on link "Transforms" at bounding box center [546, 192] width 63 height 33
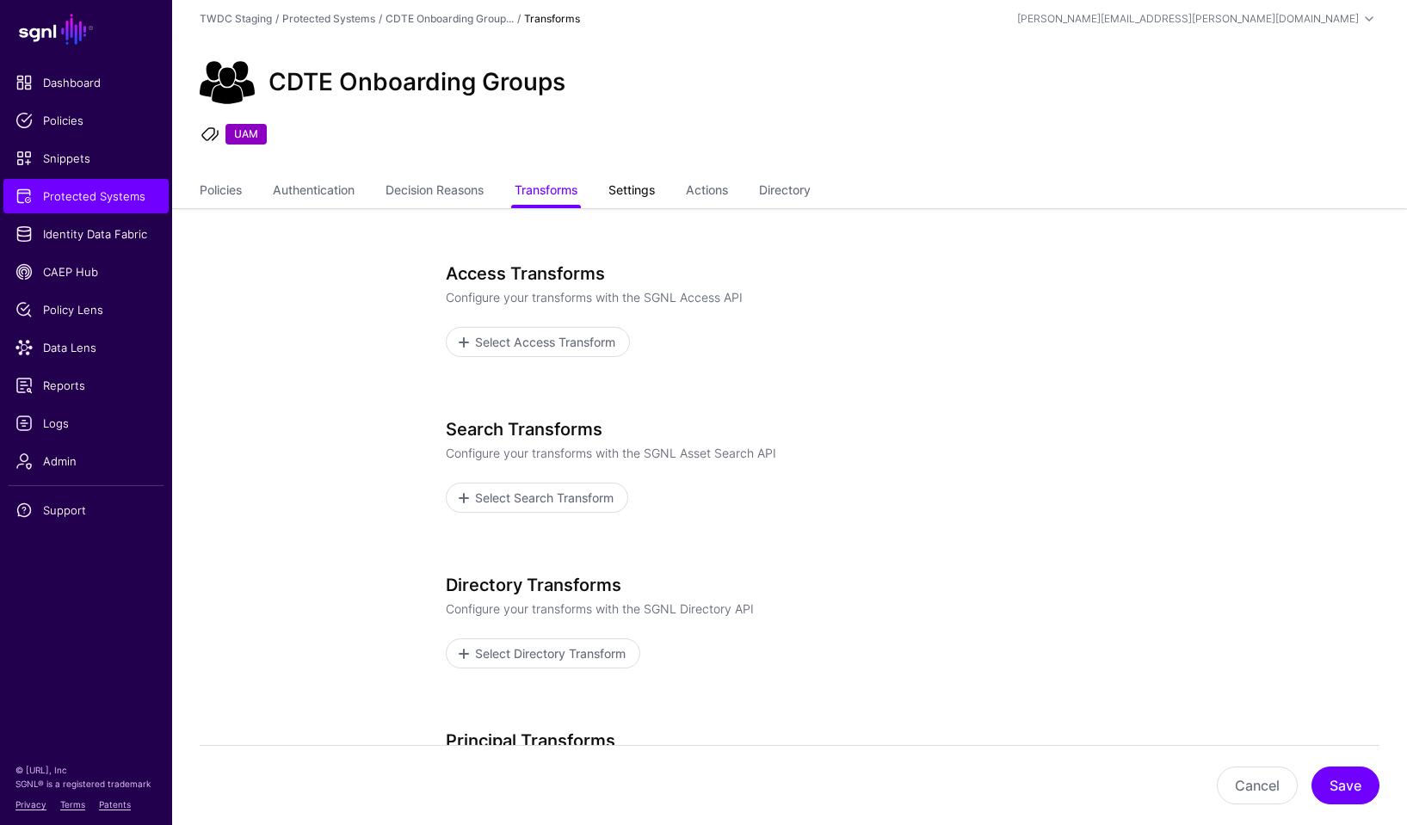
click at [655, 188] on link "Settings" at bounding box center [631, 192] width 46 height 33
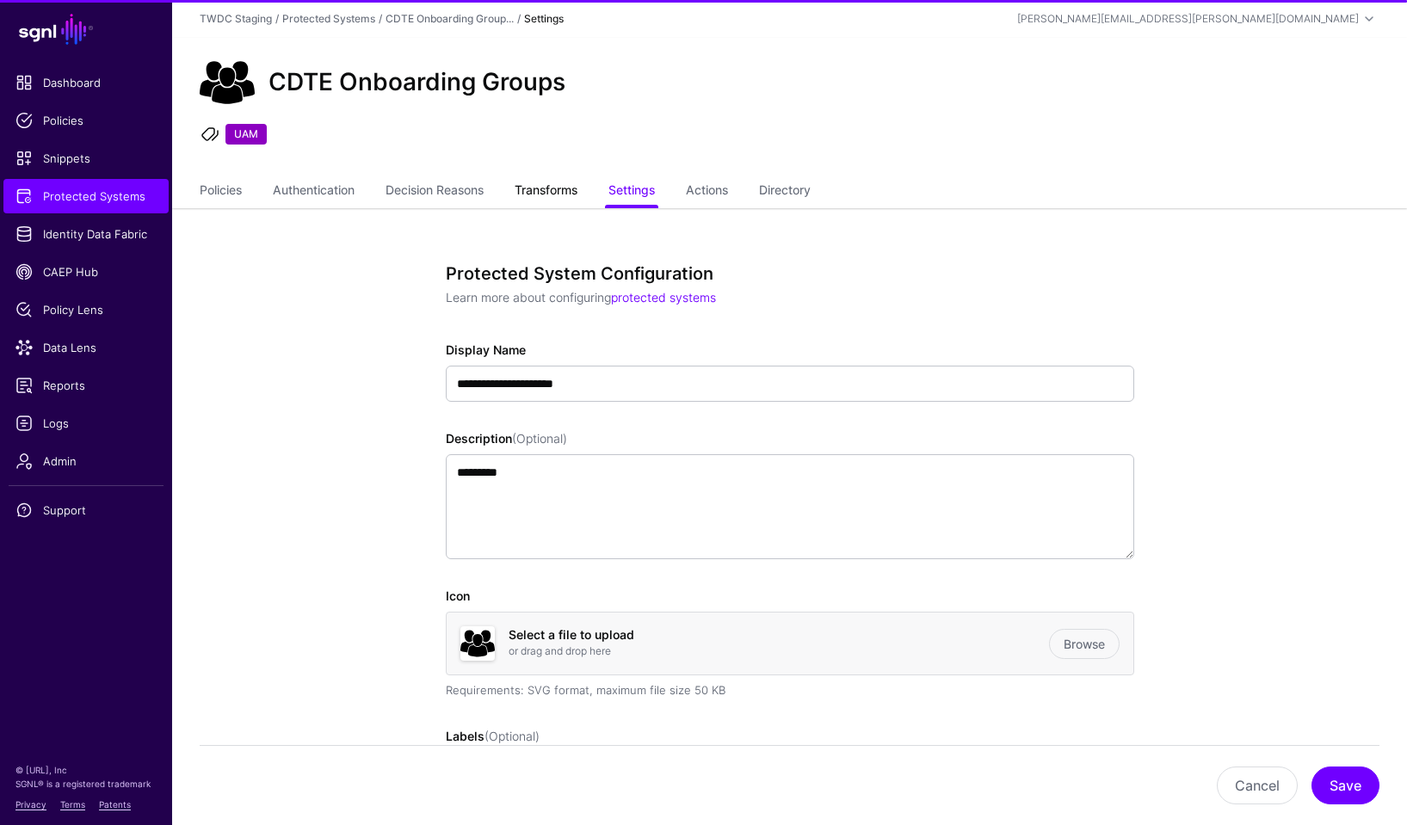
click at [577, 187] on link "Transforms" at bounding box center [546, 192] width 63 height 33
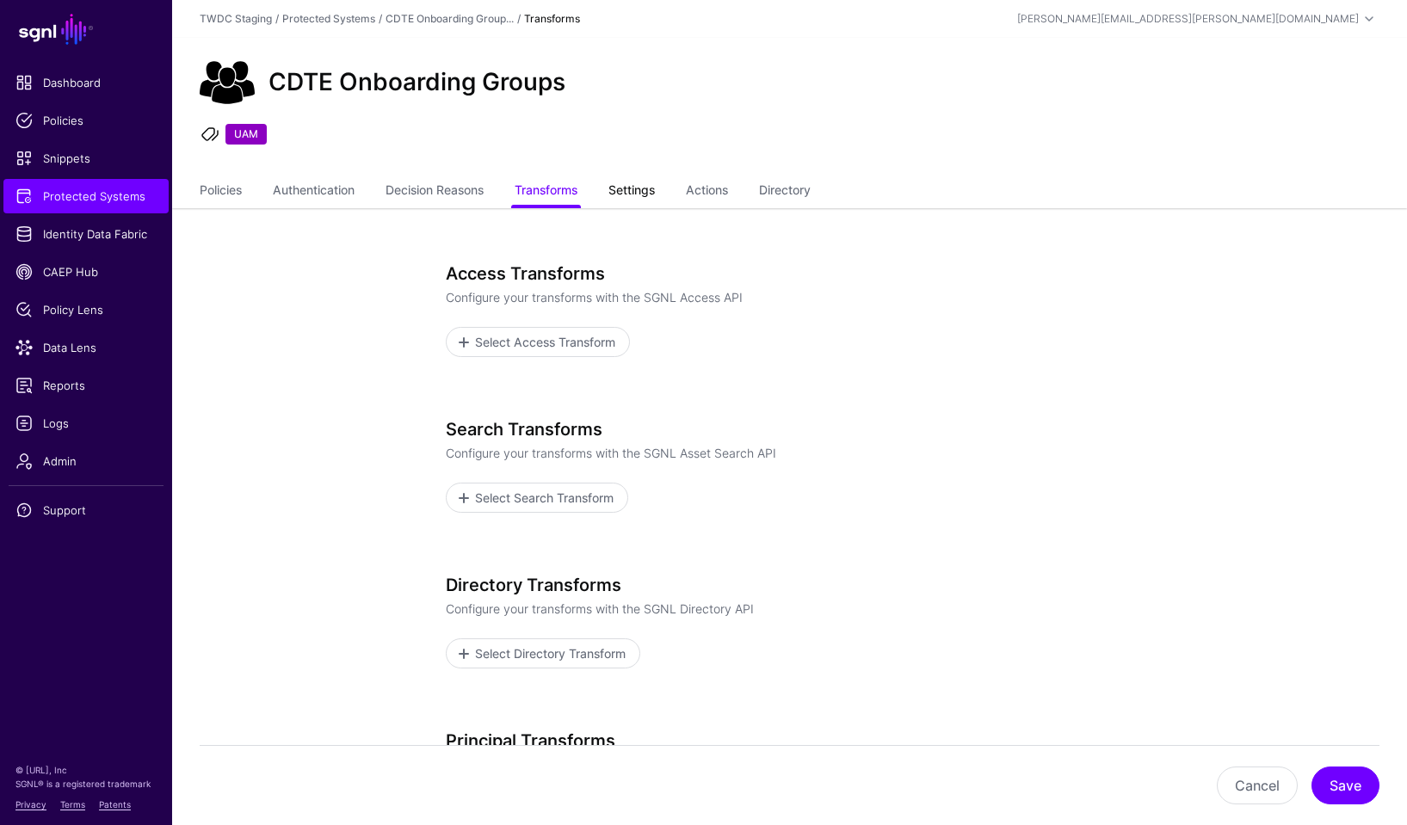
click at [644, 182] on link "Settings" at bounding box center [631, 192] width 46 height 33
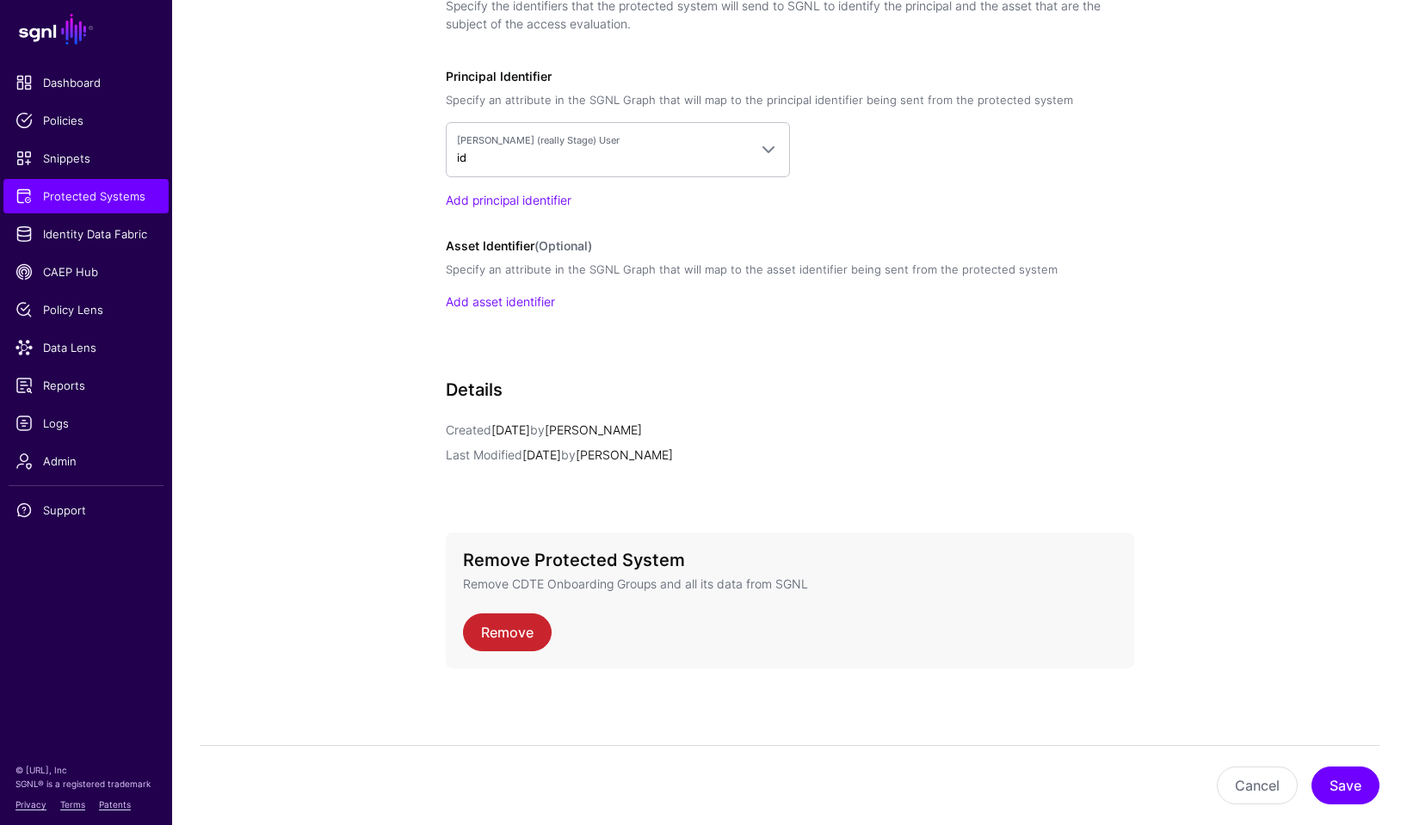
scroll to position [1501, 0]
click at [1260, 790] on button "Cancel" at bounding box center [1257, 786] width 81 height 38
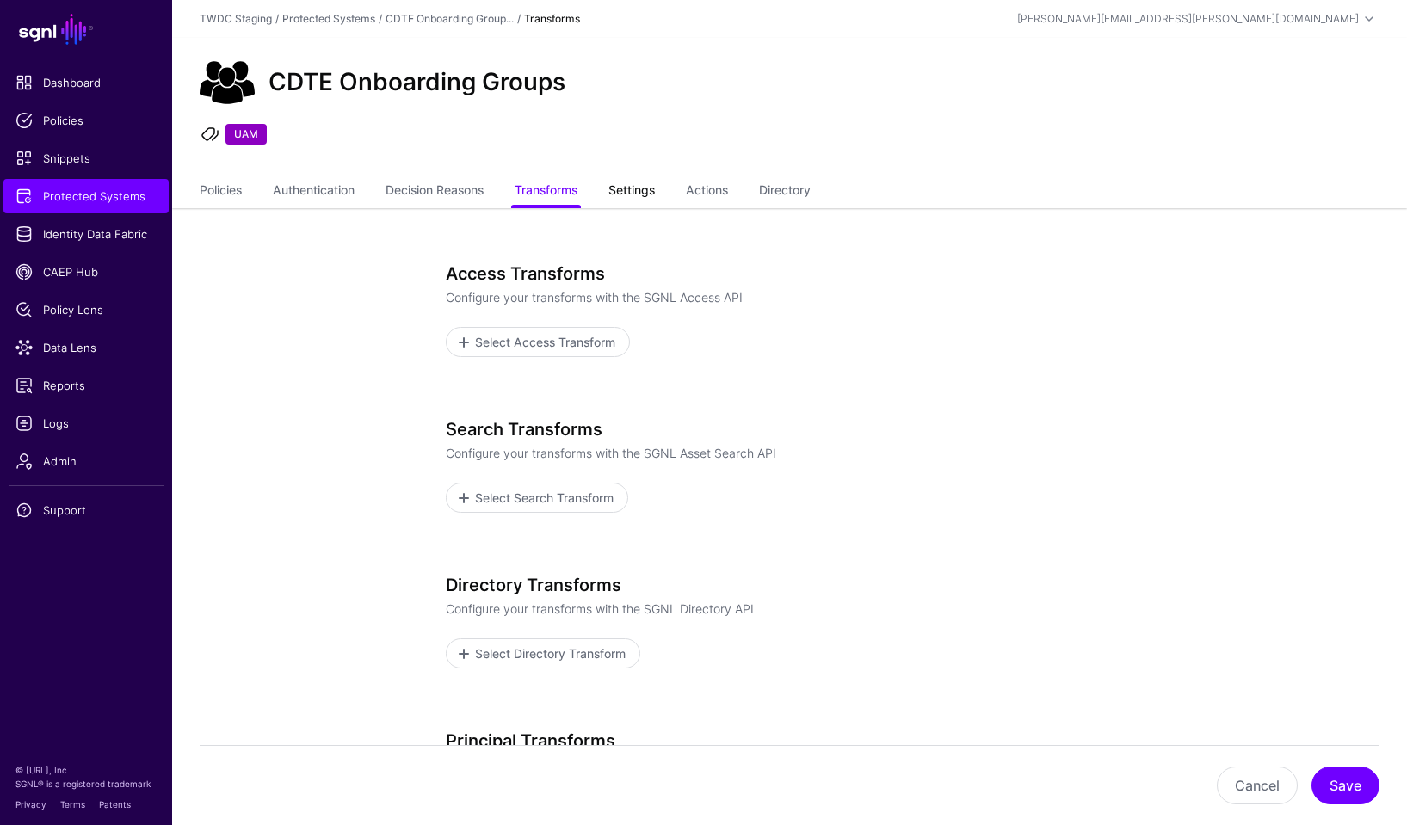
click at [626, 193] on link "Settings" at bounding box center [631, 192] width 46 height 33
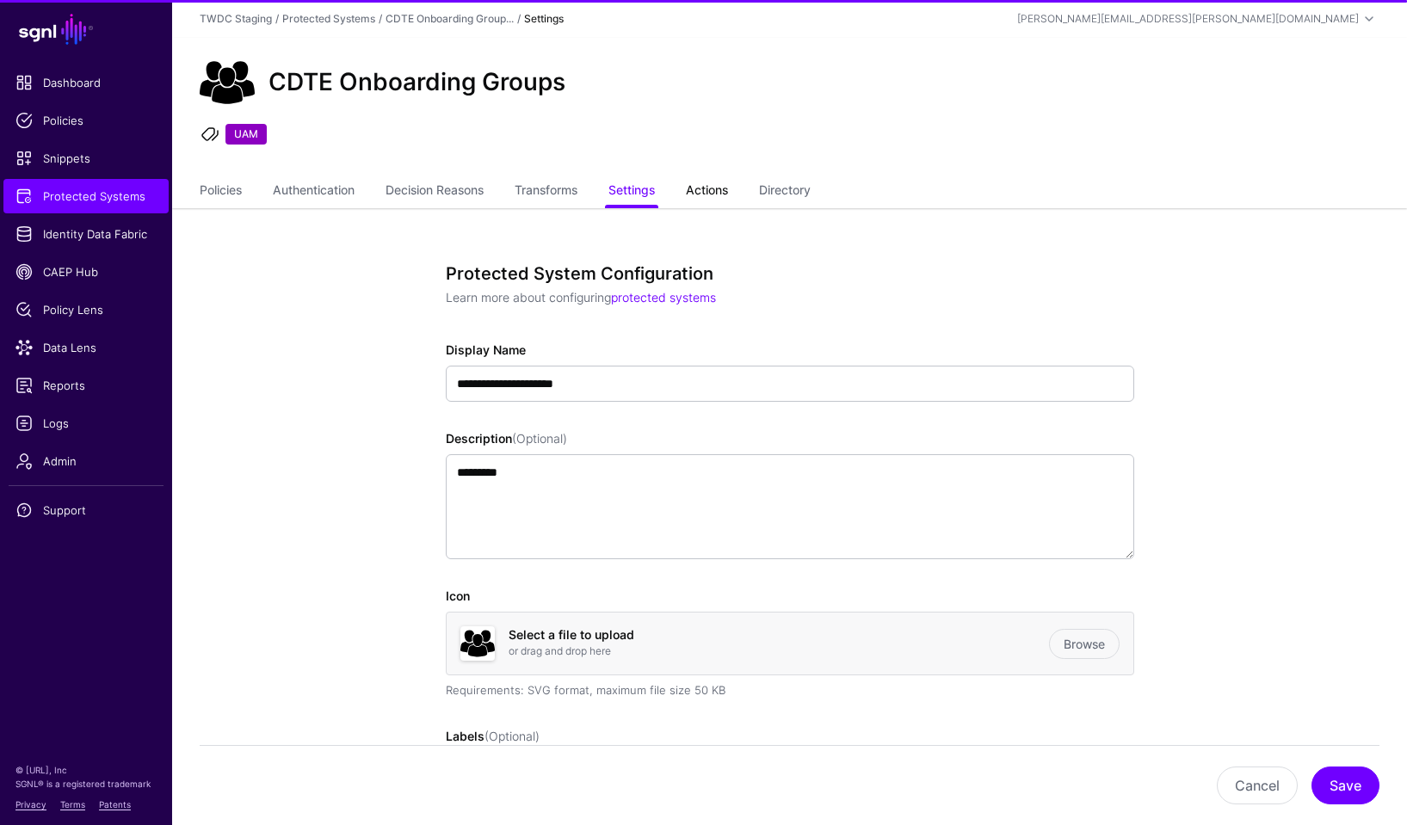
click at [714, 194] on link "Actions" at bounding box center [707, 192] width 42 height 33
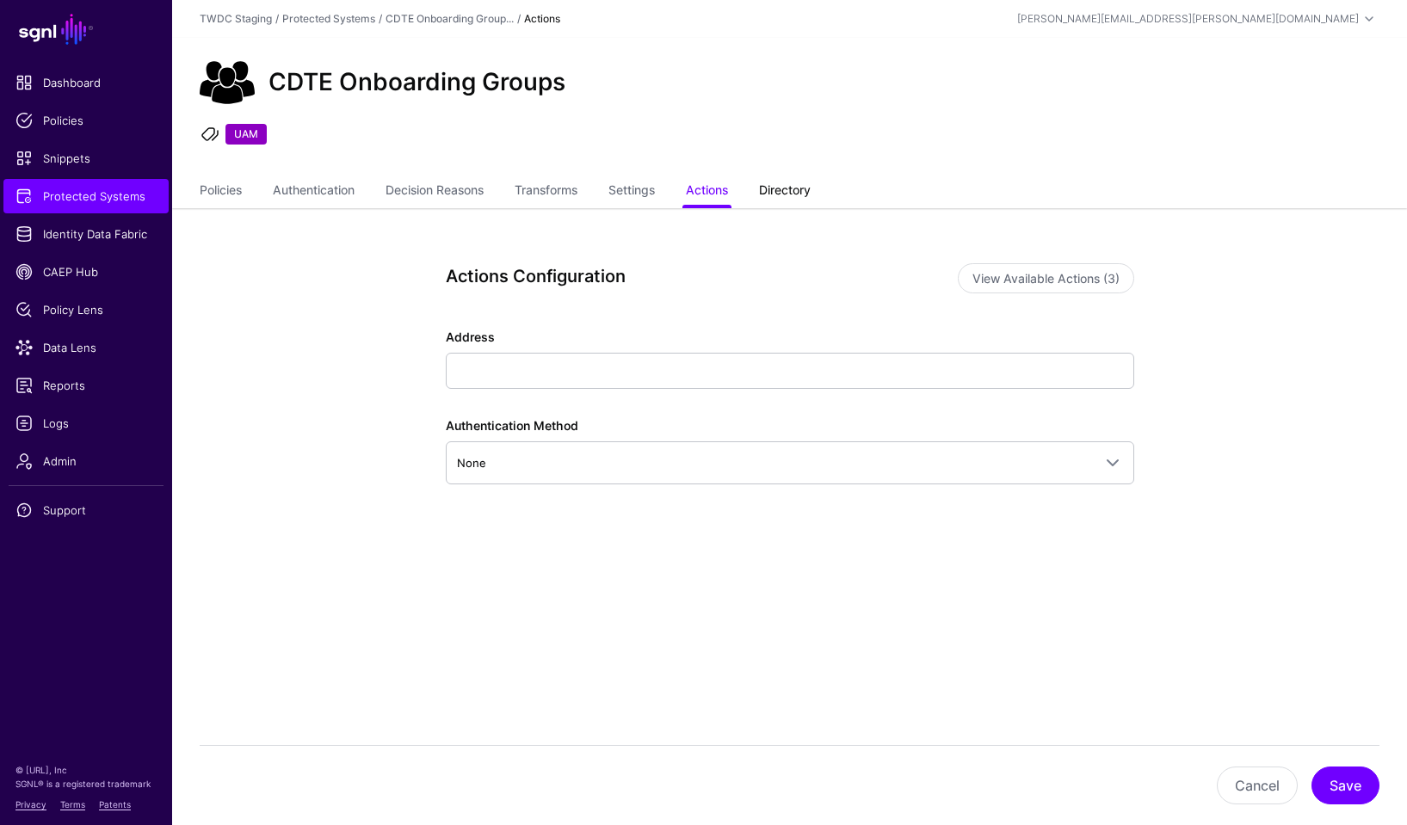
click at [802, 194] on link "Directory" at bounding box center [785, 192] width 52 height 33
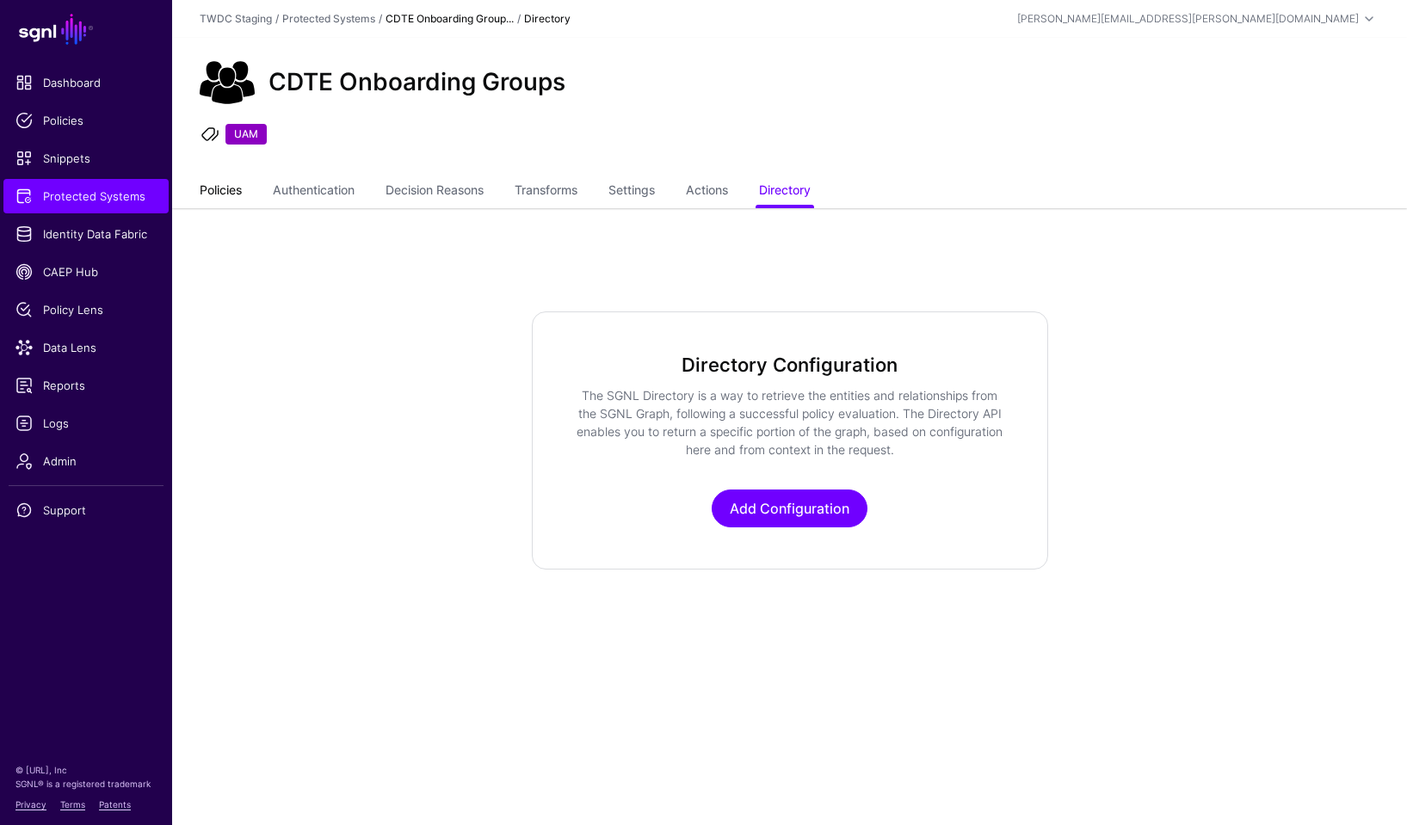
click at [219, 188] on link "Policies" at bounding box center [221, 192] width 42 height 33
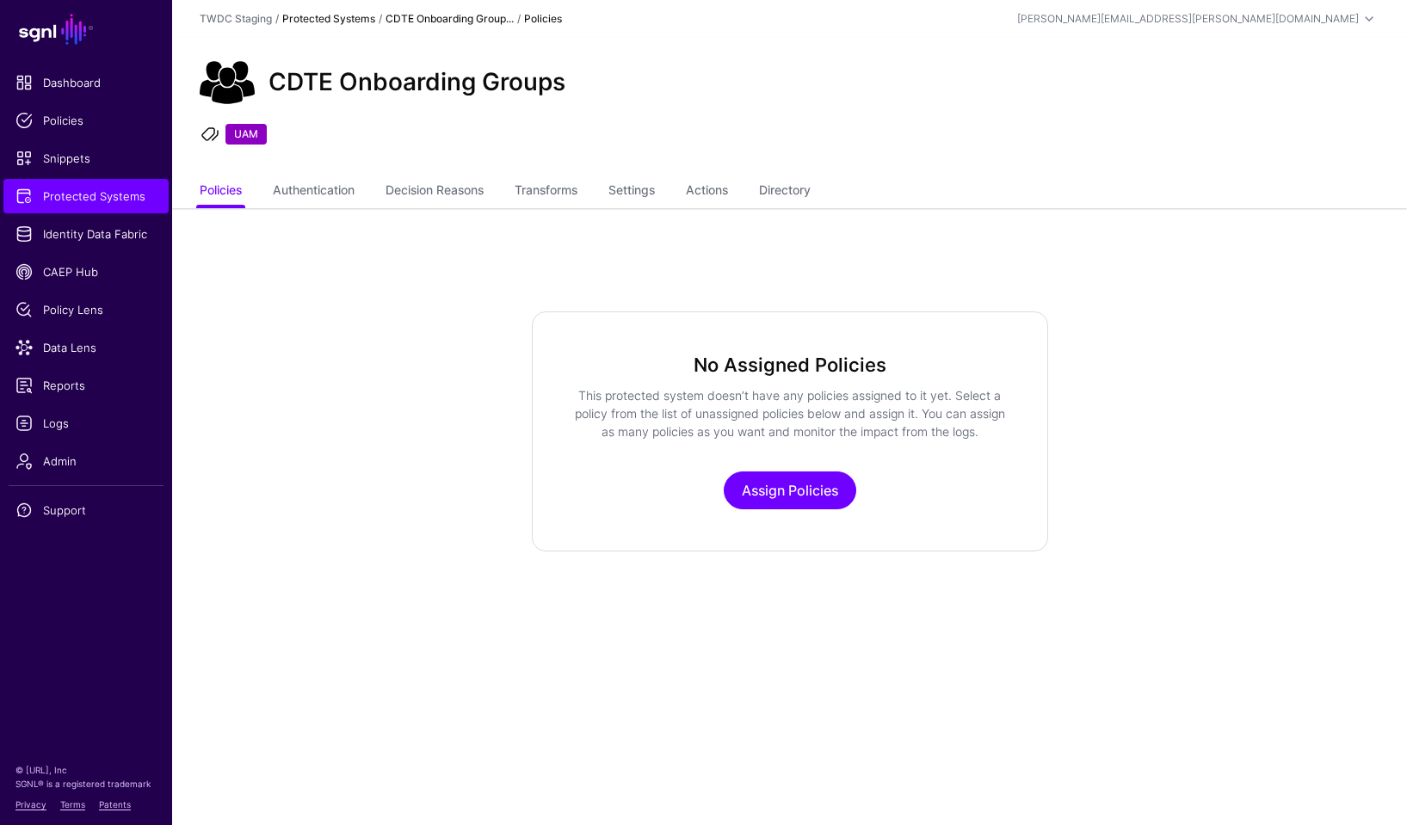
click at [330, 22] on link "Protected Systems" at bounding box center [328, 18] width 93 height 13
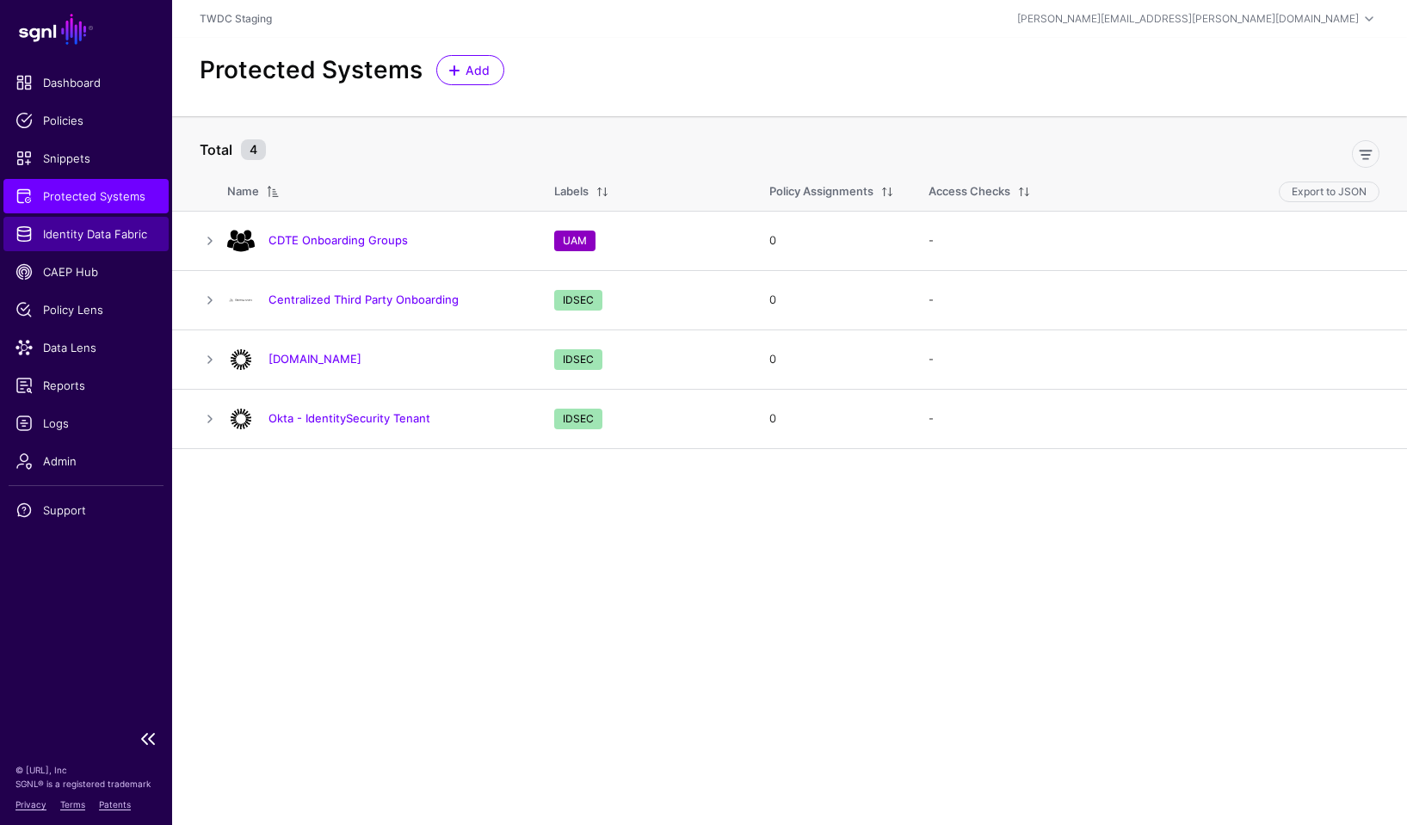
click at [86, 227] on span "Identity Data Fabric" at bounding box center [85, 233] width 141 height 17
